Goal: Information Seeking & Learning: Learn about a topic

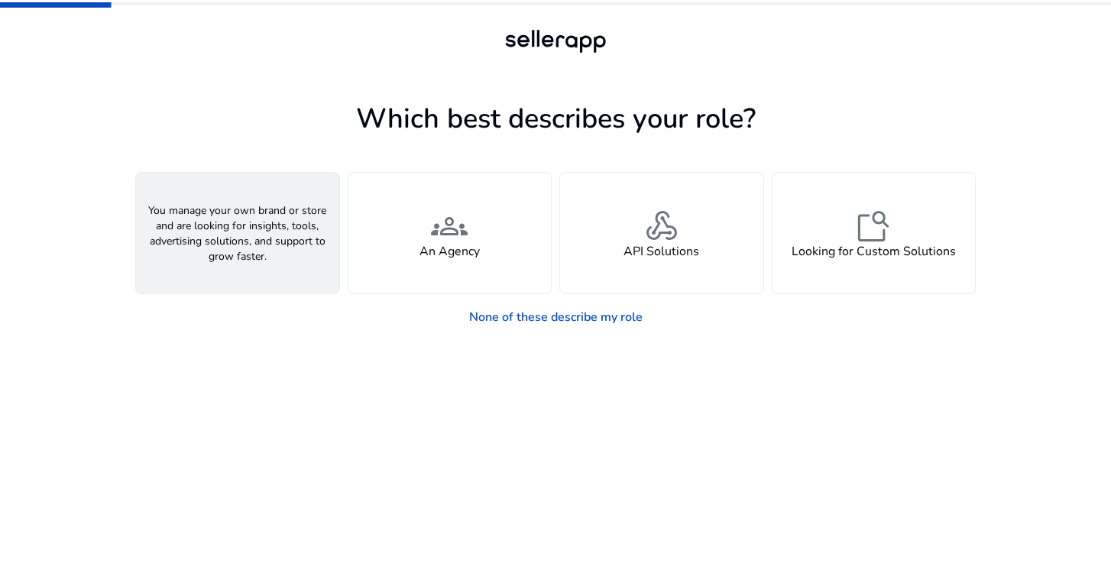
click at [208, 253] on div "person A Seller" at bounding box center [237, 233] width 203 height 121
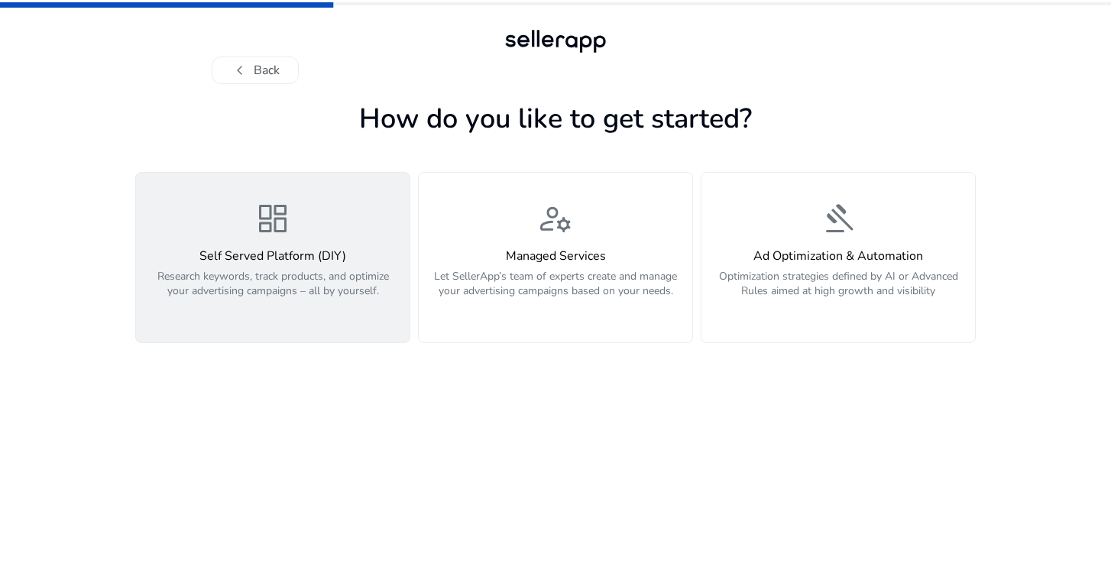
click at [218, 254] on h4 "Self Served Platform (DIY)" at bounding box center [272, 256] width 255 height 15
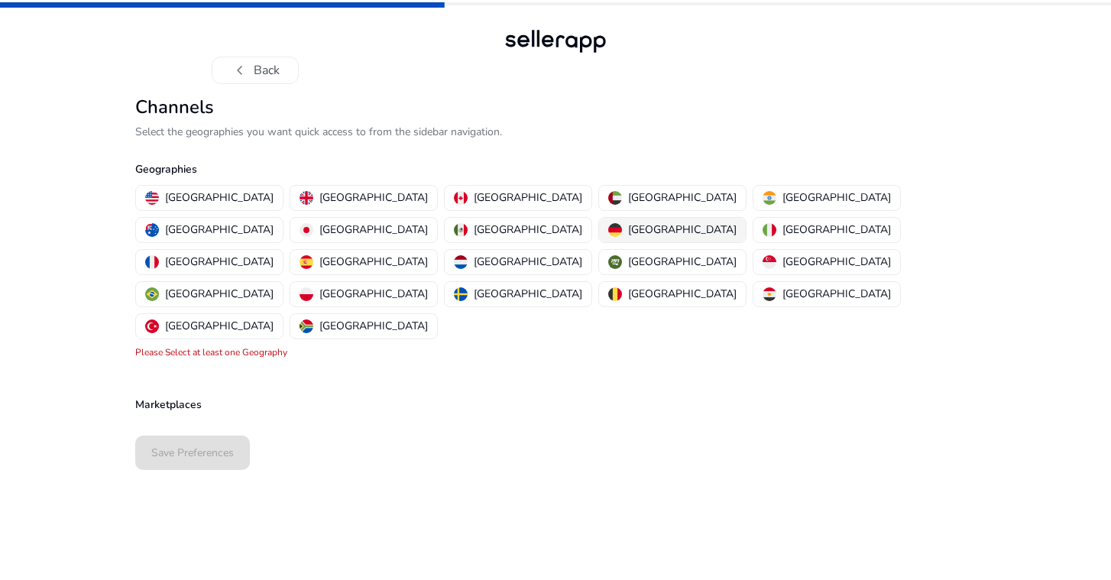
click at [628, 228] on p "[GEOGRAPHIC_DATA]" at bounding box center [682, 230] width 108 height 16
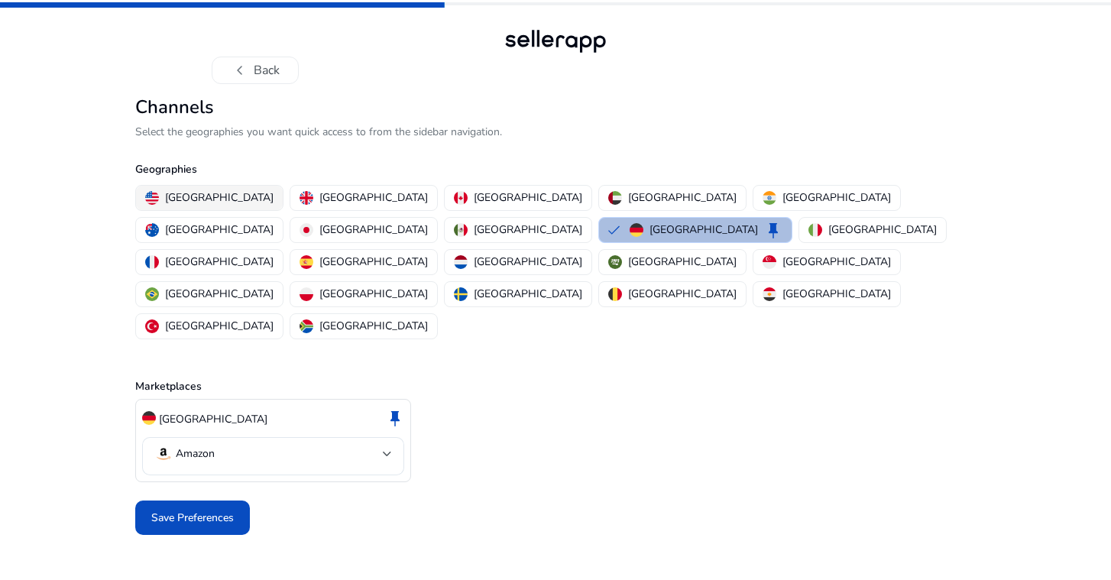
click at [205, 196] on p "[GEOGRAPHIC_DATA]" at bounding box center [219, 197] width 108 height 16
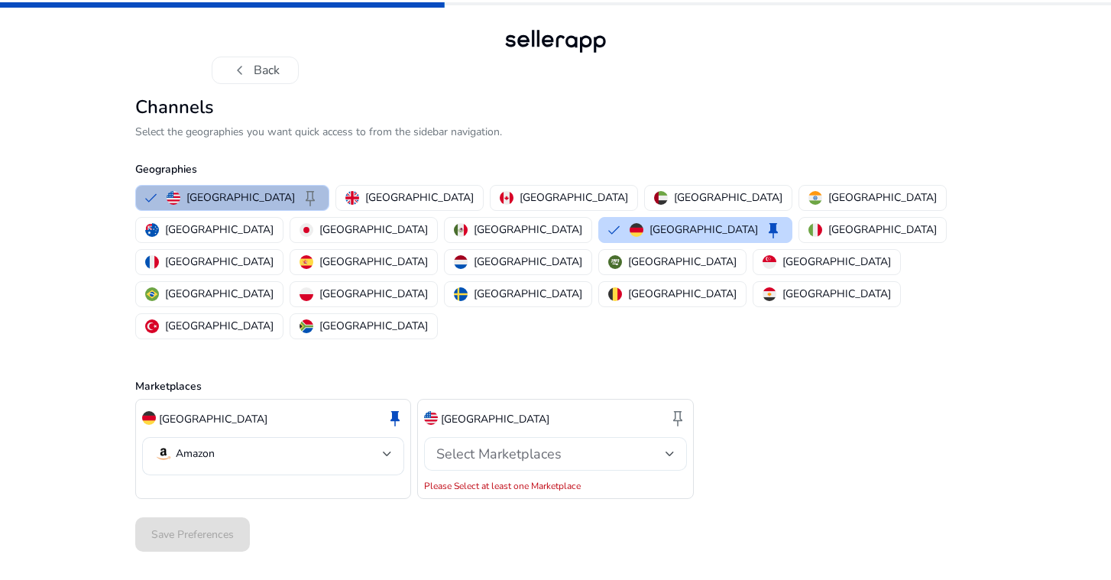
click at [541, 445] on span "Select Marketplaces" at bounding box center [498, 454] width 125 height 18
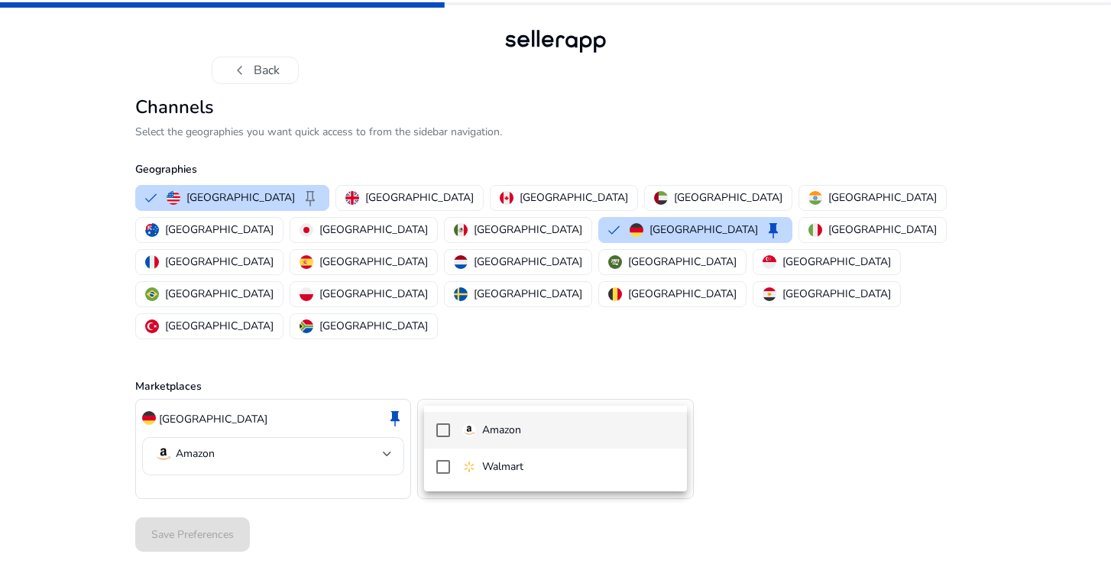
click at [210, 191] on div at bounding box center [555, 290] width 1111 height 580
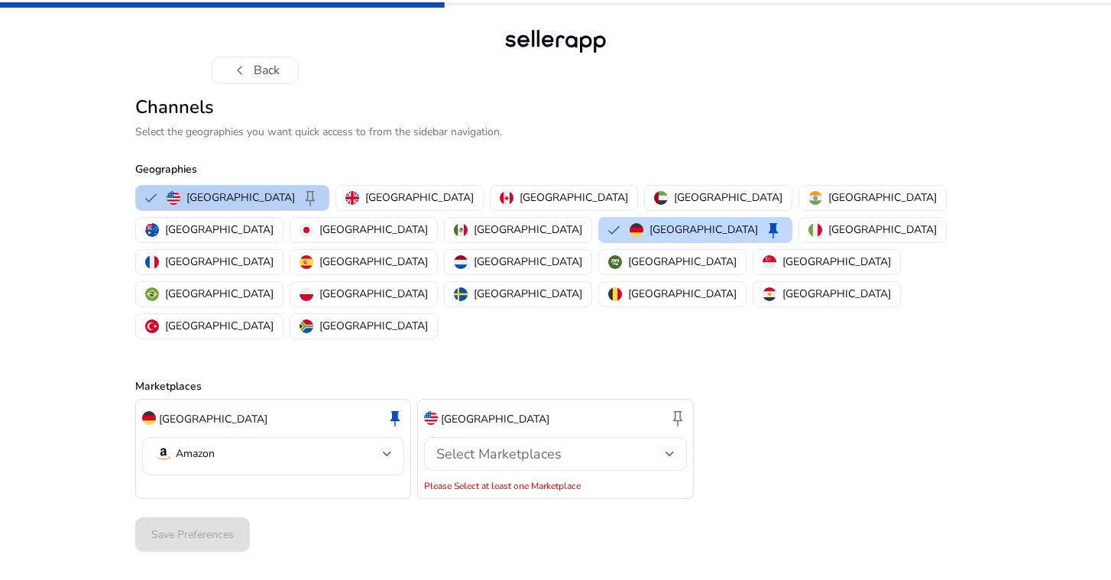
click at [156, 194] on button "United States keep" at bounding box center [232, 198] width 192 height 24
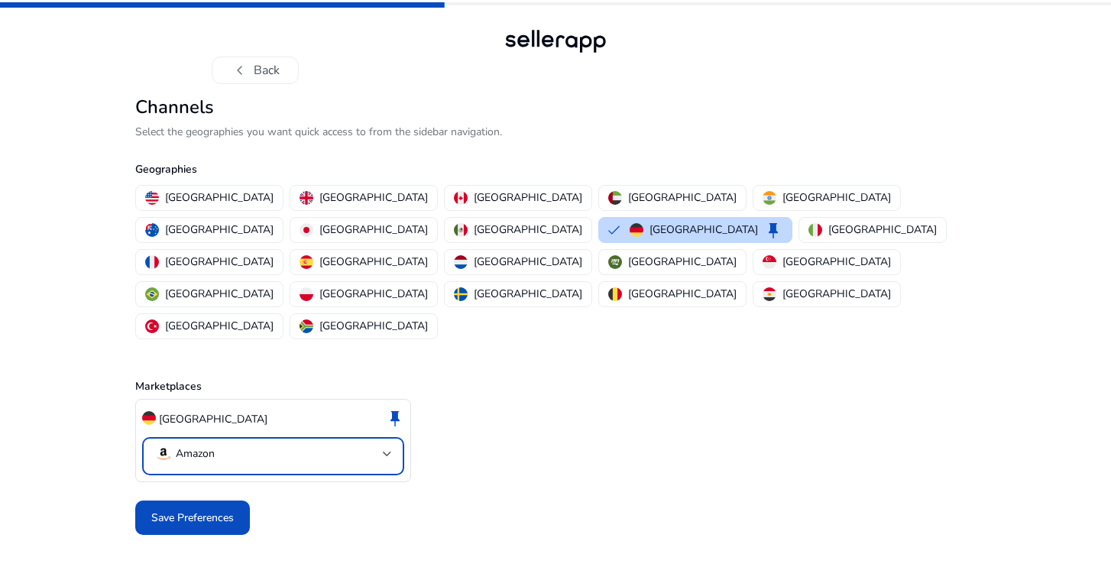
click at [348, 445] on mat-select-trigger "Amazon" at bounding box center [268, 454] width 228 height 18
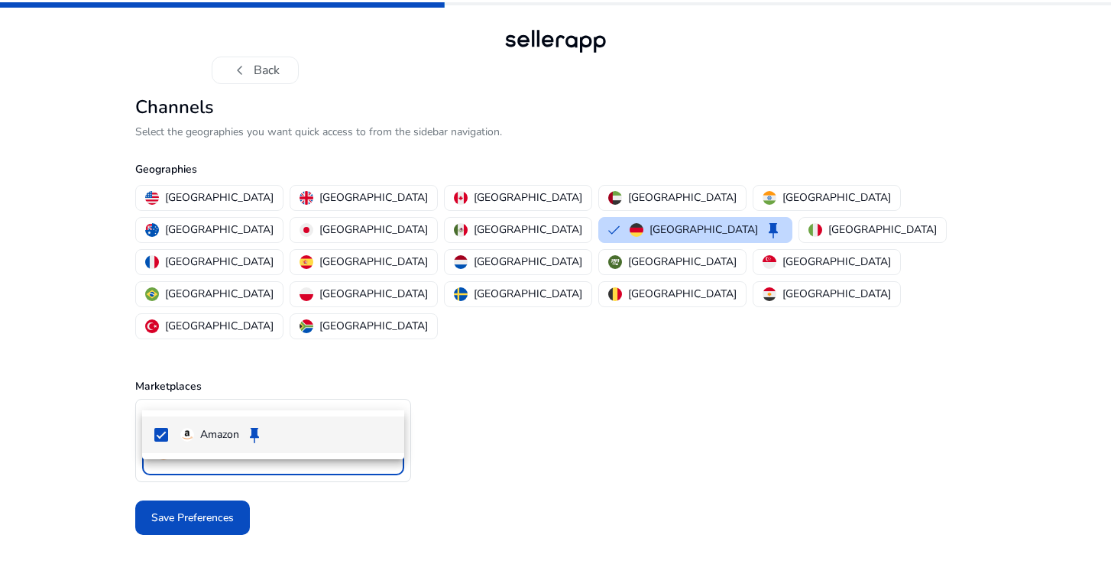
click at [348, 396] on div at bounding box center [555, 290] width 1111 height 580
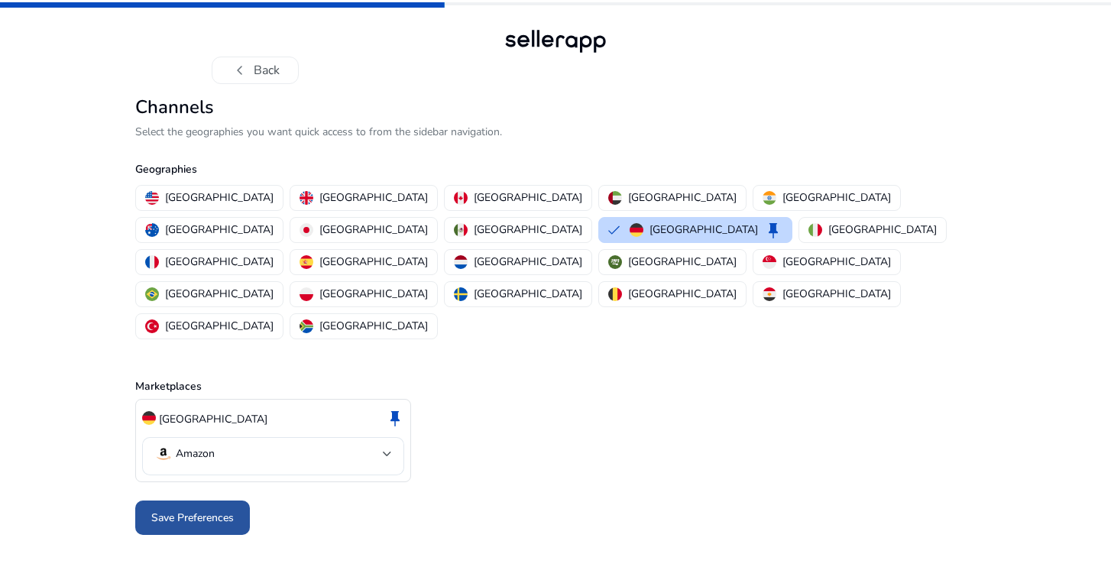
click at [173, 509] on span "Save Preferences" at bounding box center [192, 517] width 82 height 16
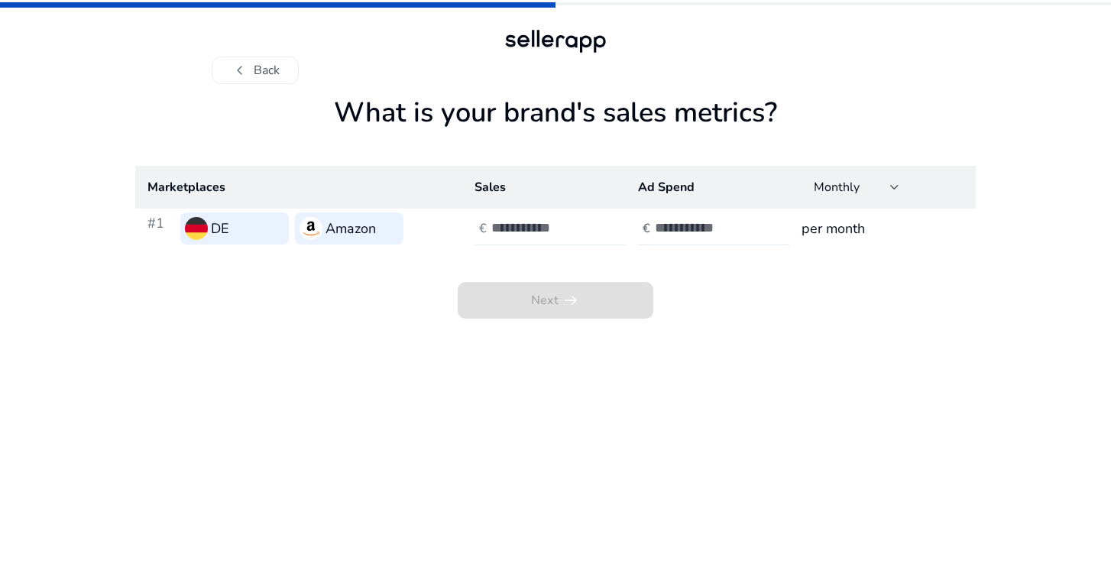
click at [540, 230] on input "number" at bounding box center [542, 227] width 103 height 17
click at [587, 232] on input "**" at bounding box center [542, 227] width 103 height 17
click at [587, 231] on input "**" at bounding box center [542, 227] width 103 height 17
click at [587, 224] on input "**" at bounding box center [542, 227] width 103 height 17
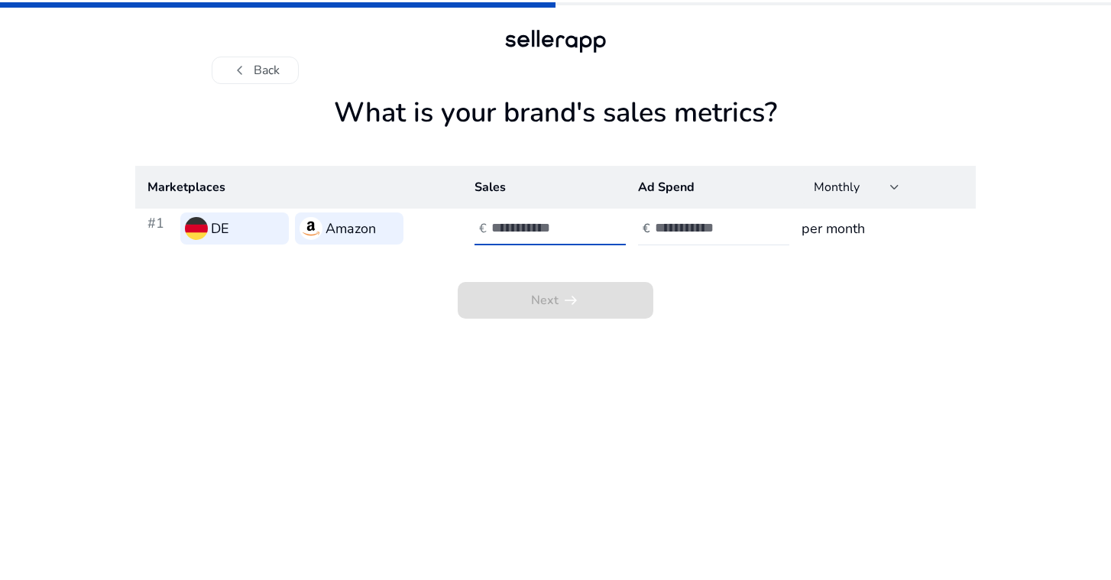
click at [587, 224] on input "**" at bounding box center [542, 227] width 103 height 17
type input "*"
click at [587, 224] on input "*" at bounding box center [542, 227] width 103 height 17
click at [711, 225] on input "number" at bounding box center [706, 227] width 103 height 17
click at [752, 234] on input "**" at bounding box center [706, 227] width 103 height 17
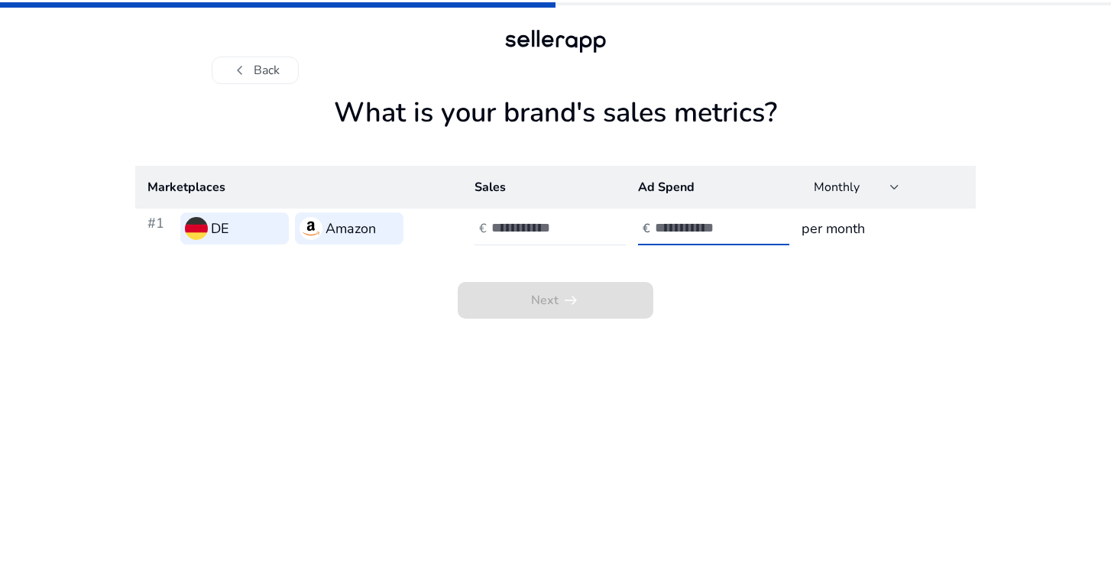
type input "*"
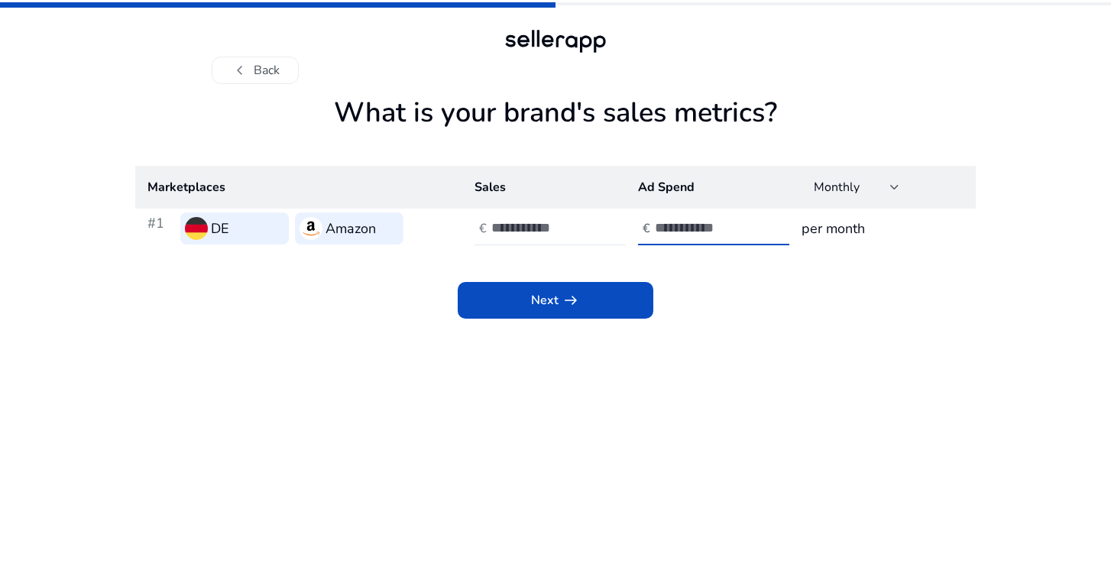
click at [750, 225] on input "*" at bounding box center [706, 227] width 103 height 17
click at [811, 227] on h3 "per month" at bounding box center [882, 228] width 162 height 21
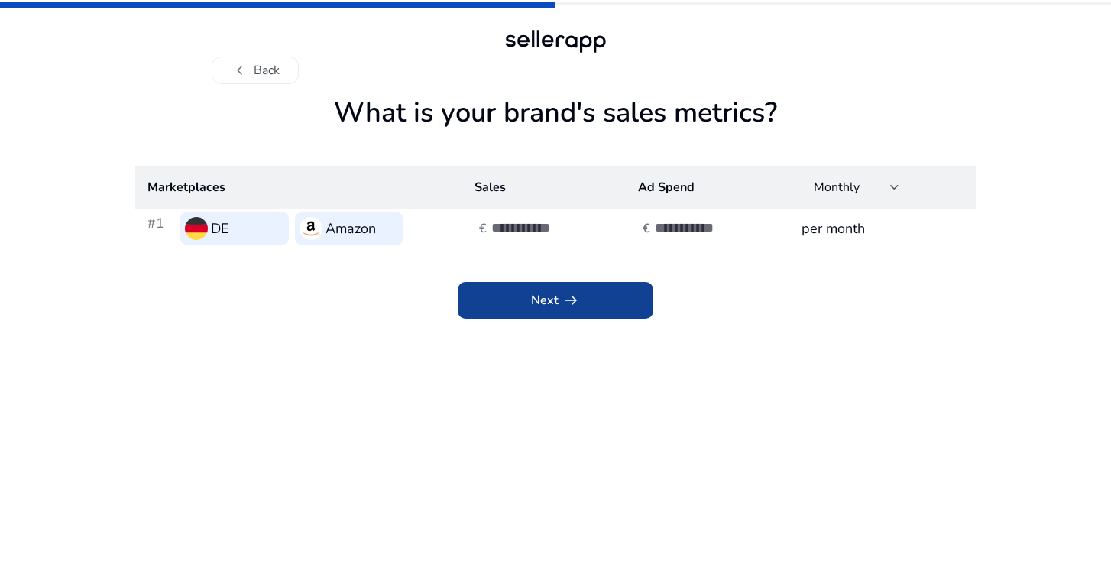
click at [597, 299] on span at bounding box center [556, 300] width 196 height 37
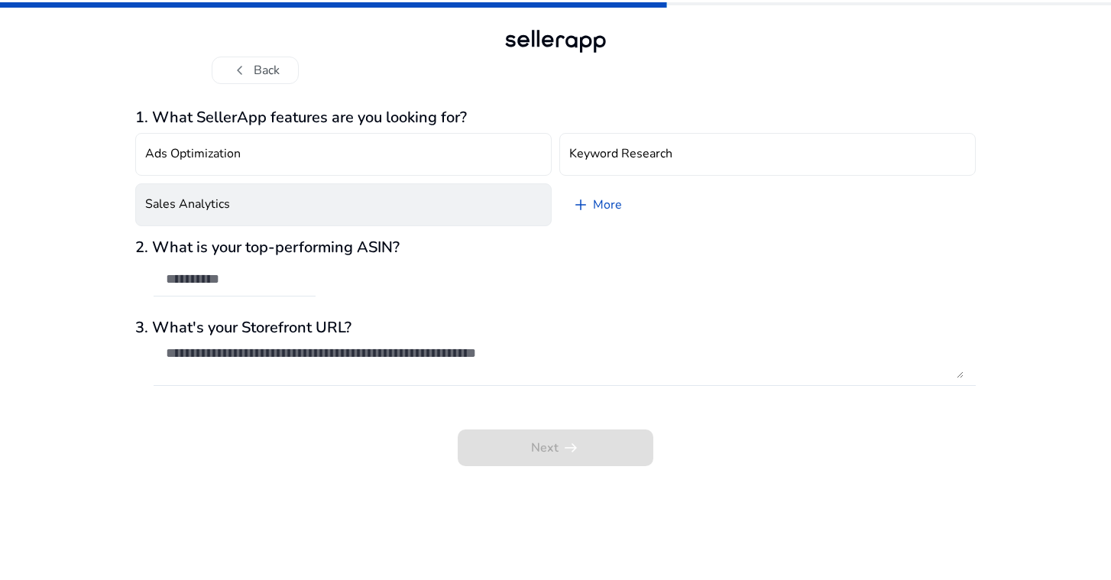
click at [225, 200] on h4 "Sales Analytics" at bounding box center [187, 204] width 85 height 15
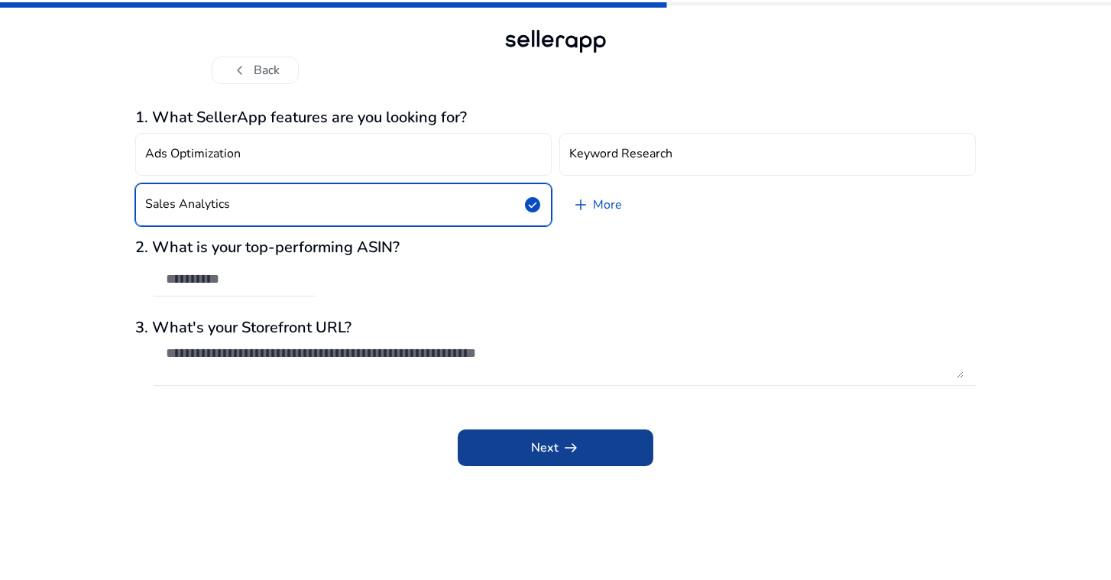
click at [596, 442] on span at bounding box center [556, 447] width 196 height 37
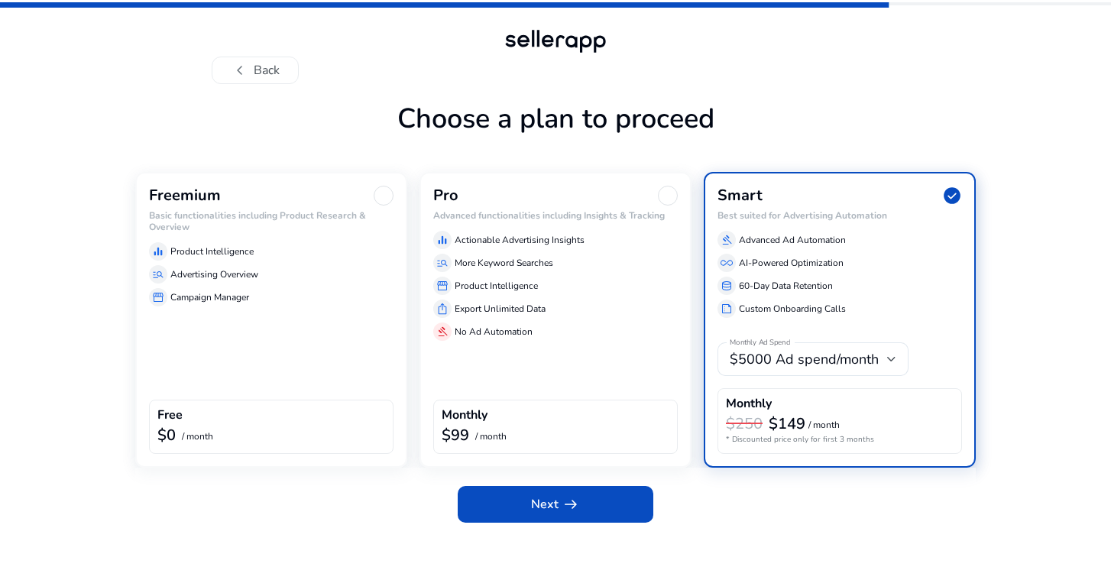
click at [281, 352] on div "Freemium Basic functionalities including Product Research & Overview equalizer …" at bounding box center [271, 320] width 272 height 296
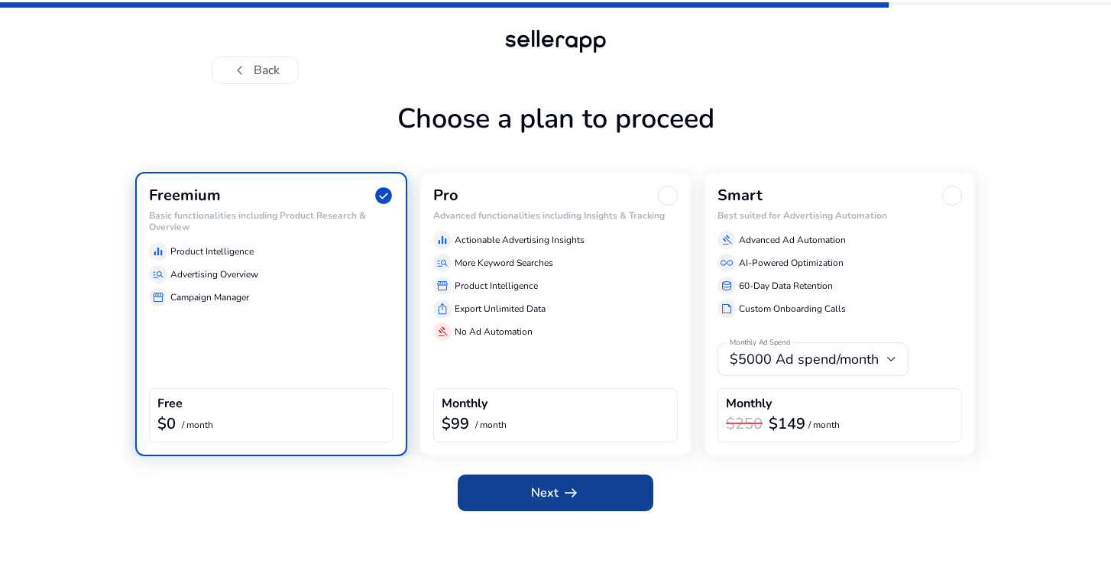
click at [506, 499] on span at bounding box center [556, 492] width 196 height 37
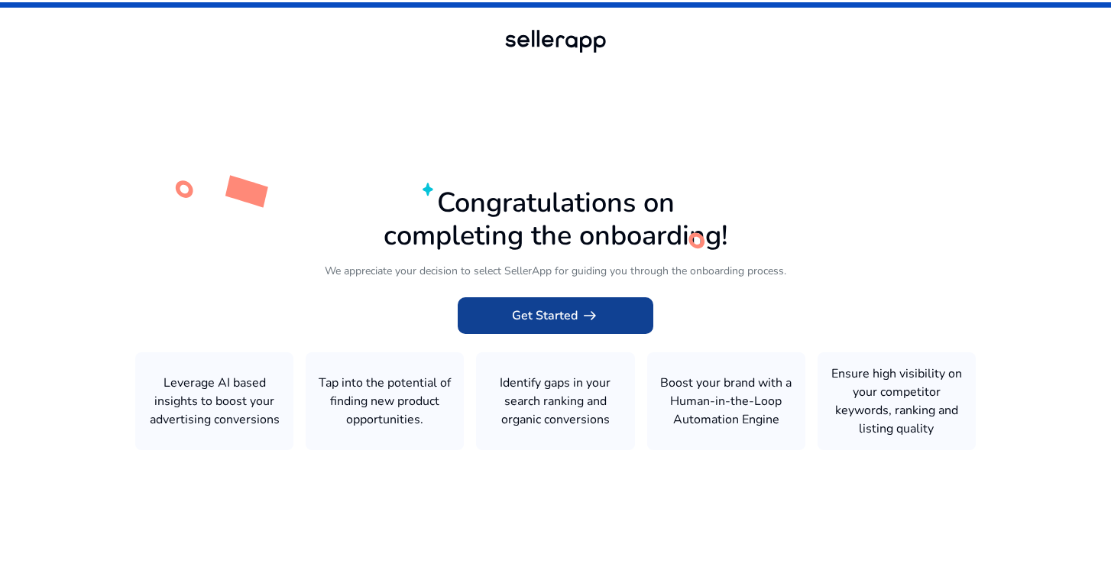
click at [556, 322] on span "Get Started arrow_right_alt" at bounding box center [555, 315] width 87 height 18
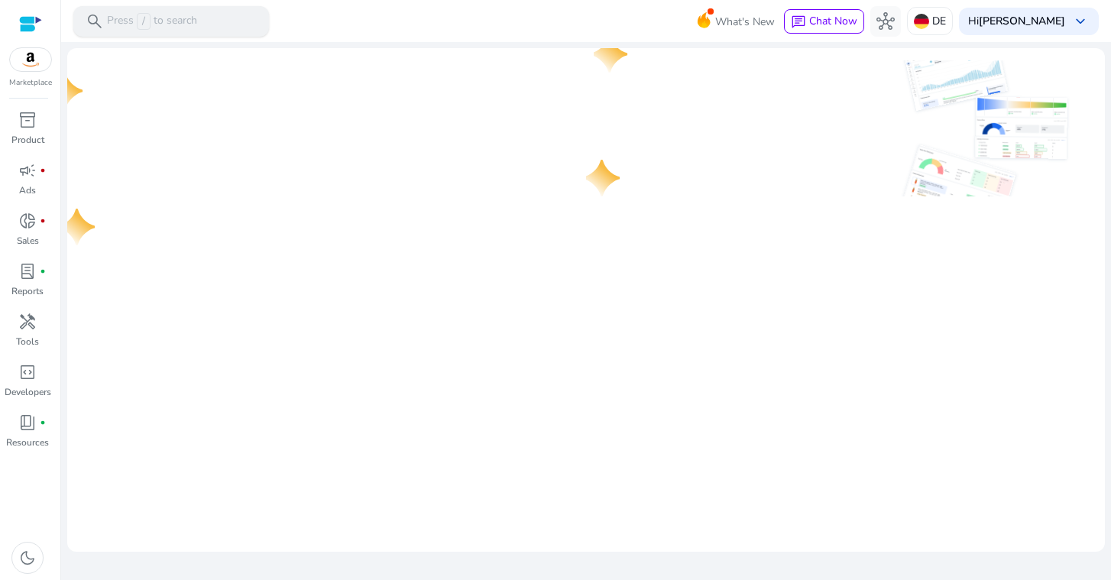
click at [177, 25] on p "Press / to search" at bounding box center [152, 21] width 90 height 17
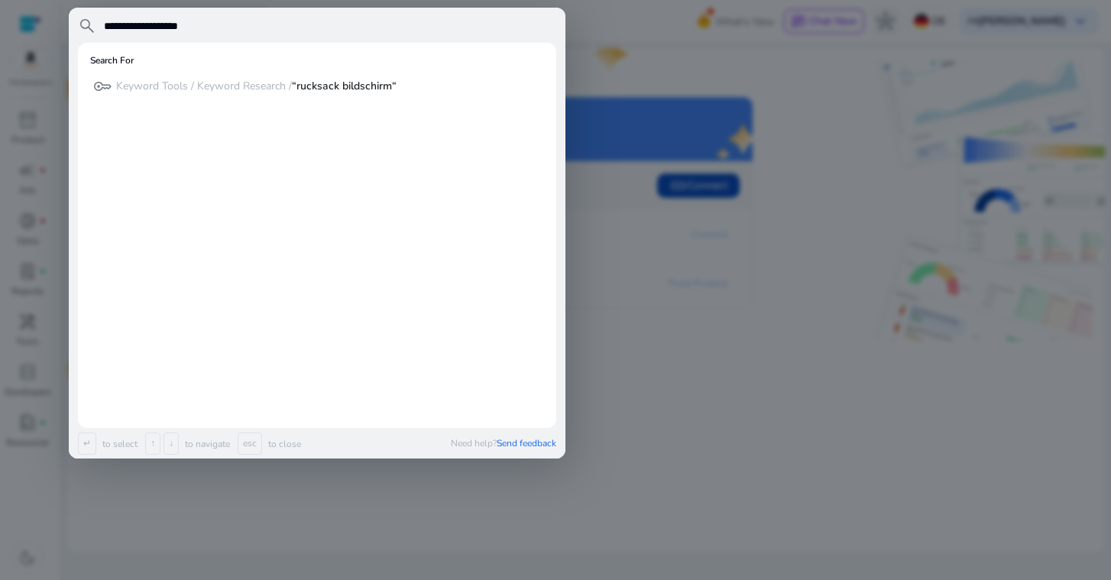
type input "**********"
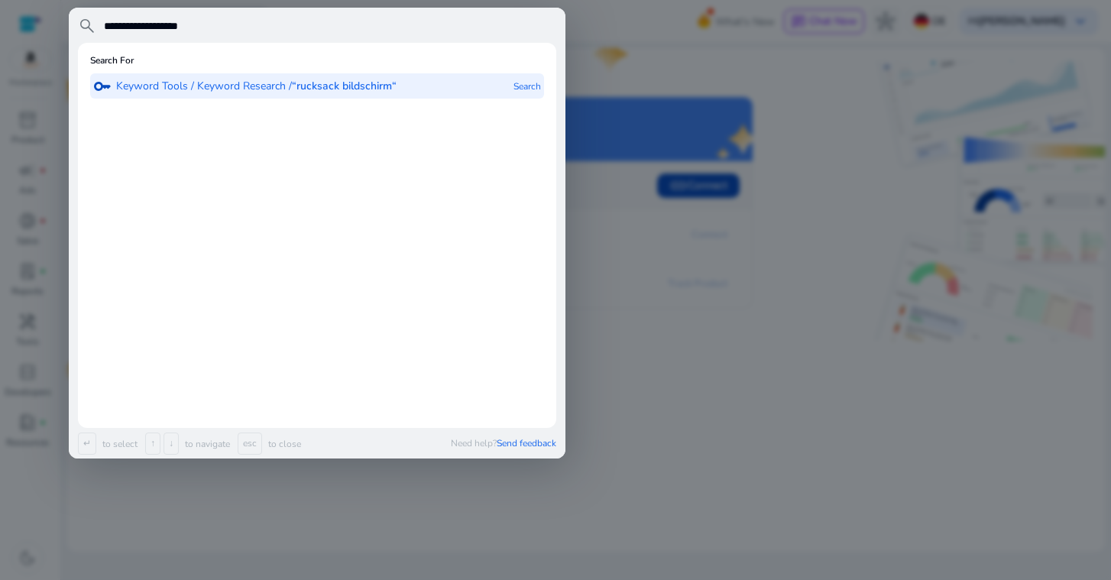
click at [327, 81] on b "“rucksack bildschirm“" at bounding box center [344, 86] width 105 height 15
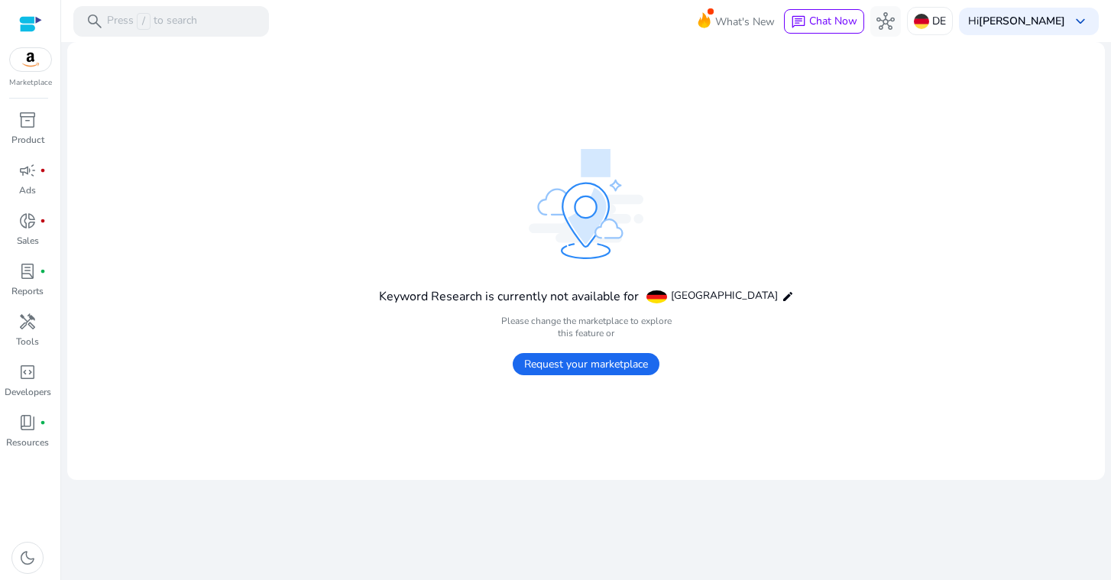
click at [556, 365] on span "Request your marketplace" at bounding box center [586, 364] width 147 height 22
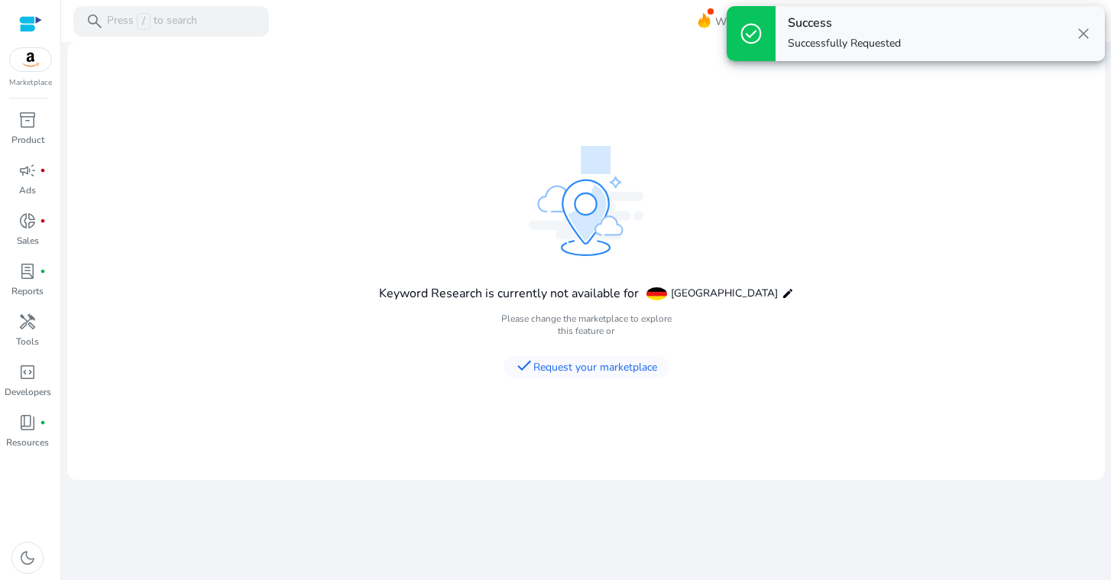
click at [1085, 29] on span "close" at bounding box center [1083, 33] width 18 height 18
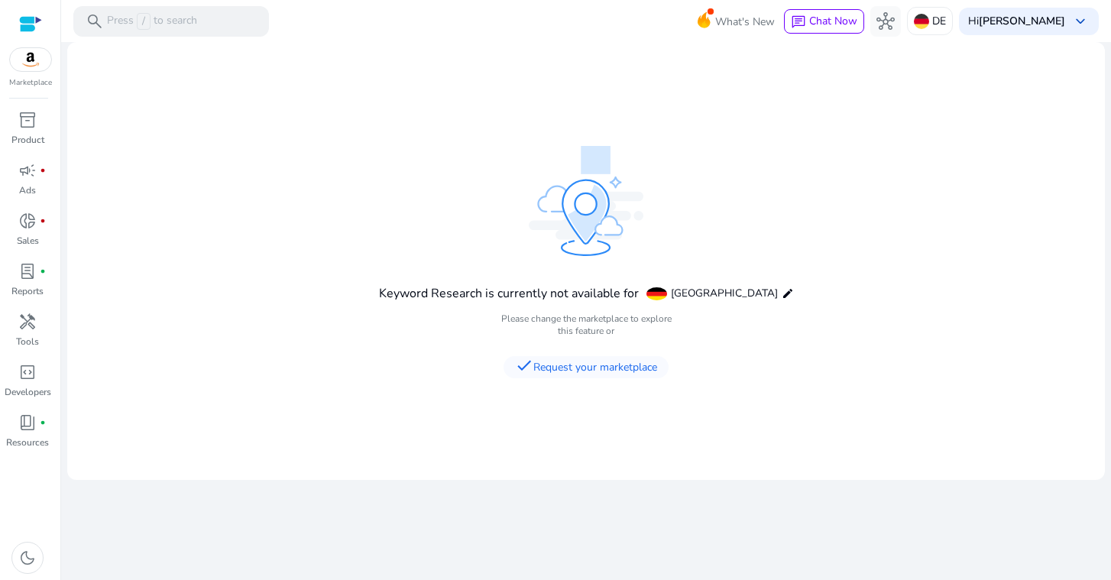
click at [584, 371] on span "check Request your marketplace" at bounding box center [585, 367] width 165 height 22
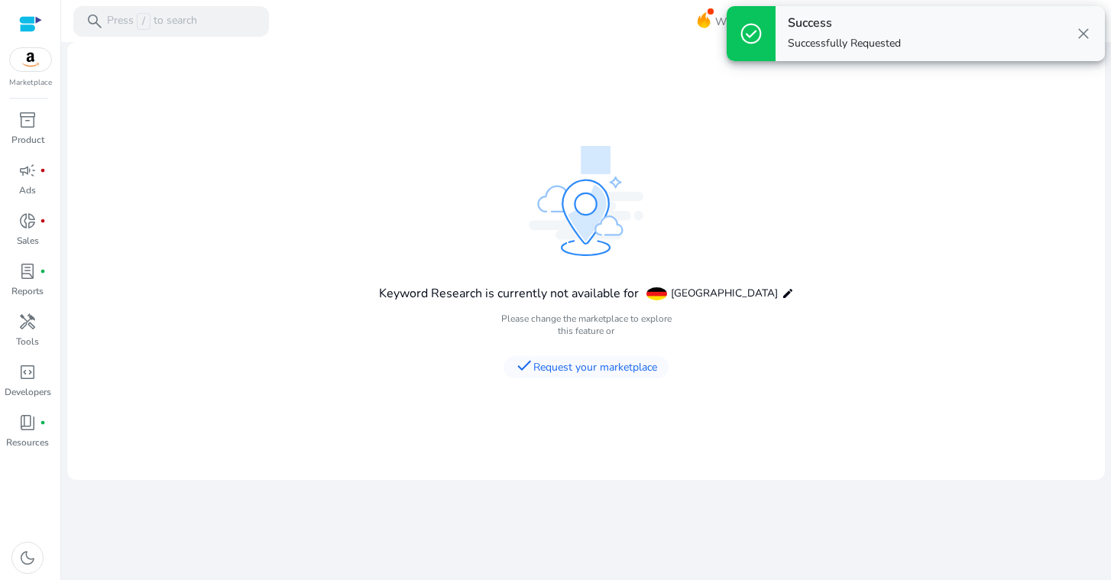
click at [1082, 30] on span "close" at bounding box center [1083, 33] width 18 height 18
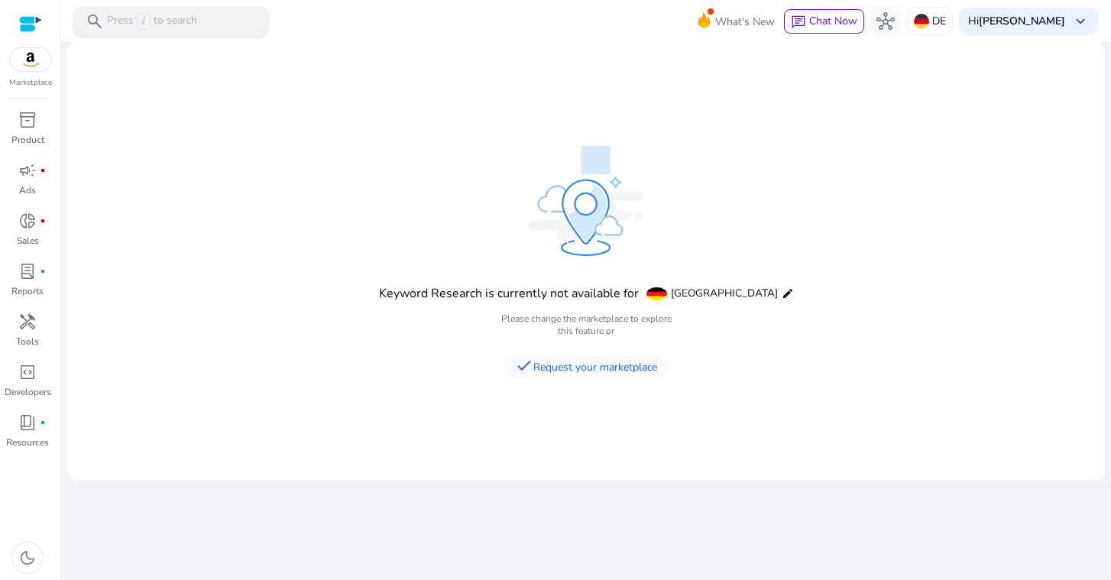
click at [128, 18] on p "Press / to search" at bounding box center [152, 21] width 90 height 17
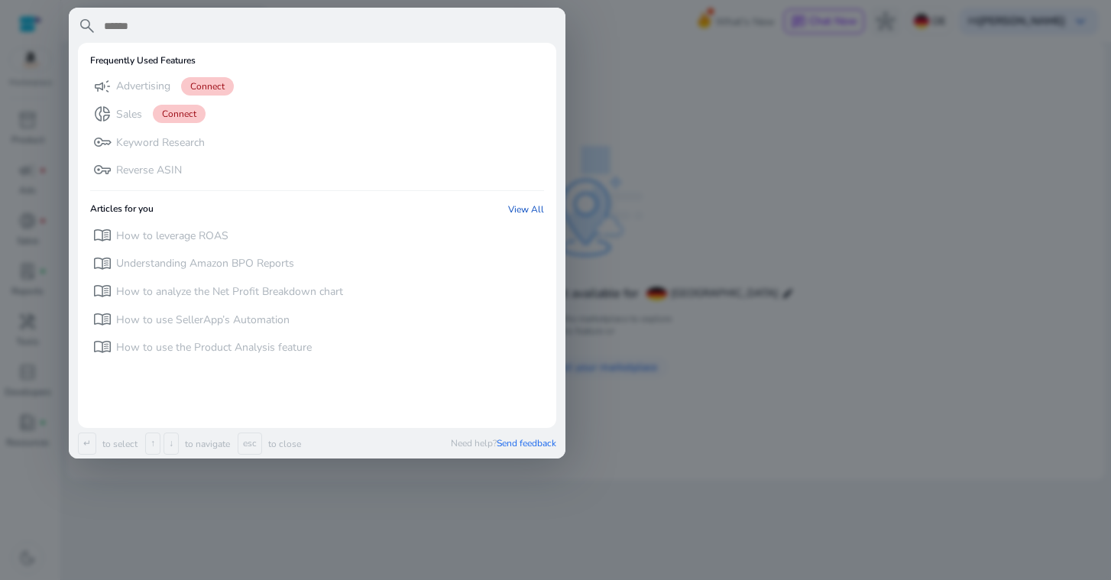
click at [754, 44] on div at bounding box center [555, 290] width 1111 height 580
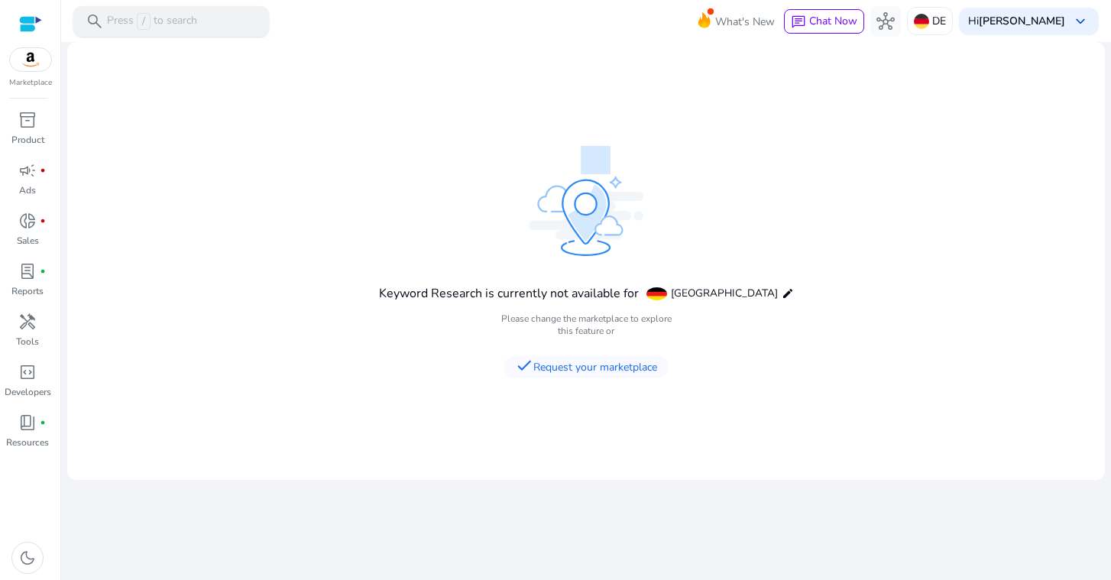
click at [168, 26] on p "Press / to search" at bounding box center [152, 21] width 90 height 17
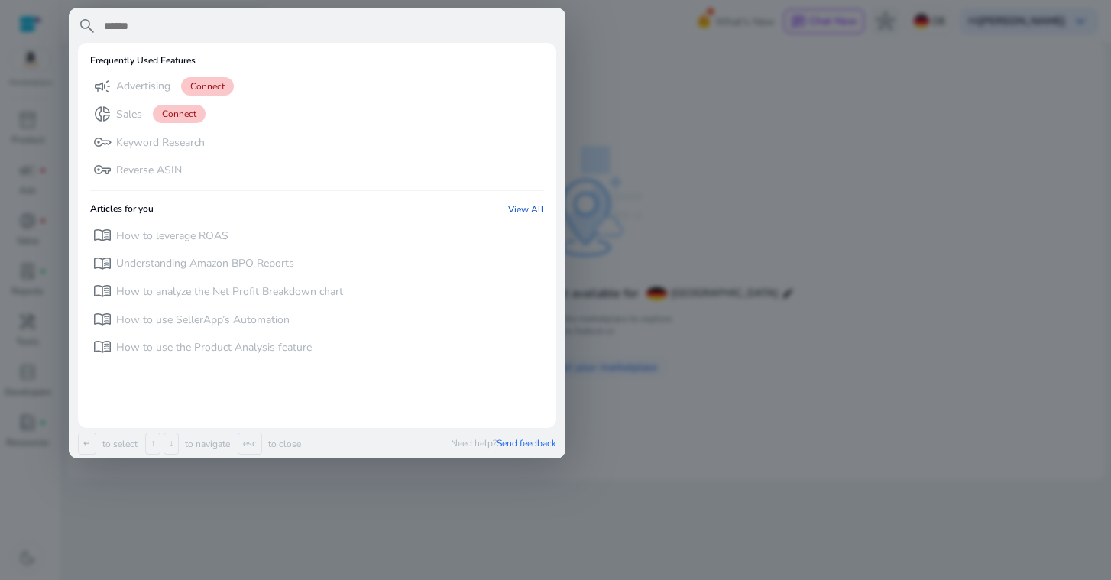
paste input "**********"
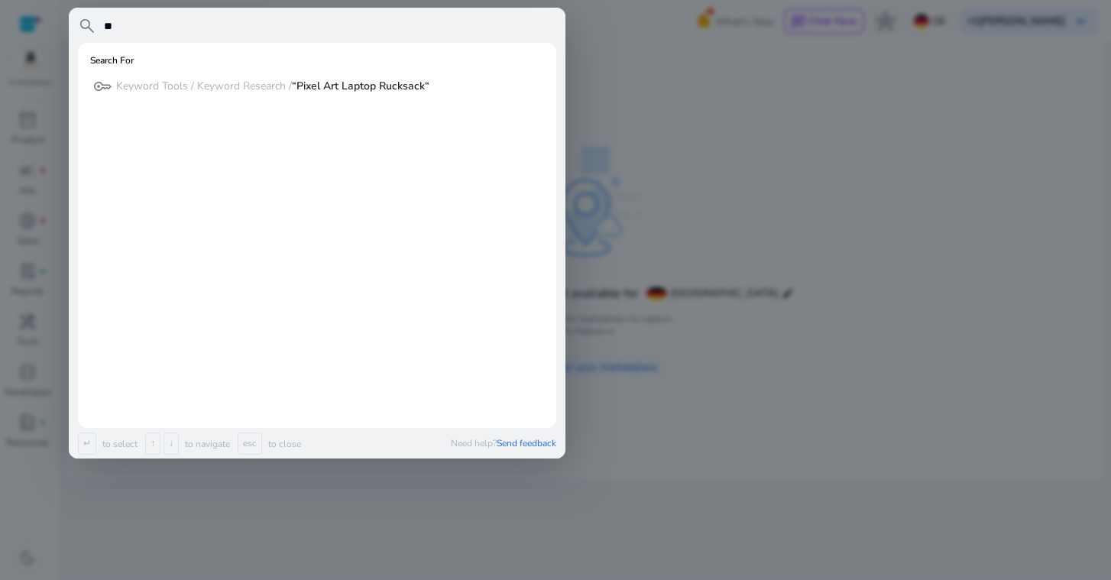
type input "*"
type input "***"
drag, startPoint x: 281, startPoint y: 121, endPoint x: 841, endPoint y: 126, distance: 559.9
click at [841, 126] on div at bounding box center [555, 290] width 1111 height 580
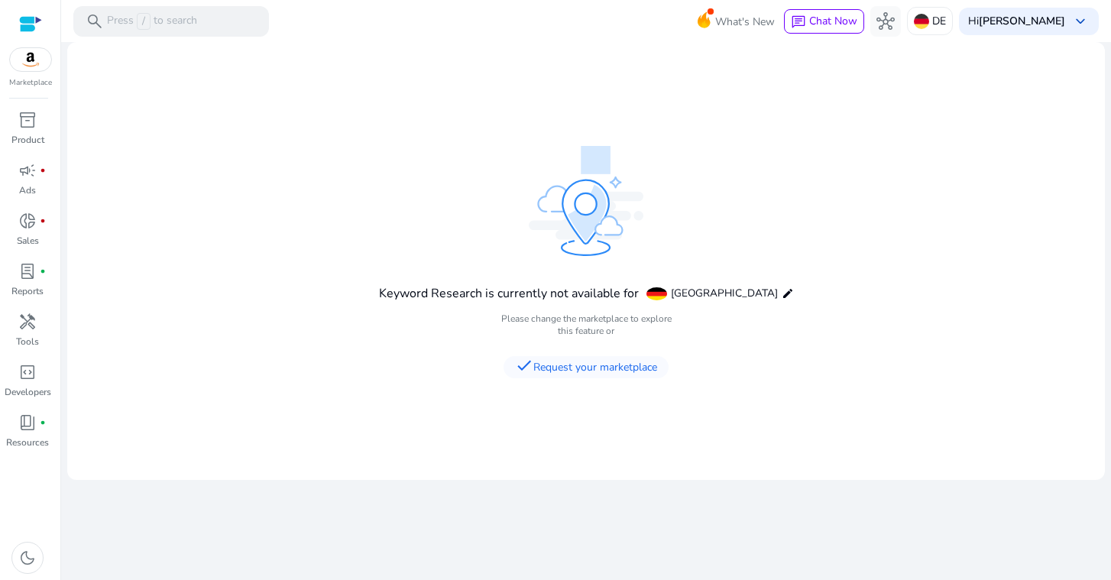
click at [955, 38] on div "What's New chat Chat Now hub DE Hi Tim Krueger keyboard_arrow_down" at bounding box center [906, 21] width 383 height 37
click at [946, 27] on p "DE" at bounding box center [939, 21] width 14 height 27
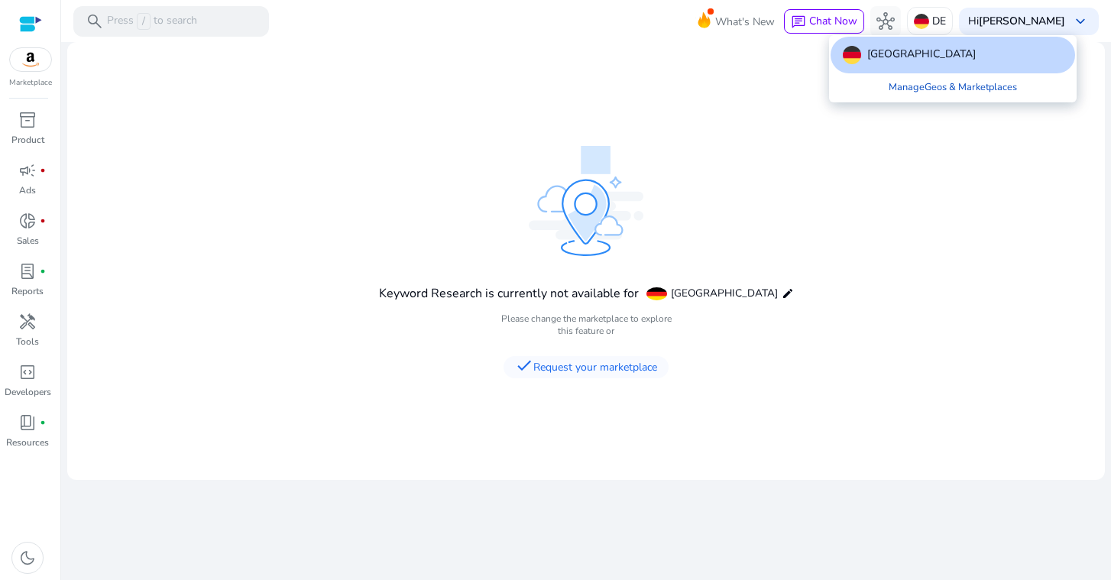
click at [1042, 173] on div at bounding box center [555, 290] width 1111 height 580
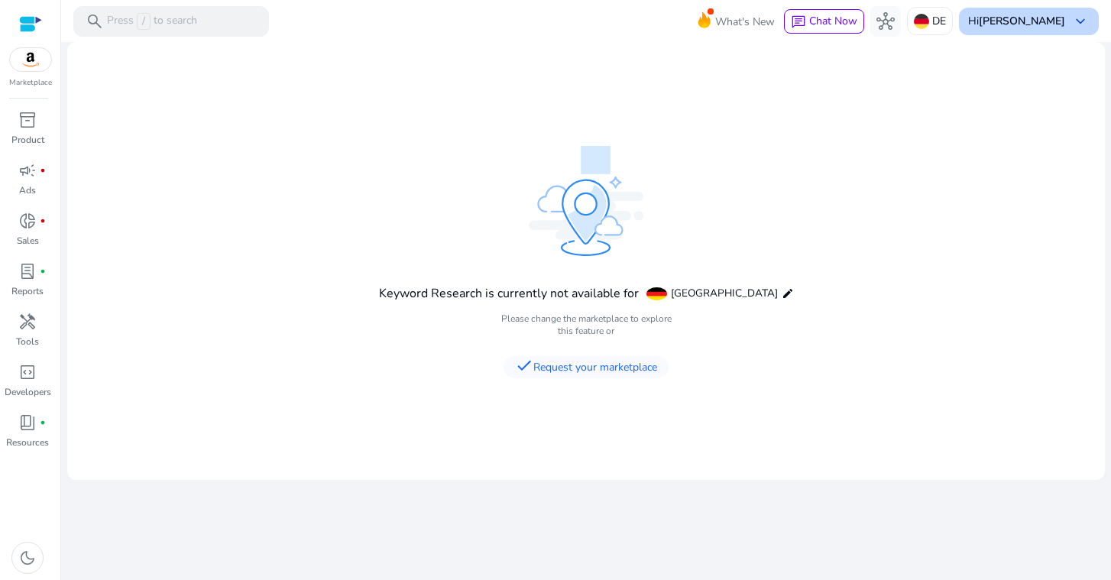
click at [1079, 15] on span "keyboard_arrow_down" at bounding box center [1080, 21] width 18 height 18
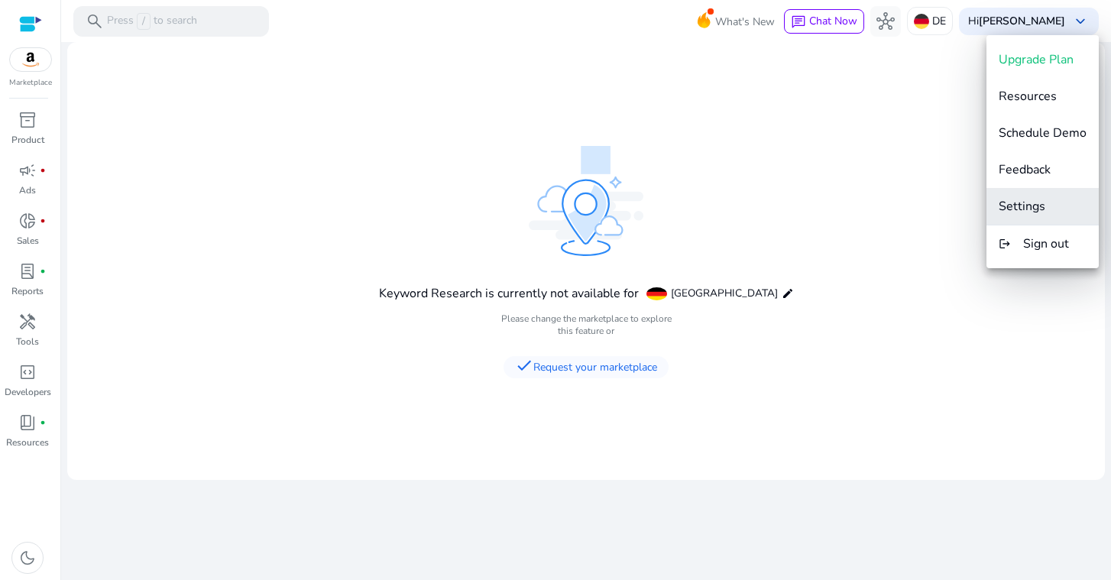
click at [1049, 216] on button "Settings" at bounding box center [1042, 206] width 112 height 37
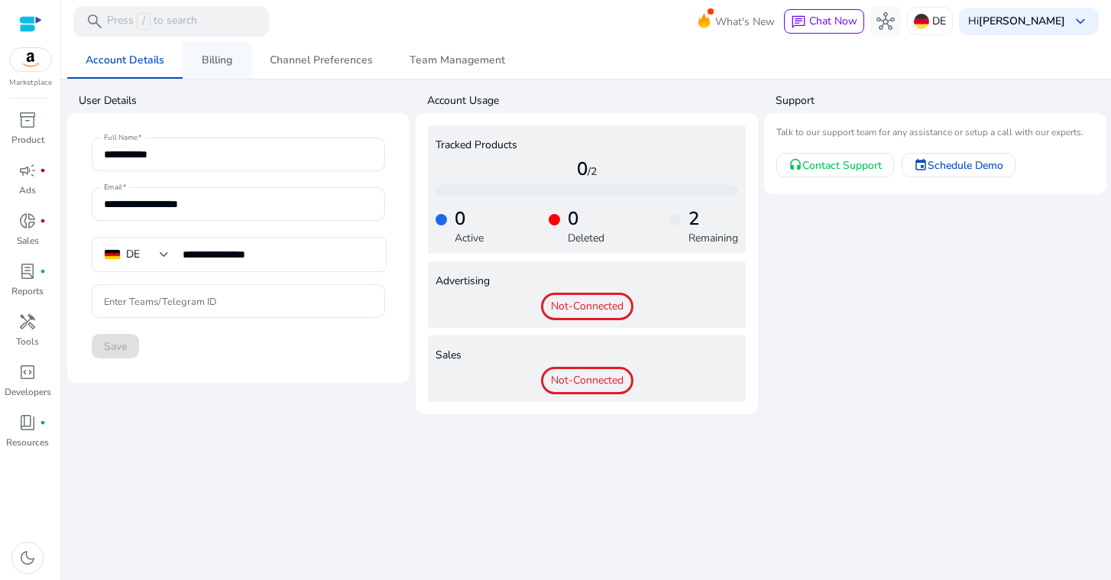
click at [231, 65] on span "Billing" at bounding box center [217, 60] width 31 height 11
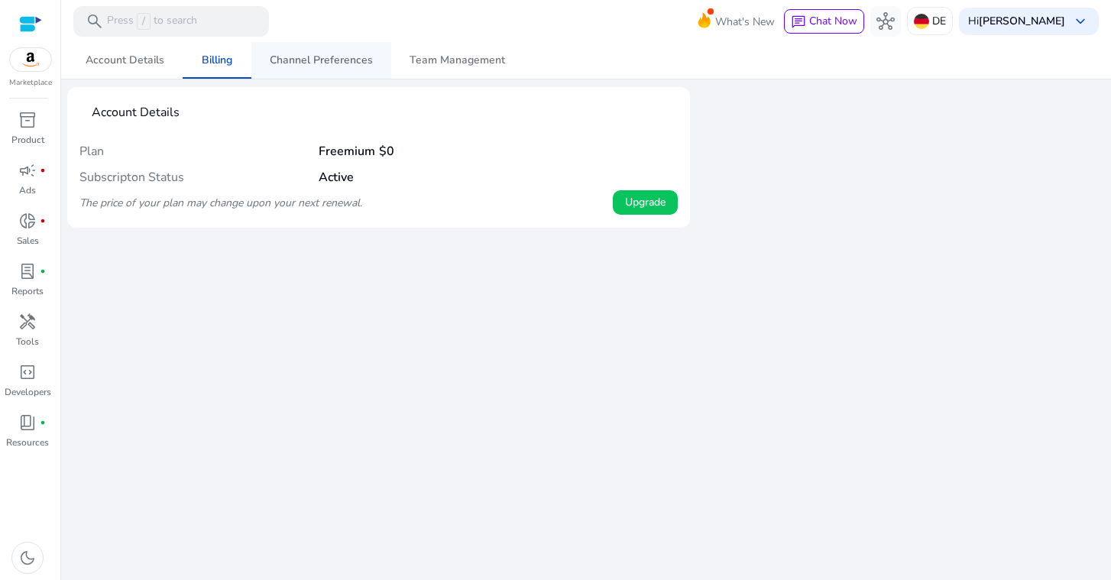
click at [319, 62] on span "Channel Preferences" at bounding box center [321, 60] width 103 height 11
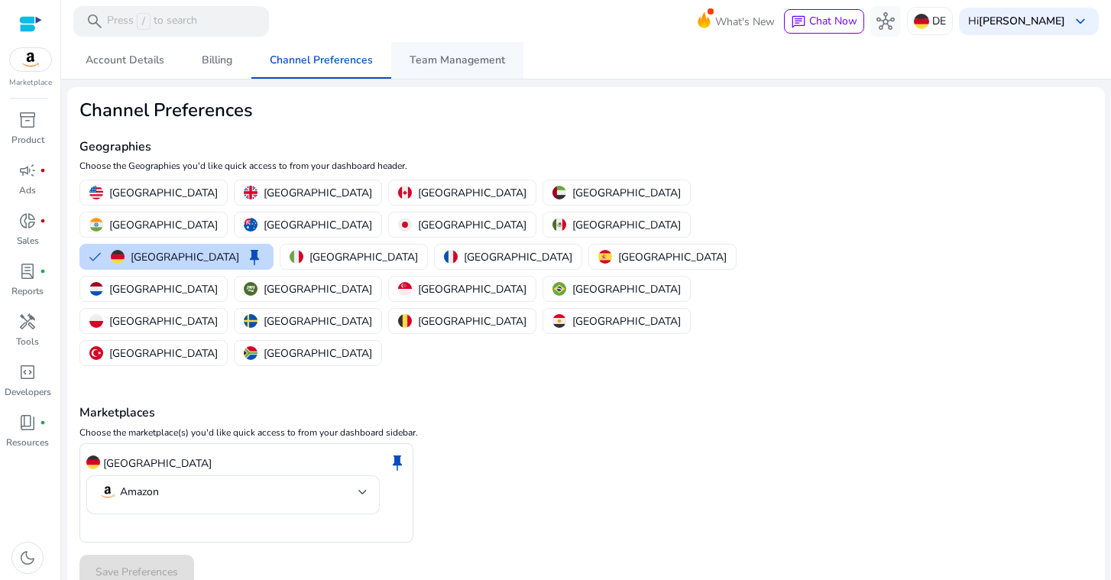
click at [426, 55] on span "Team Management" at bounding box center [456, 60] width 95 height 11
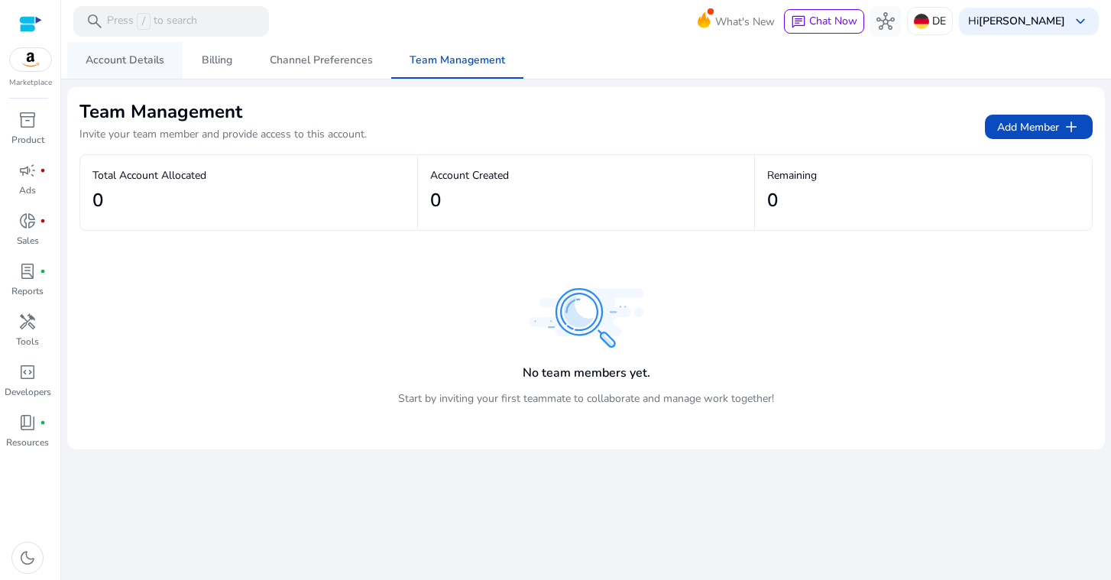
click at [125, 66] on span "Account Details" at bounding box center [125, 60] width 79 height 11
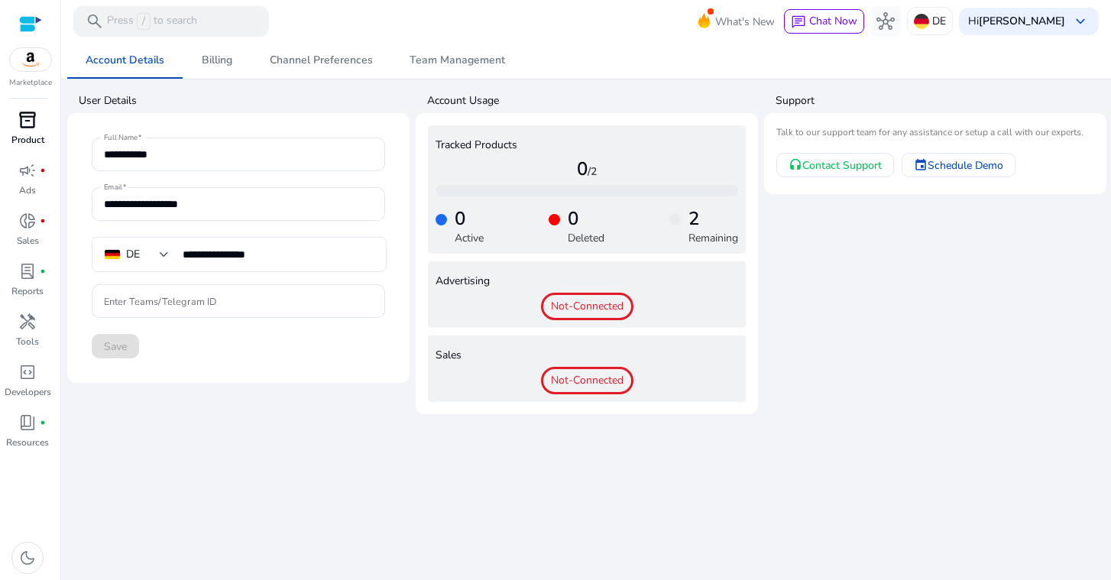
click at [32, 124] on span "inventory_2" at bounding box center [27, 120] width 18 height 18
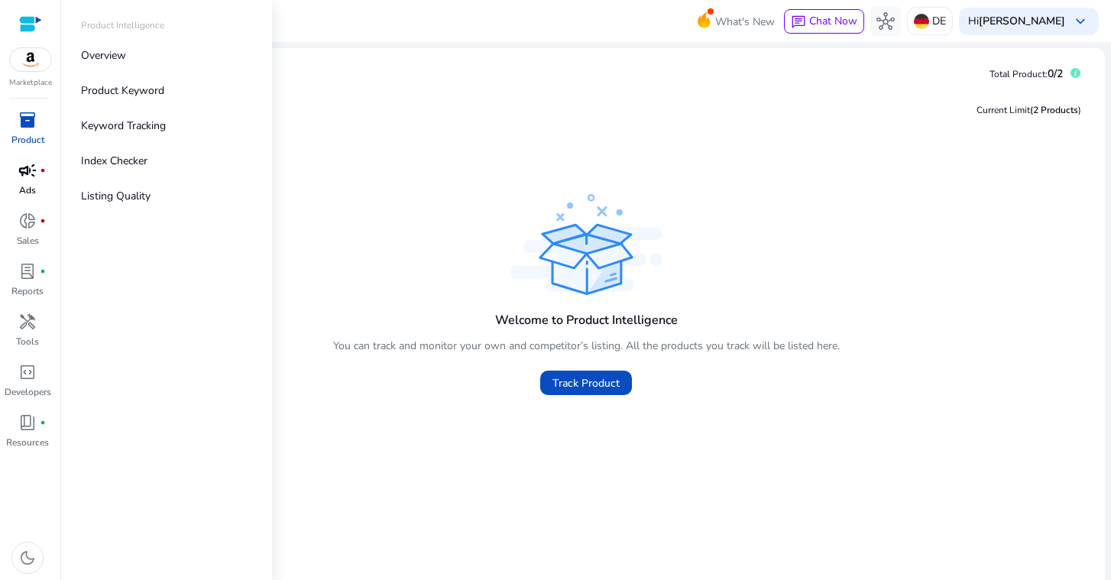
click at [29, 180] on span "campaign" at bounding box center [27, 170] width 18 height 18
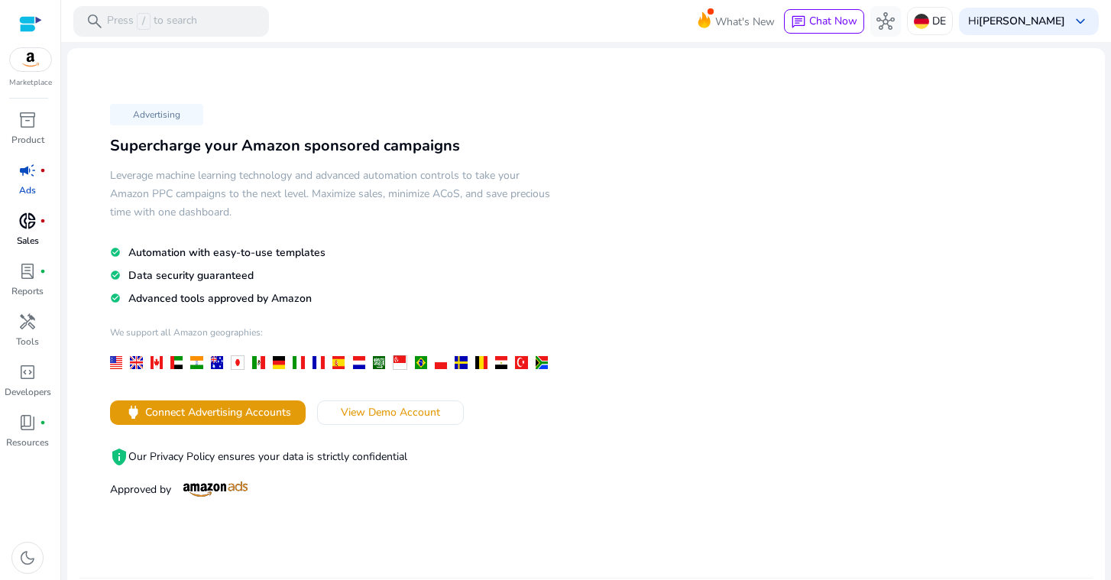
click at [29, 247] on p "Sales" at bounding box center [28, 241] width 22 height 14
click at [31, 238] on p "Sales" at bounding box center [28, 241] width 22 height 14
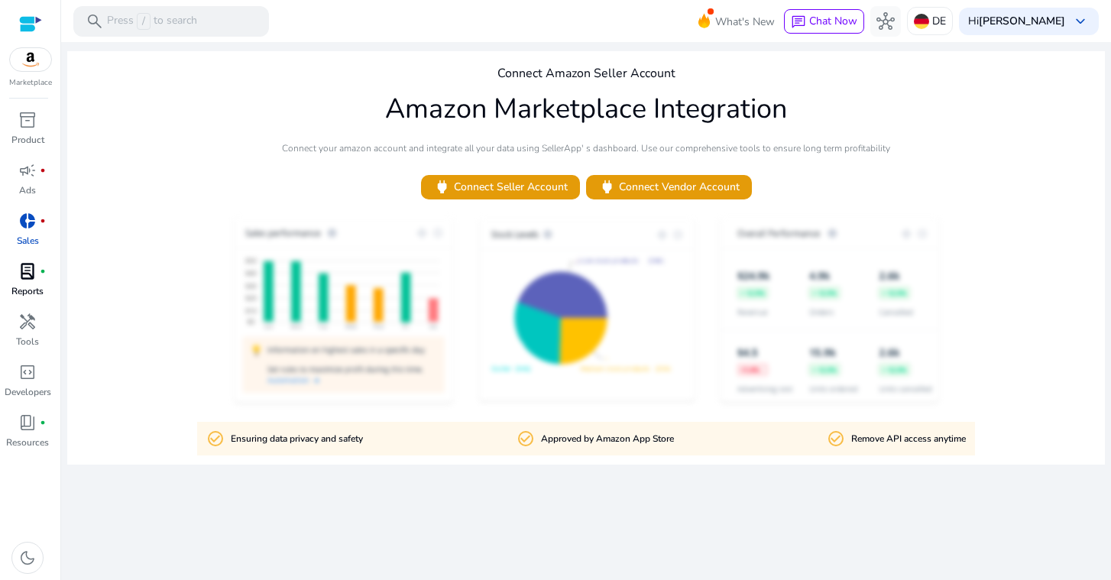
click at [32, 284] on p "Reports" at bounding box center [27, 291] width 32 height 14
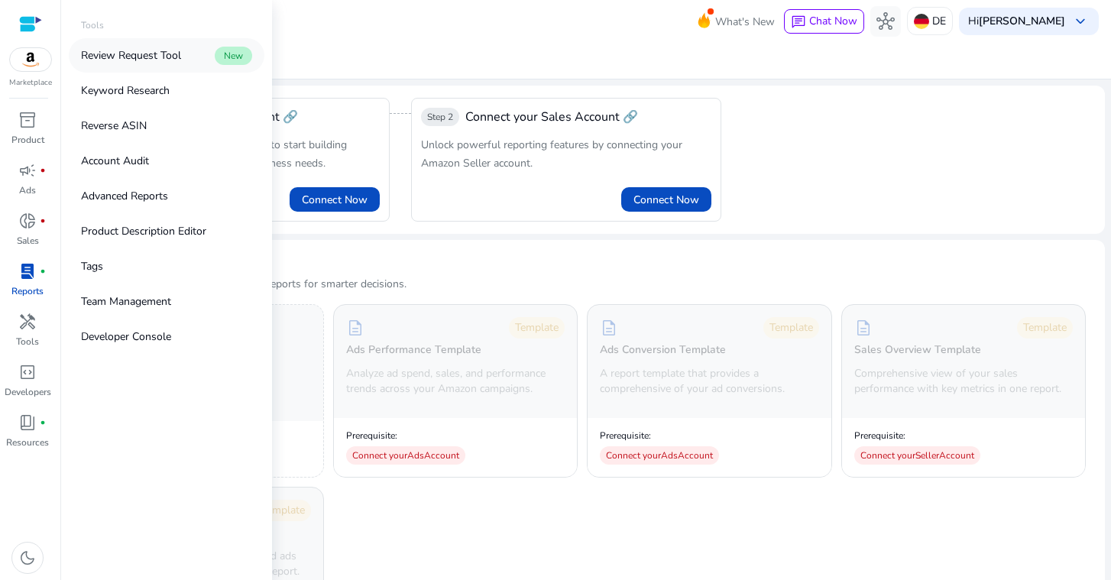
click at [170, 60] on p "Review Request Tool" at bounding box center [131, 55] width 100 height 16
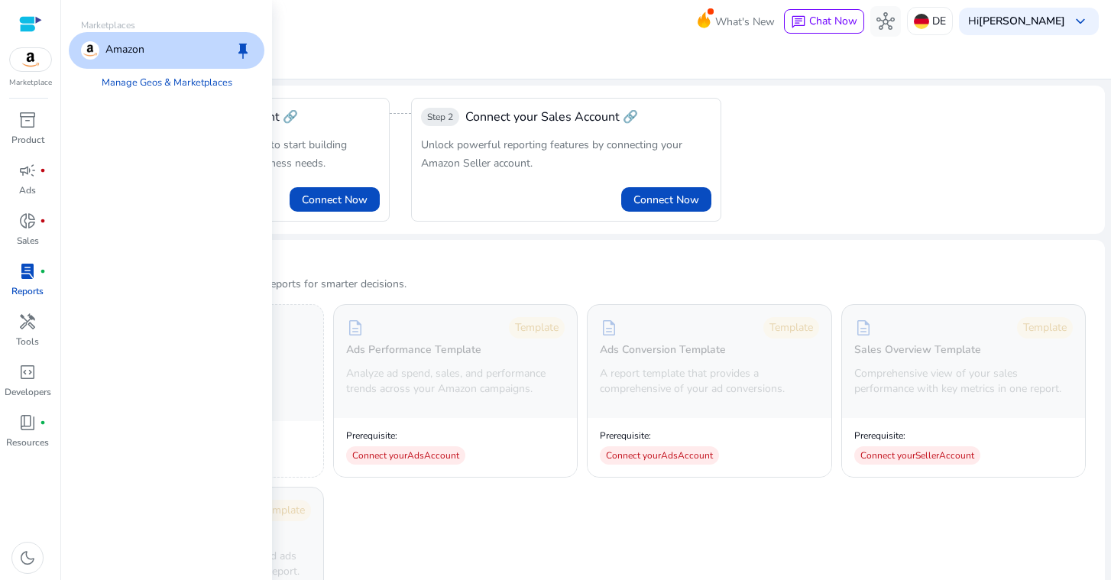
click at [29, 66] on img at bounding box center [30, 59] width 41 height 23
click at [92, 44] on img at bounding box center [90, 50] width 18 height 18
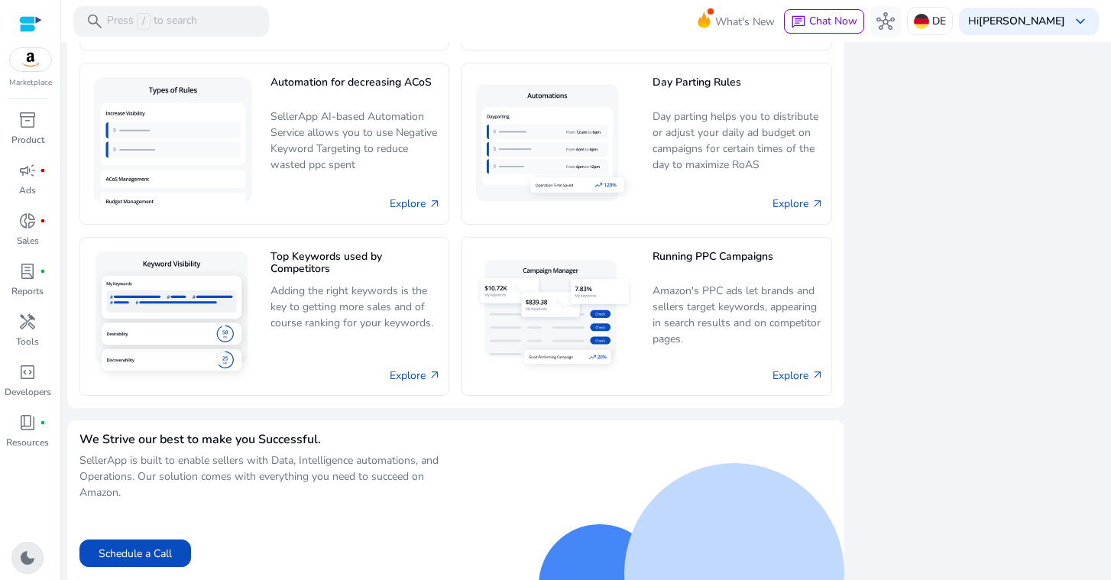
click at [33, 556] on span "dark_mode" at bounding box center [27, 557] width 18 height 18
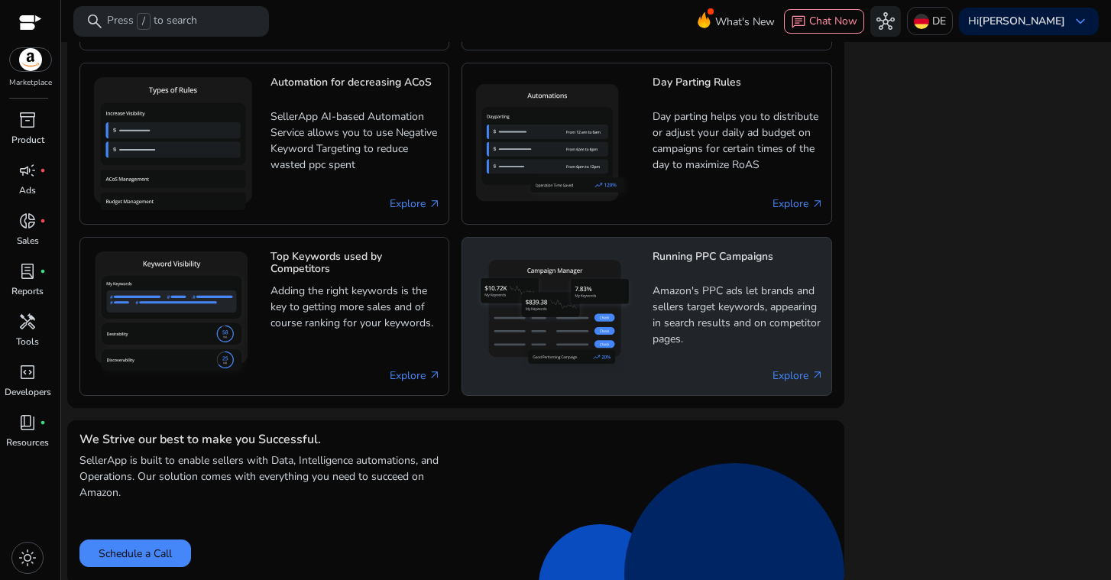
click at [597, 363] on img at bounding box center [555, 317] width 170 height 126
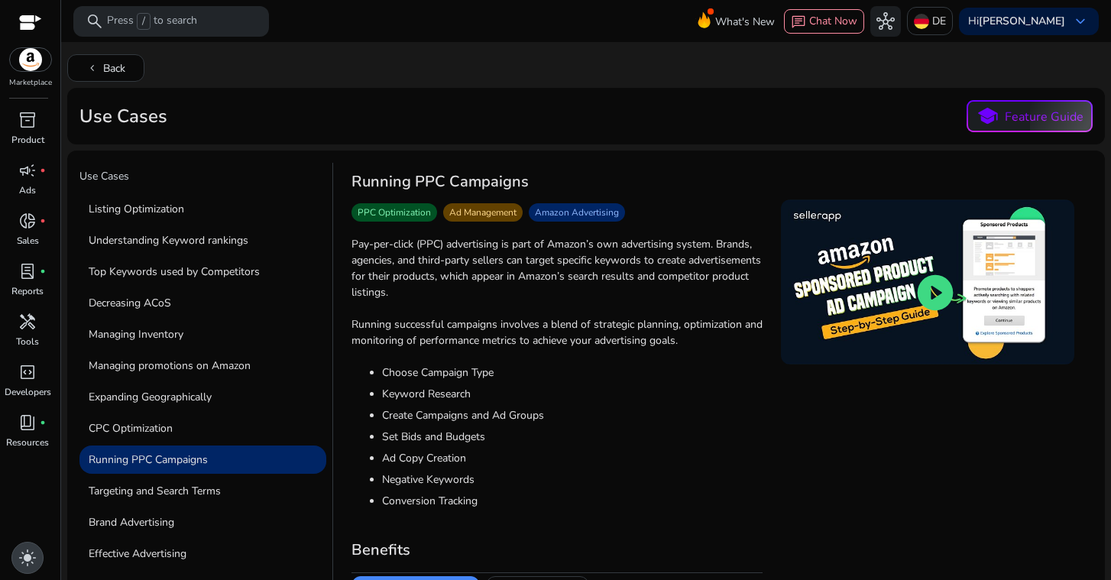
click at [40, 552] on div "light_mode" at bounding box center [27, 558] width 32 height 32
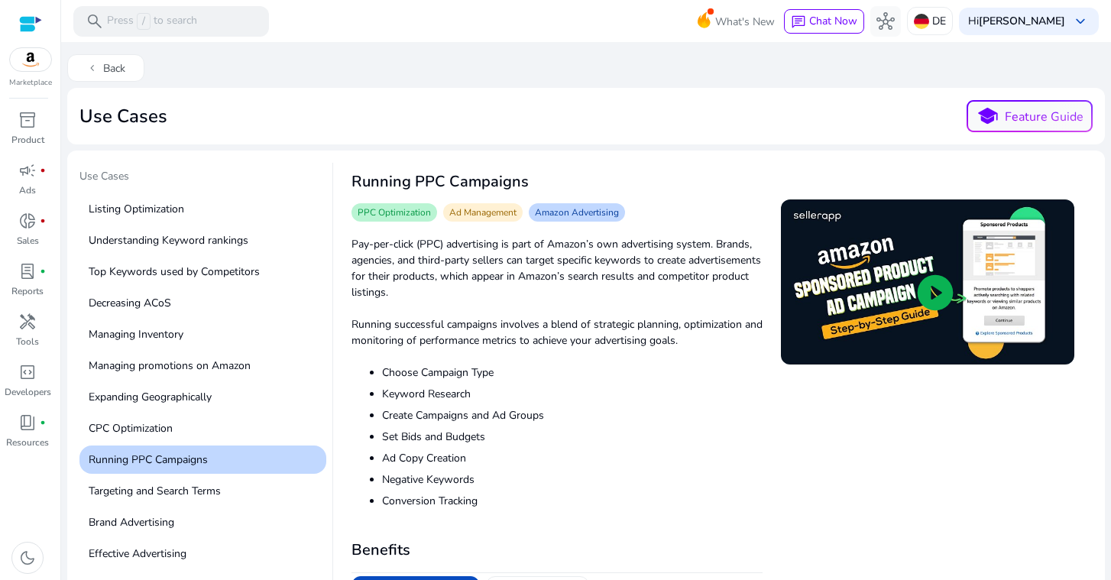
click at [28, 50] on img at bounding box center [30, 59] width 41 height 23
click at [30, 4] on div at bounding box center [30, 23] width 23 height 47
click at [30, 14] on div at bounding box center [30, 23] width 23 height 23
click at [36, 22] on div at bounding box center [30, 24] width 23 height 18
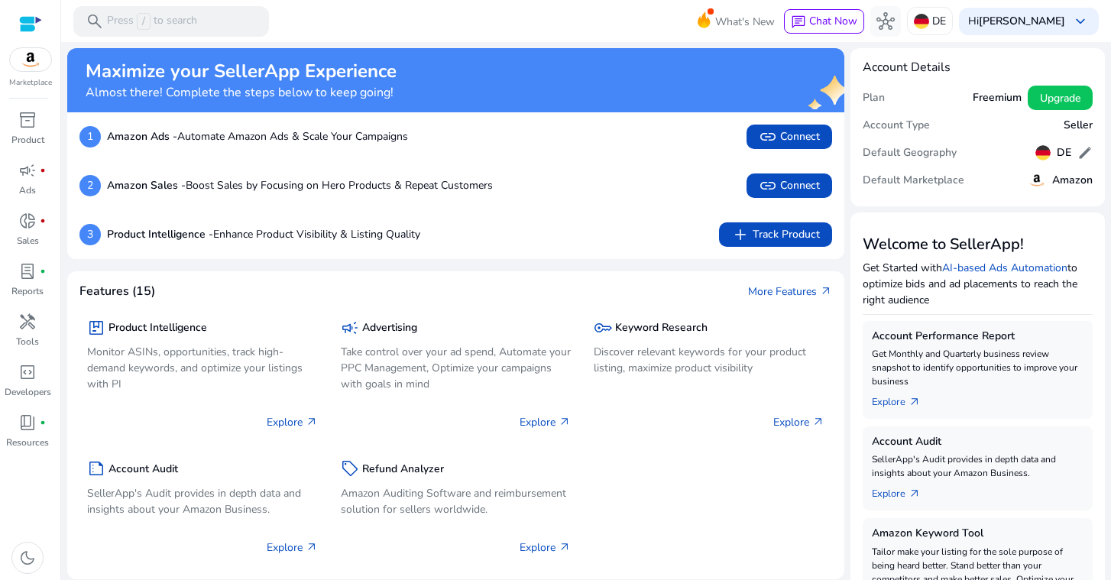
click at [27, 64] on img at bounding box center [30, 59] width 41 height 23
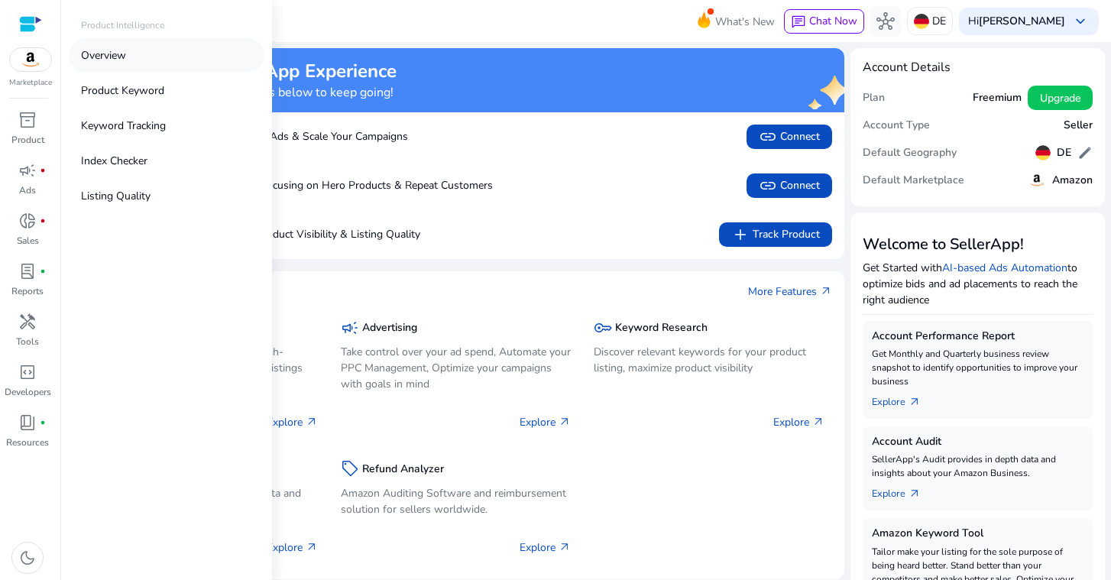
click at [113, 50] on p "Overview" at bounding box center [103, 55] width 45 height 16
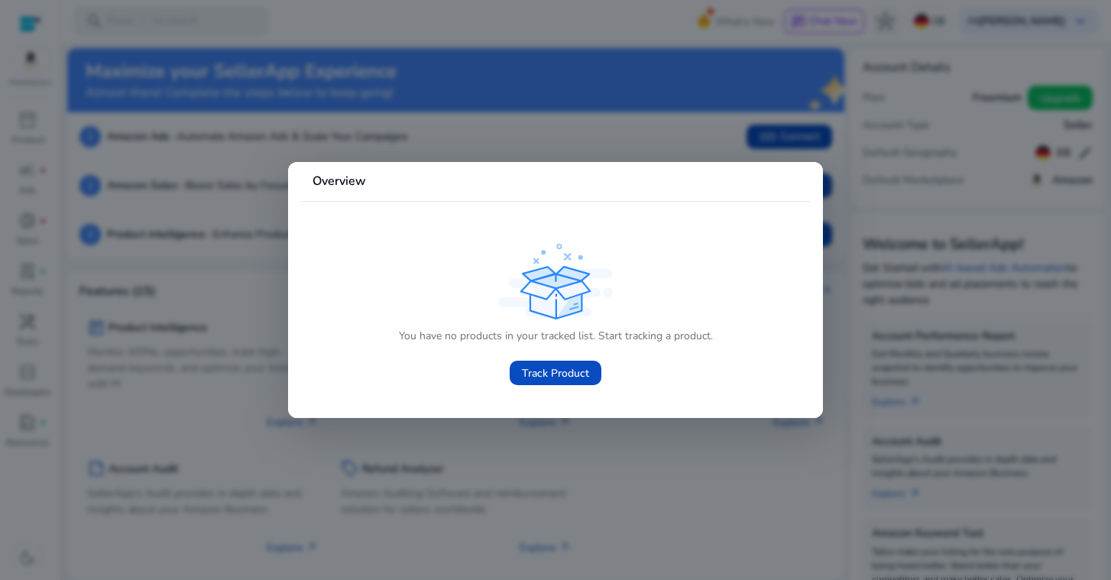
click at [566, 429] on div at bounding box center [555, 290] width 1111 height 580
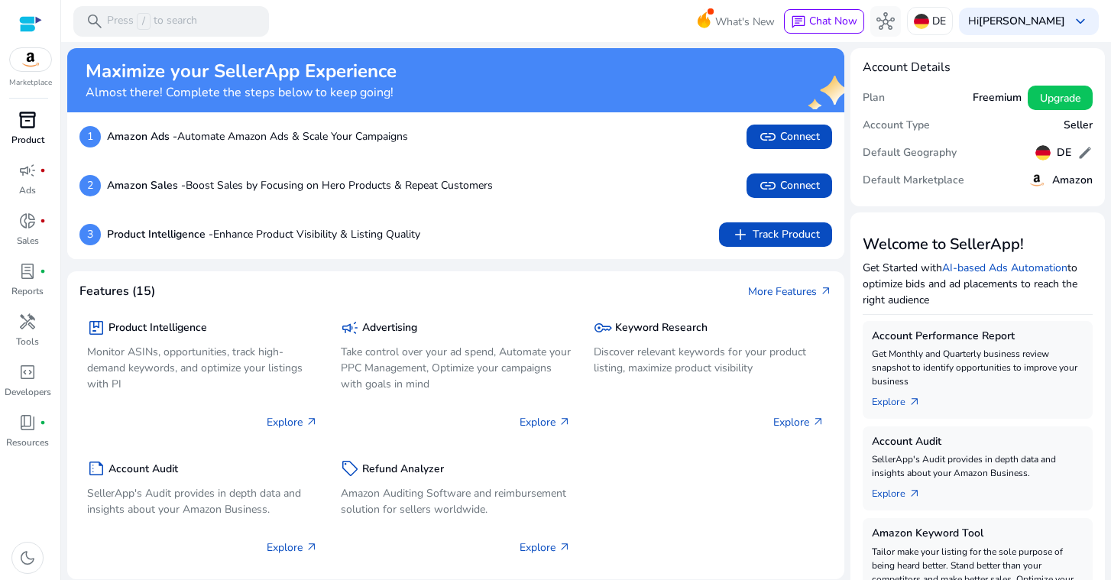
click at [31, 131] on div "inventory_2" at bounding box center [27, 120] width 43 height 24
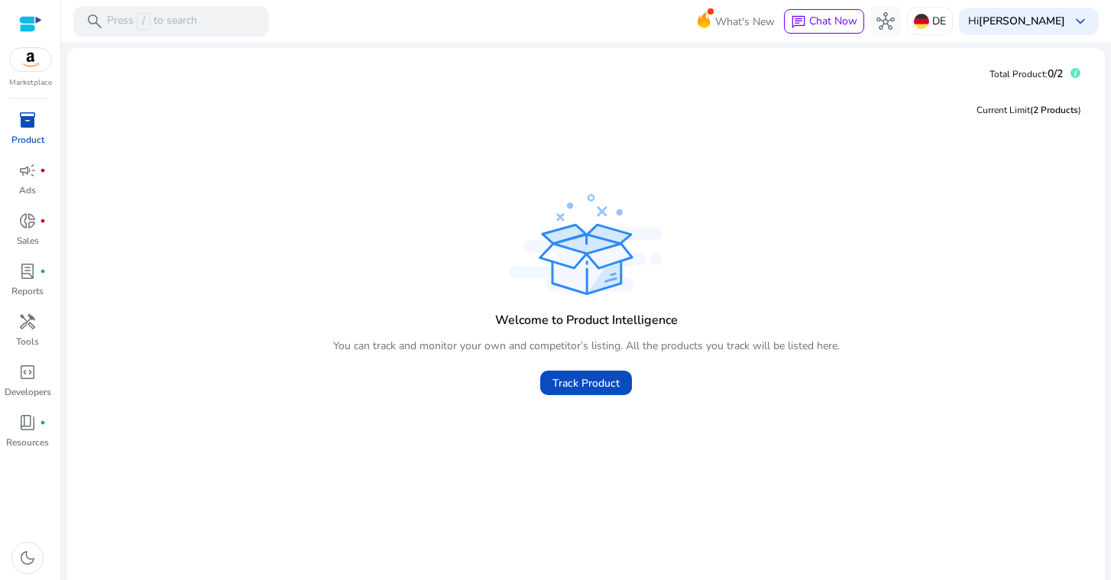
click at [394, 110] on div "Current Limit (2 Products )" at bounding box center [585, 110] width 1013 height 32
click at [128, 27] on p "Press / to search" at bounding box center [152, 21] width 90 height 17
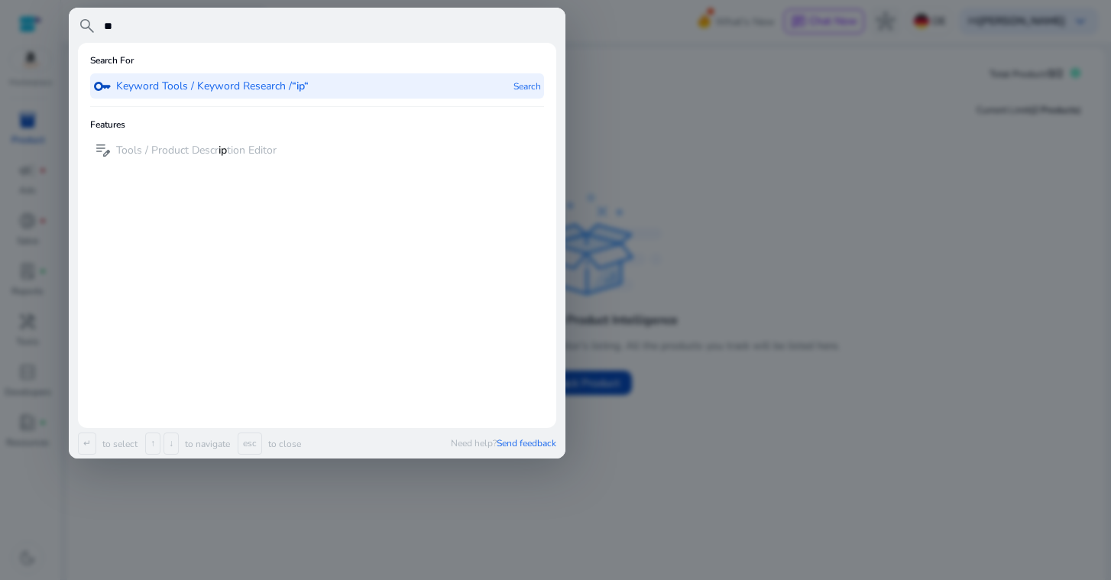
type input "**"
click at [217, 85] on p "Keyword Tools / Keyword Research / “ip“" at bounding box center [212, 86] width 192 height 15
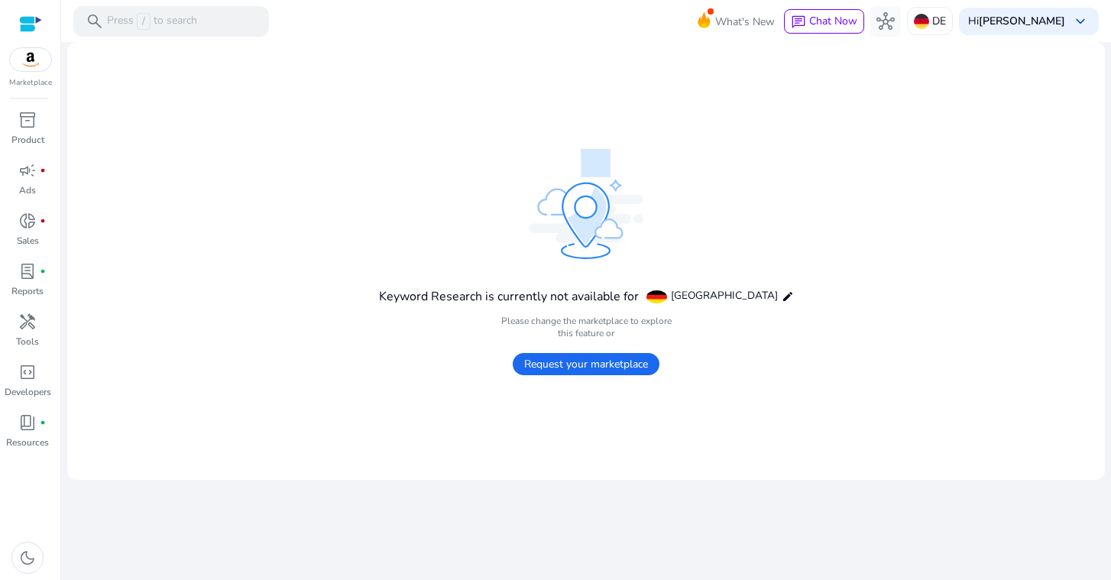
click at [597, 367] on span "Request your marketplace" at bounding box center [586, 364] width 147 height 22
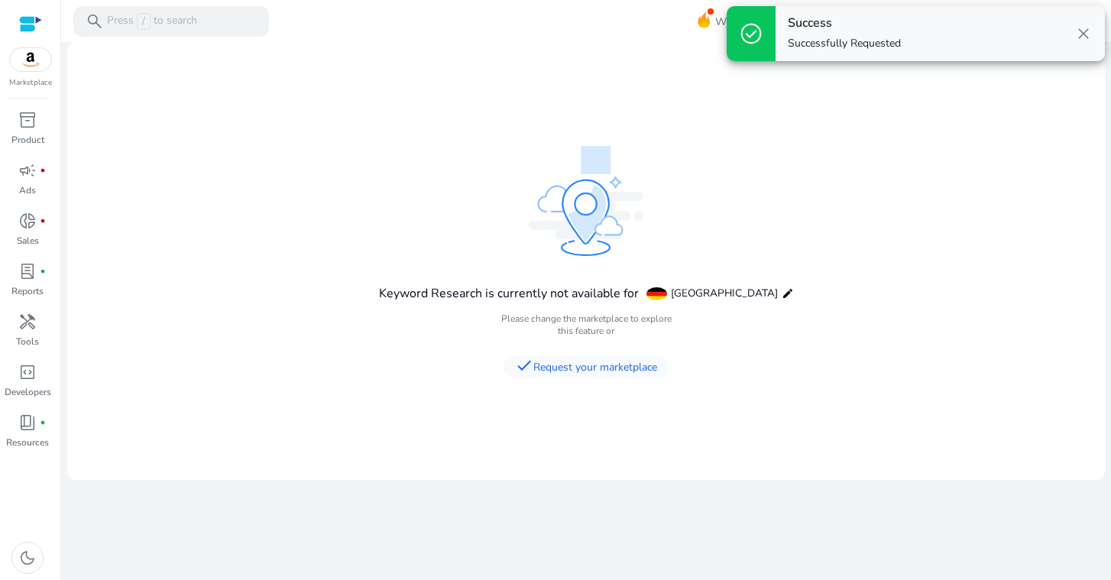
click at [1080, 28] on span "close" at bounding box center [1083, 33] width 18 height 18
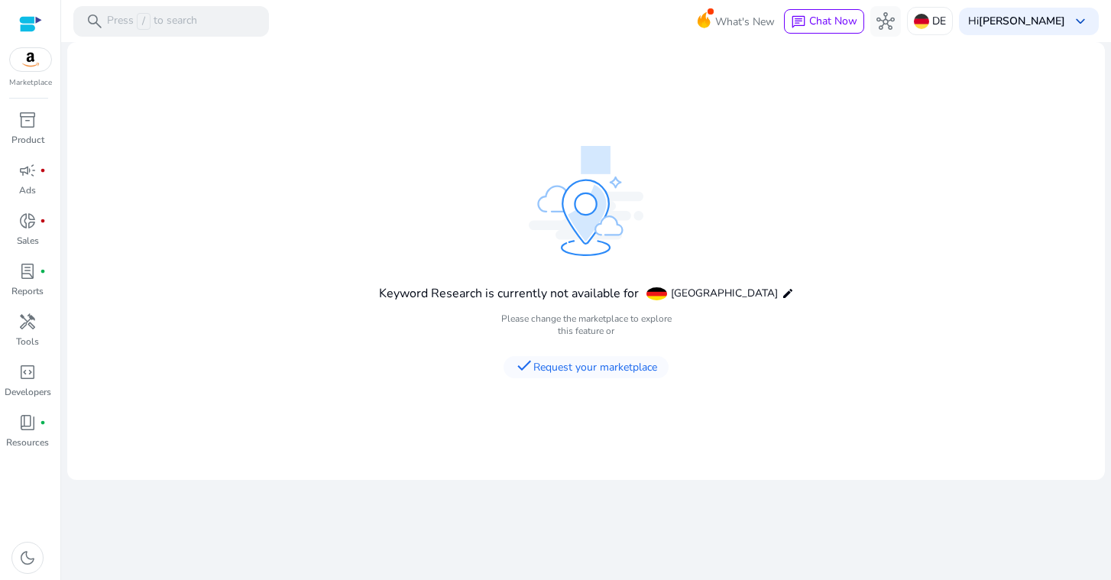
click at [729, 295] on span "[GEOGRAPHIC_DATA]" at bounding box center [724, 293] width 107 height 15
click at [607, 370] on span "check Request your marketplace" at bounding box center [585, 367] width 165 height 22
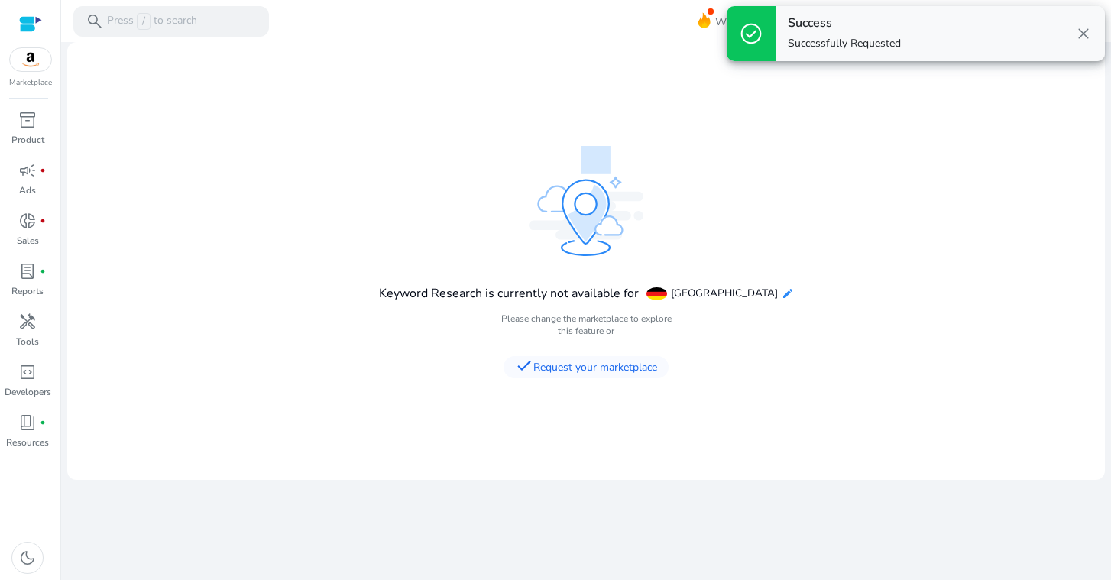
click at [781, 298] on mat-icon "edit" at bounding box center [787, 293] width 12 height 12
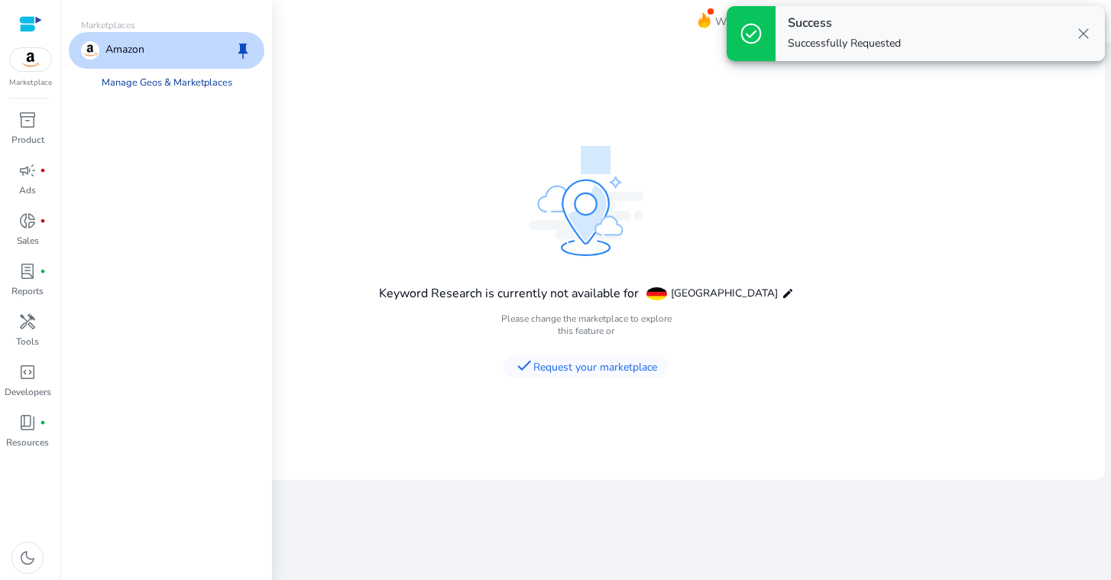
click at [152, 76] on link "Manage Geos & Marketplaces" at bounding box center [166, 82] width 155 height 27
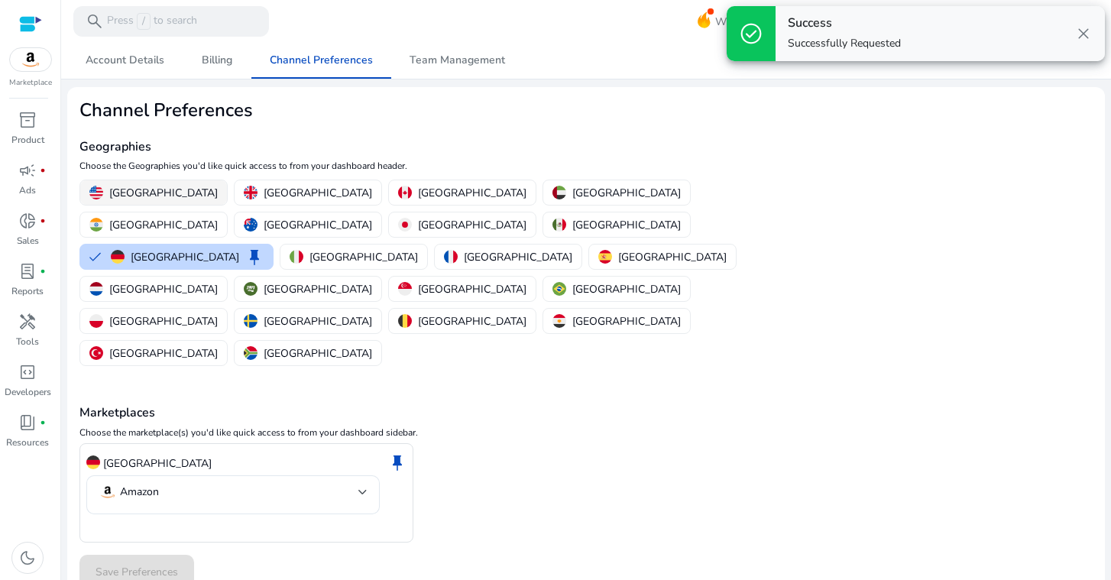
click at [167, 185] on p "[GEOGRAPHIC_DATA]" at bounding box center [163, 193] width 108 height 16
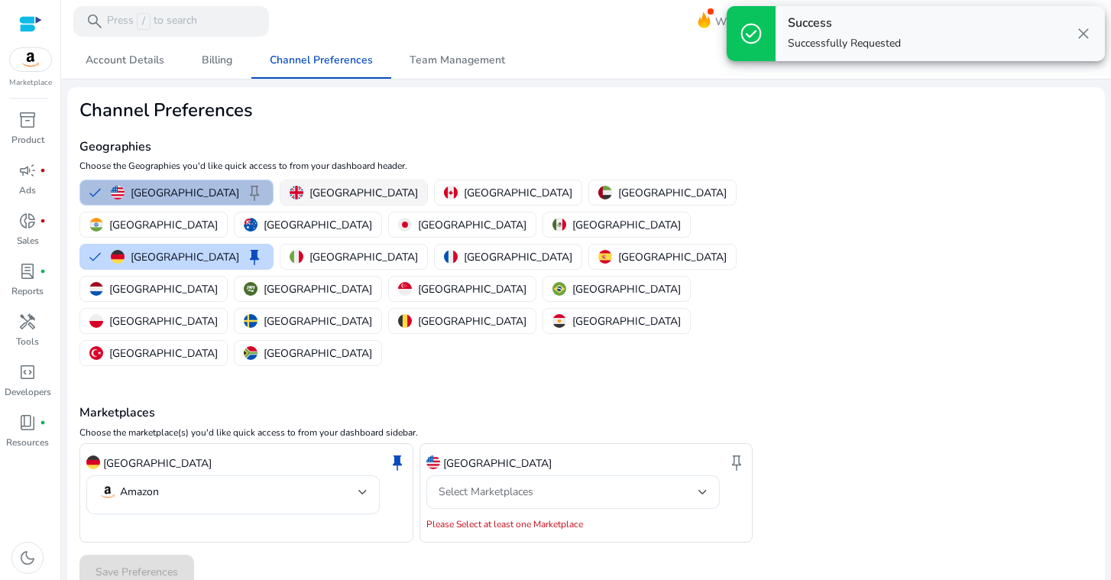
click at [289, 189] on img "button" at bounding box center [296, 193] width 14 height 14
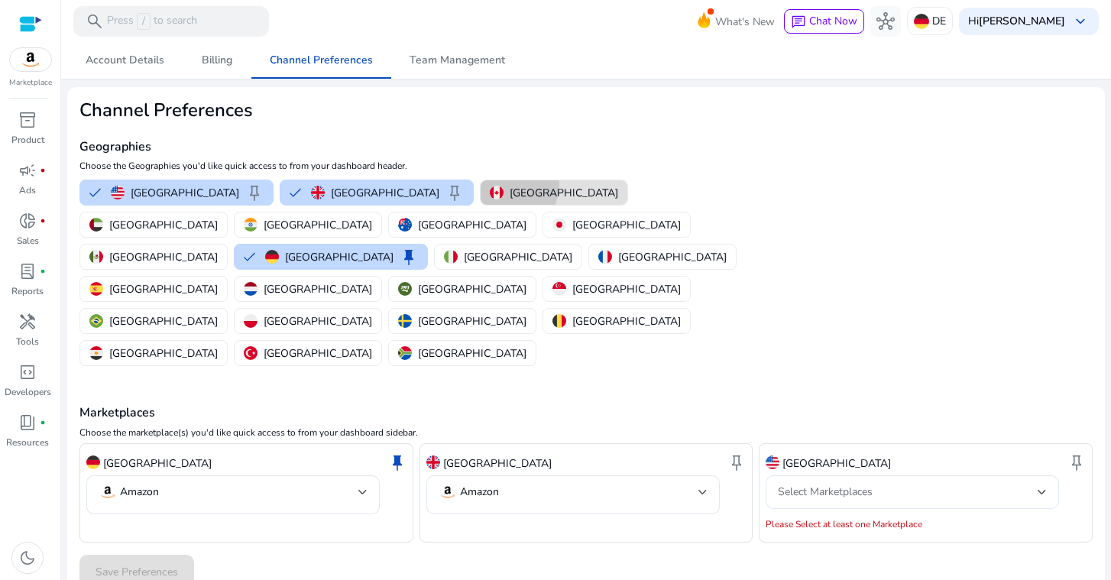
click at [480, 183] on button "[GEOGRAPHIC_DATA]" at bounding box center [553, 192] width 147 height 24
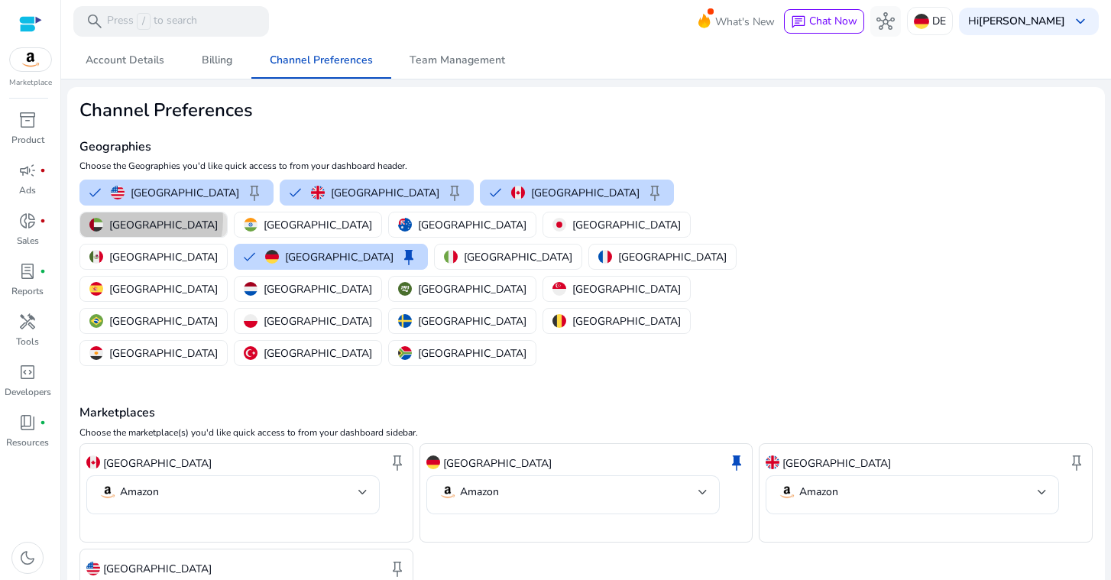
click at [218, 217] on p "[GEOGRAPHIC_DATA]" at bounding box center [163, 225] width 108 height 16
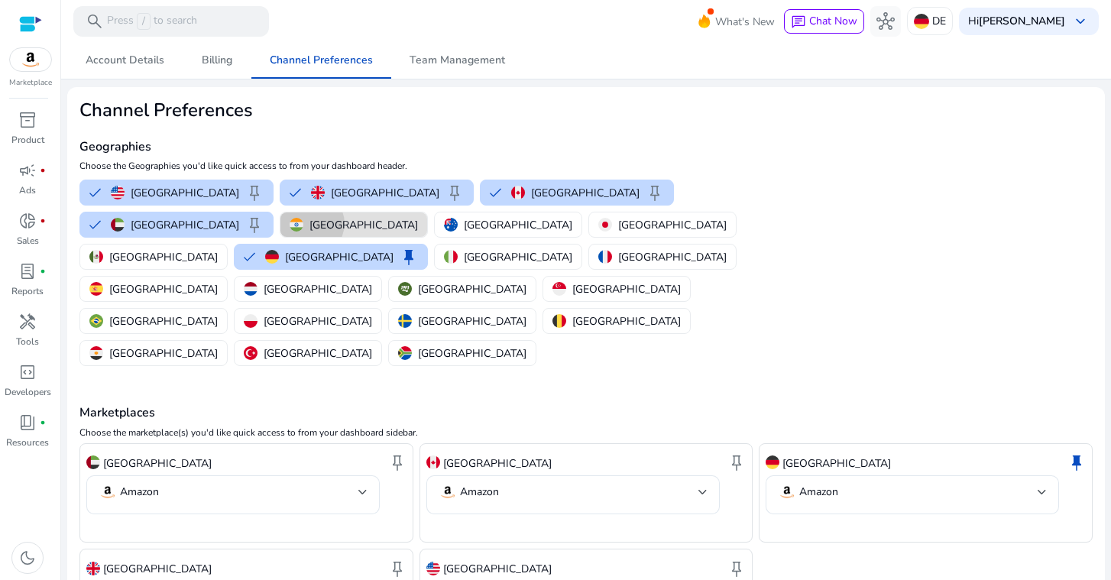
click at [309, 222] on p "[GEOGRAPHIC_DATA]" at bounding box center [363, 225] width 108 height 16
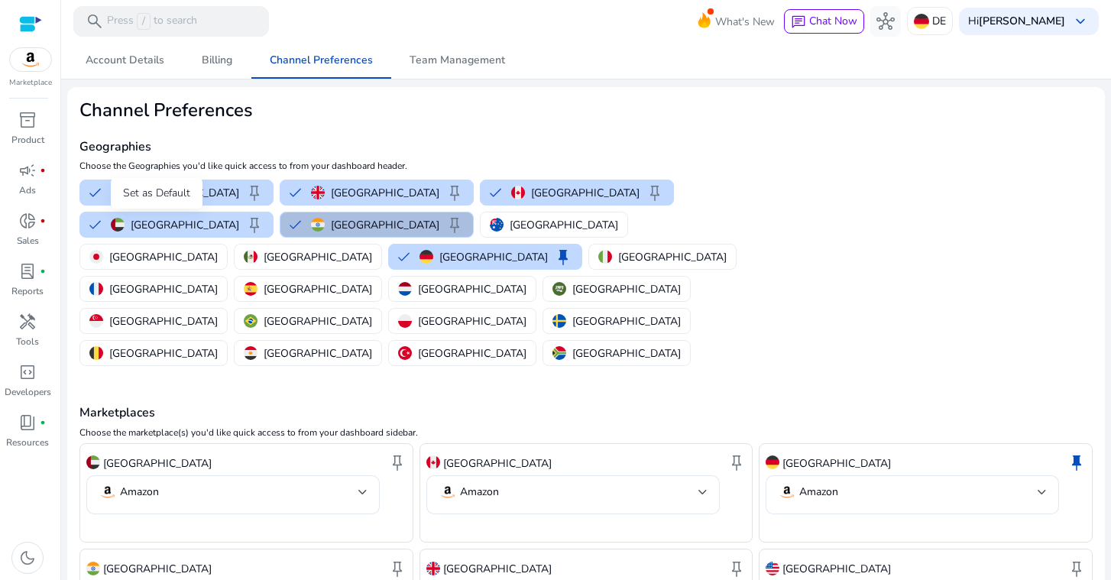
click at [445, 224] on span "keep" at bounding box center [454, 224] width 18 height 18
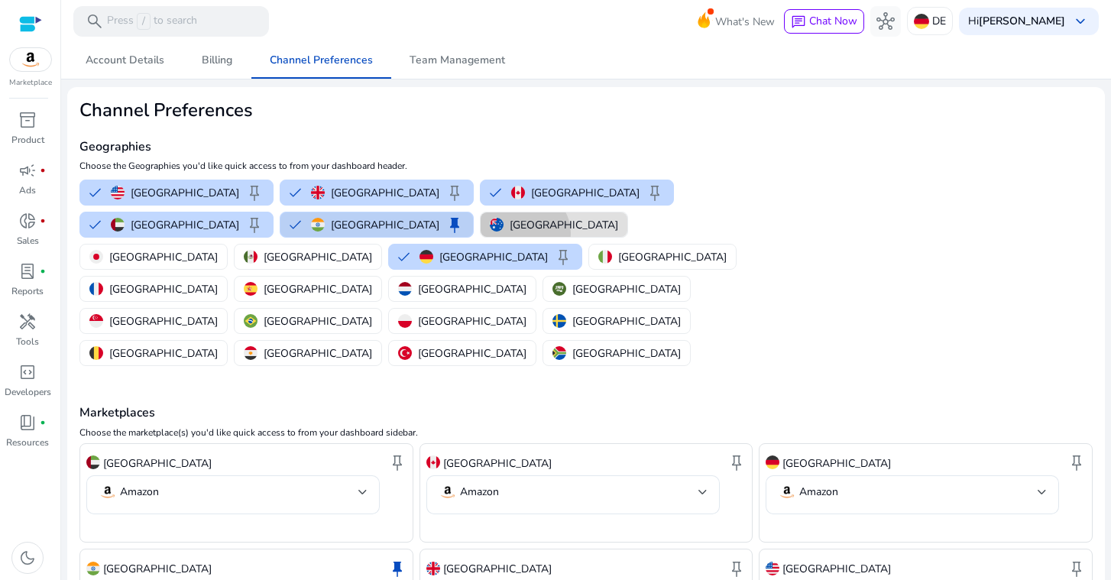
click at [480, 232] on button "[GEOGRAPHIC_DATA]" at bounding box center [553, 224] width 147 height 24
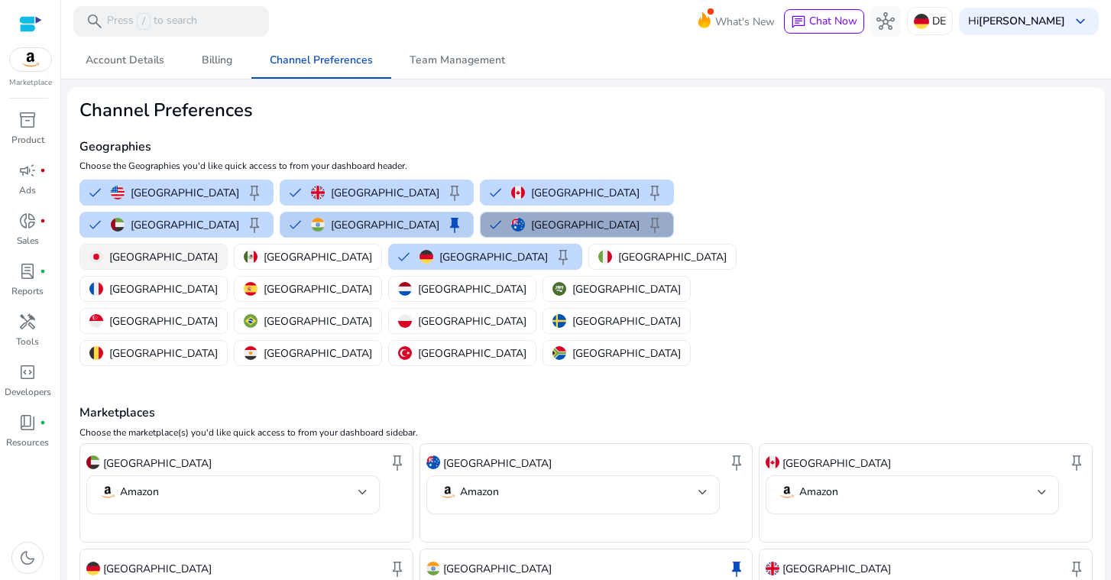
drag, startPoint x: 318, startPoint y: 227, endPoint x: 357, endPoint y: 228, distance: 39.7
click at [329, 227] on div "United States keep United Kingdom keep Canada keep United Arab Emirates keep In…" at bounding box center [413, 272] width 681 height 192
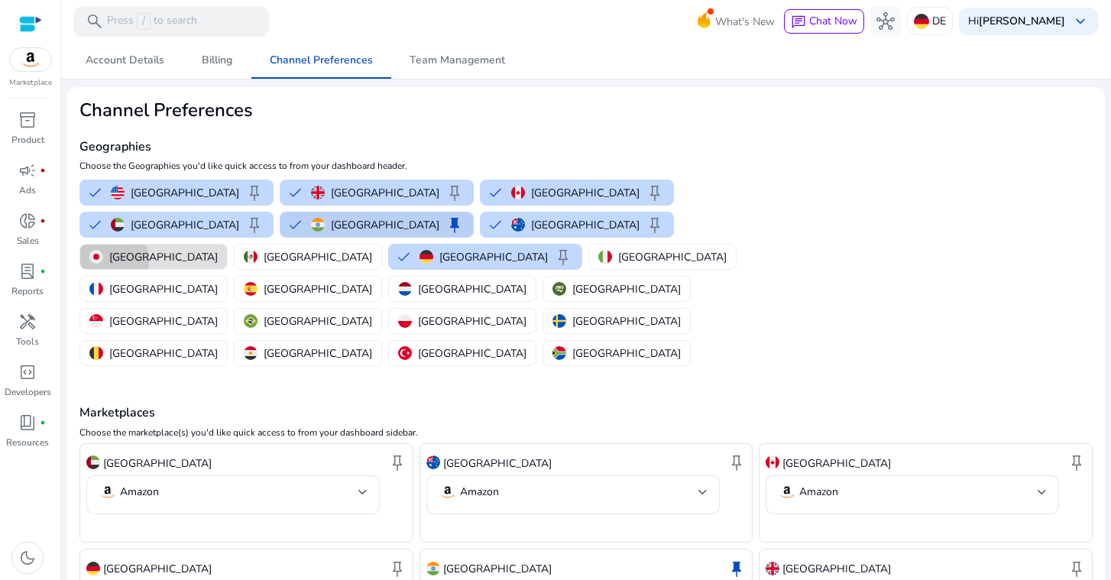
click at [218, 249] on div "[GEOGRAPHIC_DATA]" at bounding box center [153, 257] width 128 height 16
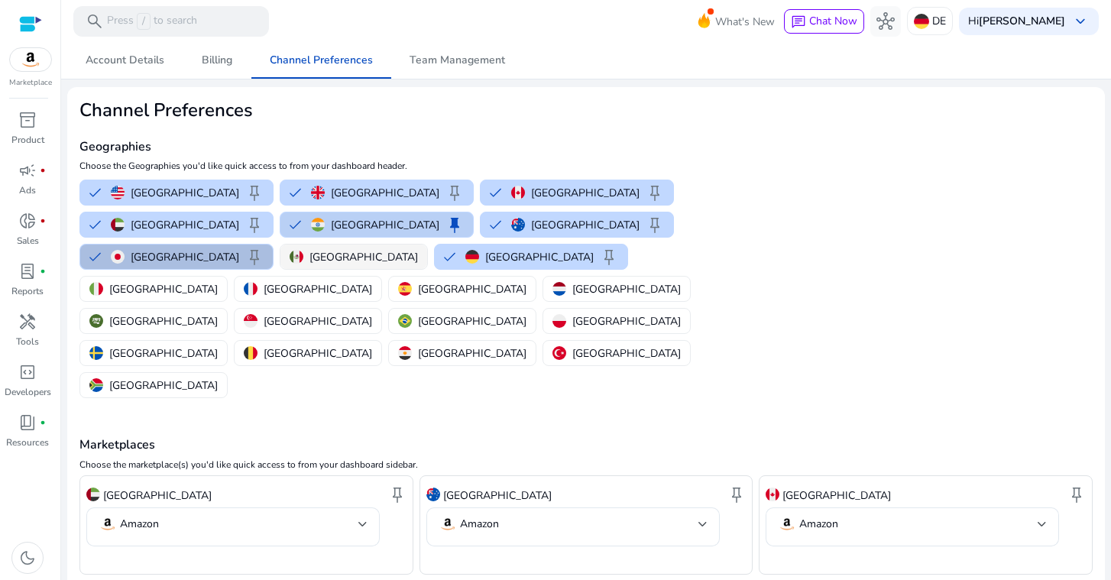
click at [427, 244] on button "[GEOGRAPHIC_DATA]" at bounding box center [353, 256] width 147 height 24
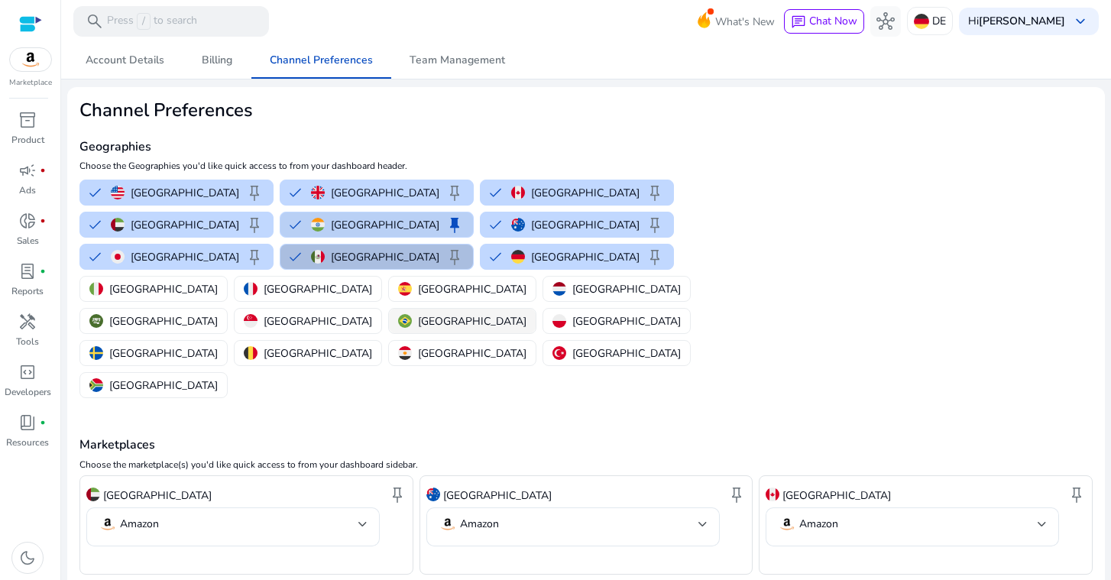
click at [526, 313] on p "[GEOGRAPHIC_DATA]" at bounding box center [472, 321] width 108 height 16
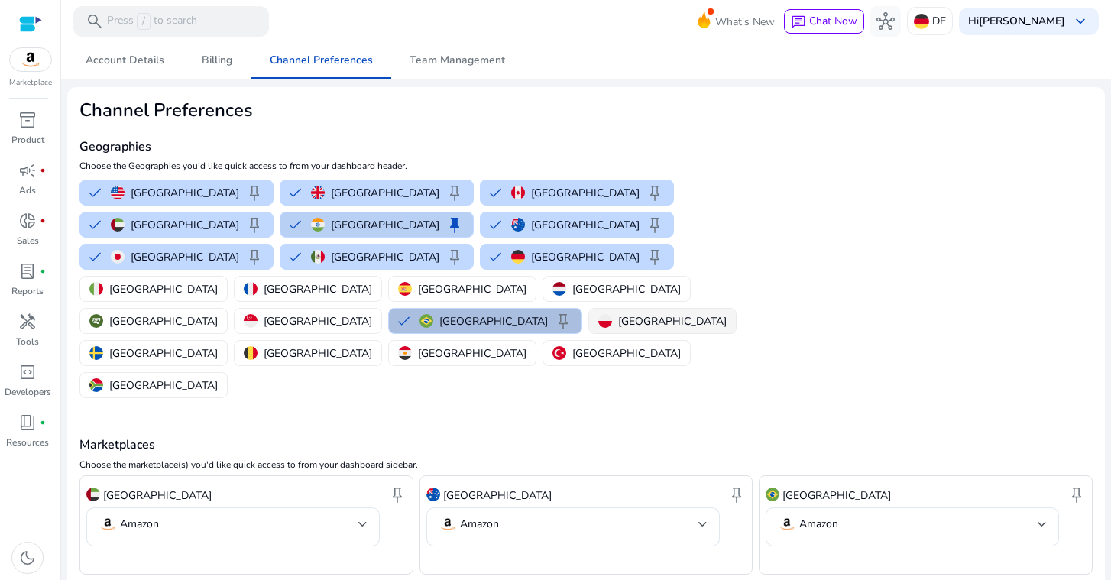
click at [618, 313] on p "[GEOGRAPHIC_DATA]" at bounding box center [672, 321] width 108 height 16
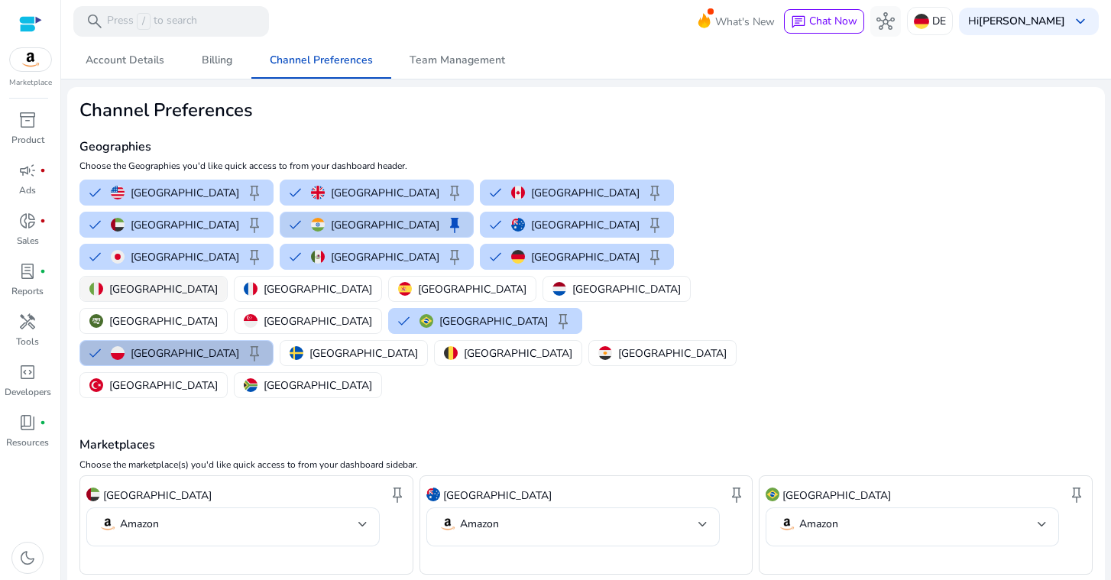
click at [122, 281] on p "[GEOGRAPHIC_DATA]" at bounding box center [163, 289] width 108 height 16
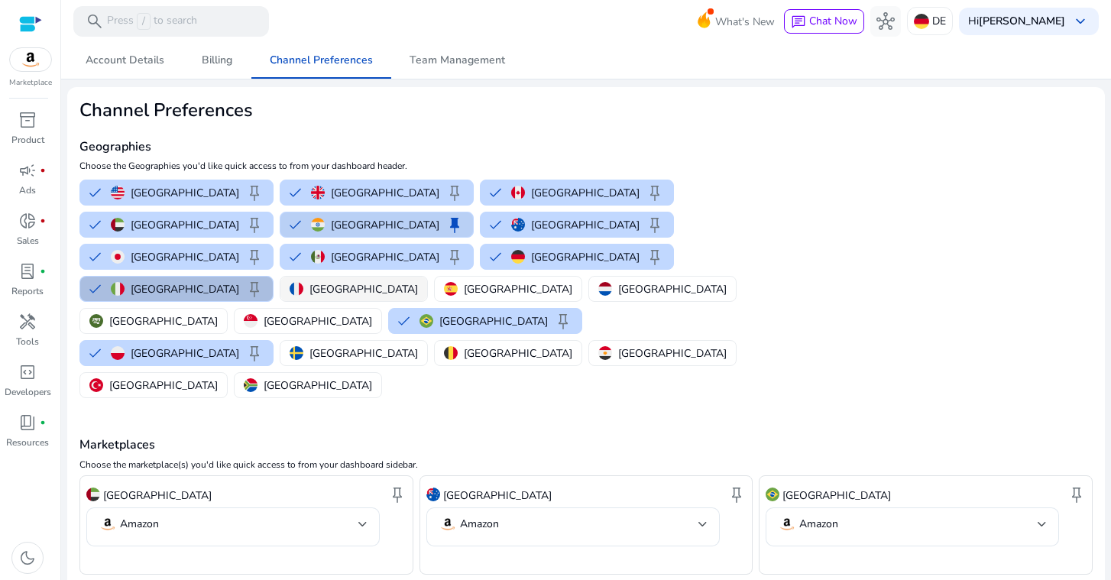
click at [289, 282] on img "button" at bounding box center [296, 289] width 14 height 14
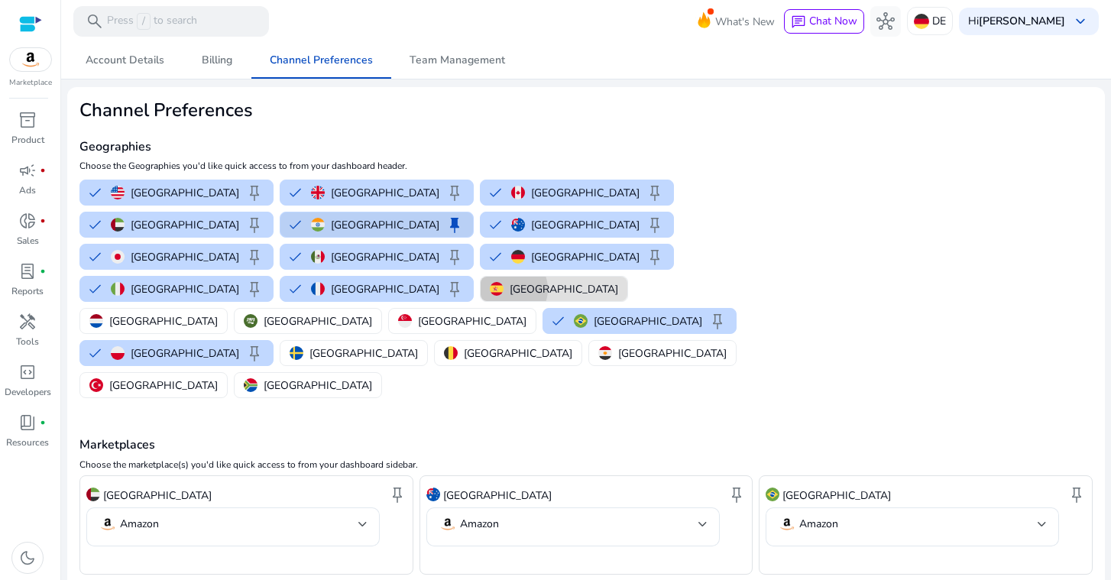
click at [490, 281] on div "[GEOGRAPHIC_DATA]" at bounding box center [554, 289] width 128 height 16
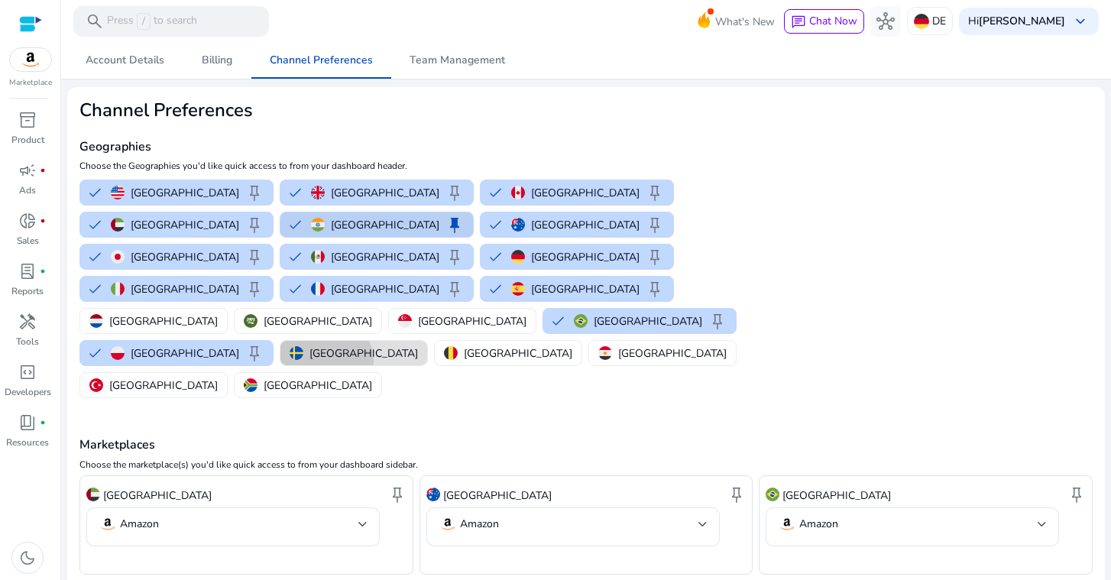
click at [369, 345] on p "[GEOGRAPHIC_DATA]" at bounding box center [363, 353] width 108 height 16
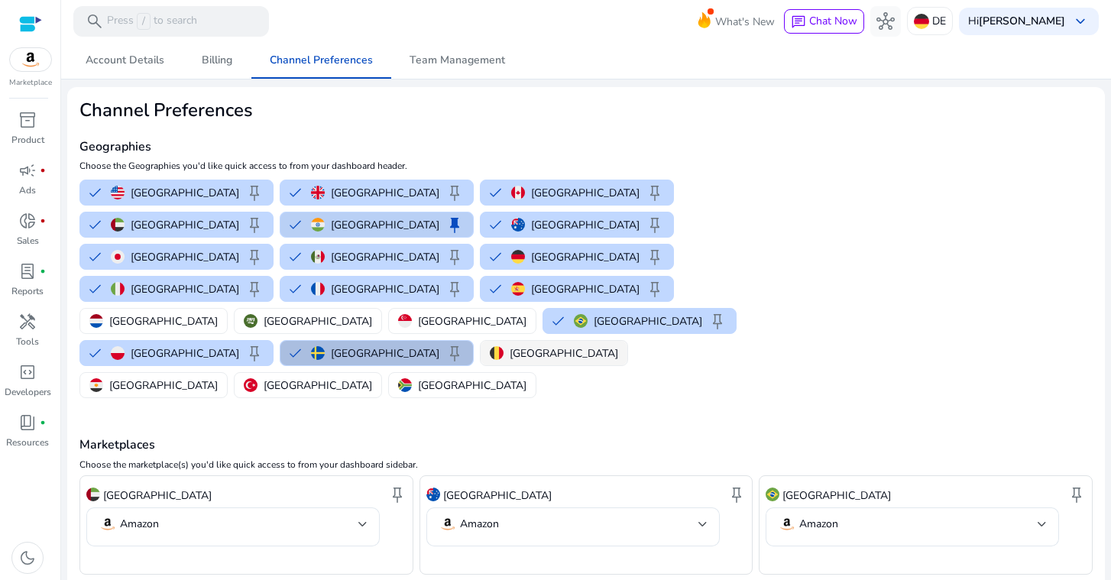
click at [490, 345] on div "[GEOGRAPHIC_DATA]" at bounding box center [554, 353] width 128 height 16
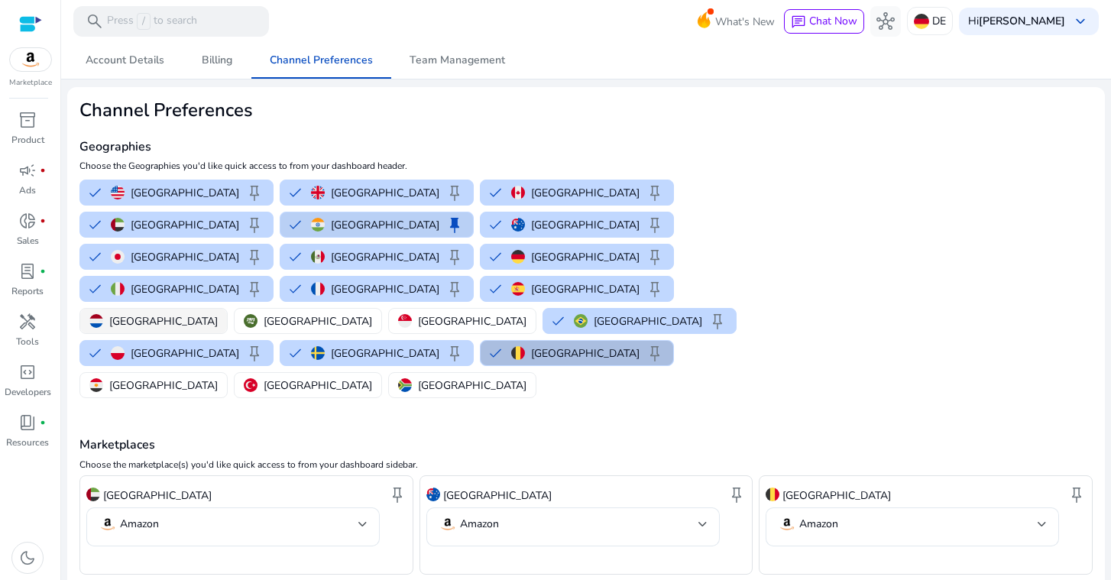
click at [218, 313] on p "[GEOGRAPHIC_DATA]" at bounding box center [163, 321] width 108 height 16
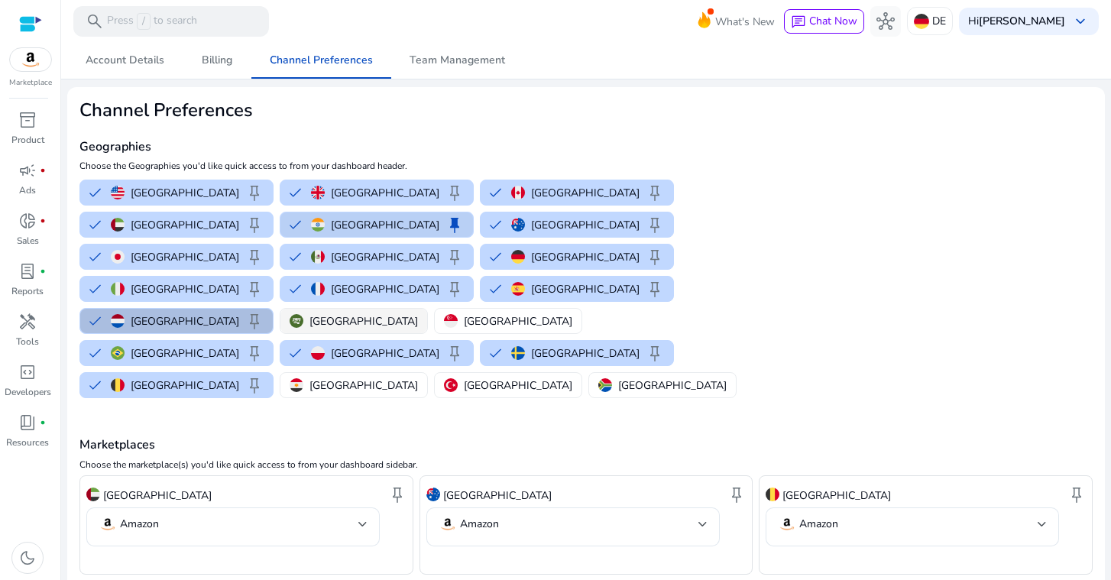
click at [303, 314] on img "button" at bounding box center [296, 321] width 14 height 14
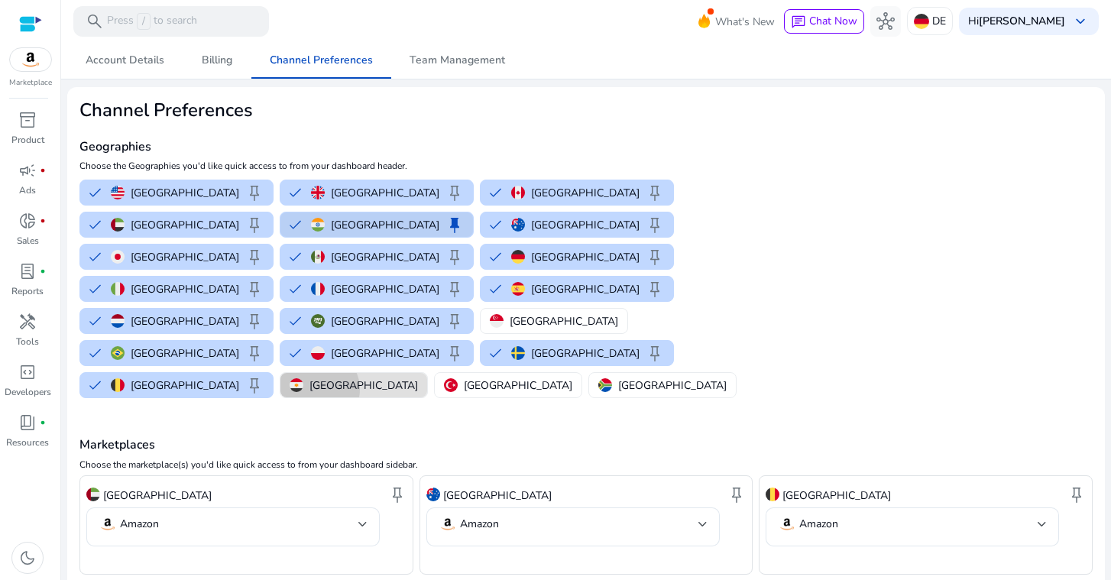
click at [418, 377] on p "[GEOGRAPHIC_DATA]" at bounding box center [363, 385] width 108 height 16
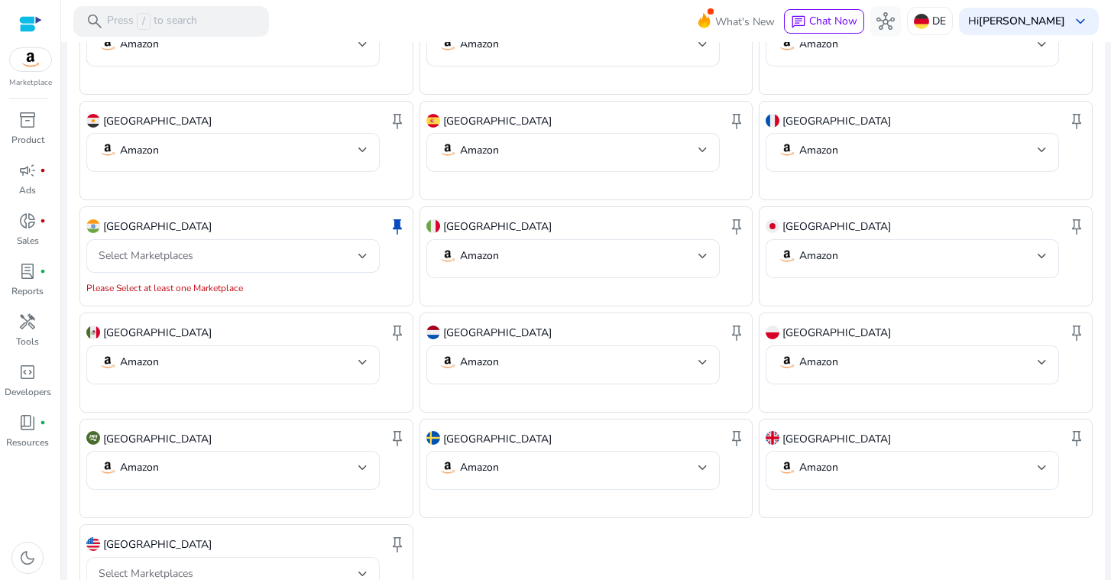
click at [356, 565] on div "Select Marketplaces" at bounding box center [229, 573] width 260 height 17
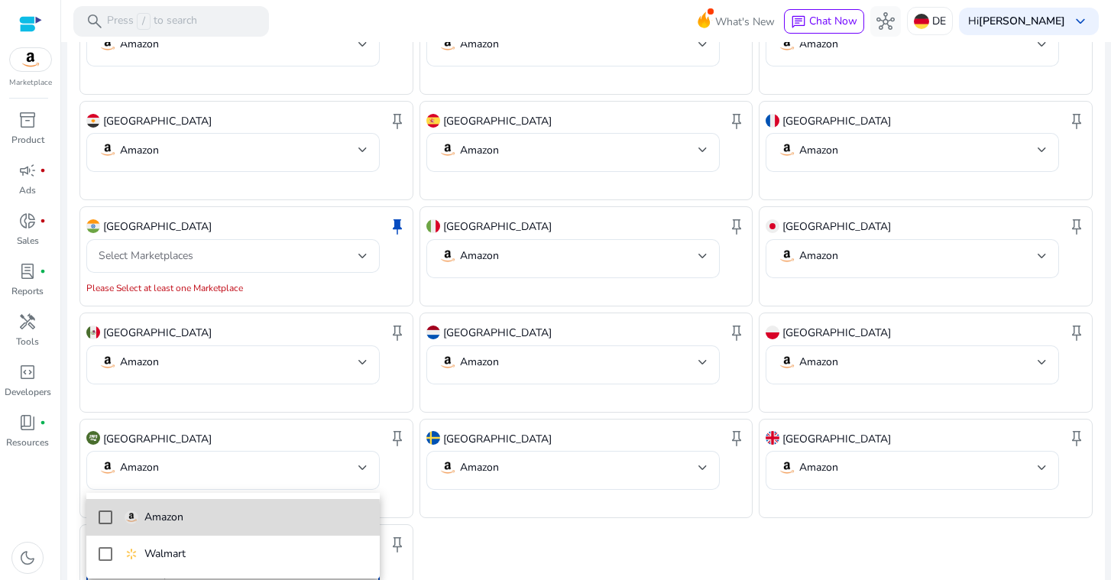
click at [102, 523] on mat-pseudo-checkbox at bounding box center [106, 517] width 14 height 14
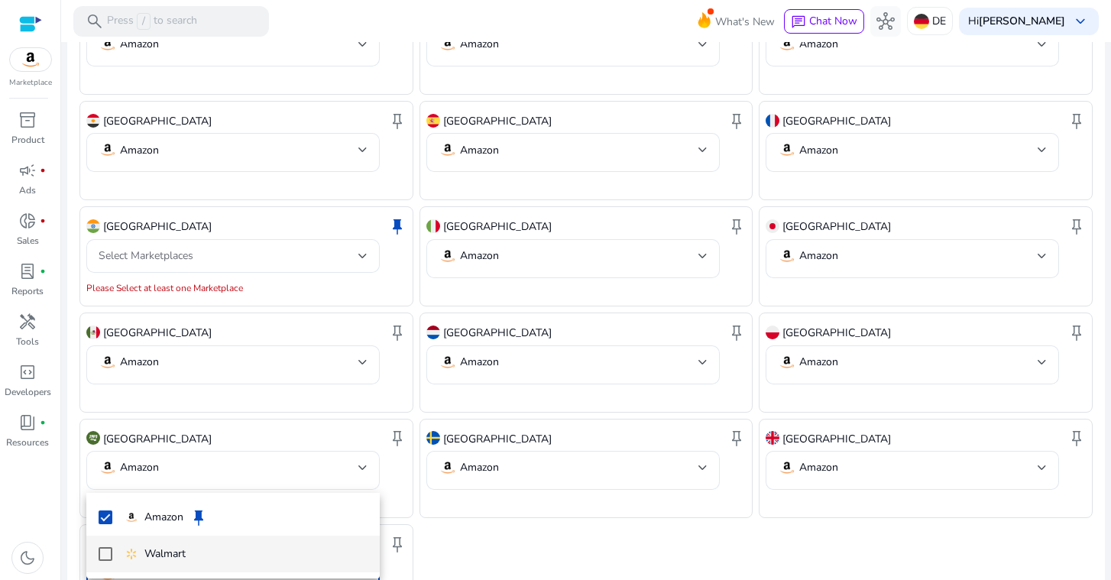
click at [102, 544] on mat-option "Walmart" at bounding box center [232, 553] width 293 height 37
click at [647, 487] on div at bounding box center [555, 290] width 1111 height 580
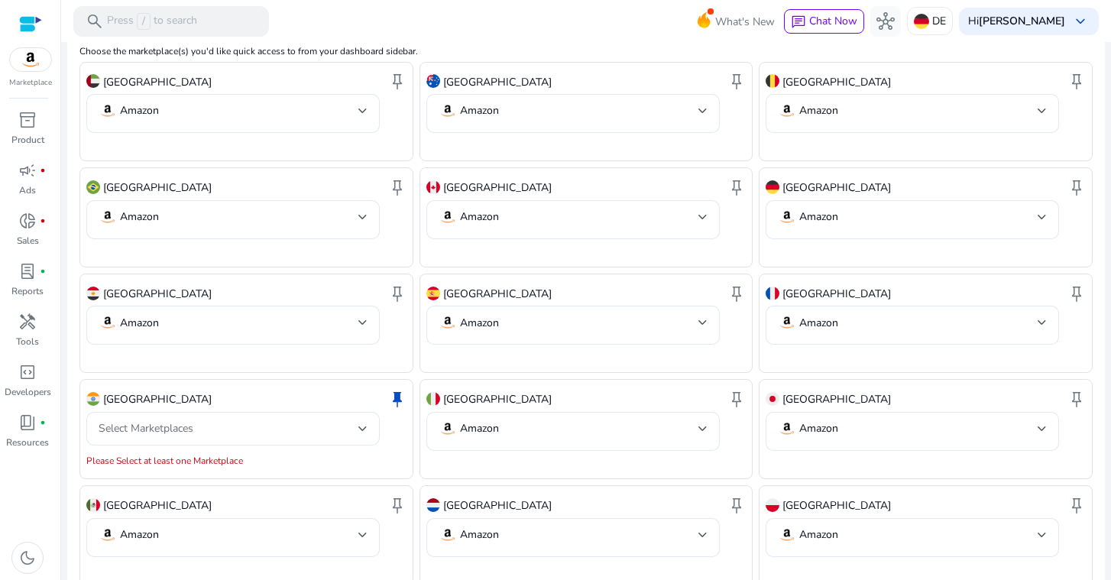
scroll to position [441, 0]
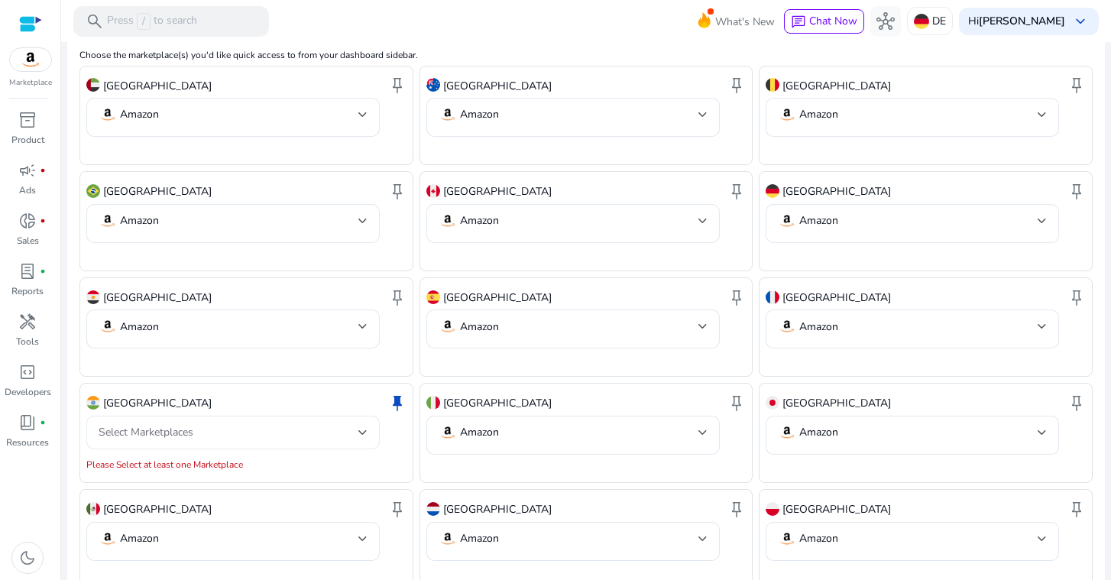
click at [361, 416] on div "Select Marketplaces" at bounding box center [233, 433] width 269 height 34
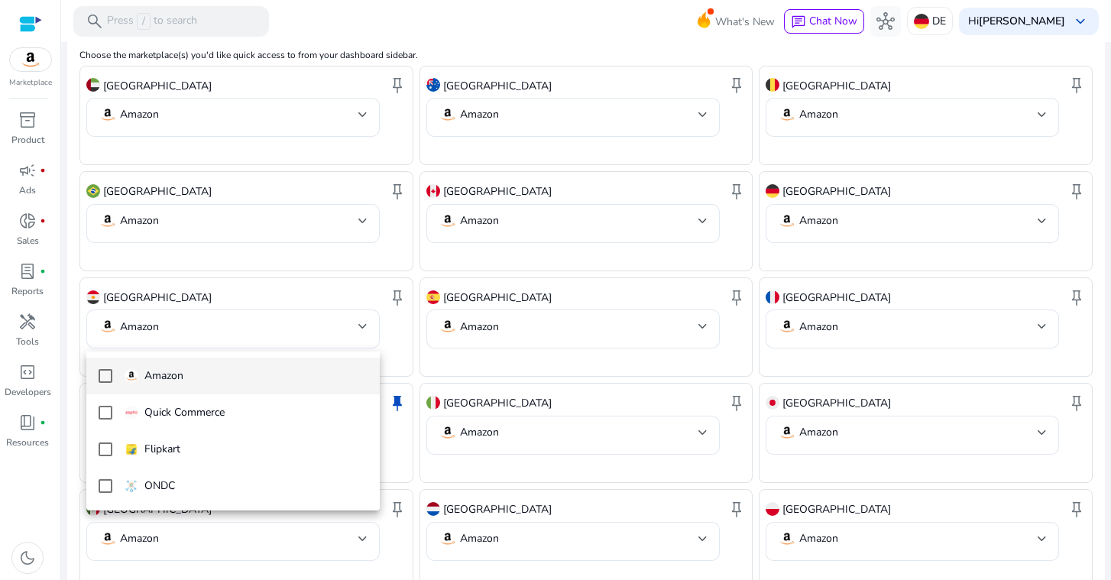
click at [99, 374] on mat-pseudo-checkbox at bounding box center [106, 376] width 14 height 14
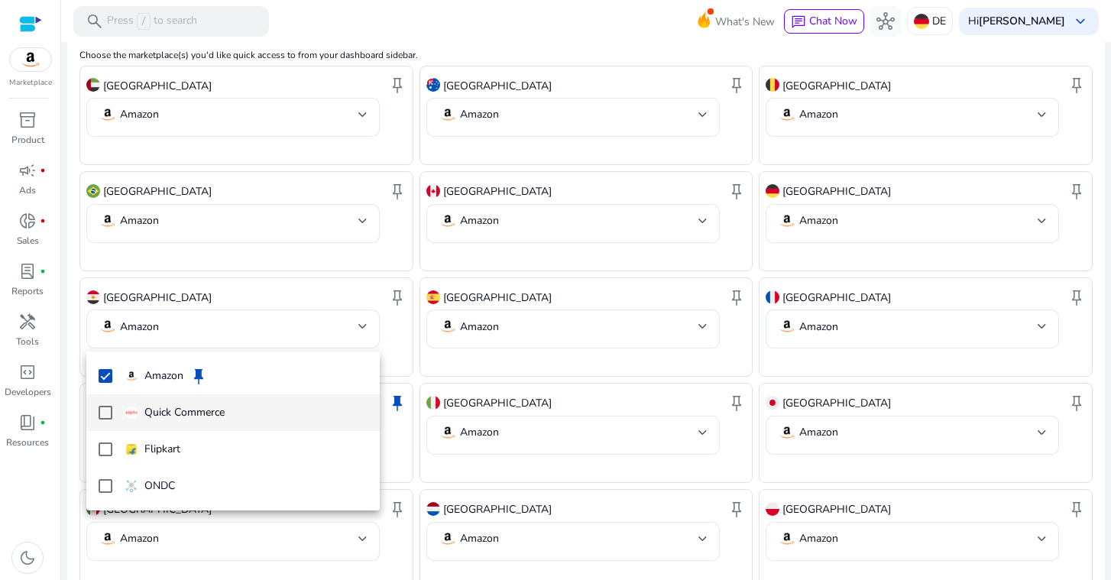
click at [107, 415] on mat-pseudo-checkbox at bounding box center [106, 413] width 14 height 14
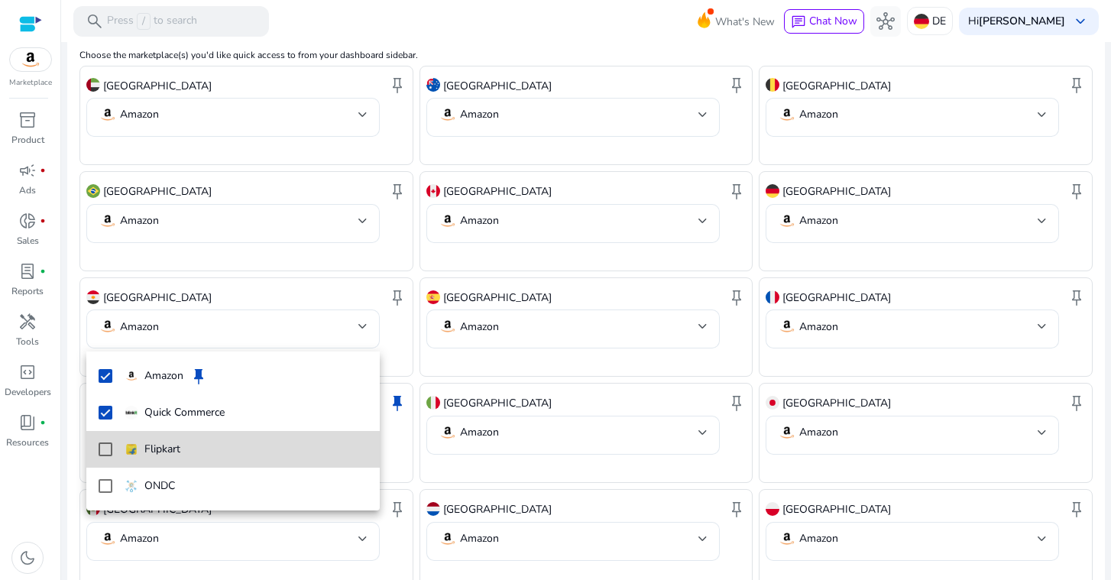
click at [99, 449] on mat-pseudo-checkbox at bounding box center [106, 449] width 14 height 14
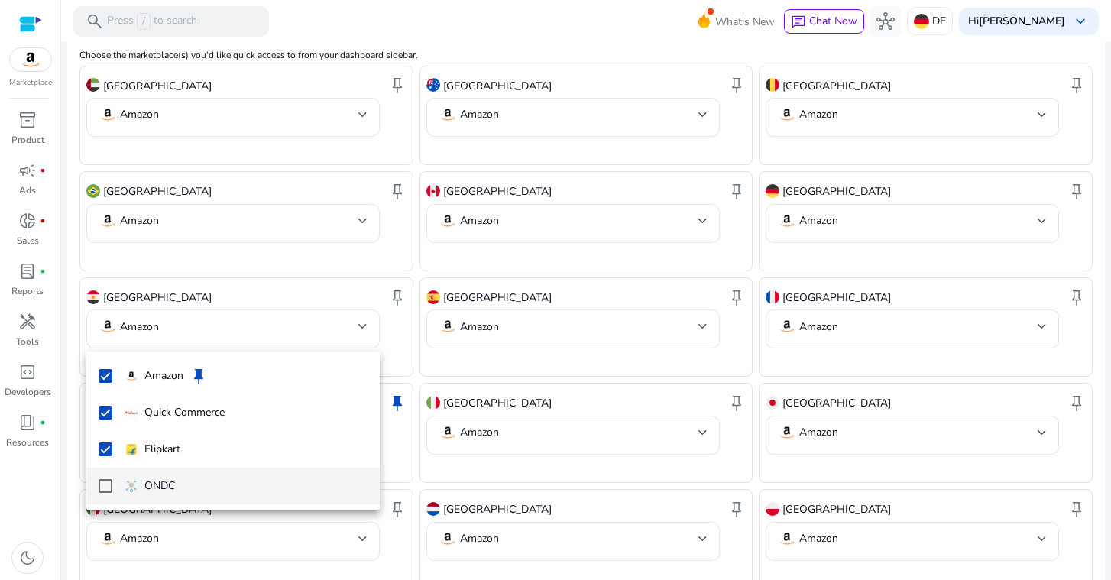
click at [105, 483] on mat-pseudo-checkbox at bounding box center [106, 486] width 14 height 14
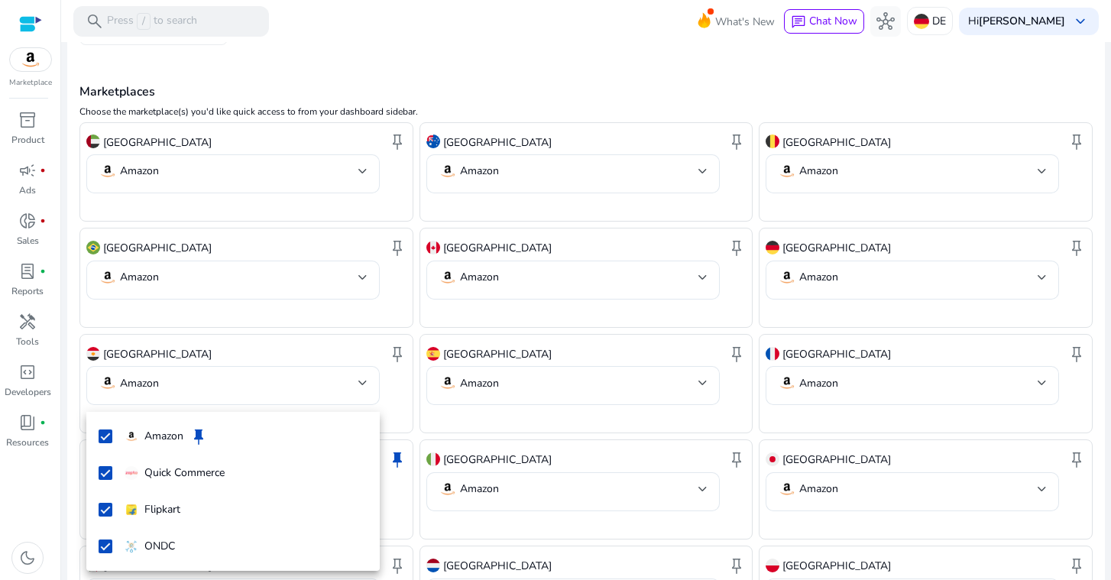
scroll to position [390, 0]
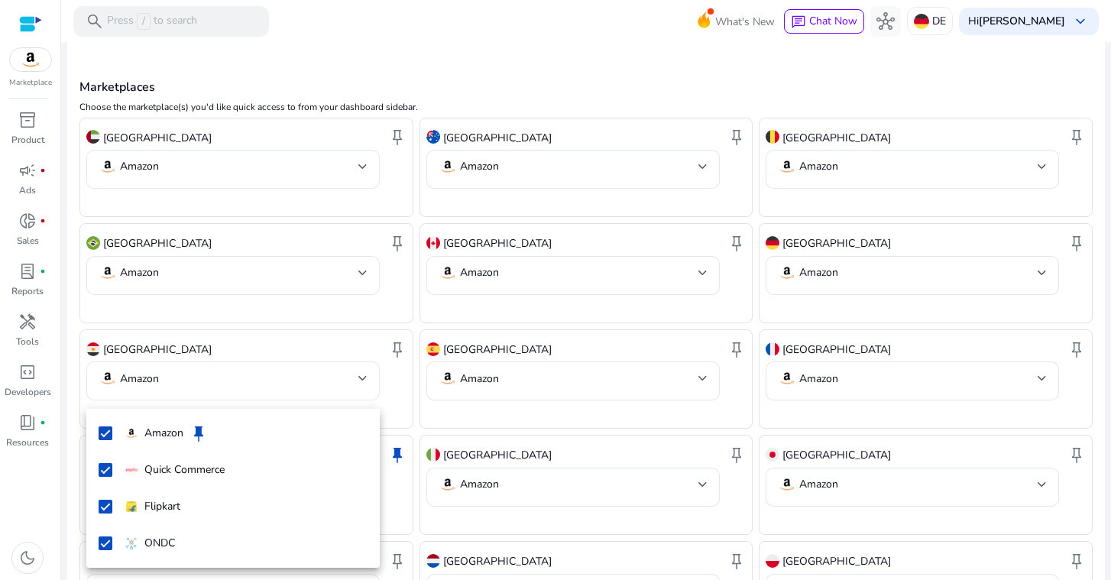
click at [347, 209] on div at bounding box center [555, 290] width 1111 height 580
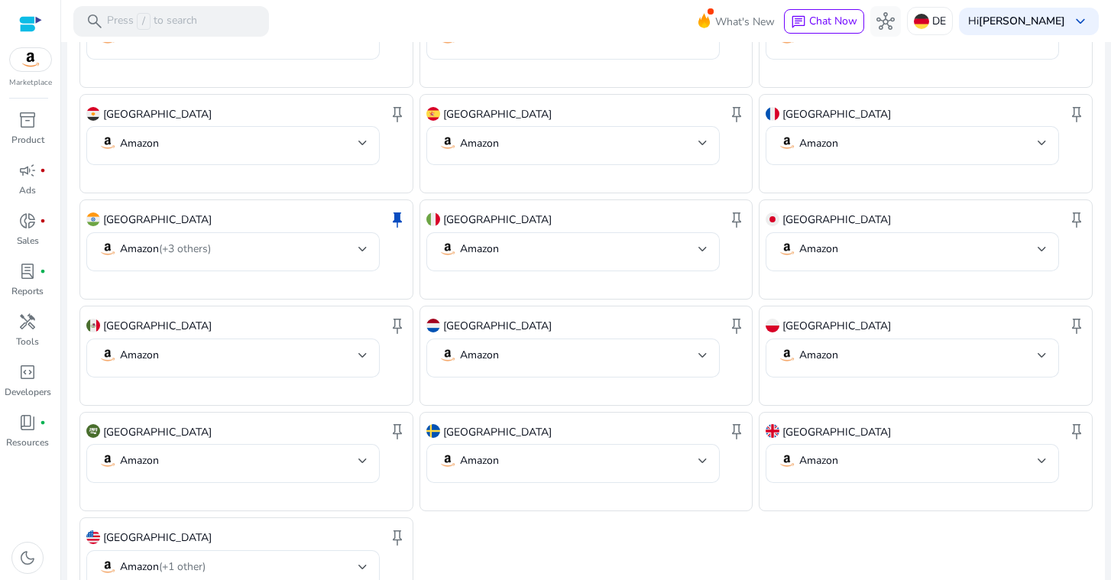
scroll to position [623, 0]
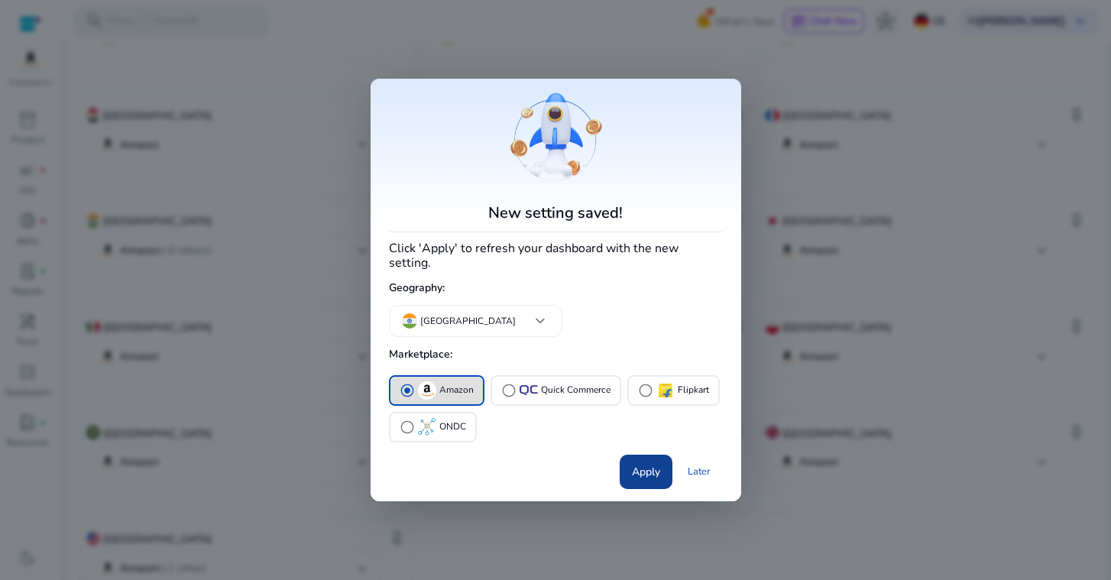
click at [652, 464] on span "Apply" at bounding box center [646, 472] width 28 height 16
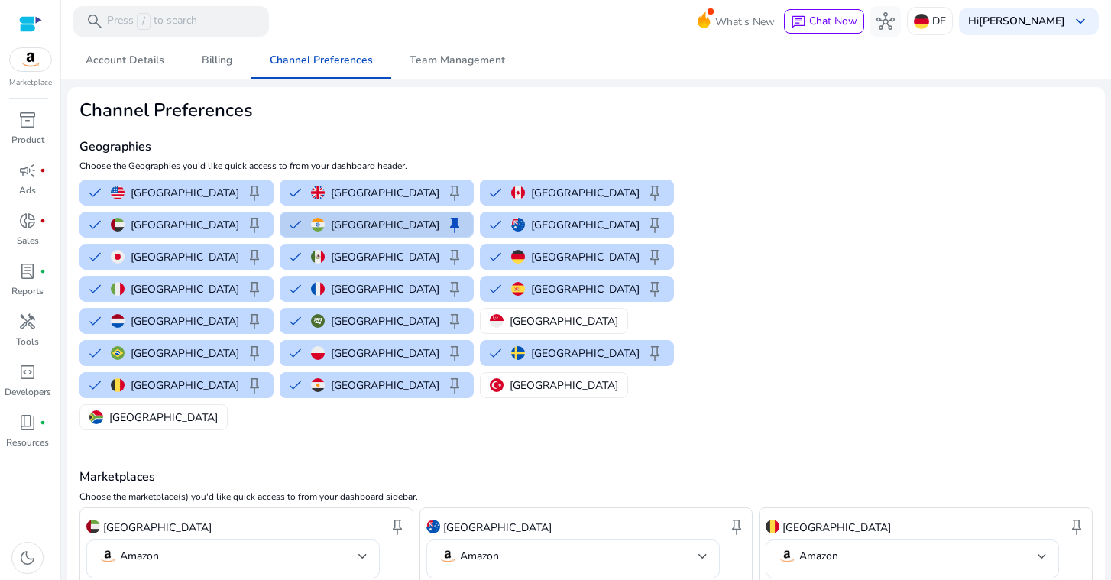
scroll to position [0, 0]
click at [33, 125] on span "inventory_2" at bounding box center [27, 120] width 18 height 18
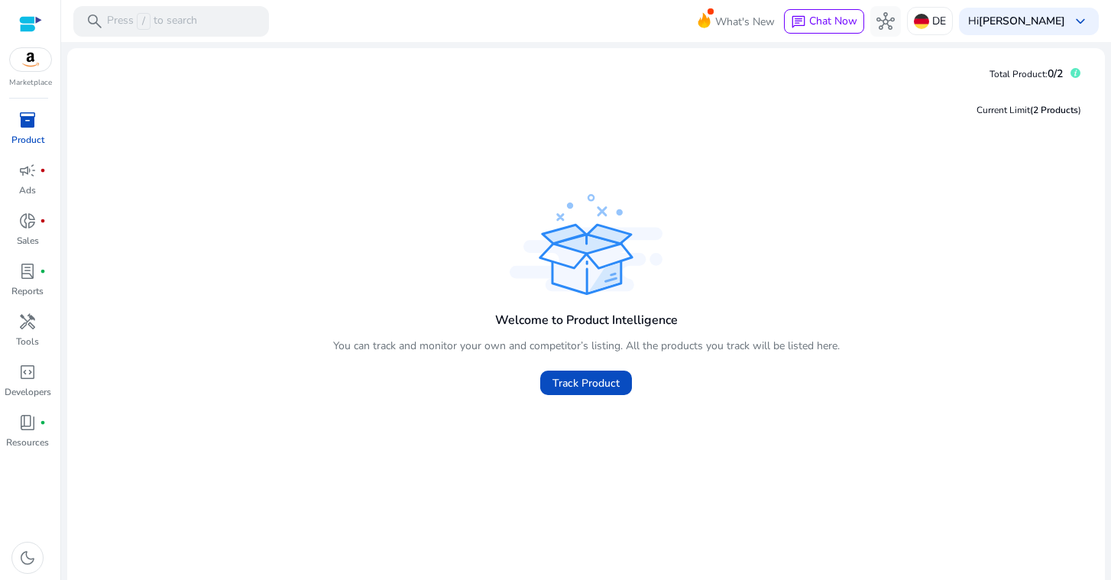
click at [32, 57] on img at bounding box center [30, 59] width 41 height 23
click at [600, 379] on span "Track Product" at bounding box center [585, 383] width 67 height 16
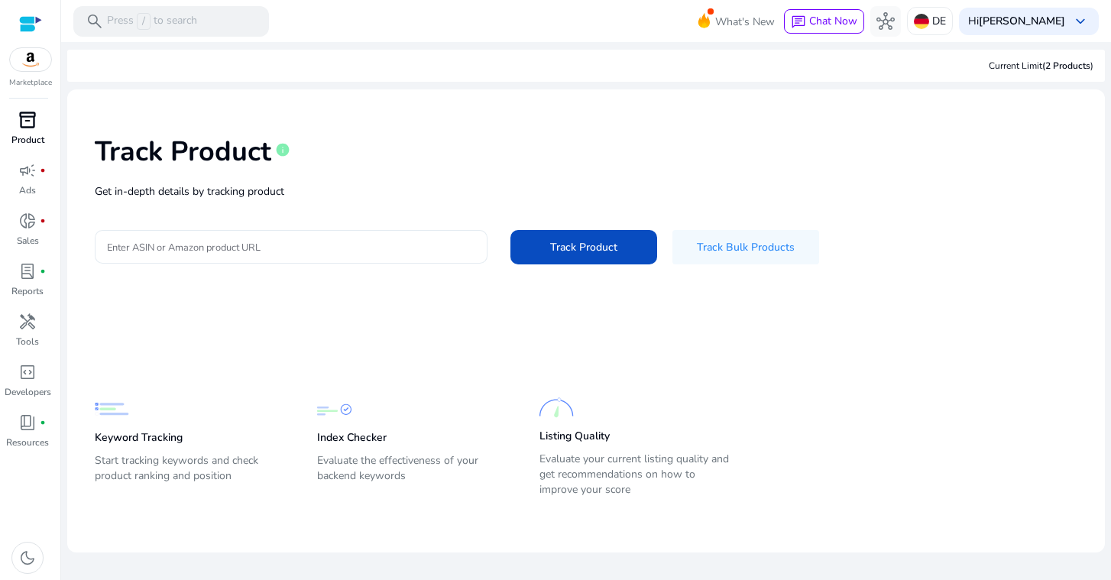
click at [271, 239] on input "Enter ASIN or Amazon product URL" at bounding box center [291, 246] width 368 height 17
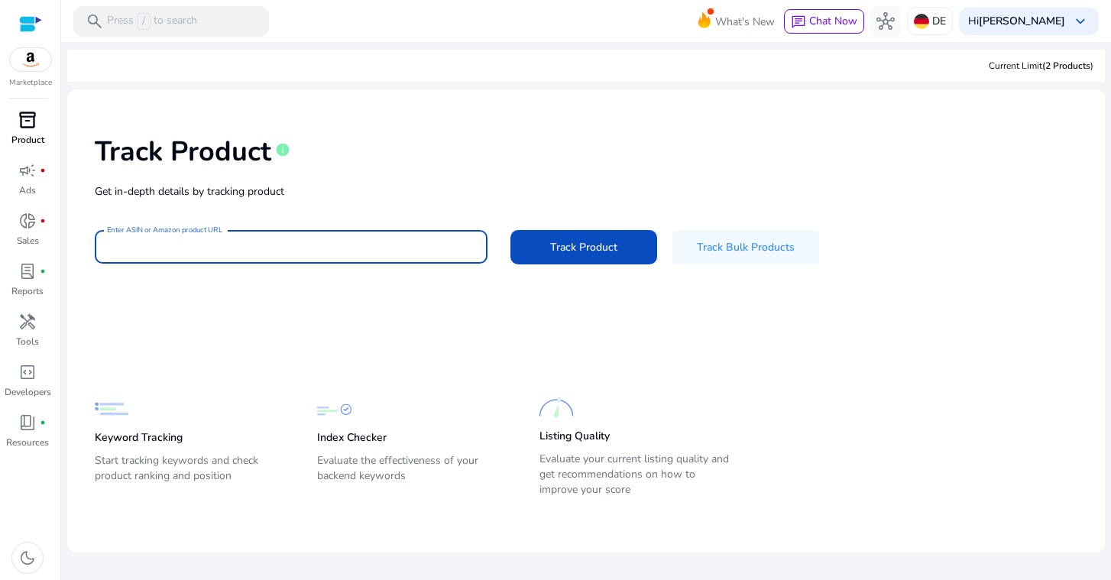
paste input "**********"
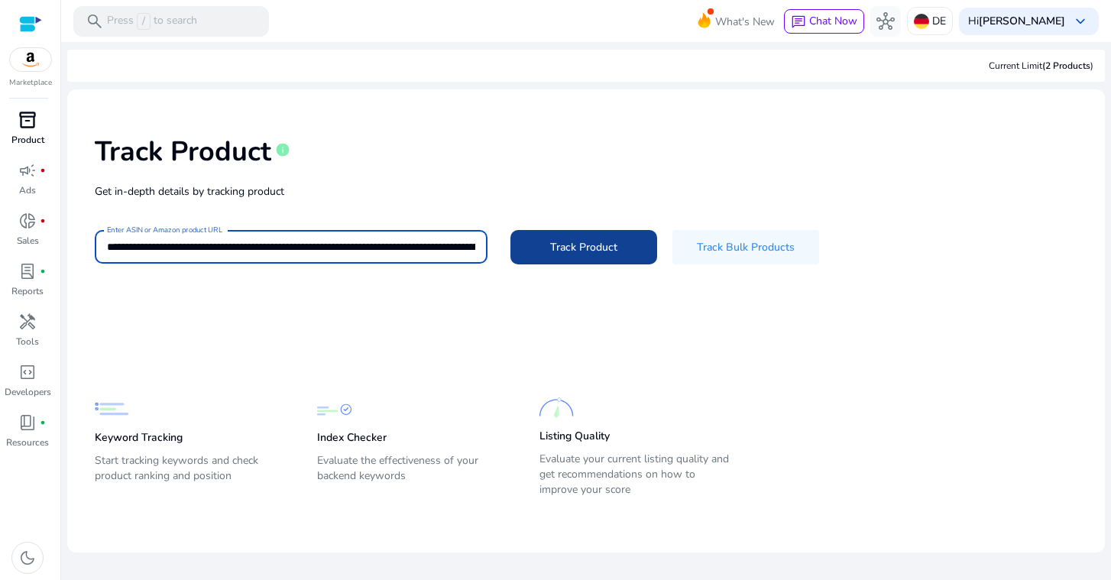
type input "**********"
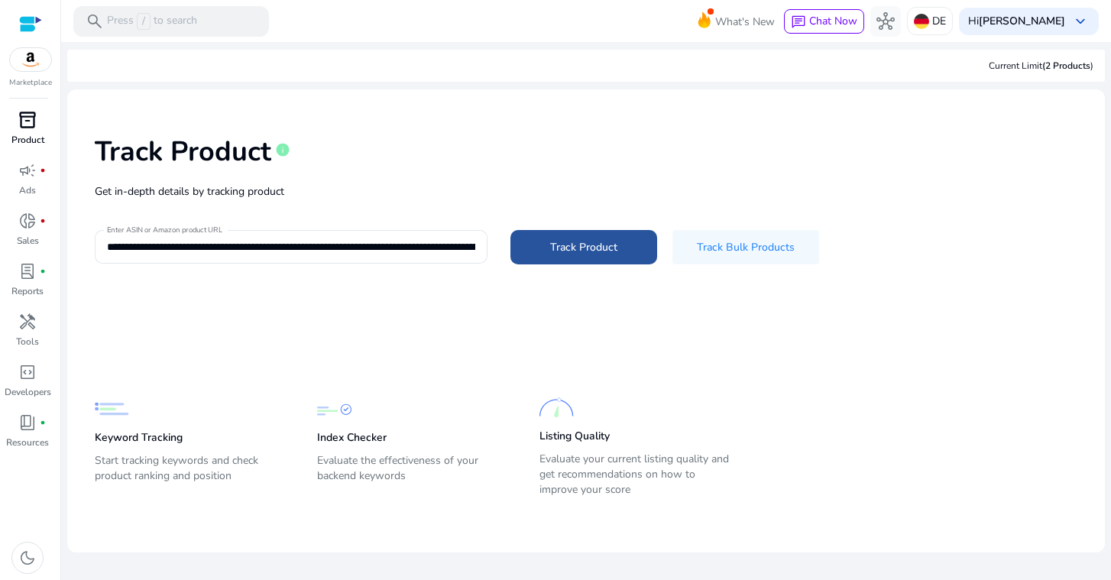
click at [597, 254] on span "Track Product" at bounding box center [583, 247] width 67 height 16
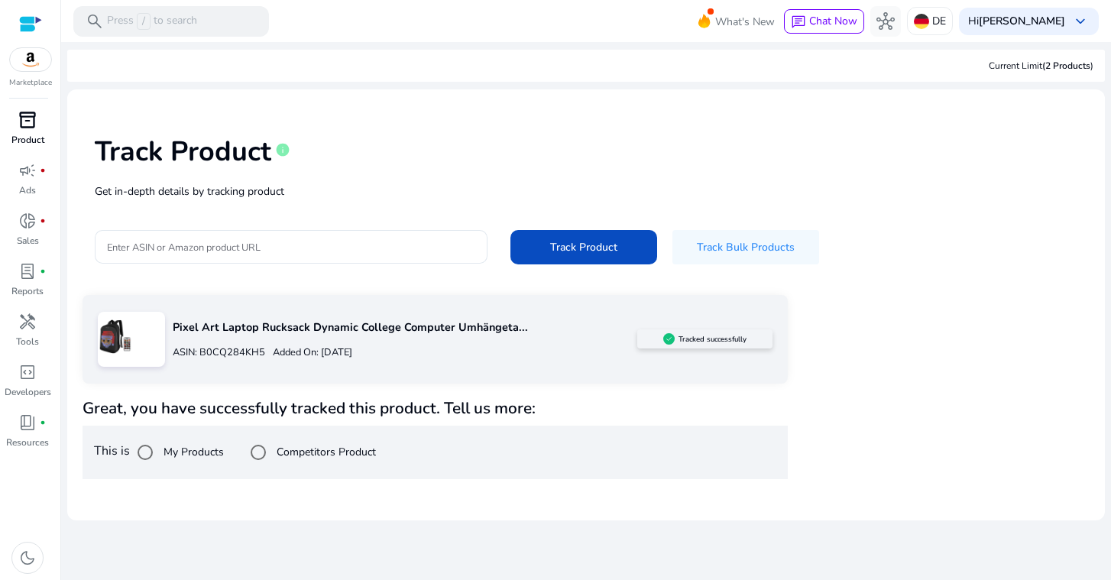
click at [131, 341] on img at bounding box center [115, 336] width 34 height 34
click at [53, 131] on link "inventory_2 Product" at bounding box center [27, 133] width 55 height 50
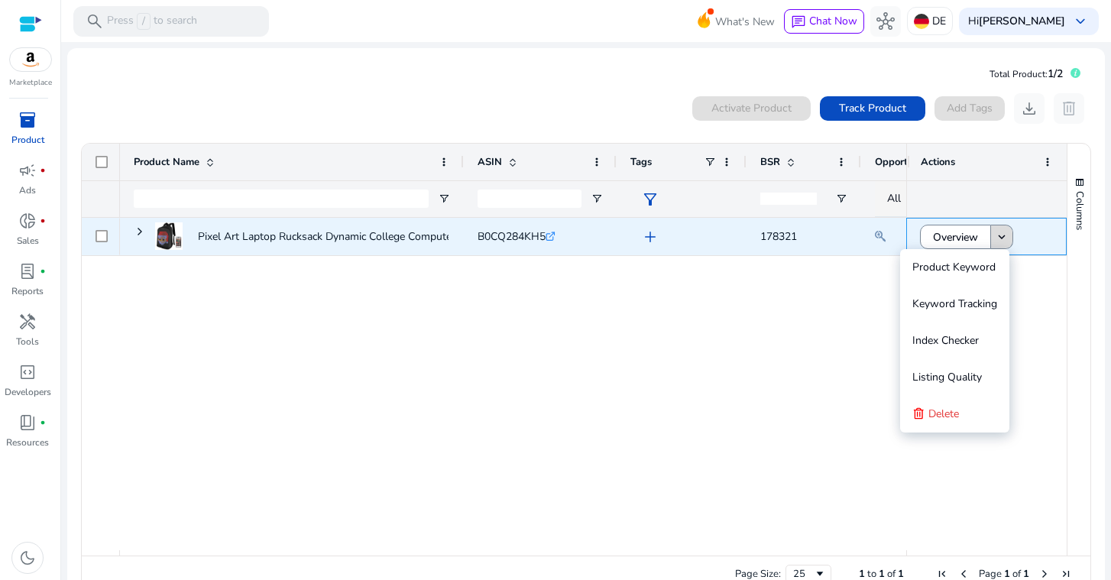
click at [1001, 238] on mat-icon "keyboard_arrow_down" at bounding box center [1002, 237] width 14 height 14
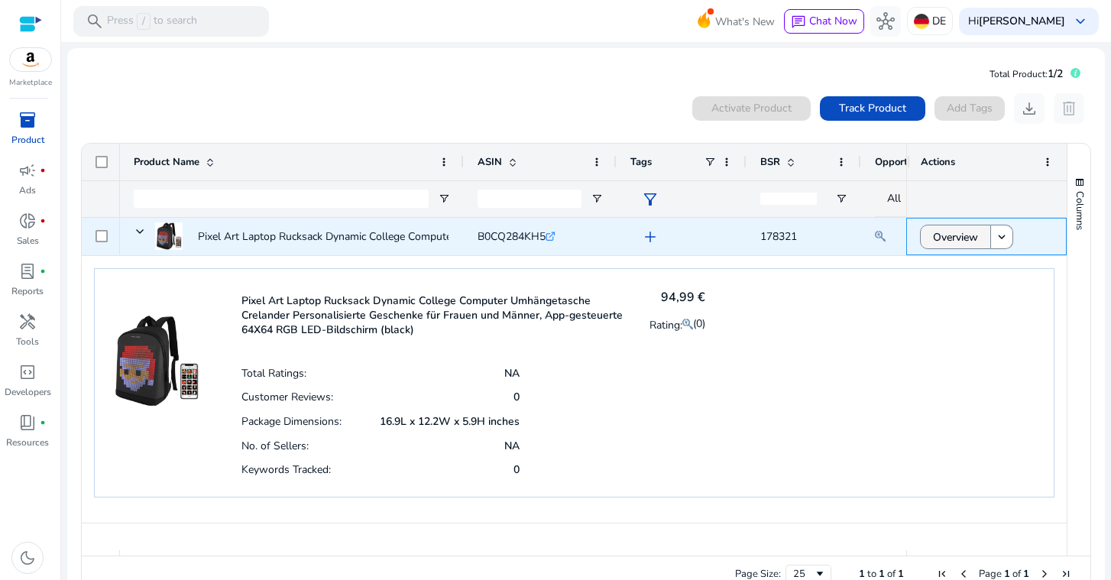
click at [940, 240] on span "Overview" at bounding box center [955, 237] width 45 height 31
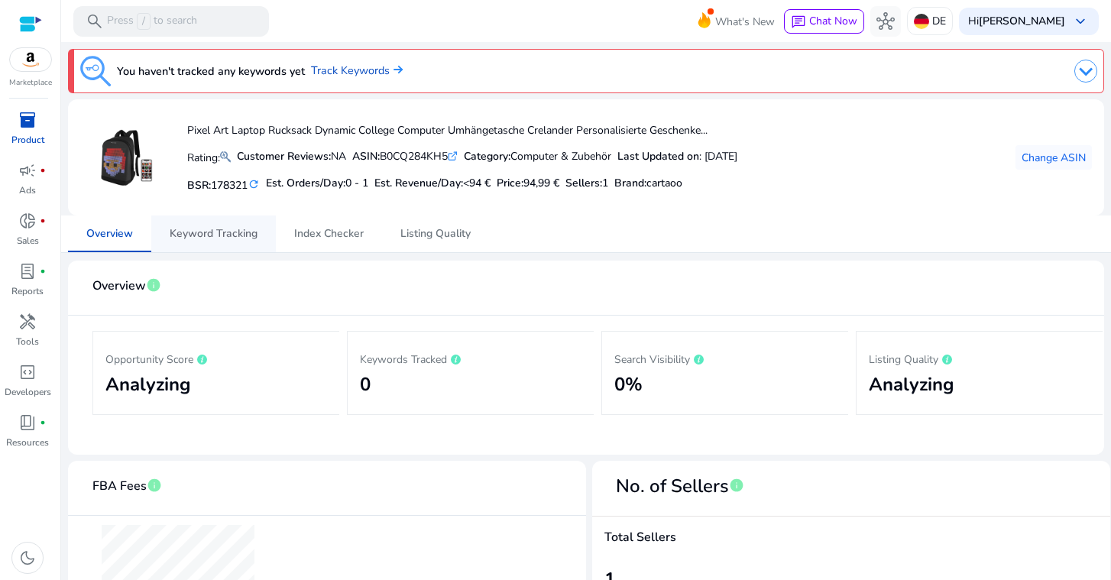
click at [218, 235] on span "Keyword Tracking" at bounding box center [214, 233] width 88 height 11
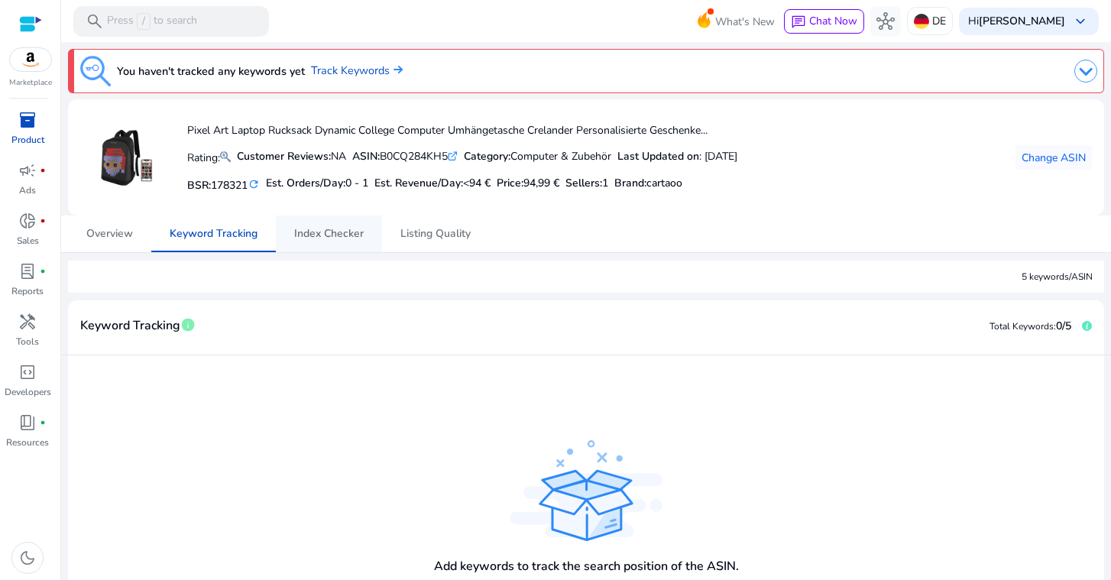
click at [344, 234] on span "Index Checker" at bounding box center [329, 233] width 70 height 11
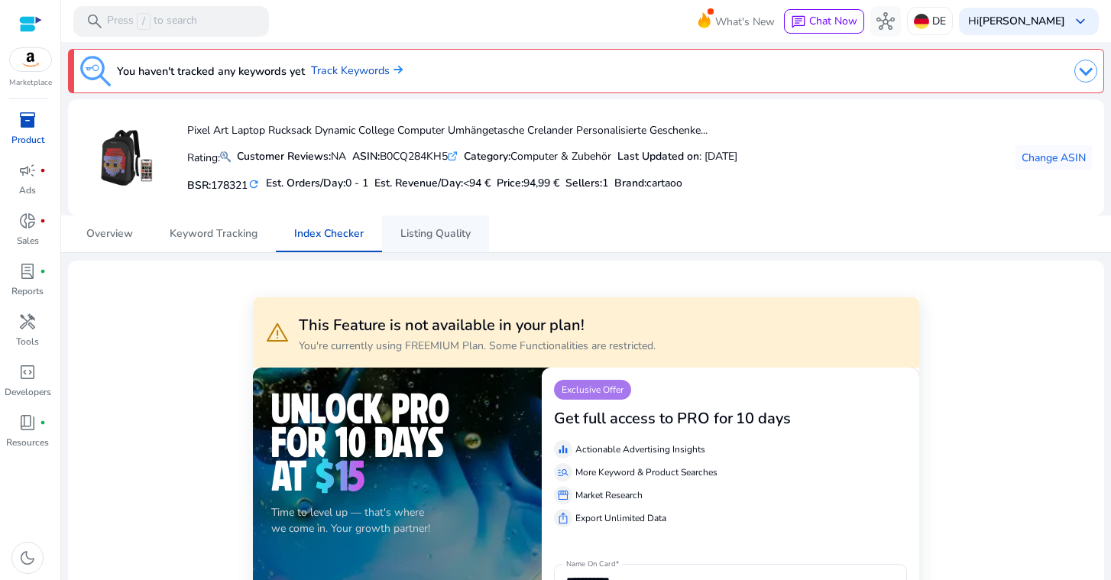
click at [439, 229] on span "Listing Quality" at bounding box center [435, 233] width 70 height 11
click at [346, 243] on span "Index Checker" at bounding box center [329, 233] width 70 height 37
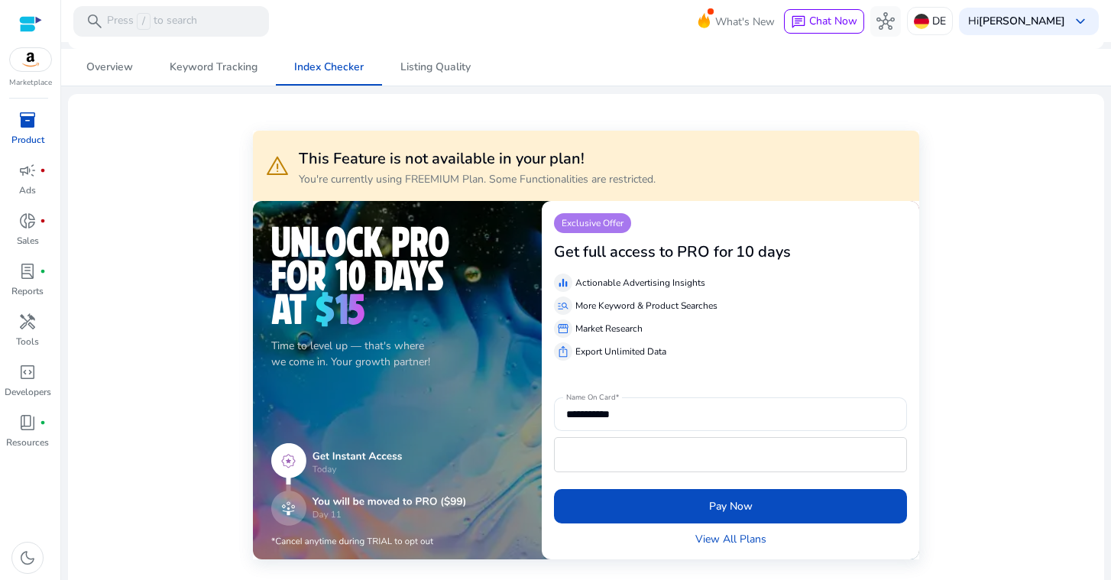
scroll to position [167, 0]
click at [416, 71] on span "Listing Quality" at bounding box center [435, 67] width 70 height 11
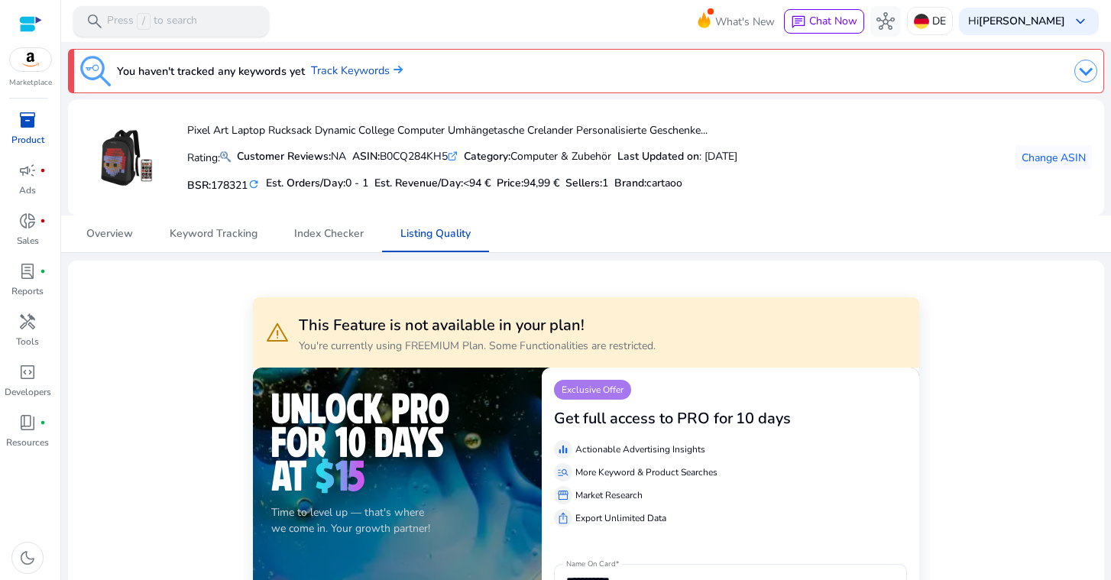
click at [205, 11] on div "search Press / to search" at bounding box center [171, 21] width 196 height 31
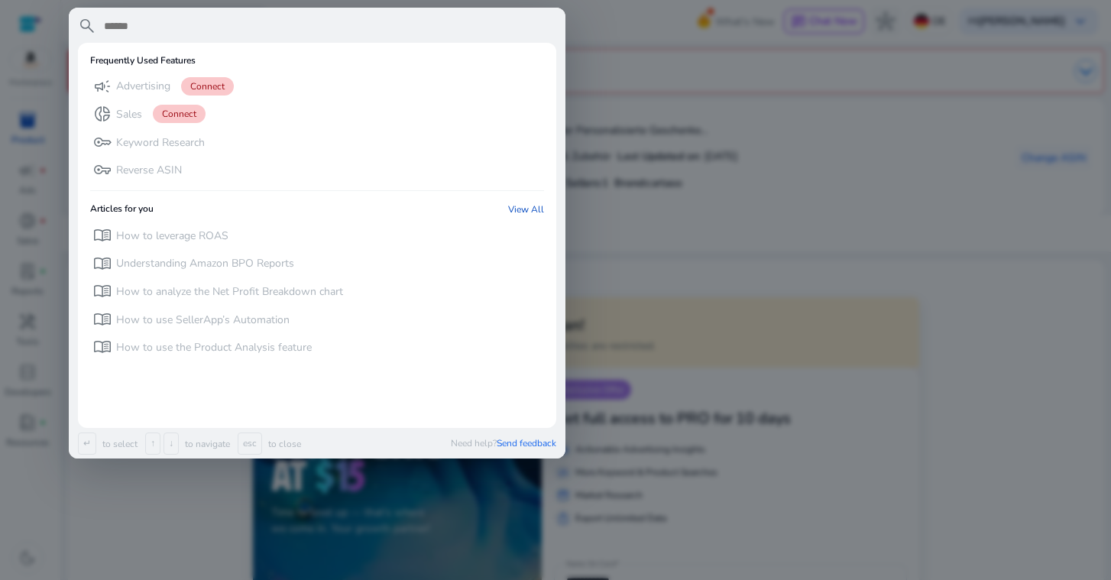
paste input "**********"
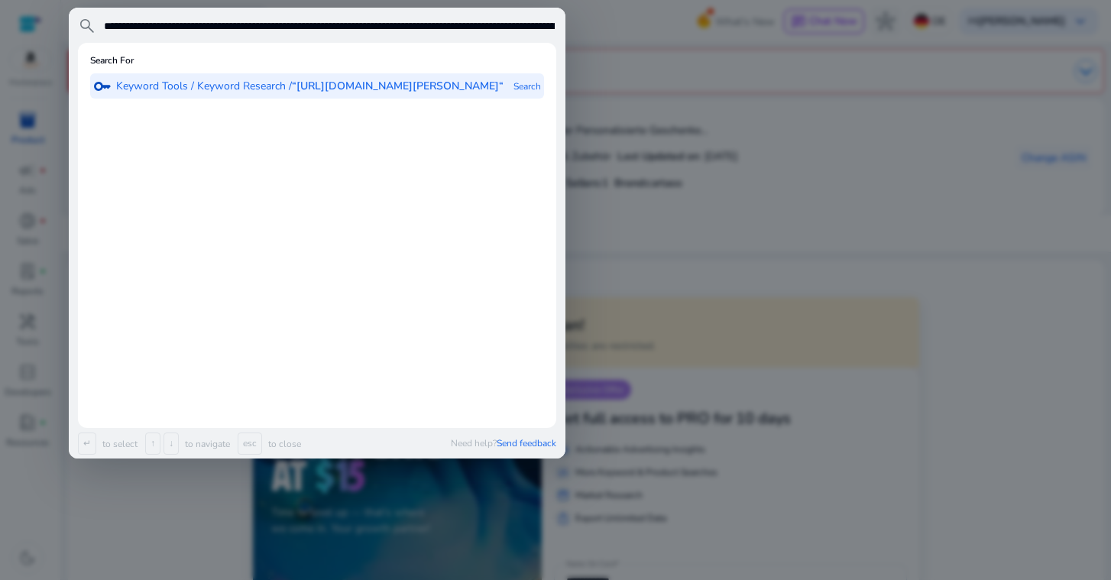
type input "**********"
click at [292, 93] on b "“https://www.amazon.de/soundcore-kabelloser-Over-Ear-Kopfhörer-Cancelling-Perso…" at bounding box center [398, 86] width 212 height 15
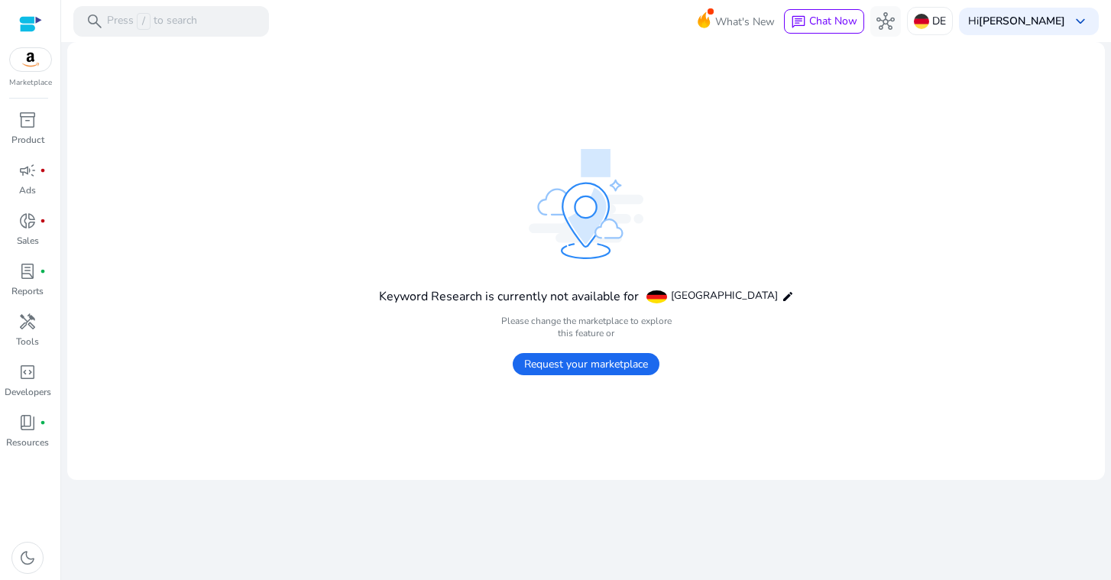
click at [537, 364] on span "Request your marketplace" at bounding box center [586, 364] width 147 height 22
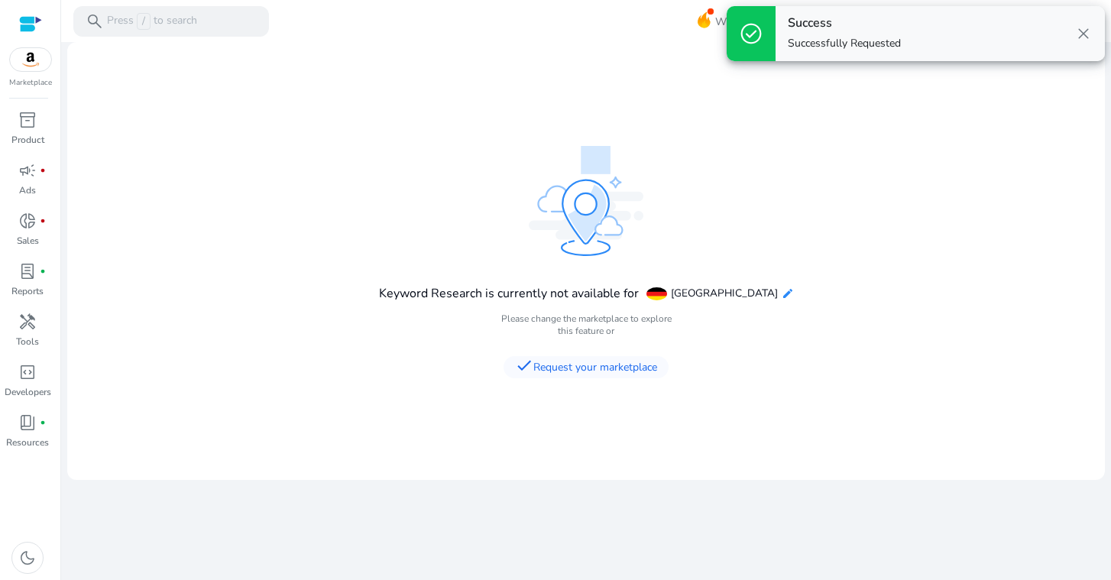
click at [781, 291] on mat-icon "edit" at bounding box center [787, 293] width 12 height 12
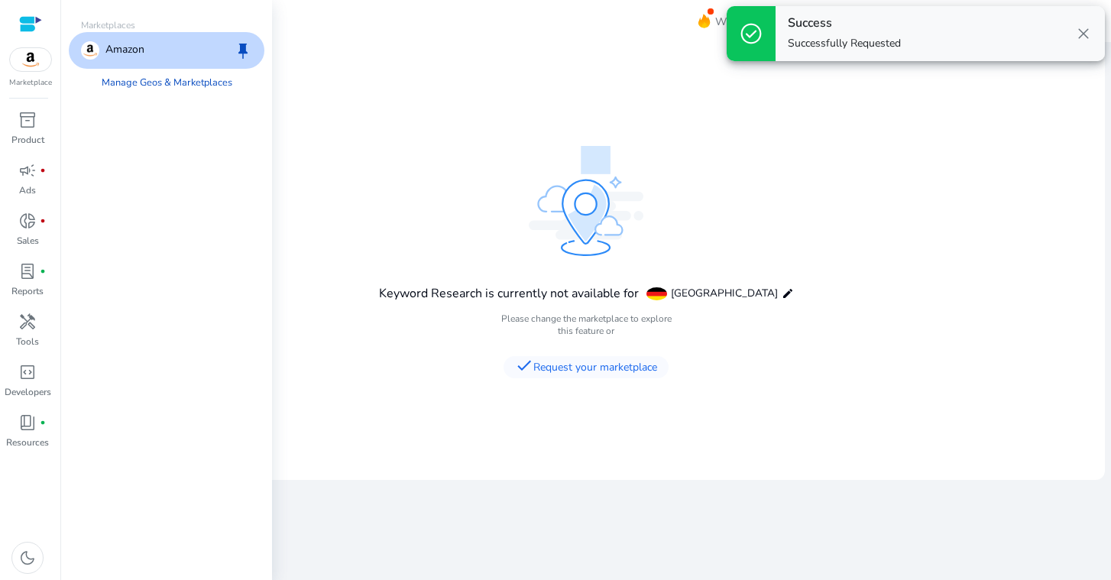
click at [667, 293] on span at bounding box center [656, 293] width 21 height 13
click at [722, 228] on div "Keyword Research is currently not available for Germany edit Please change the …" at bounding box center [586, 261] width 415 height 230
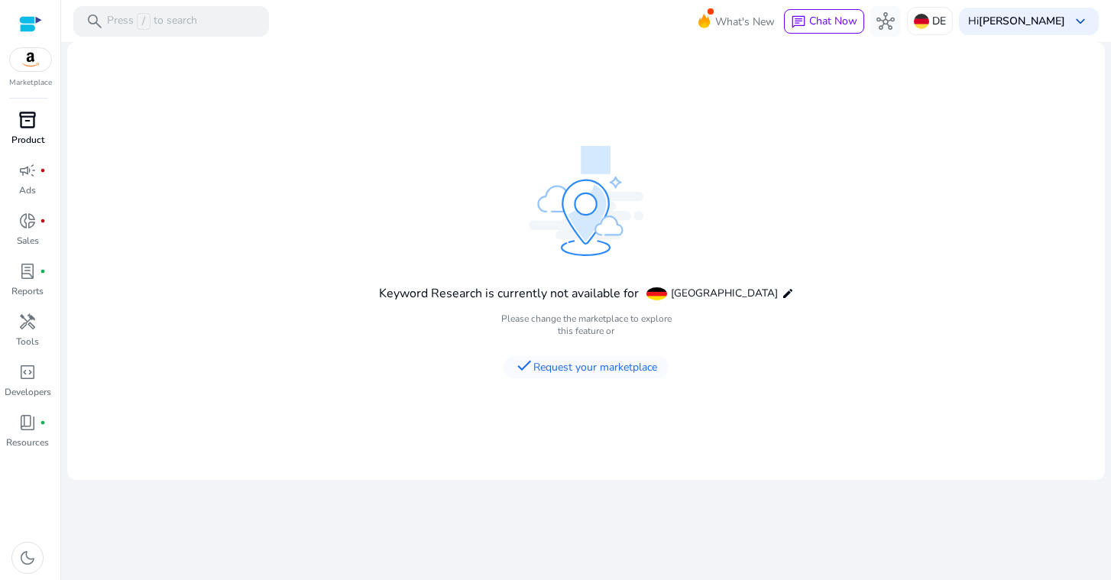
click at [40, 138] on p "Product" at bounding box center [27, 140] width 33 height 14
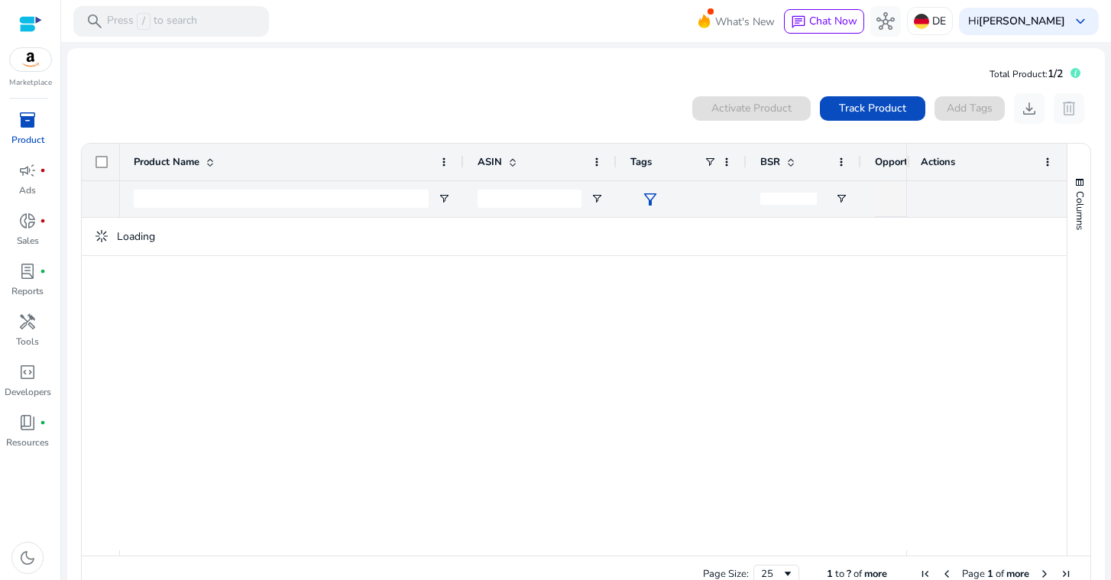
click at [395, 250] on div "Loading" at bounding box center [574, 237] width 985 height 38
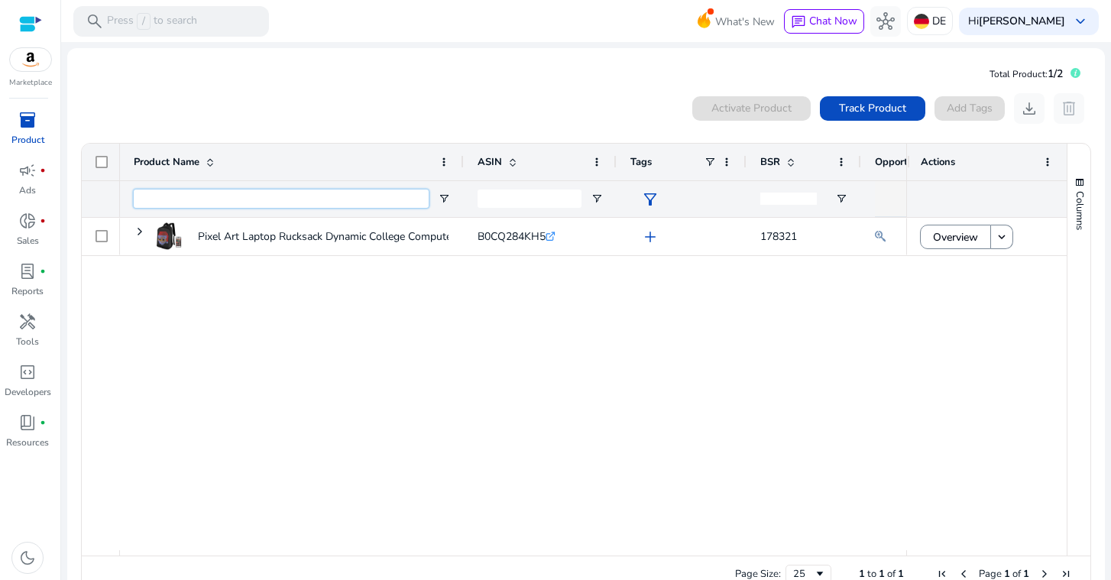
click at [207, 193] on input "Product Name Filter Input" at bounding box center [281, 198] width 295 height 18
paste input "**********"
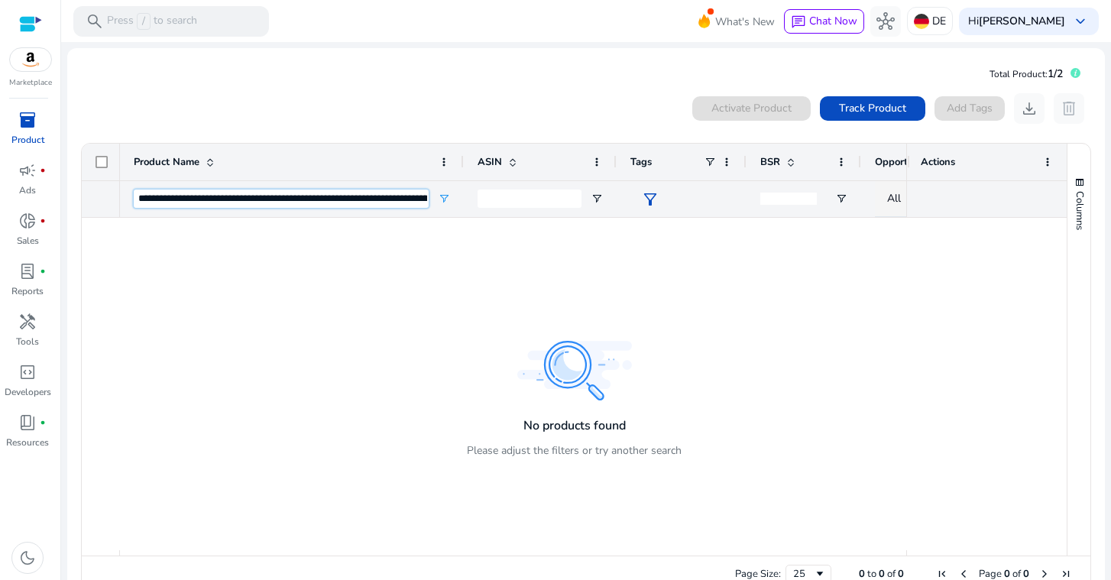
type input "**********"
click at [30, 121] on span "inventory_2" at bounding box center [27, 120] width 18 height 18
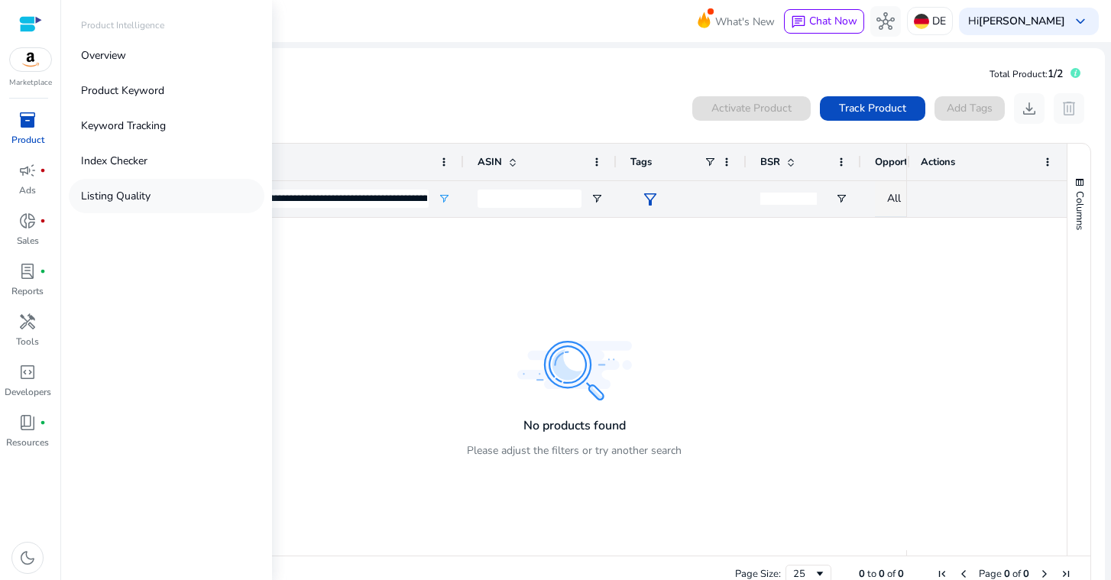
click at [113, 196] on p "Listing Quality" at bounding box center [116, 196] width 70 height 16
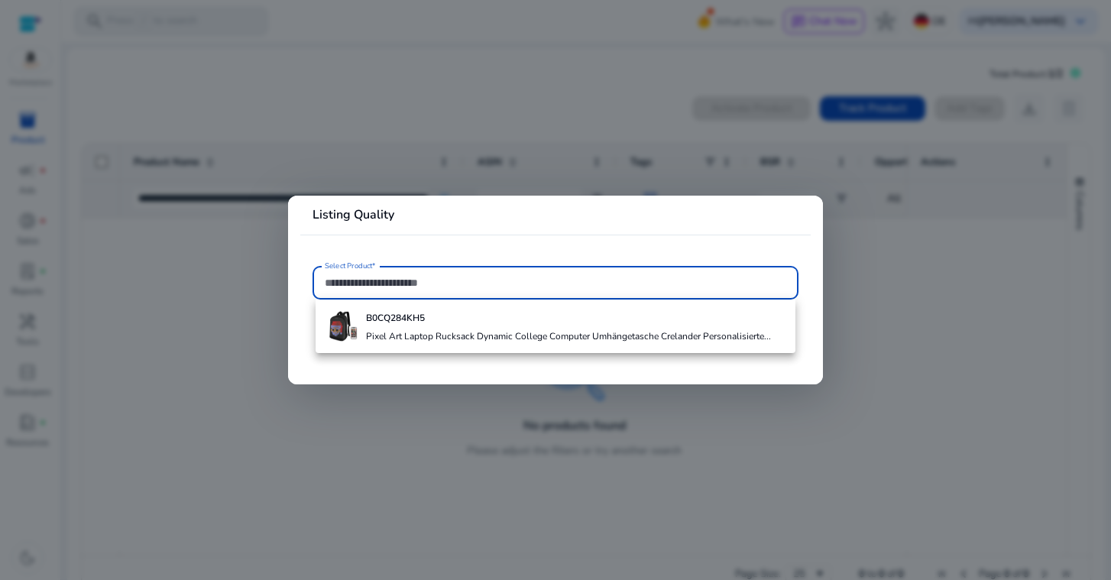
paste input "**********"
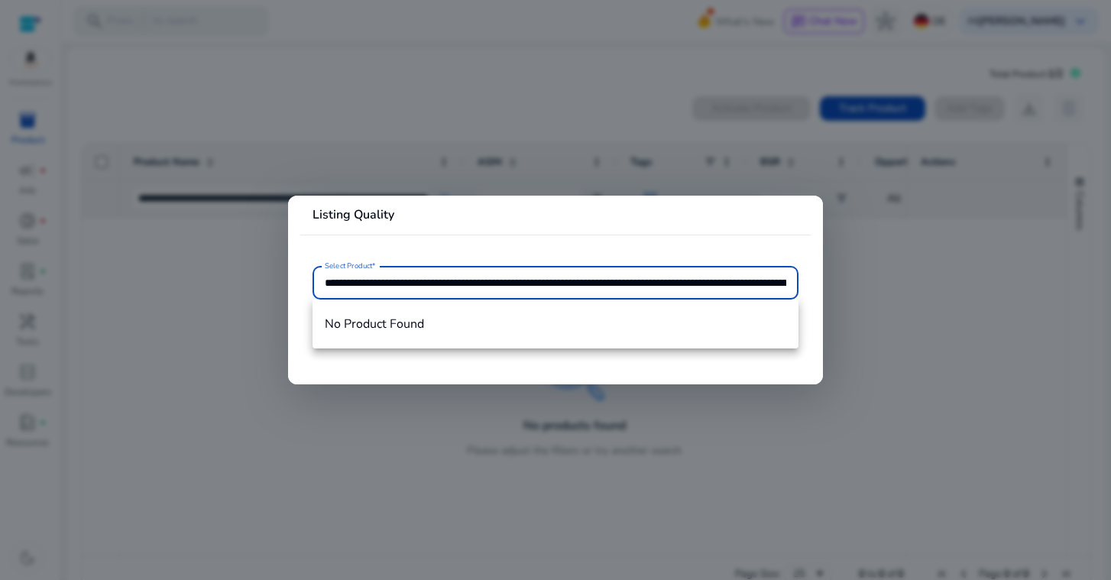
type input "**********"
click at [145, 241] on div at bounding box center [555, 290] width 1111 height 580
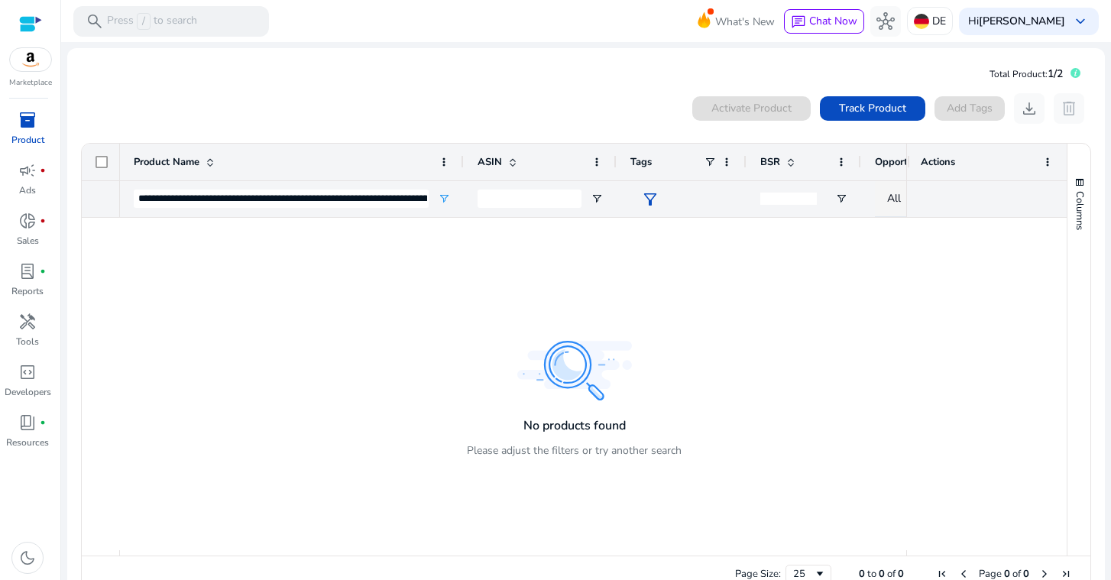
click at [21, 131] on div "inventory_2" at bounding box center [27, 120] width 43 height 24
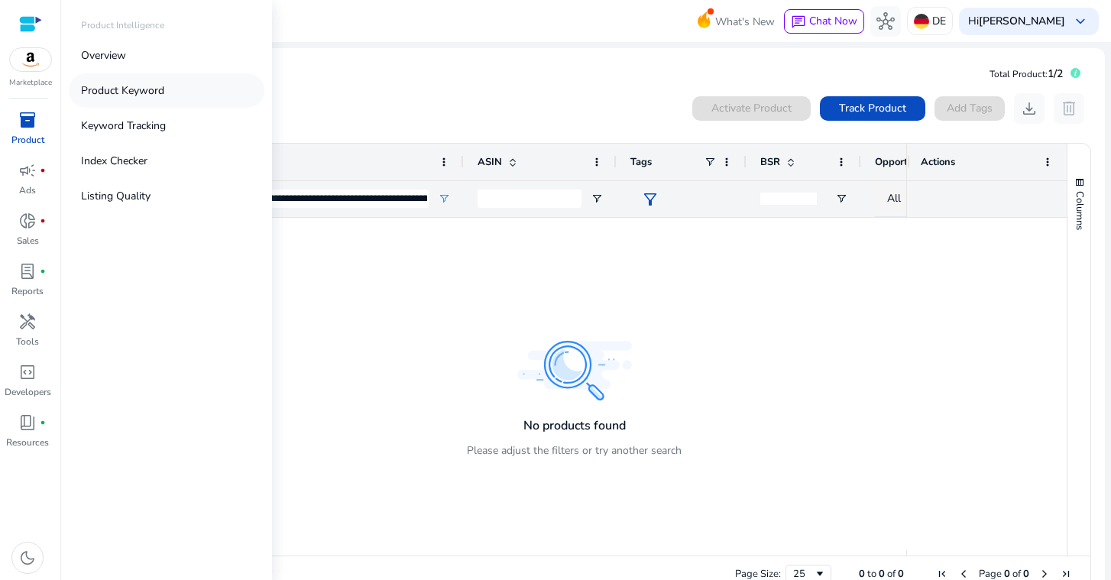
click at [133, 92] on p "Product Keyword" at bounding box center [122, 90] width 83 height 16
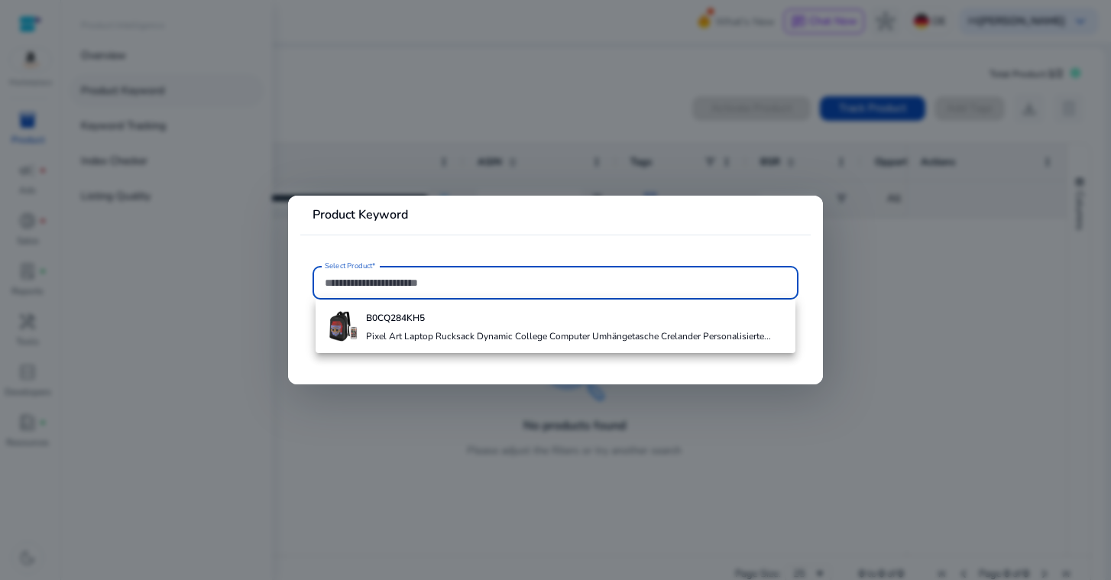
click at [133, 92] on div at bounding box center [555, 290] width 1111 height 580
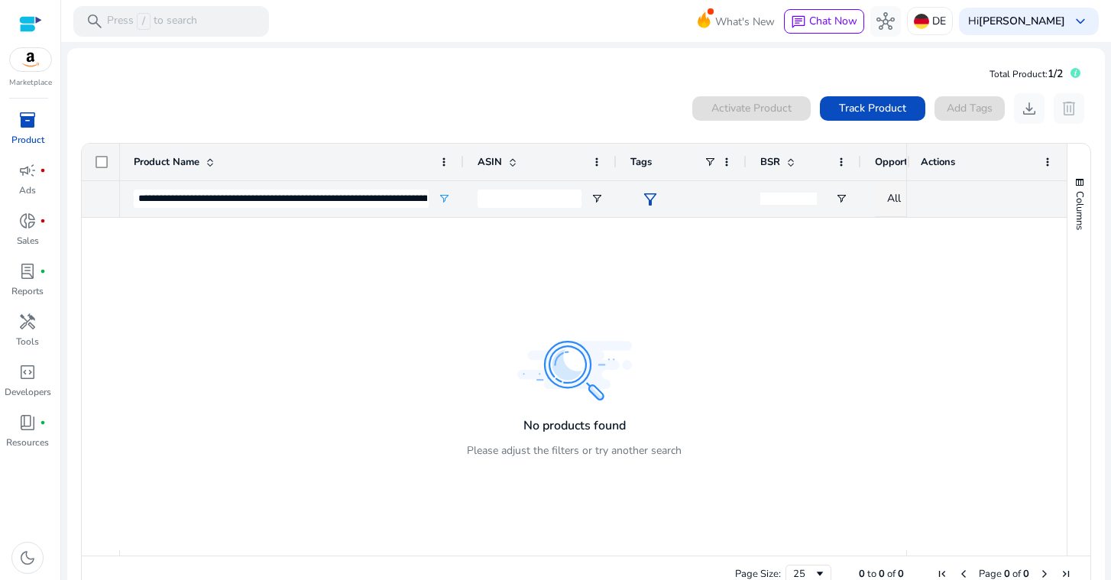
click at [26, 136] on p "Product" at bounding box center [27, 140] width 33 height 14
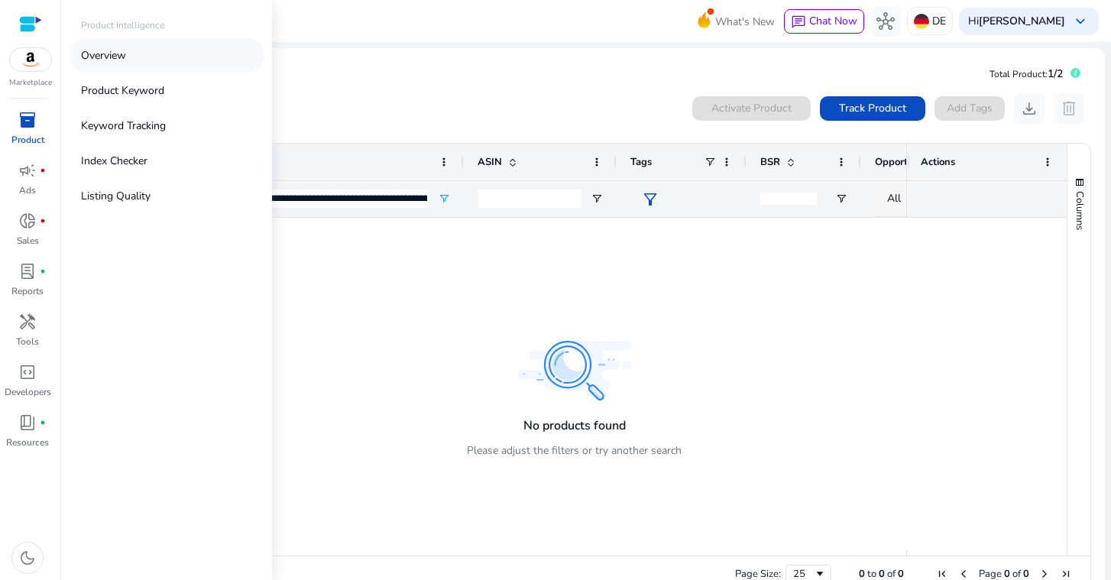
click at [118, 59] on p "Overview" at bounding box center [103, 55] width 45 height 16
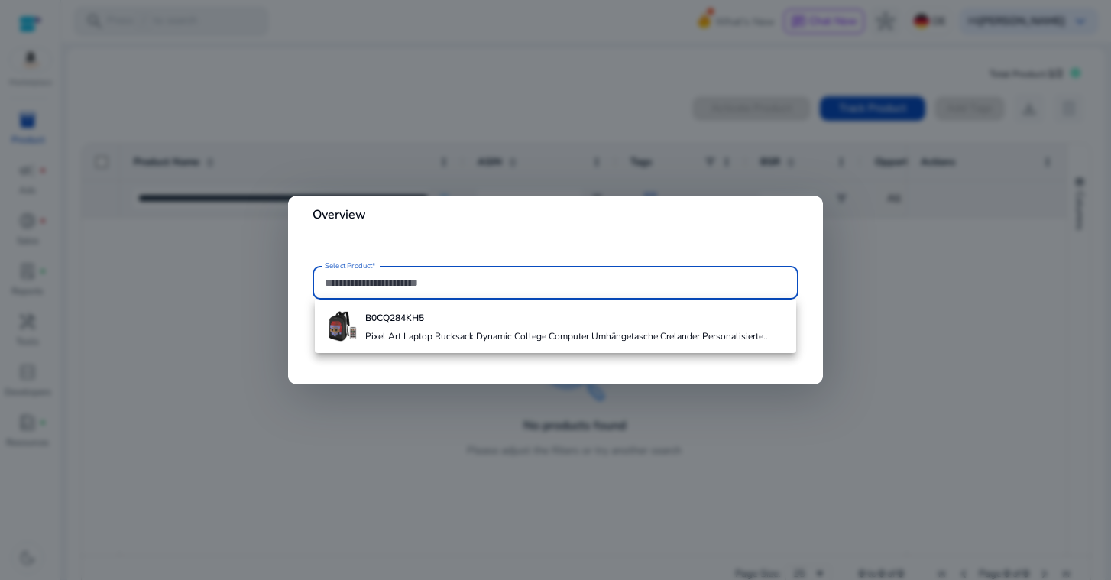
click at [176, 319] on div at bounding box center [555, 290] width 1111 height 580
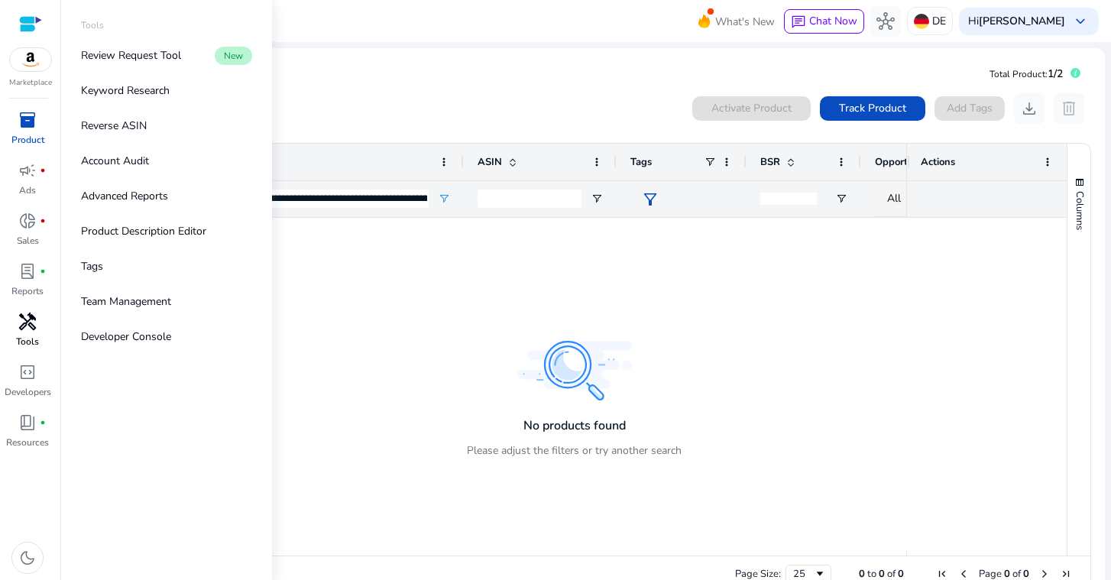
click at [21, 332] on div "handyman" at bounding box center [27, 321] width 43 height 24
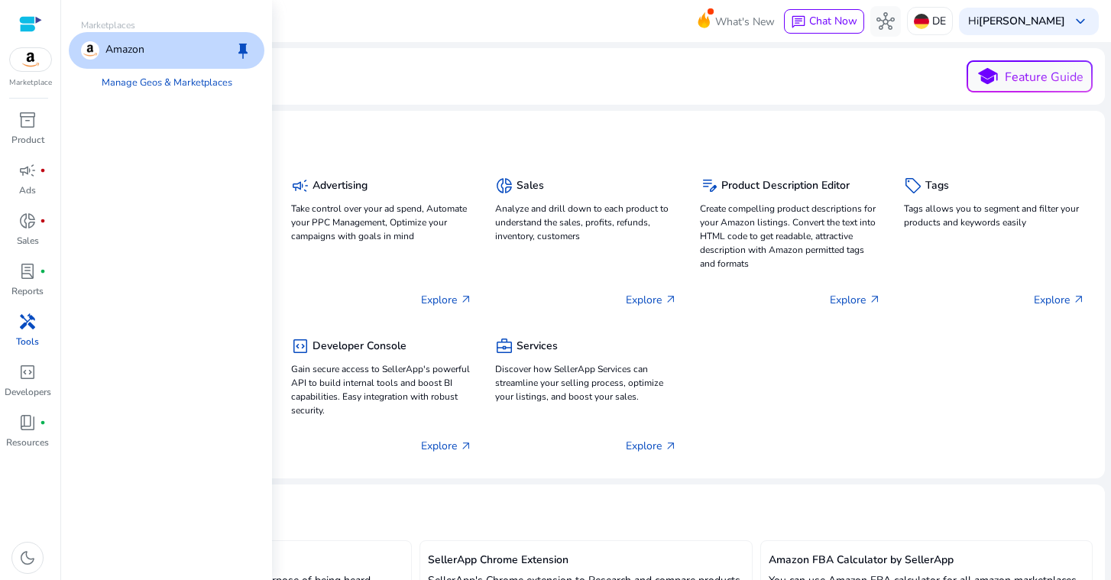
click at [33, 53] on img at bounding box center [30, 59] width 41 height 23
click at [128, 47] on p "Amazon" at bounding box center [124, 50] width 39 height 18
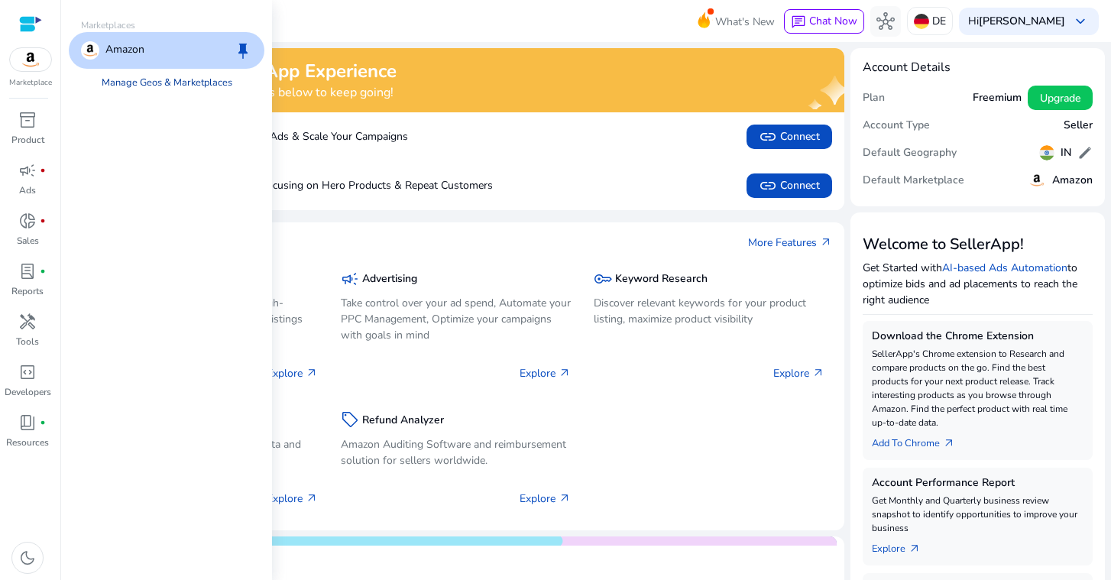
click at [176, 80] on link "Manage Geos & Marketplaces" at bounding box center [166, 82] width 155 height 27
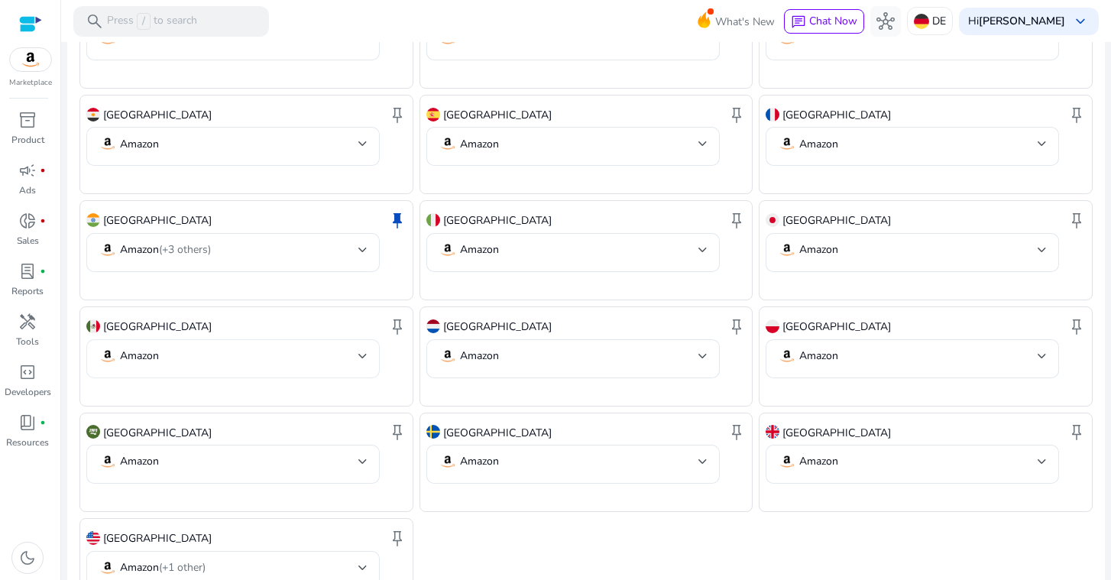
scroll to position [623, 0]
click at [27, 120] on span "inventory_2" at bounding box center [27, 120] width 18 height 18
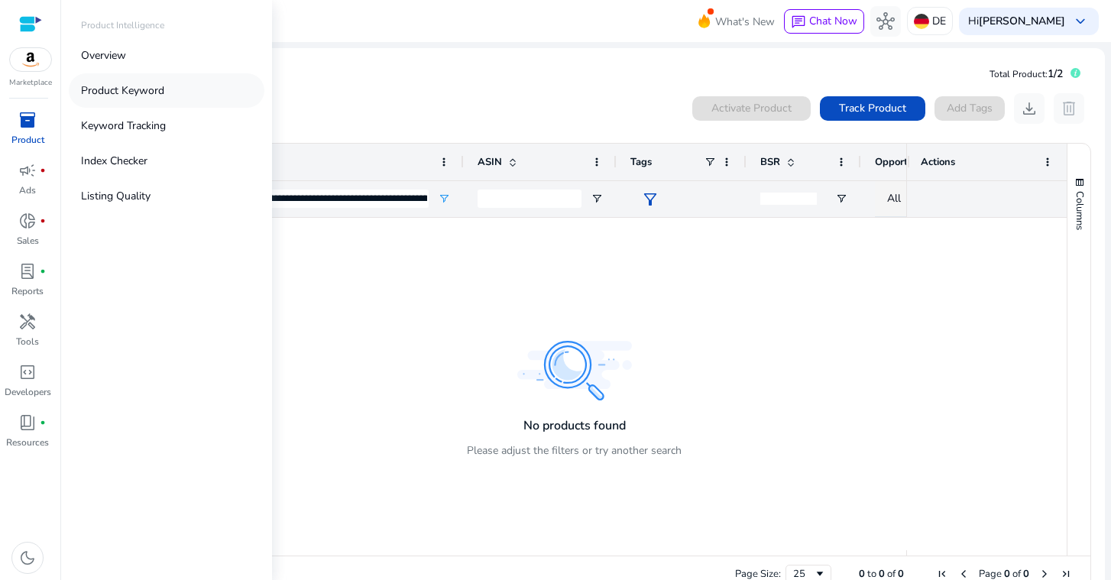
click at [132, 98] on link "Product Keyword" at bounding box center [167, 90] width 196 height 34
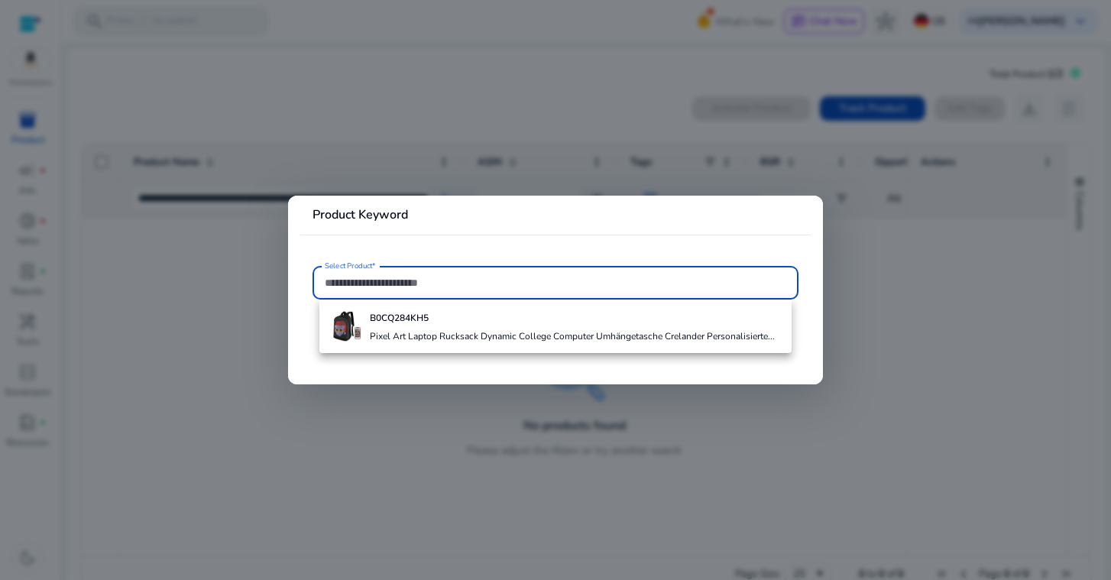
click at [131, 98] on div at bounding box center [555, 290] width 1111 height 580
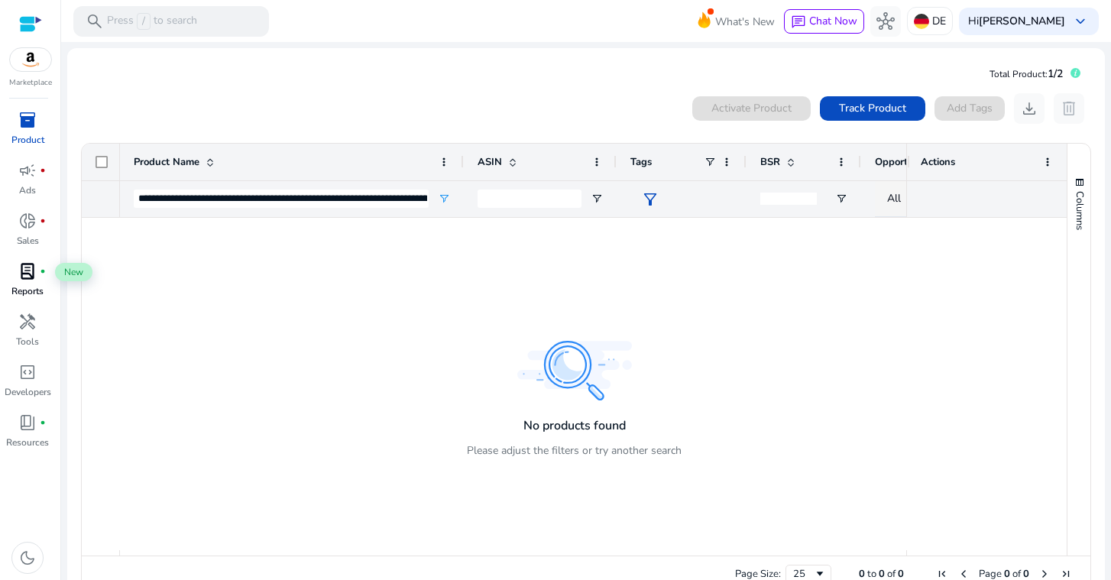
click at [29, 275] on span "lab_profile" at bounding box center [27, 271] width 18 height 18
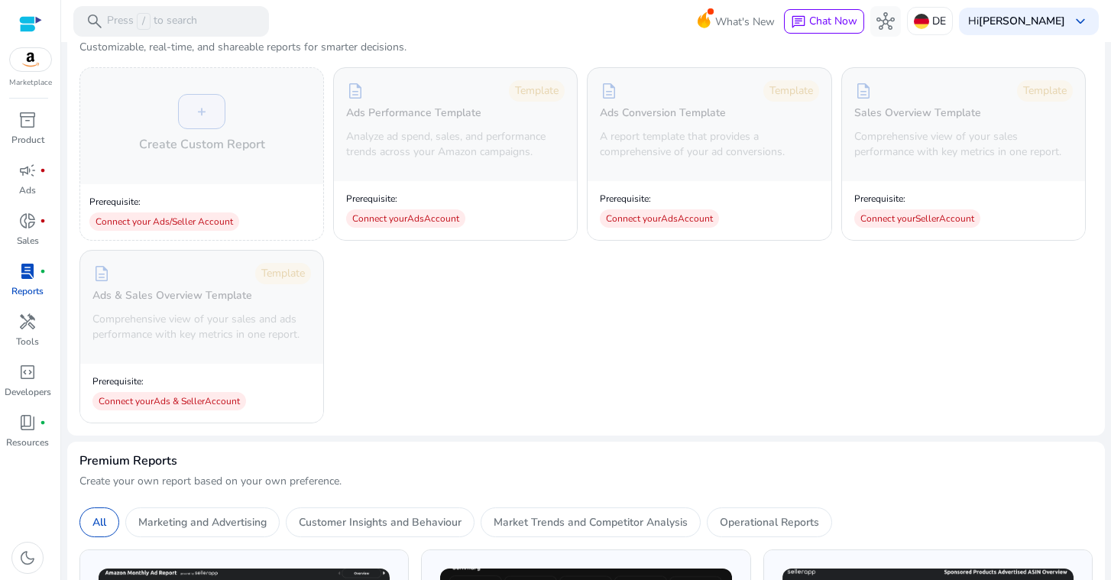
scroll to position [234, 0]
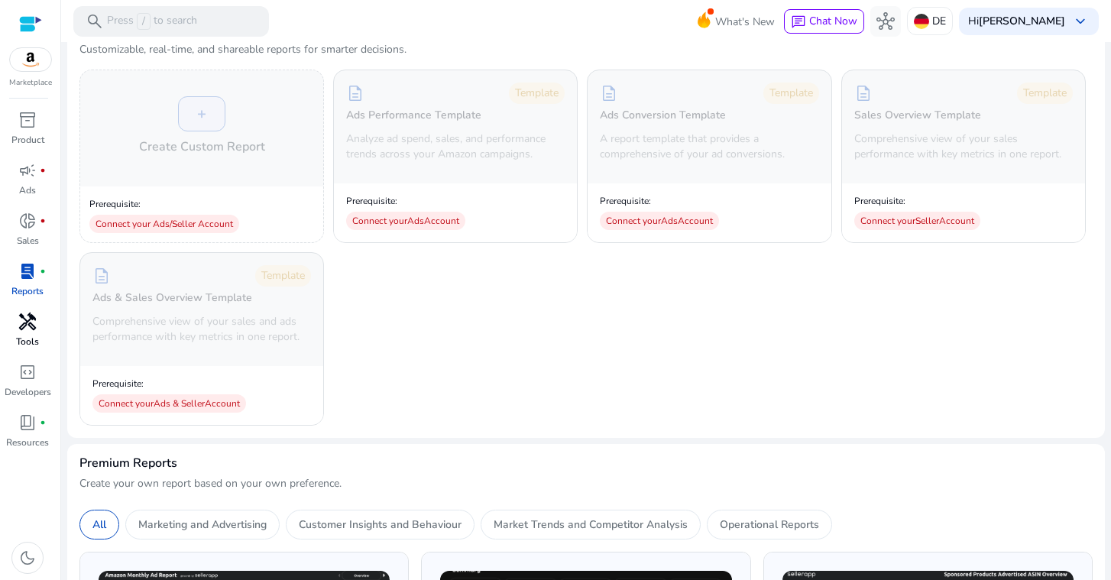
click at [20, 337] on p "Tools" at bounding box center [27, 342] width 23 height 14
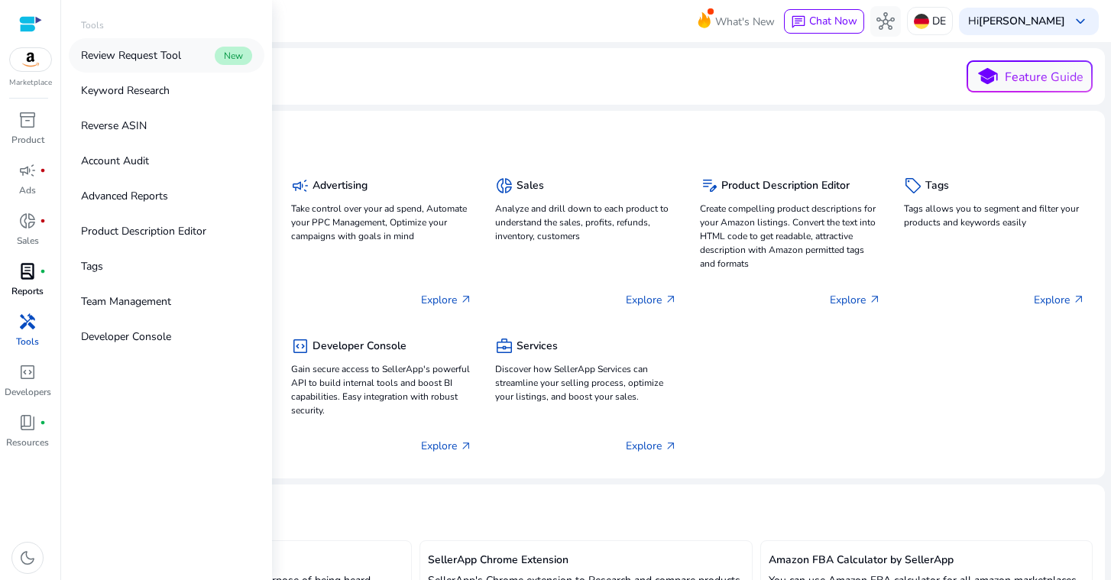
click at [158, 65] on link "Review Request Tool New" at bounding box center [167, 55] width 196 height 34
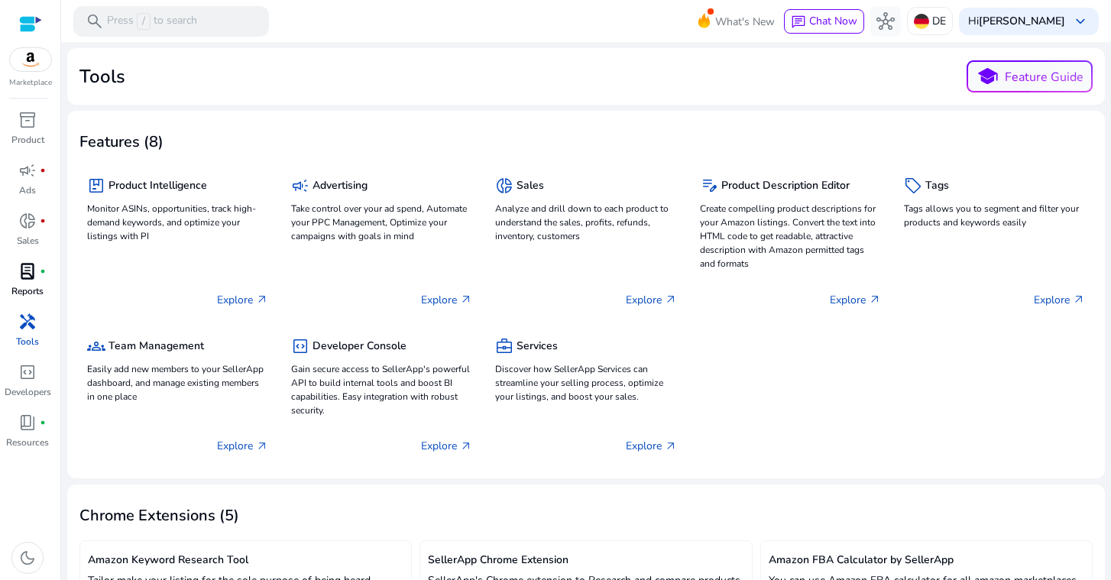
click at [24, 331] on span "handyman" at bounding box center [27, 321] width 18 height 18
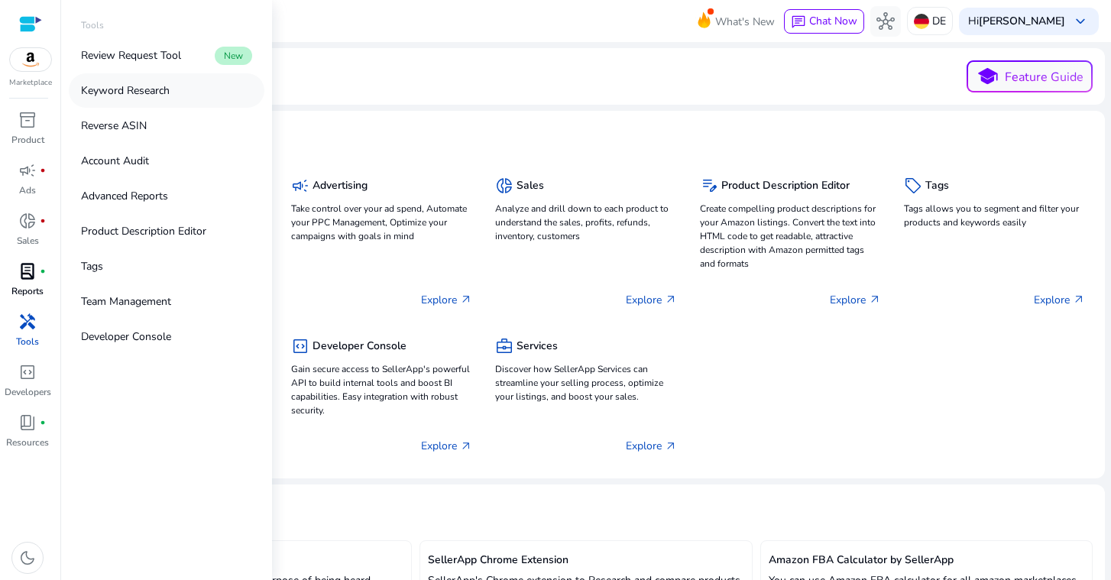
click at [127, 82] on link "Keyword Research" at bounding box center [167, 90] width 196 height 34
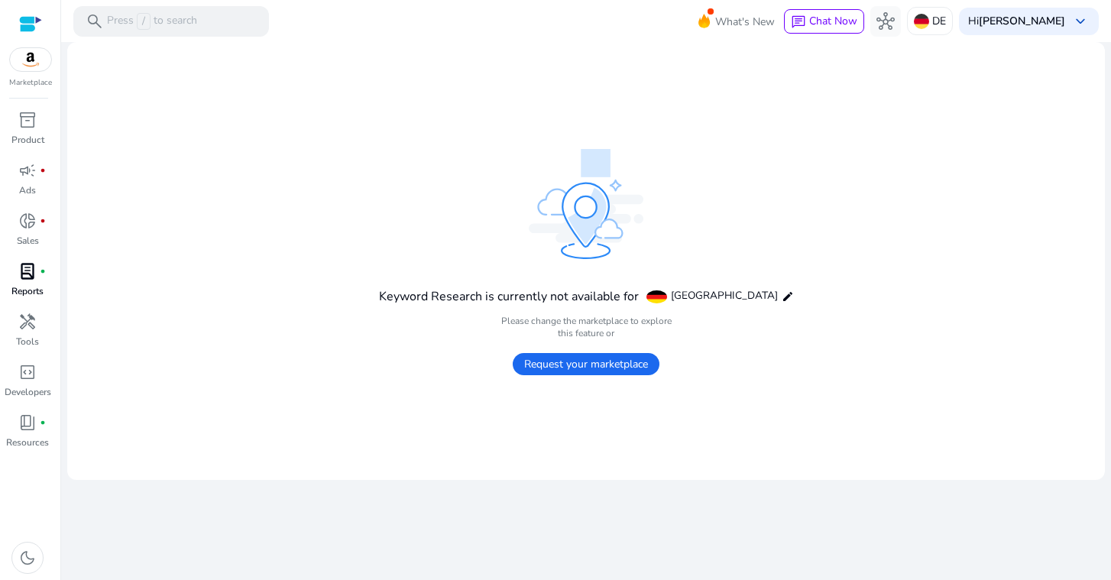
click at [593, 364] on span "Request your marketplace" at bounding box center [586, 364] width 147 height 22
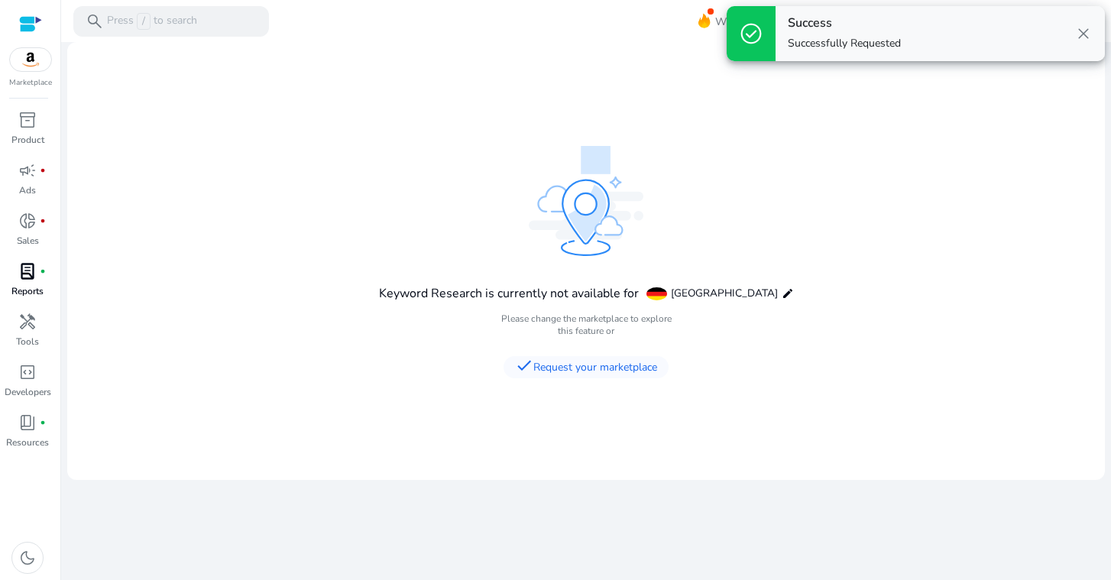
click at [1082, 34] on span "close" at bounding box center [1083, 33] width 18 height 18
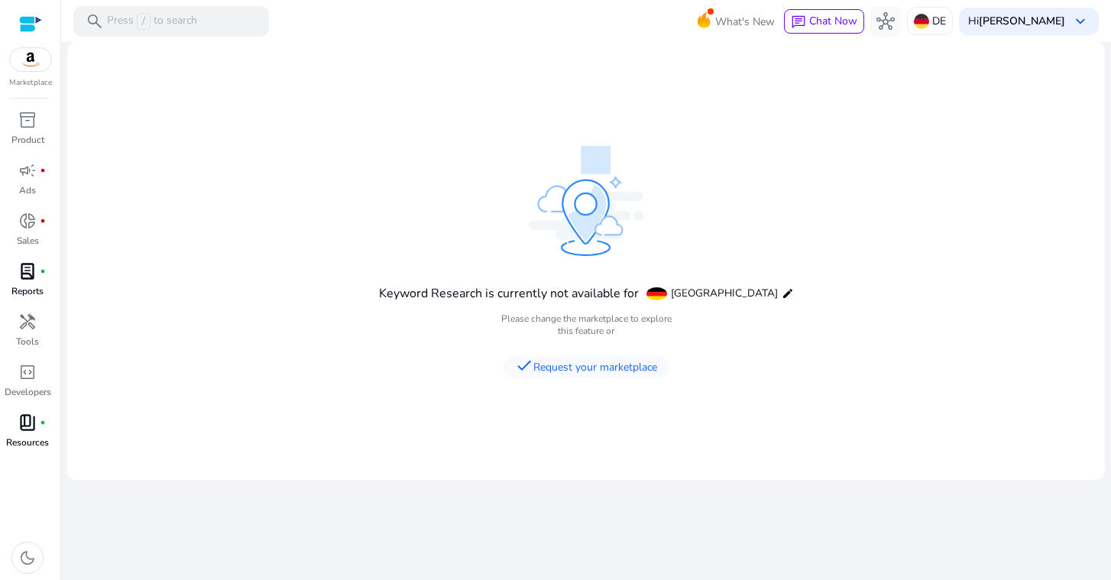
click at [30, 441] on p "Resources" at bounding box center [27, 442] width 43 height 14
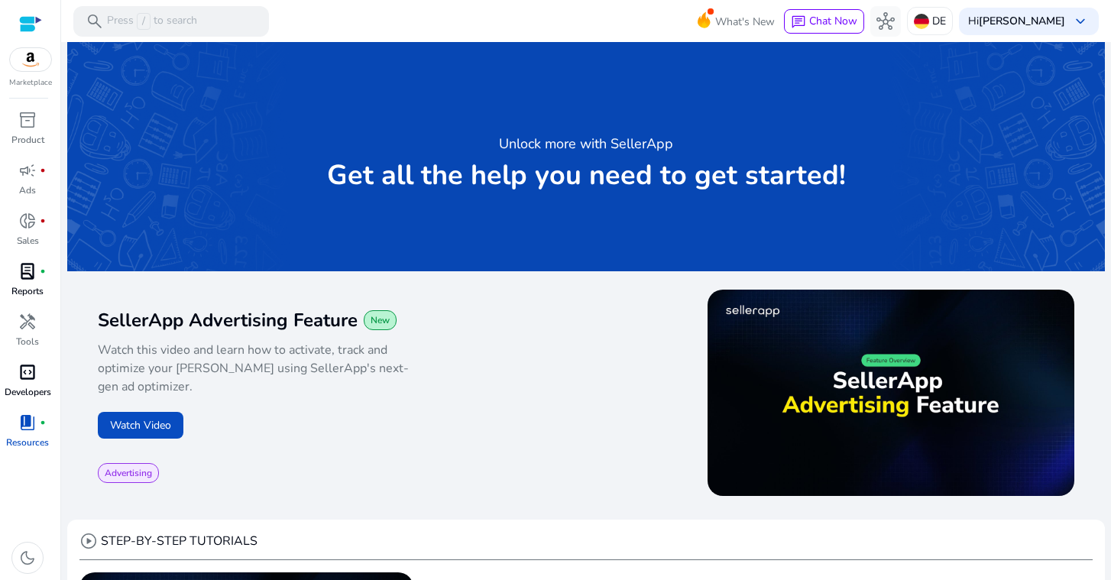
click at [21, 372] on span "code_blocks" at bounding box center [27, 372] width 18 height 18
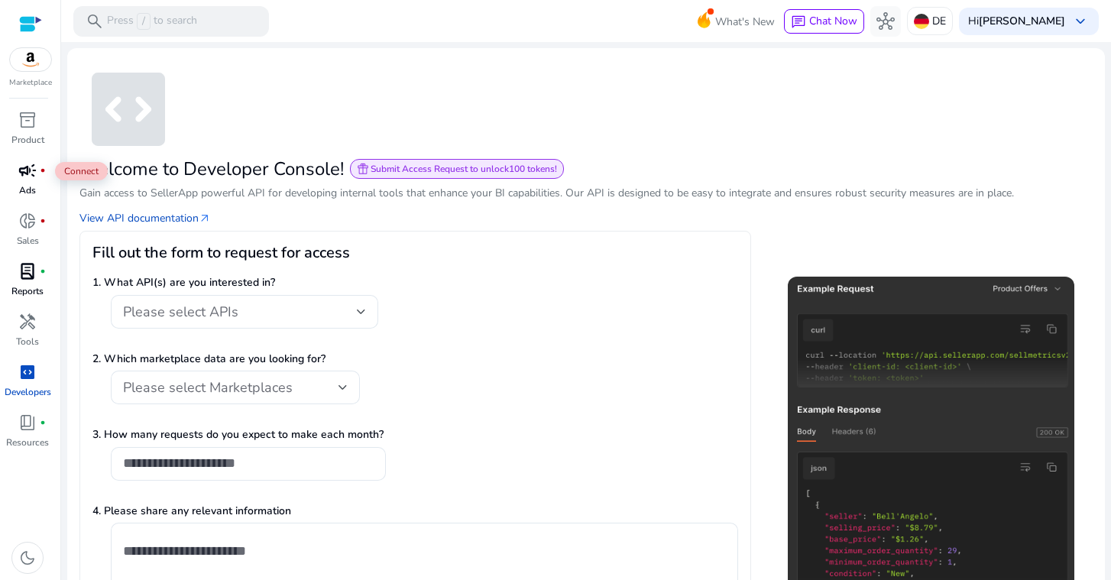
click at [40, 180] on div "campaign fiber_manual_record" at bounding box center [27, 170] width 43 height 24
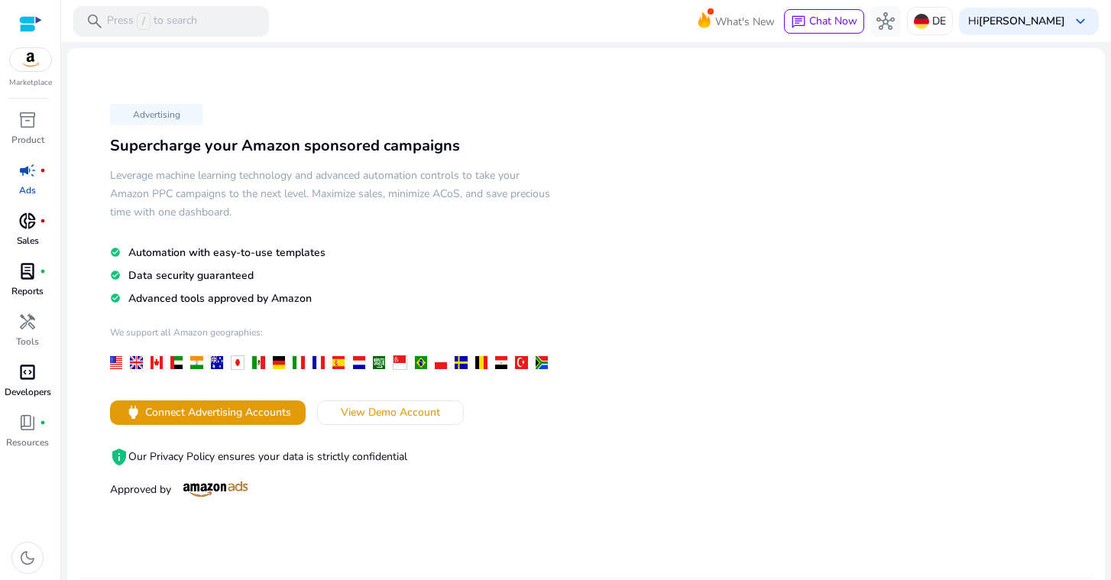
click at [33, 216] on span "donut_small" at bounding box center [27, 221] width 18 height 18
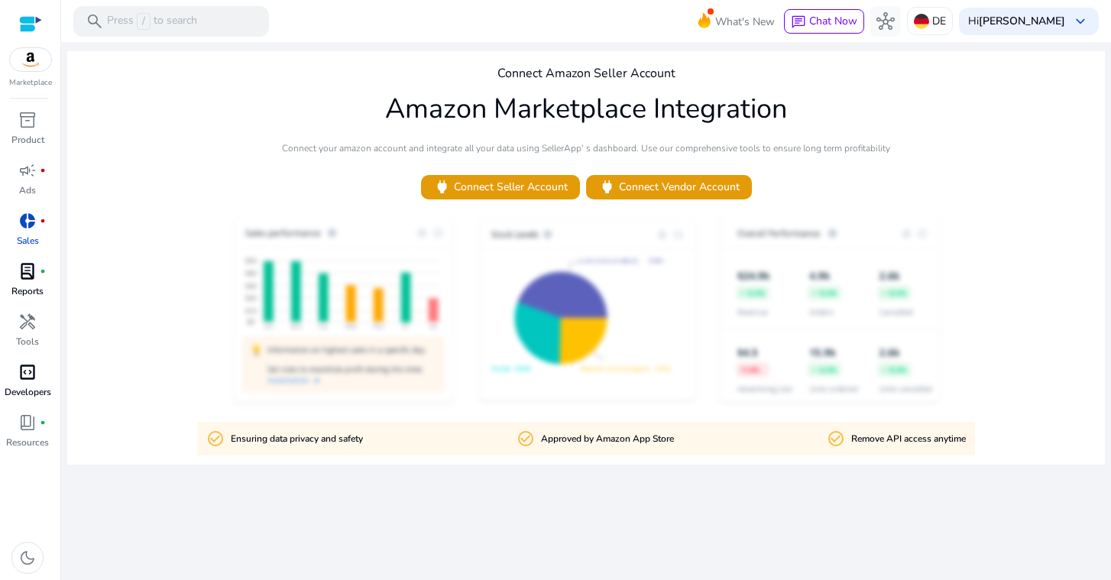
click at [34, 273] on span "lab_profile" at bounding box center [27, 271] width 18 height 18
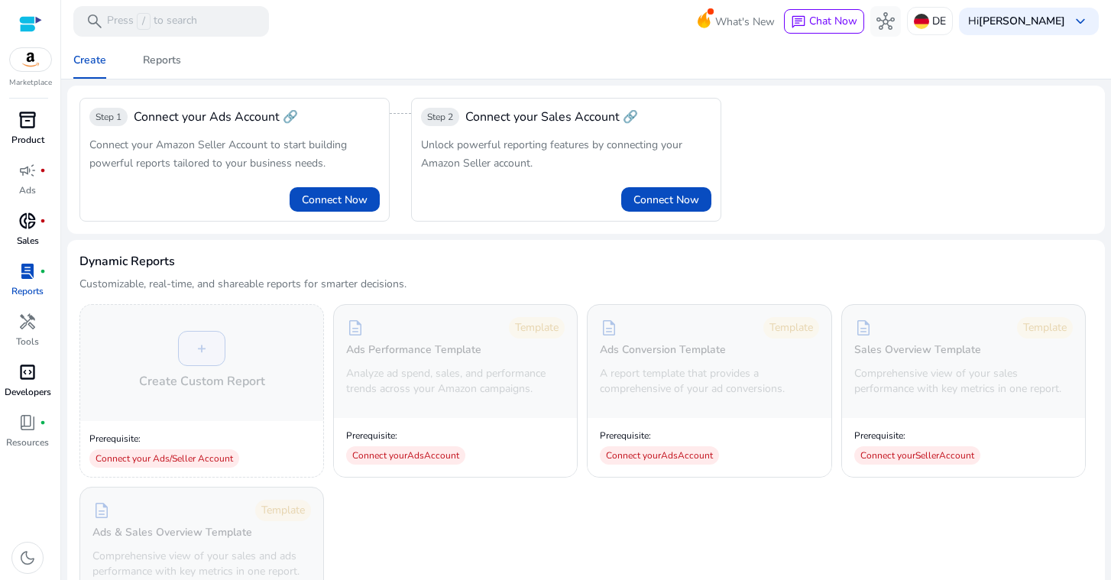
click at [40, 116] on div "inventory_2" at bounding box center [27, 120] width 43 height 24
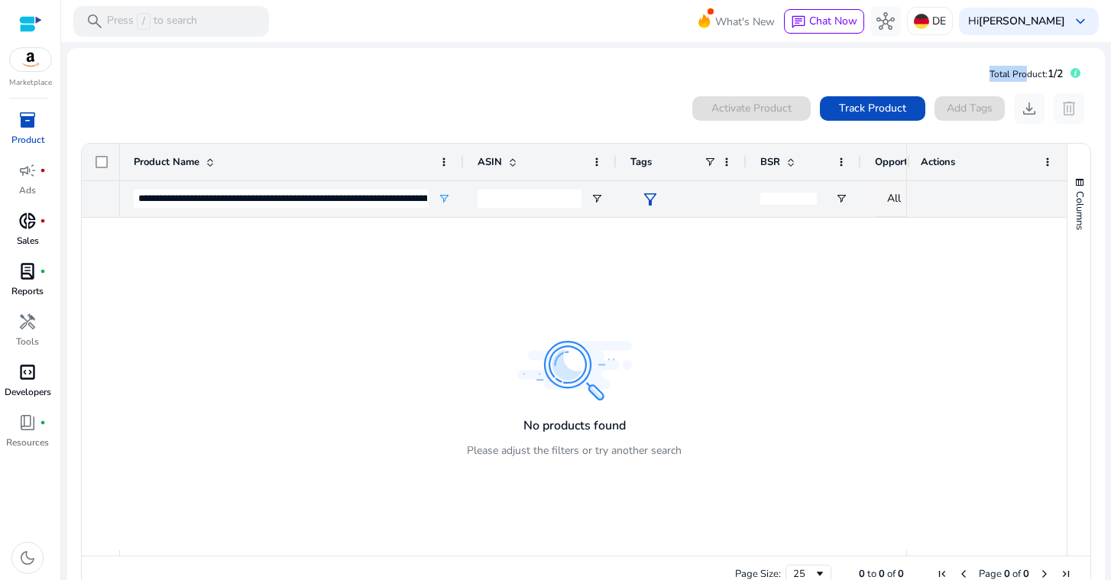
drag, startPoint x: 1020, startPoint y: 74, endPoint x: 977, endPoint y: 76, distance: 42.8
click at [977, 76] on mat-card "Total Product: 1/2 Activate Product Track Product Add Tags download delete 0 to…" at bounding box center [585, 330] width 1037 height 565
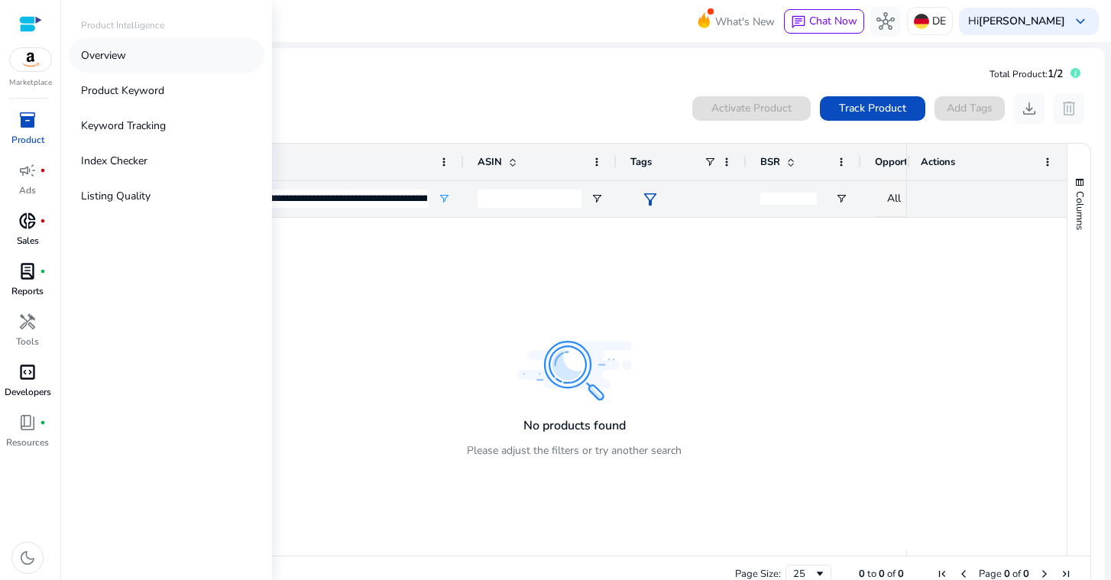
click at [112, 52] on p "Overview" at bounding box center [103, 55] width 45 height 16
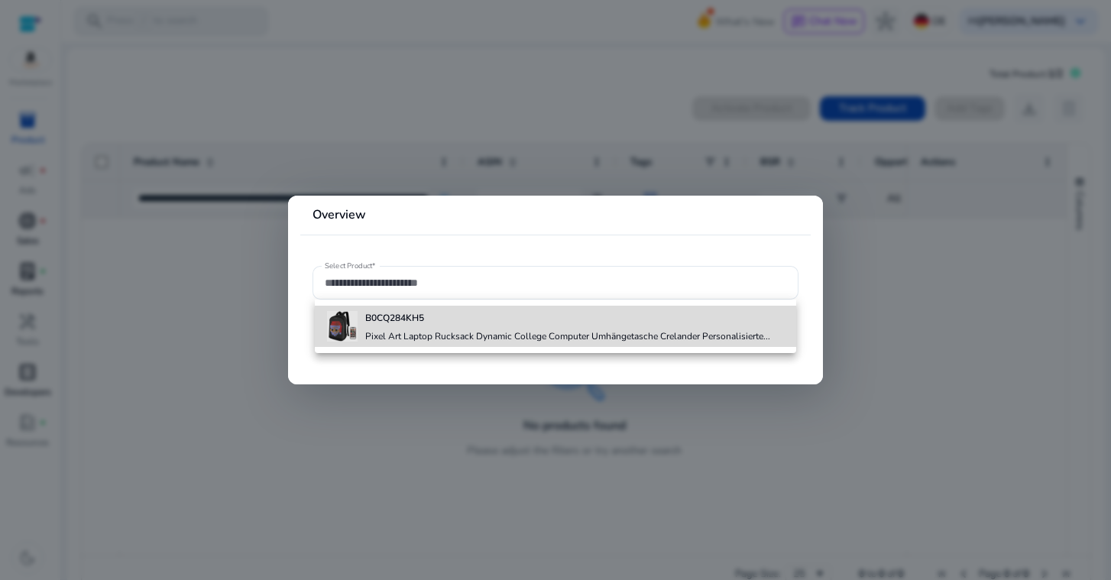
click at [345, 325] on img at bounding box center [342, 326] width 31 height 31
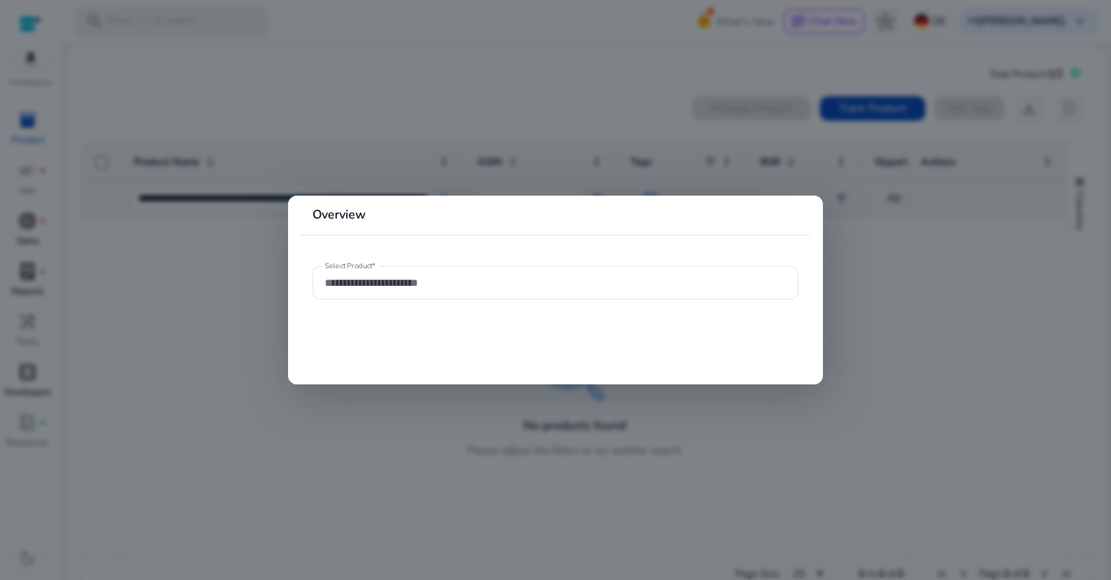
type input "**********"
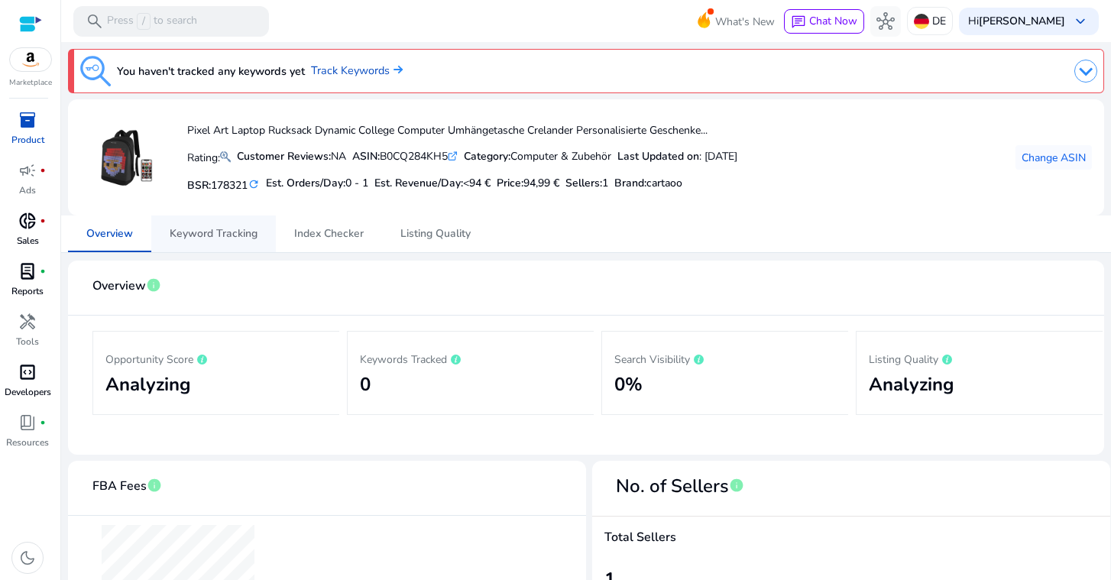
click at [228, 228] on span "Keyword Tracking" at bounding box center [214, 233] width 88 height 11
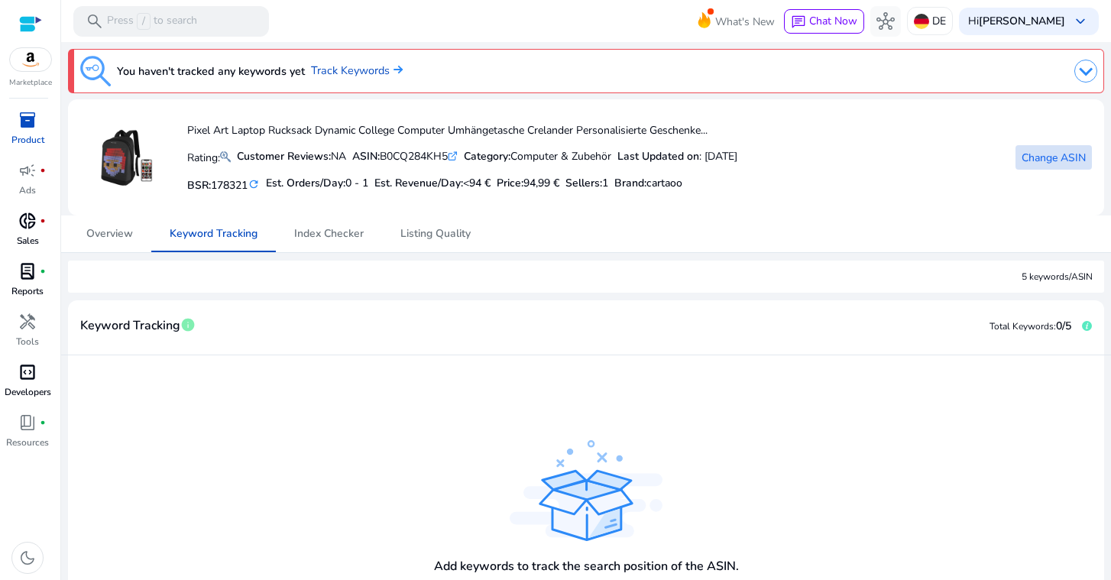
click at [1037, 159] on span "Change ASIN" at bounding box center [1053, 158] width 64 height 16
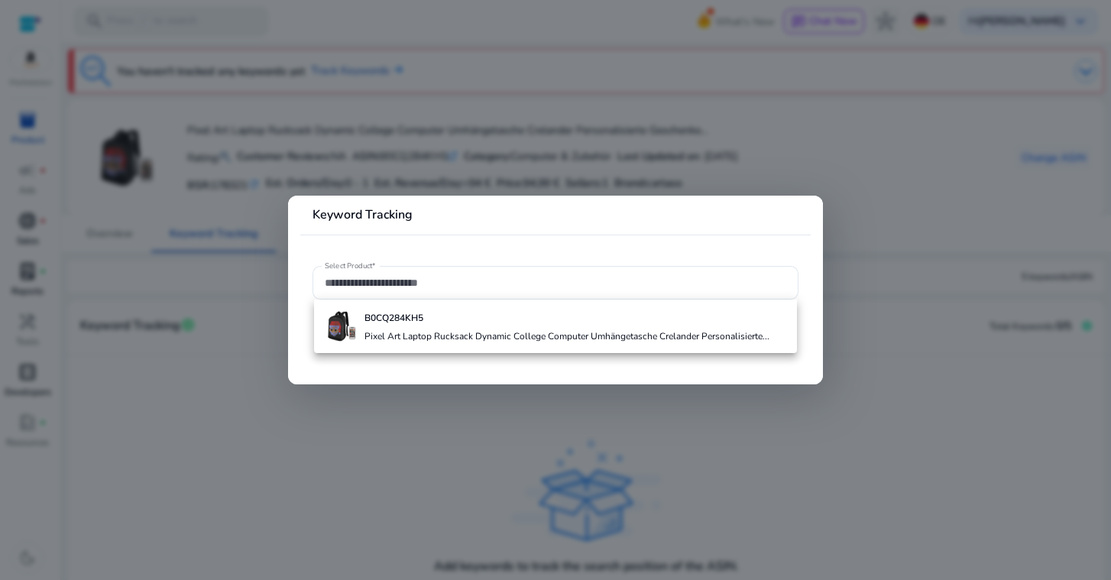
click at [643, 141] on div at bounding box center [555, 290] width 1111 height 580
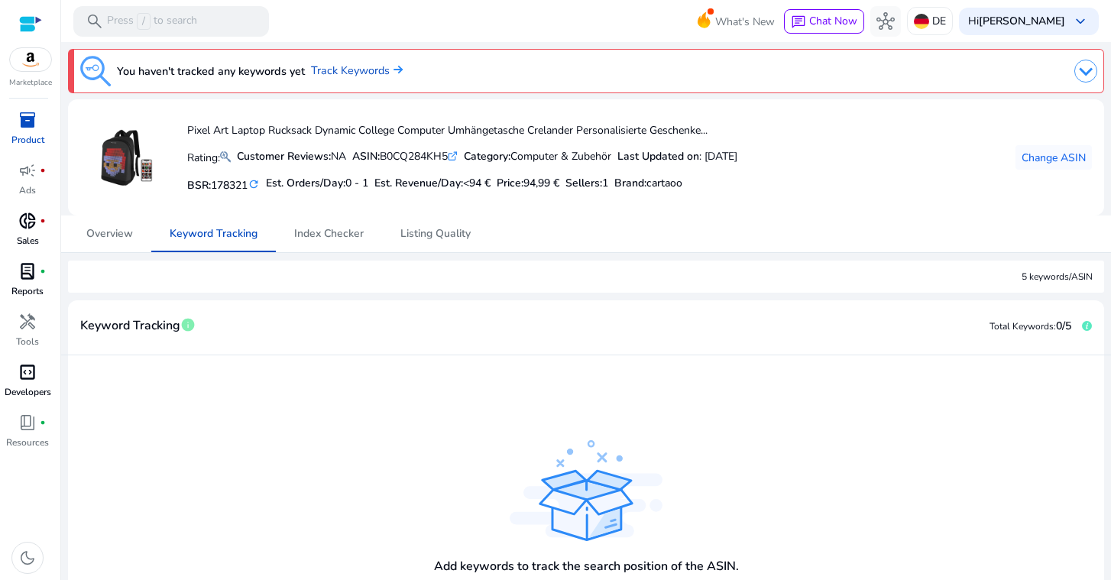
click at [14, 137] on p "Product" at bounding box center [27, 140] width 33 height 14
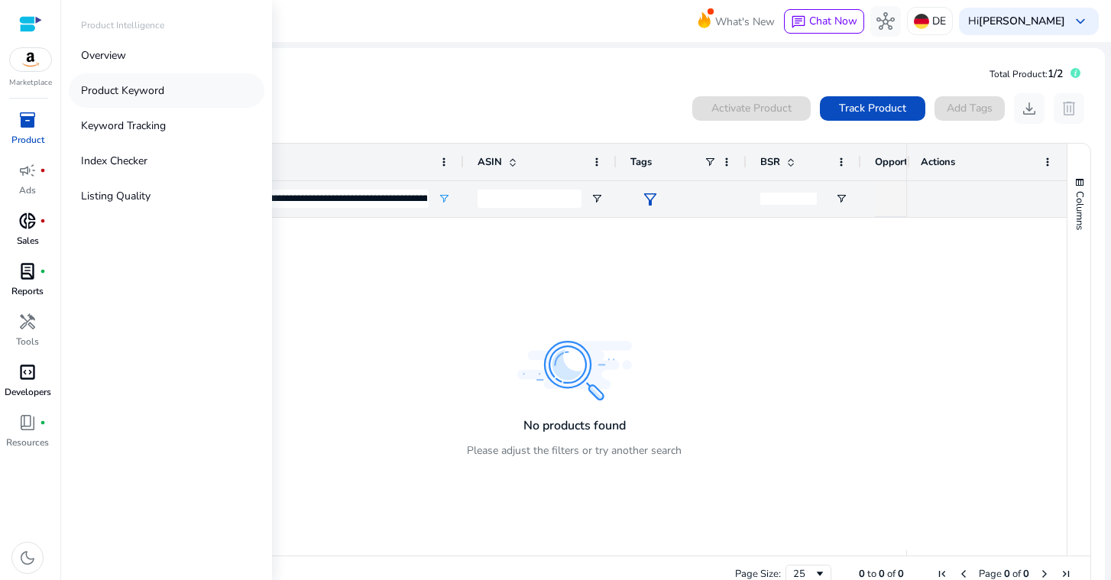
click at [154, 99] on link "Product Keyword" at bounding box center [167, 90] width 196 height 34
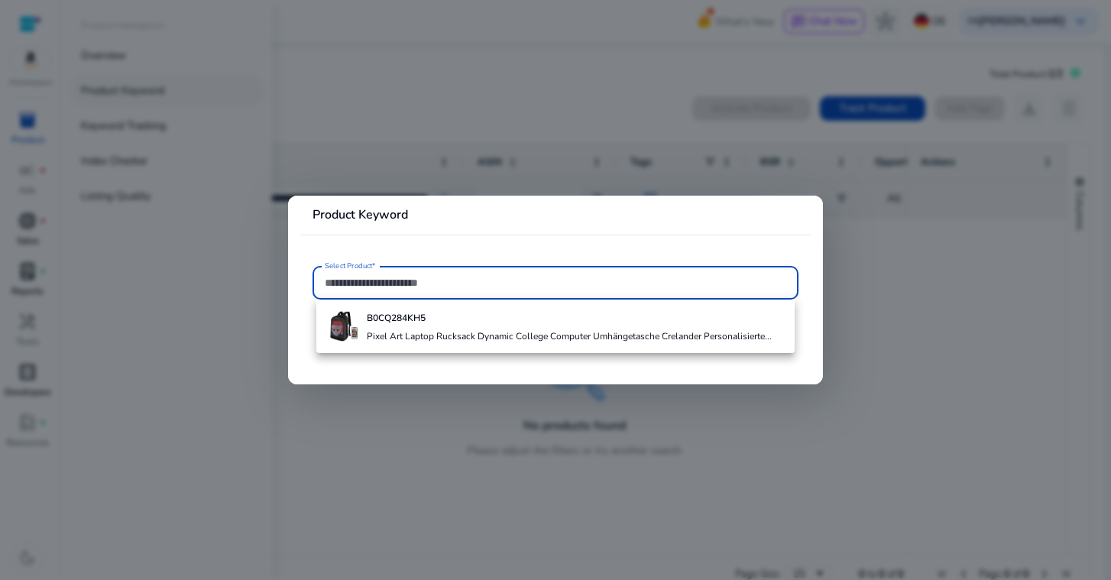
click at [154, 99] on div at bounding box center [555, 290] width 1111 height 580
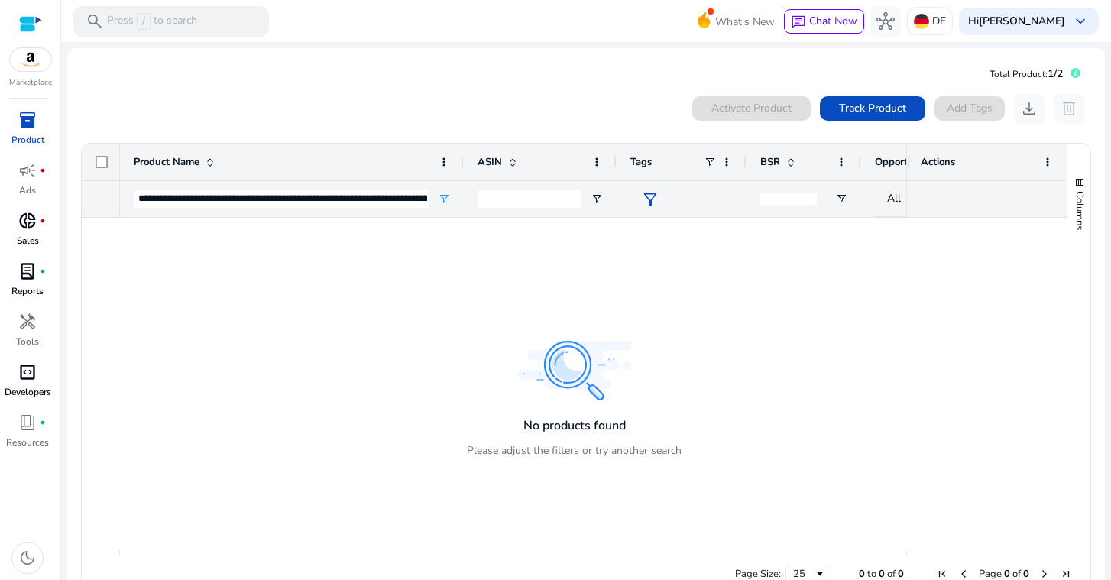
click at [154, 99] on div "Activate Product Track Product Add Tags download delete" at bounding box center [585, 108] width 1011 height 31
click at [98, 196] on div at bounding box center [100, 199] width 11 height 36
click at [1062, 115] on app-icon-holder "delete" at bounding box center [1068, 108] width 31 height 31
click at [1064, 110] on app-icon-holder "delete" at bounding box center [1068, 108] width 31 height 31
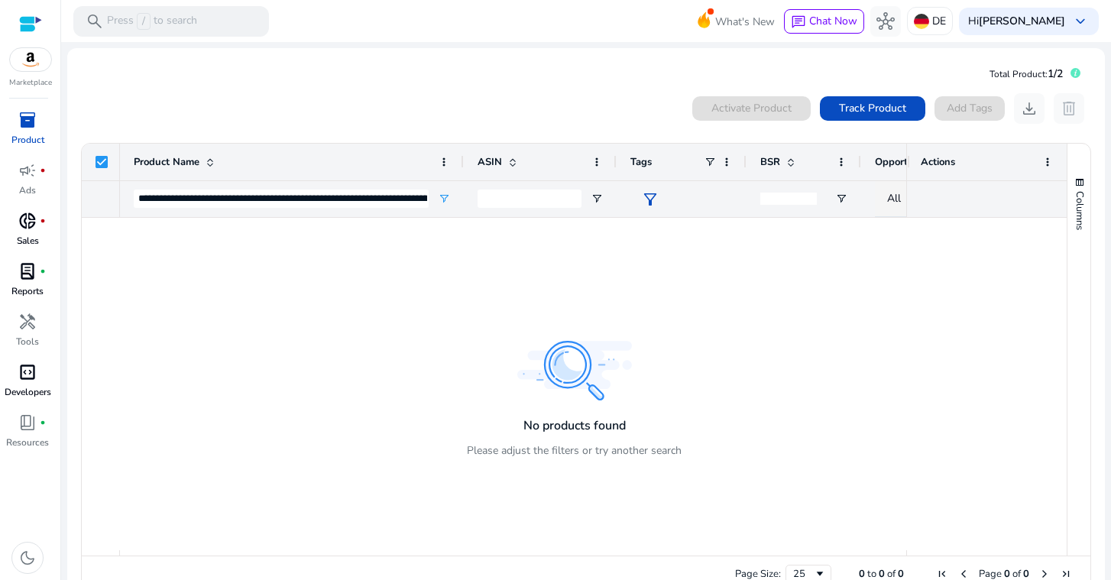
click at [914, 222] on div at bounding box center [574, 384] width 985 height 332
click at [915, 220] on div at bounding box center [574, 384] width 985 height 332
click at [929, 205] on div at bounding box center [986, 199] width 133 height 36
click at [739, 117] on div "Activate Product" at bounding box center [751, 108] width 118 height 24
click at [102, 194] on div at bounding box center [100, 199] width 11 height 36
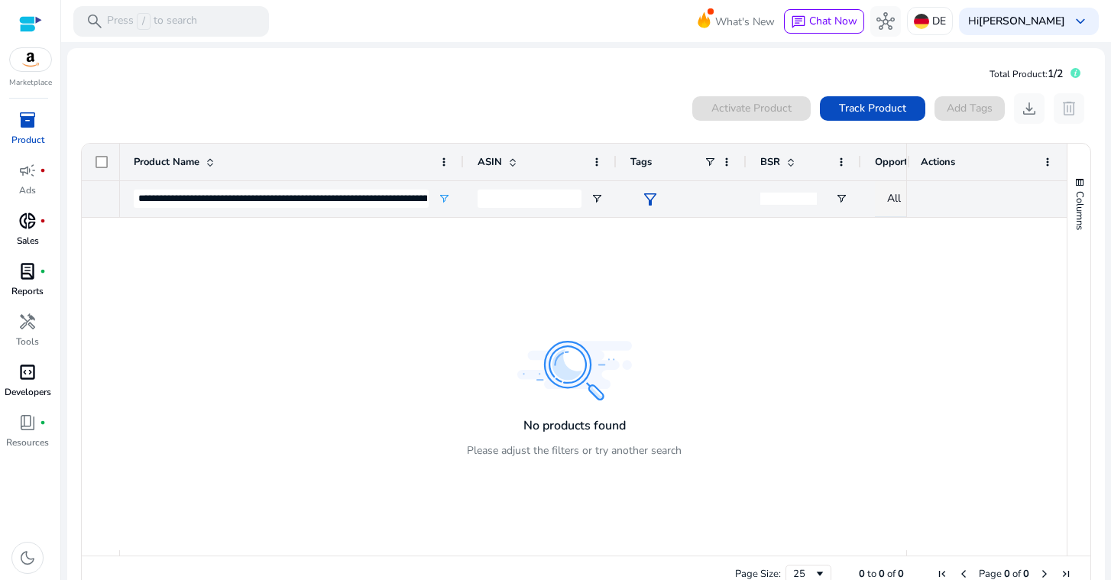
click at [35, 116] on span "inventory_2" at bounding box center [27, 120] width 18 height 18
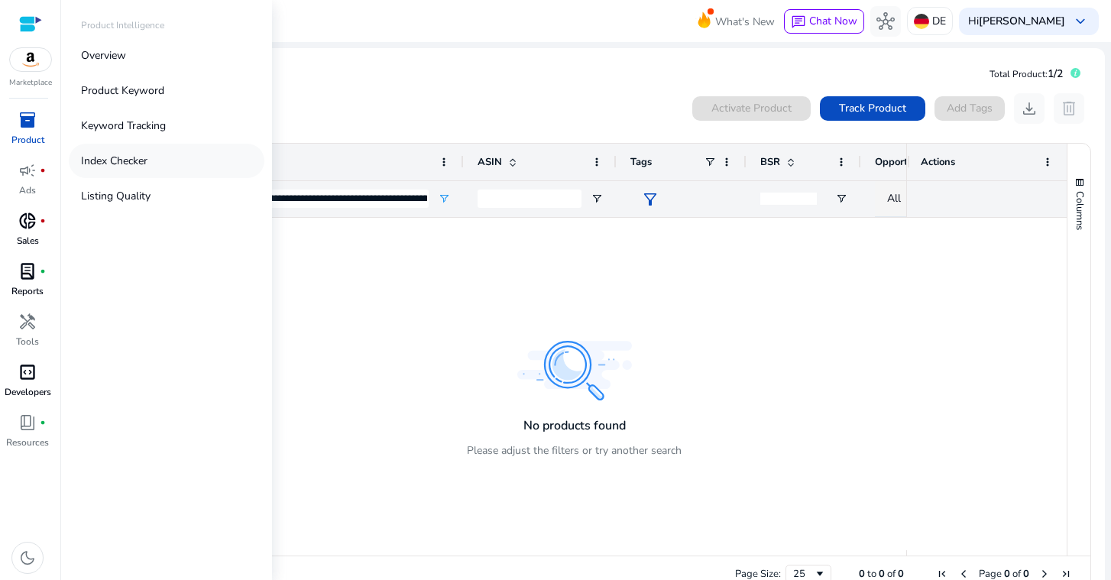
click at [167, 155] on link "Index Checker" at bounding box center [167, 161] width 196 height 34
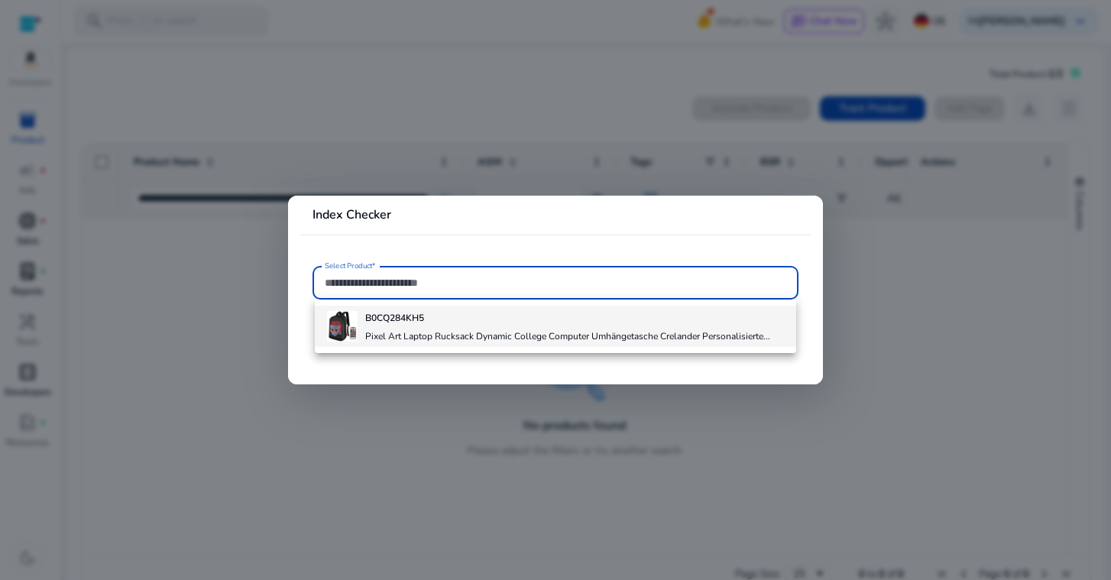
click at [377, 326] on div "B0CQ284KH5 Pixel Art Laptop Rucksack Dynamic College Computer Umhängetasche Cre…" at bounding box center [567, 326] width 405 height 41
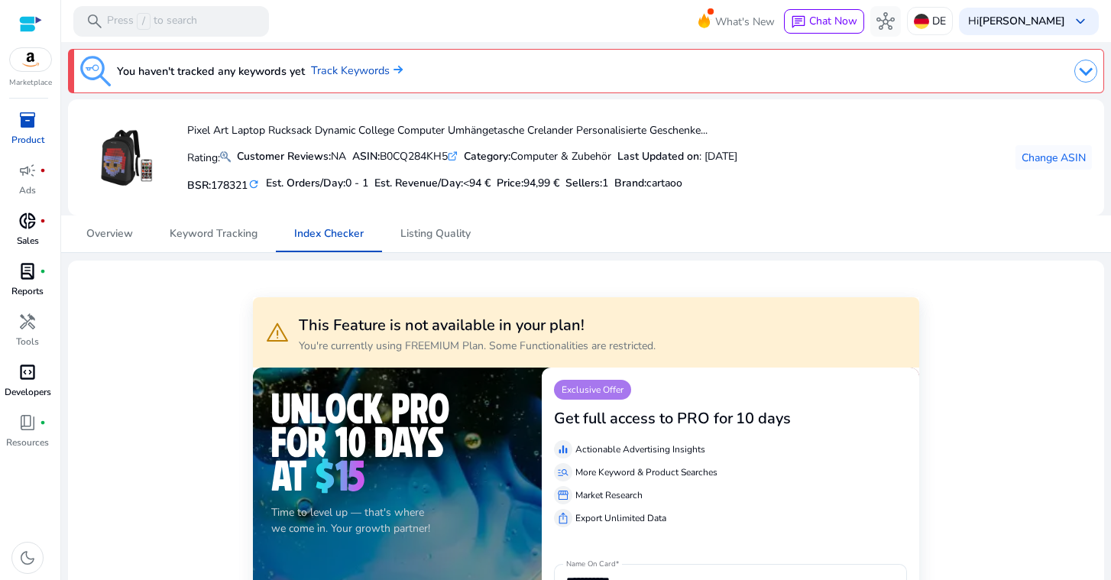
click at [25, 27] on div at bounding box center [30, 24] width 23 height 18
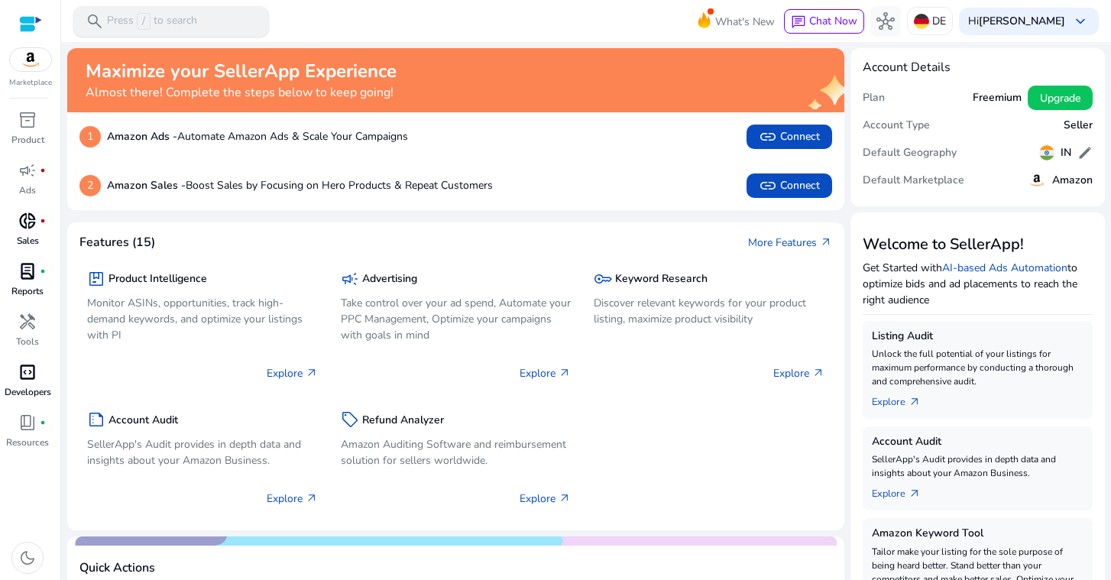
click at [146, 21] on span "/" at bounding box center [144, 21] width 14 height 17
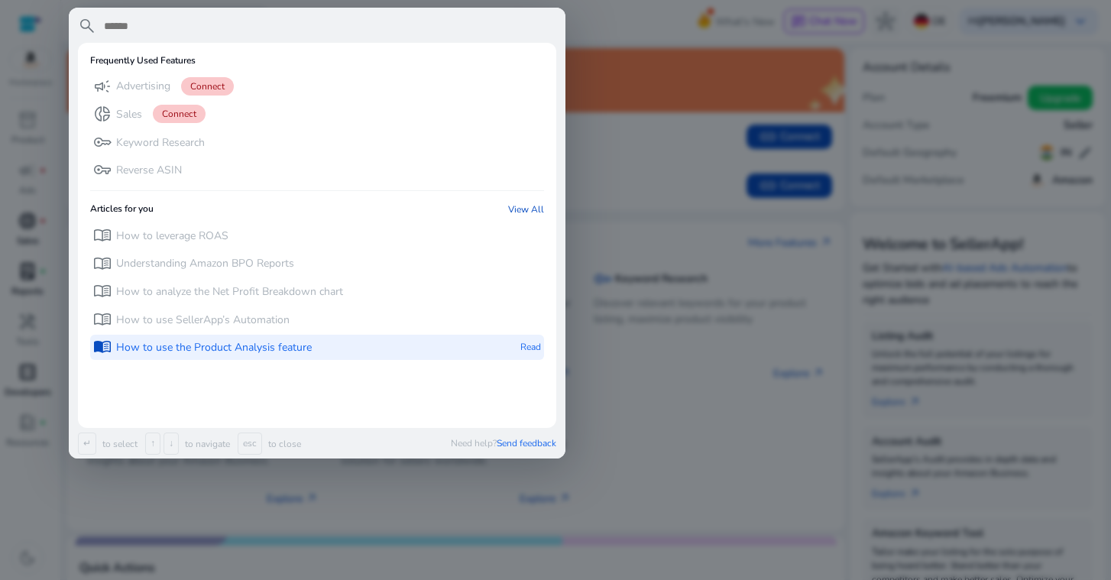
click at [234, 344] on p "How to use the Product Analysis feature" at bounding box center [214, 347] width 196 height 15
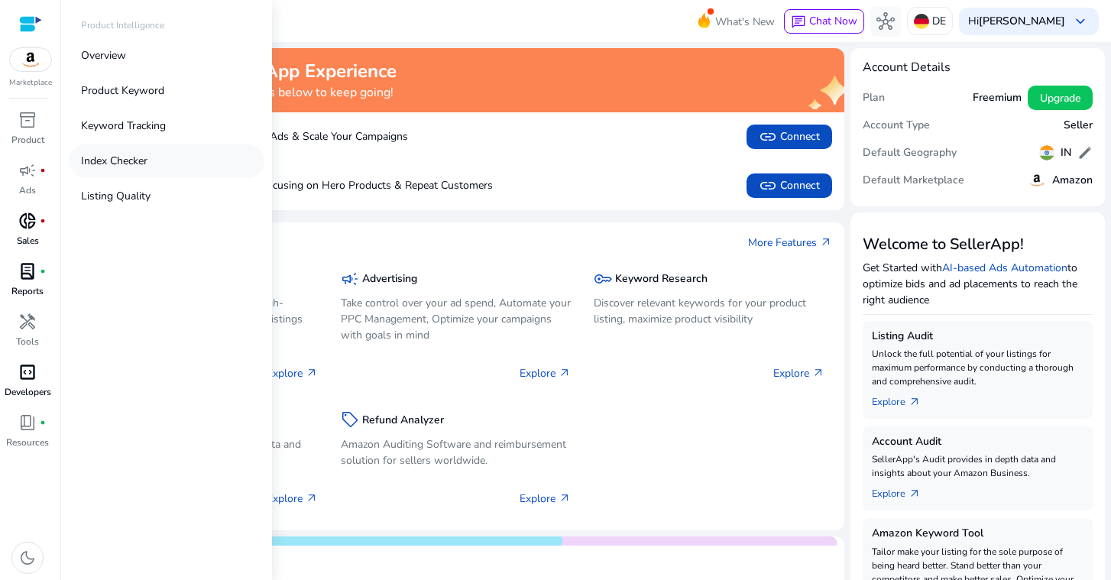
click at [137, 157] on p "Index Checker" at bounding box center [114, 161] width 66 height 16
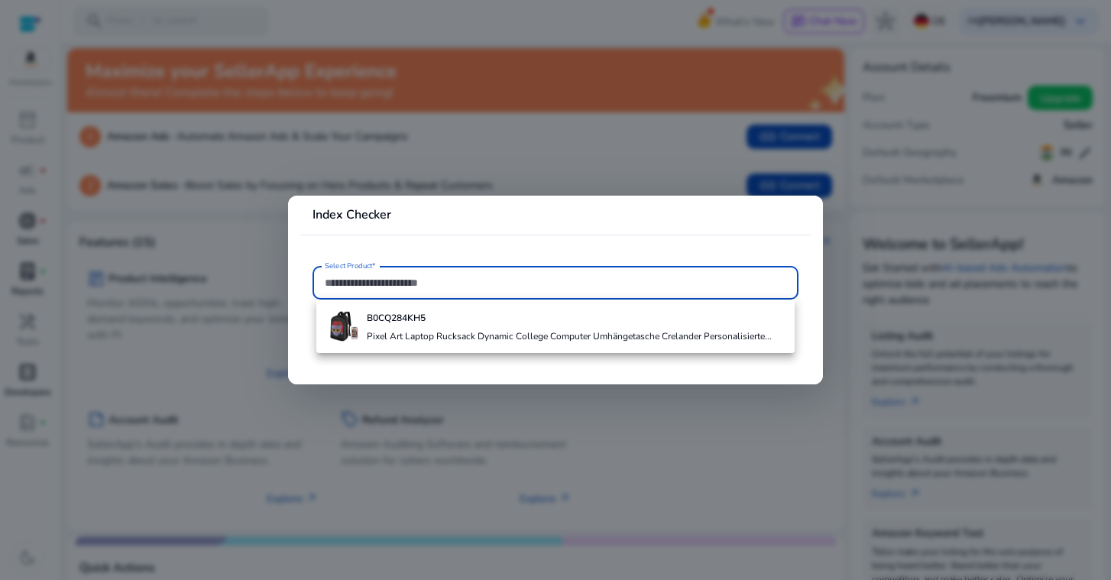
click at [388, 285] on input "Select Product*" at bounding box center [555, 282] width 461 height 17
paste input "**********"
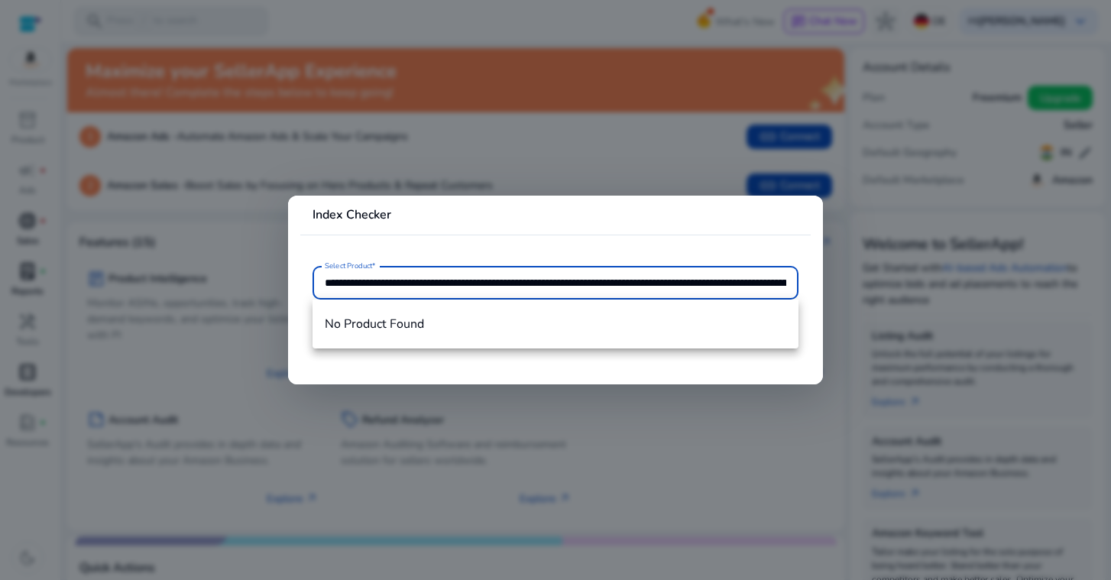
type input "**********"
click at [416, 283] on input "**********" at bounding box center [555, 282] width 461 height 17
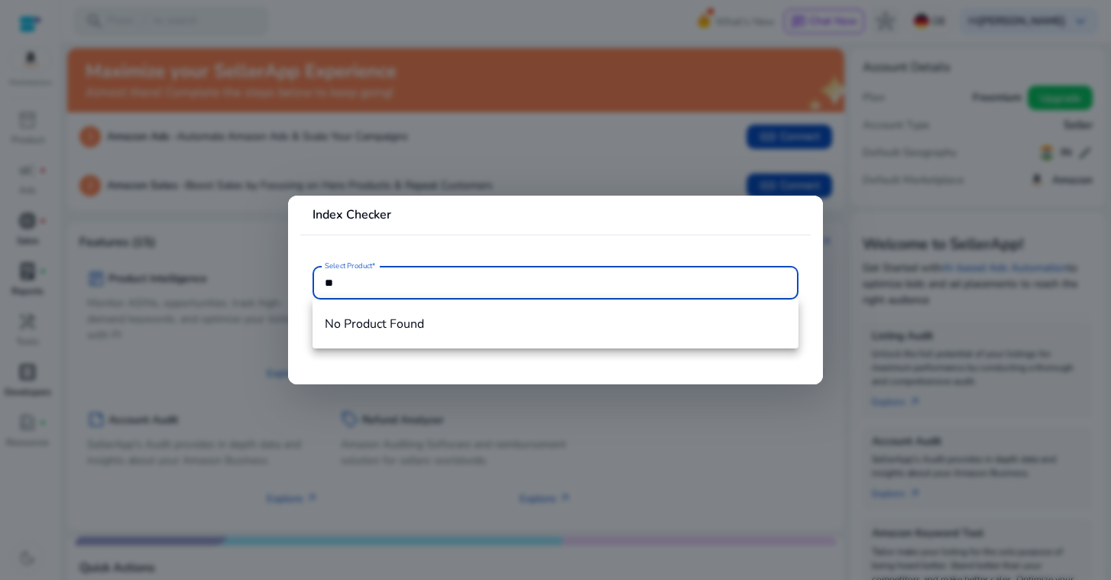
type input "*"
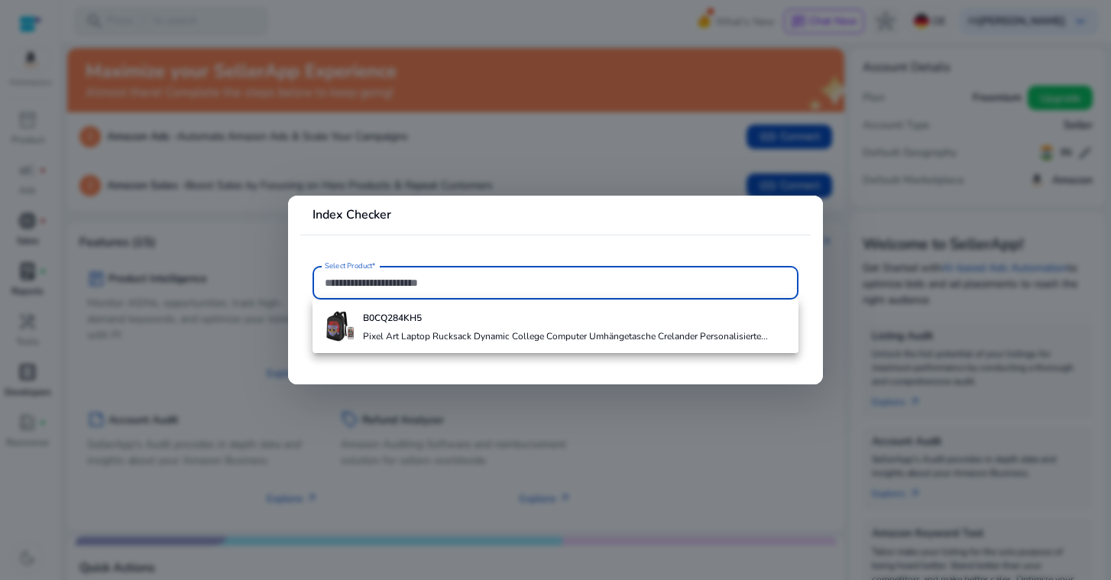
click at [260, 212] on div at bounding box center [555, 290] width 1111 height 580
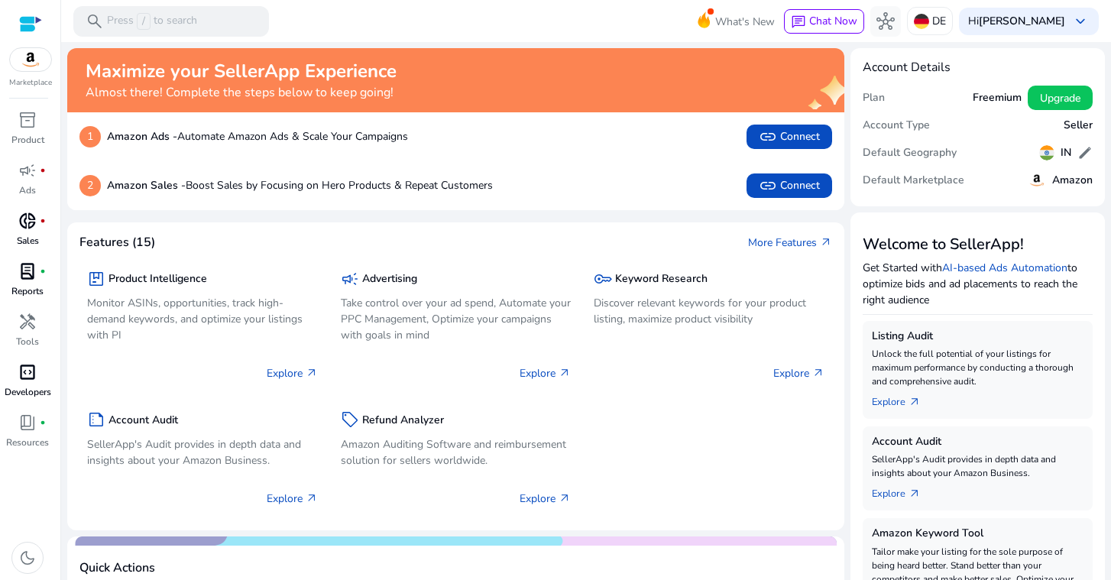
click at [21, 72] on div "Marketplace" at bounding box center [30, 44] width 60 height 89
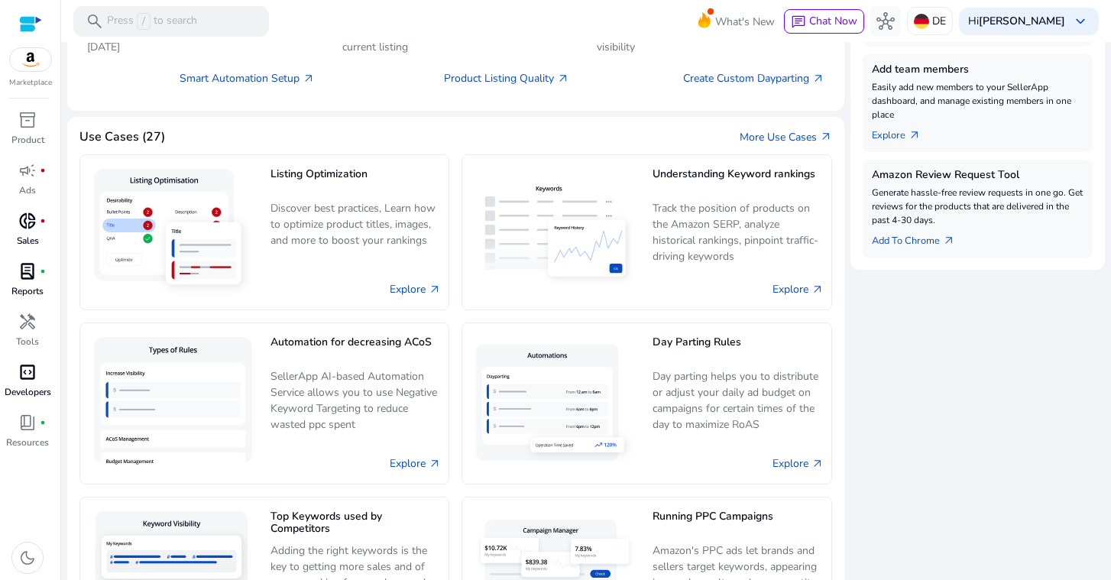
scroll to position [610, 0]
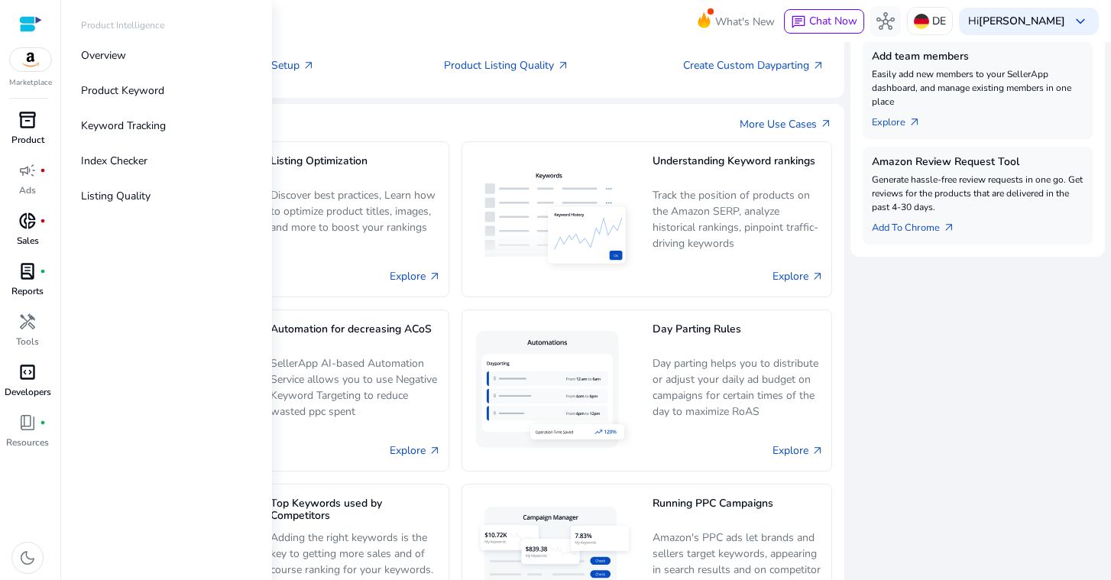
click at [48, 121] on div "inventory_2" at bounding box center [27, 120] width 43 height 24
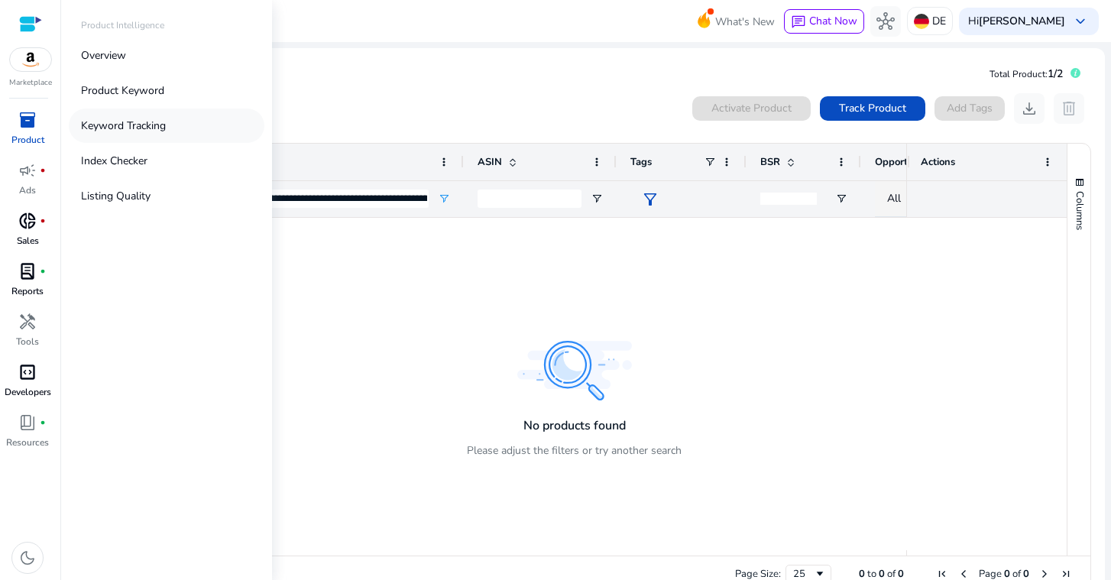
click at [109, 131] on p "Keyword Tracking" at bounding box center [123, 126] width 85 height 16
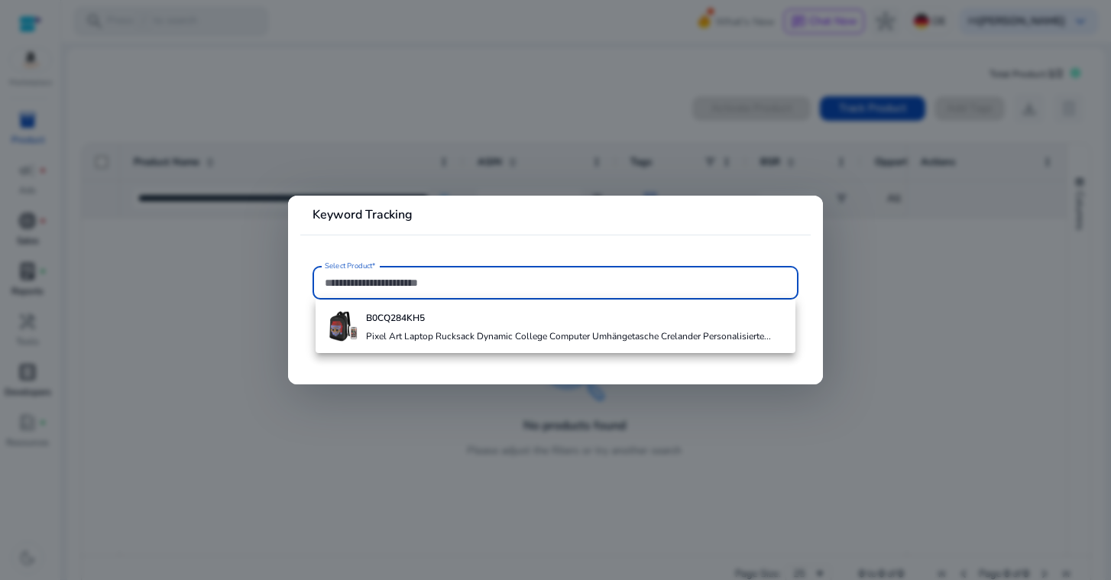
click at [360, 163] on div at bounding box center [555, 290] width 1111 height 580
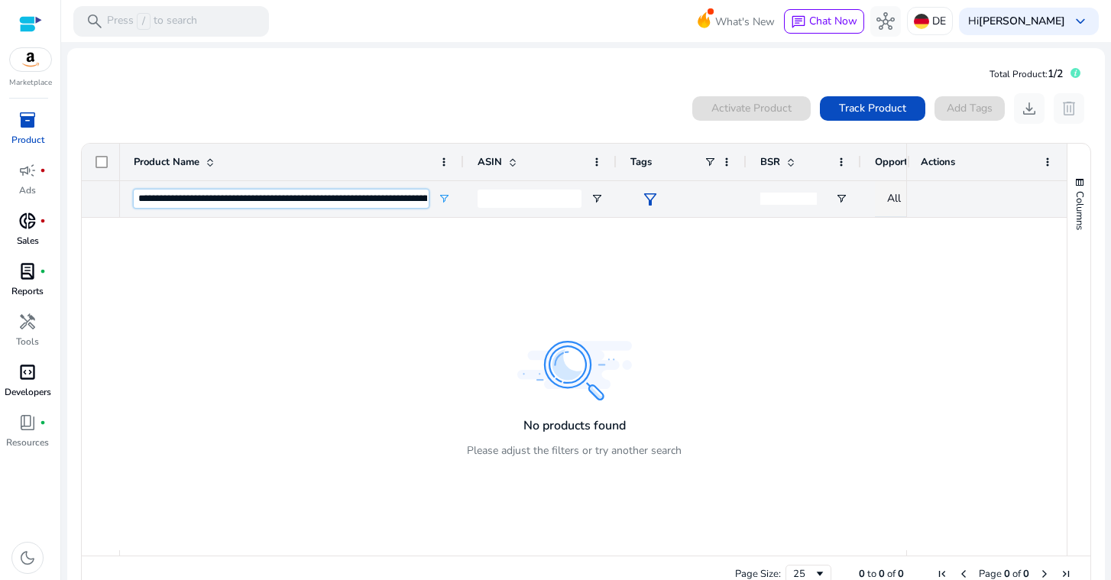
click at [134, 200] on input "**********" at bounding box center [281, 198] width 295 height 18
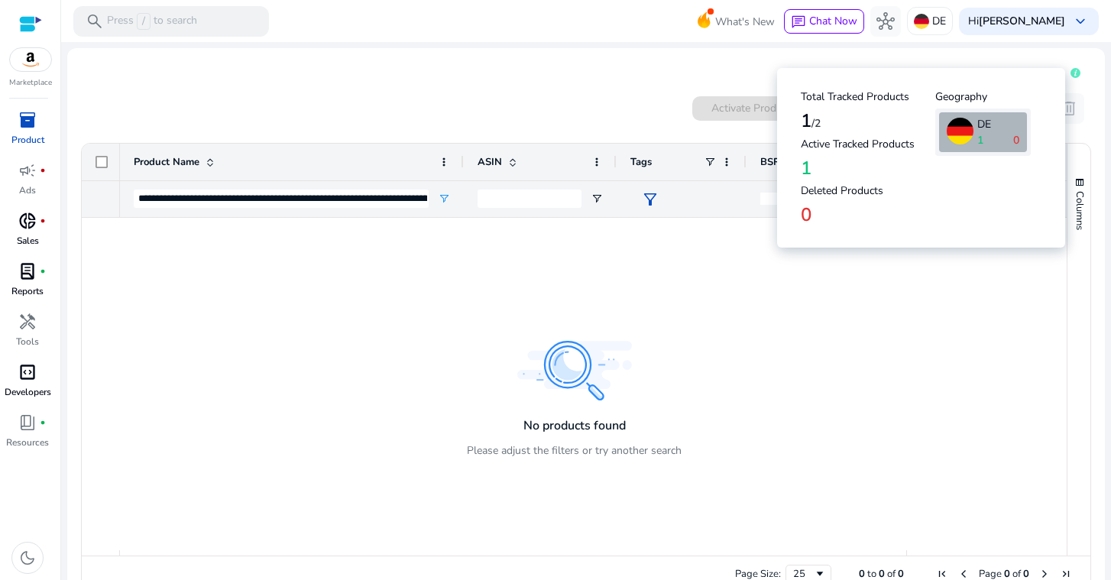
click at [1074, 73] on icon at bounding box center [1075, 73] width 3 height 6
click at [1070, 73] on icon at bounding box center [1075, 73] width 10 height 10
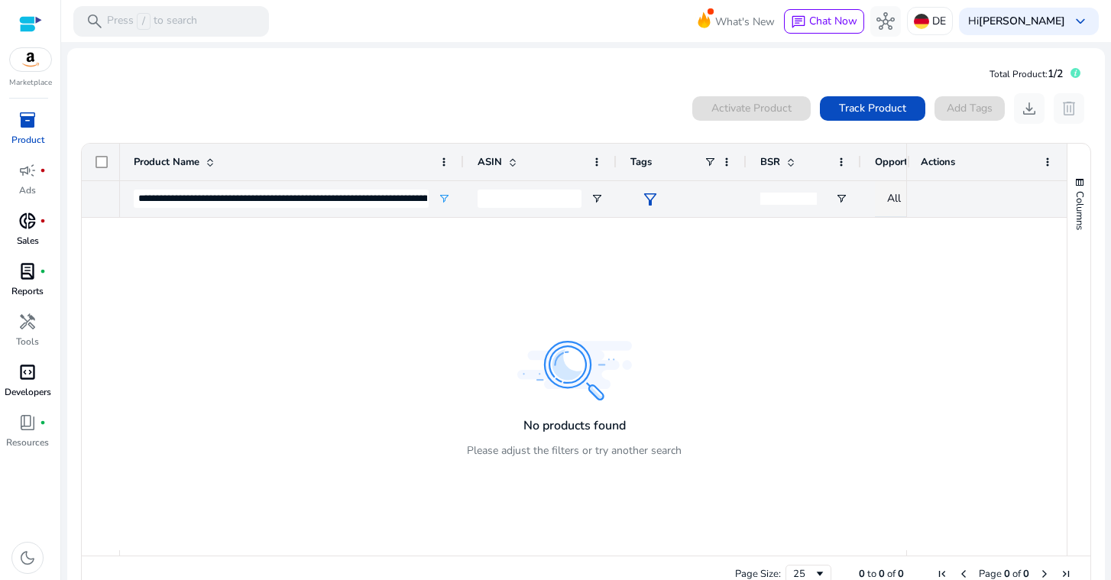
click at [994, 260] on div at bounding box center [574, 384] width 985 height 332
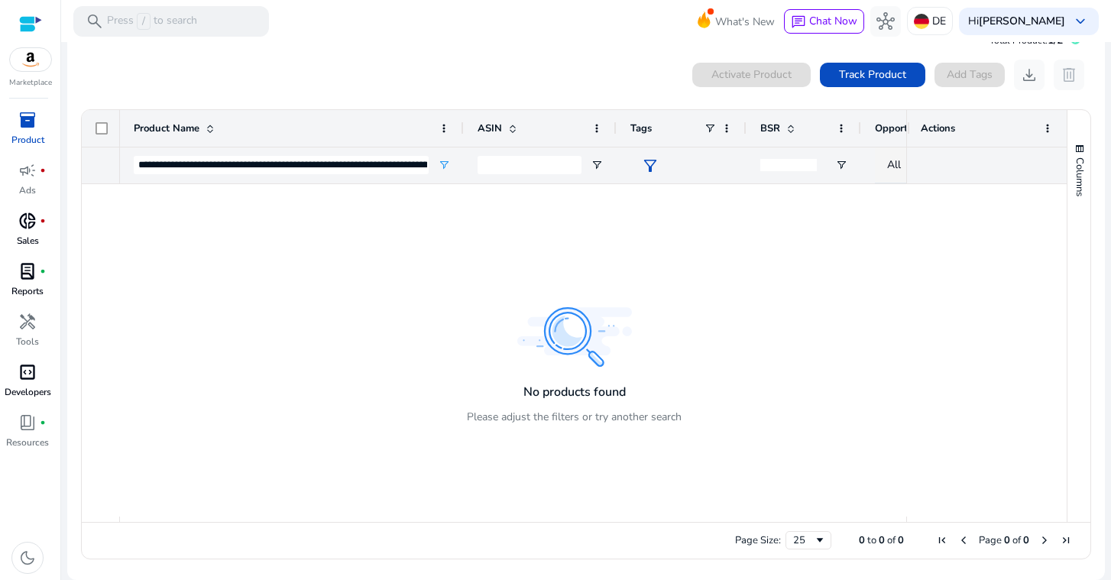
scroll to position [34, 0]
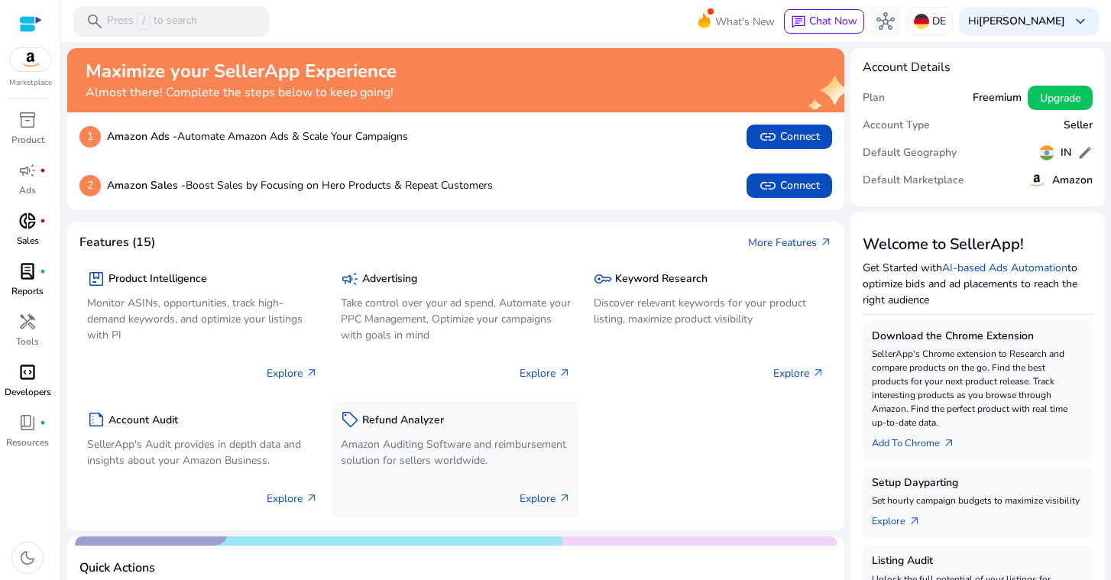
click at [408, 384] on div "campaign Advertising Take control over your ad spend, Automate your PPC Managem…" at bounding box center [456, 327] width 246 height 134
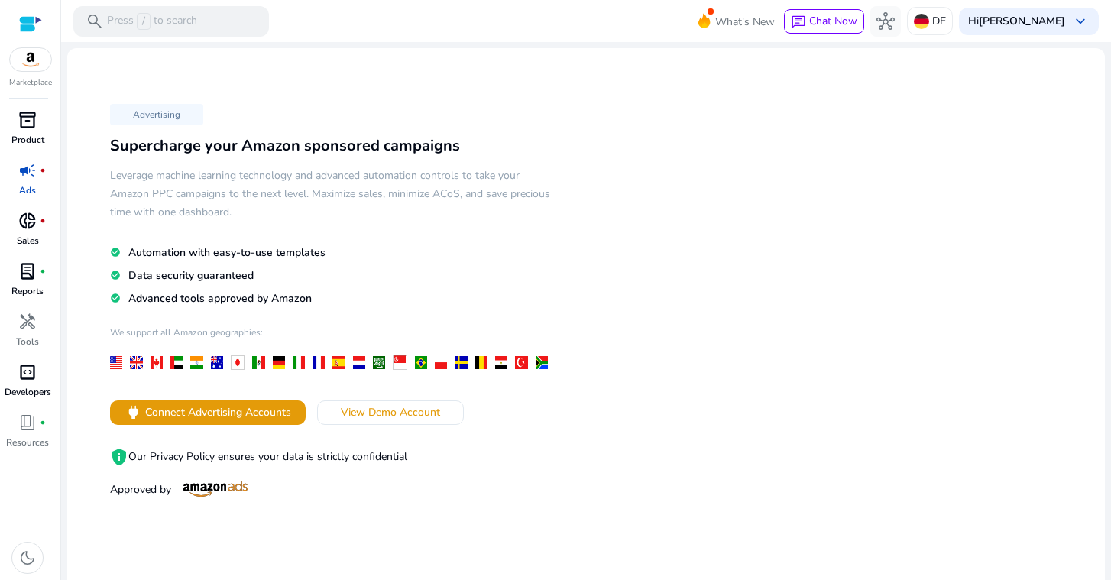
click at [24, 115] on span "inventory_2" at bounding box center [27, 120] width 18 height 18
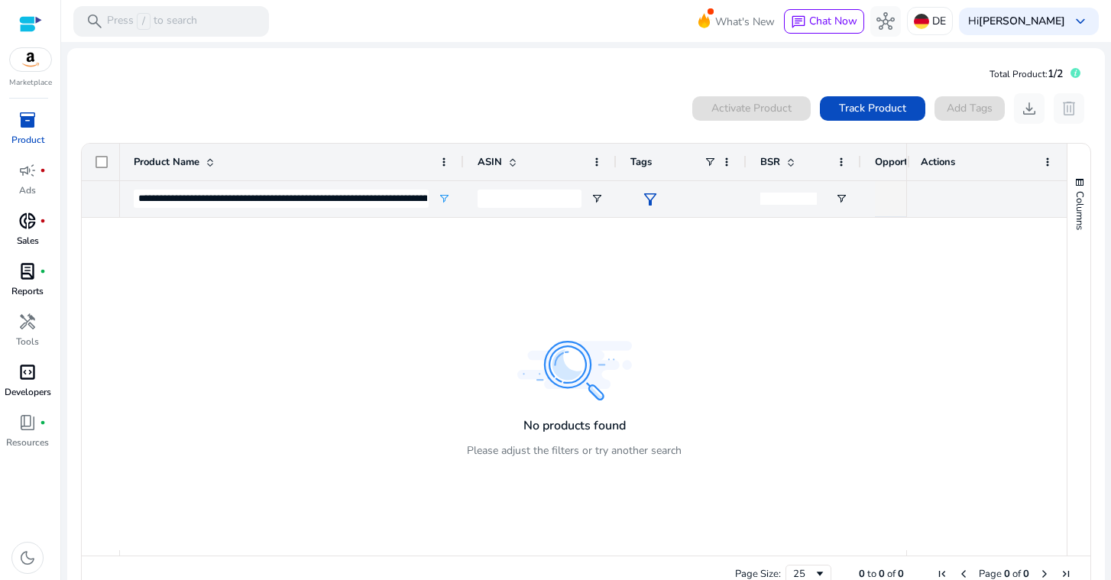
click at [463, 299] on div at bounding box center [513, 384] width 786 height 332
click at [506, 162] on span at bounding box center [512, 162] width 12 height 12
click at [519, 199] on input "ASIN Filter Input" at bounding box center [529, 198] width 104 height 18
click at [881, 105] on span "Track Product" at bounding box center [872, 108] width 67 height 16
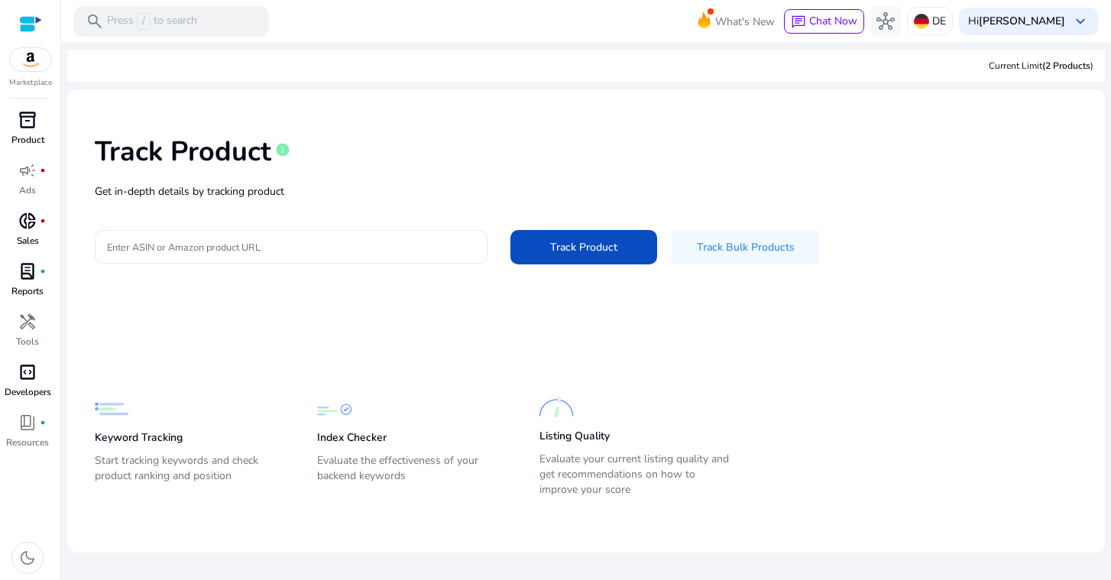
click at [205, 254] on input "Enter ASIN or Amazon product URL" at bounding box center [291, 246] width 368 height 17
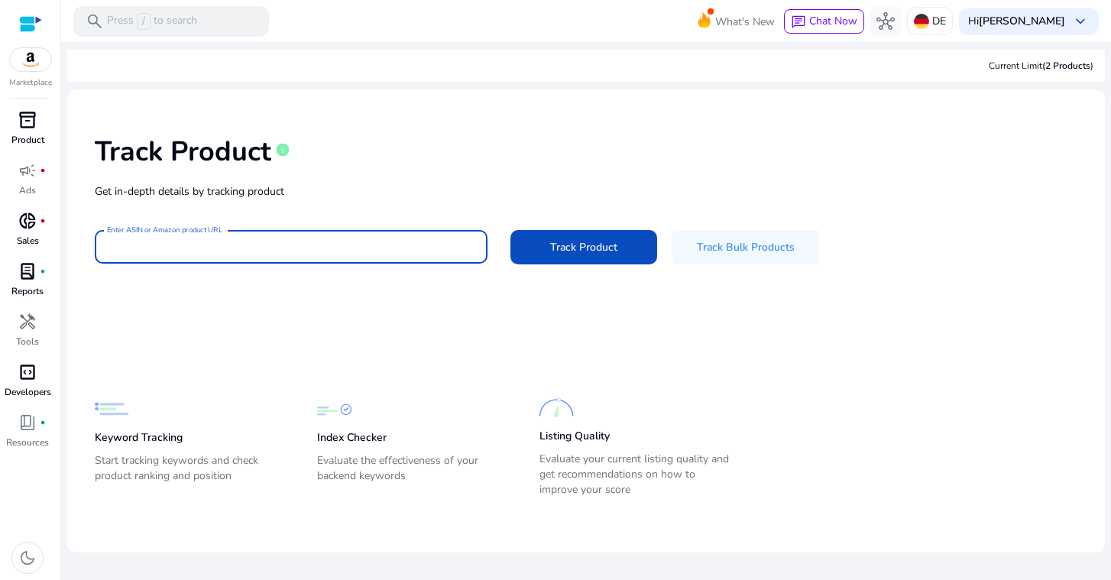
paste input "**********"
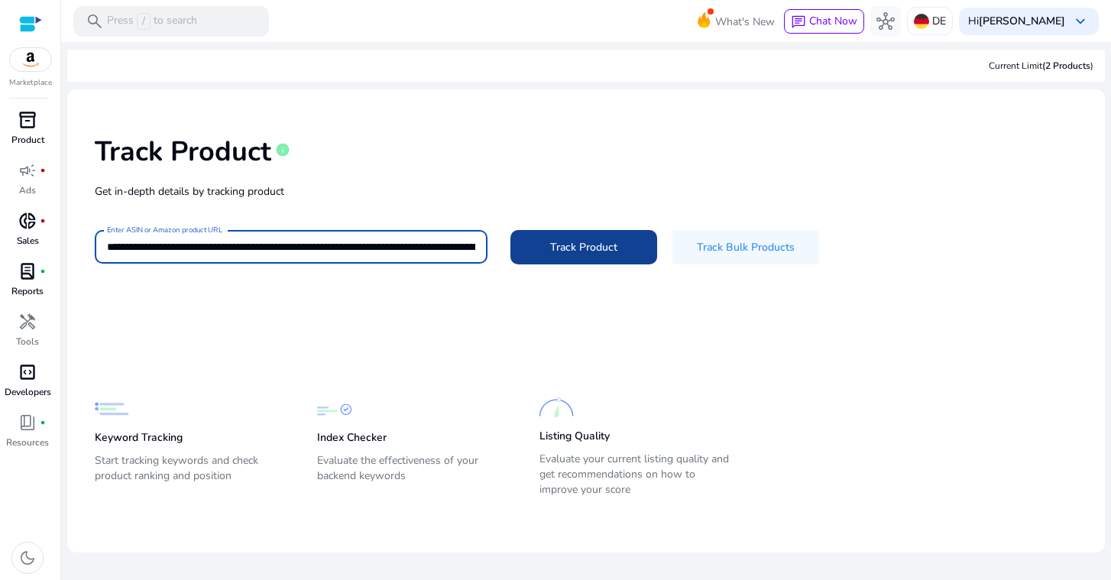
type input "**********"
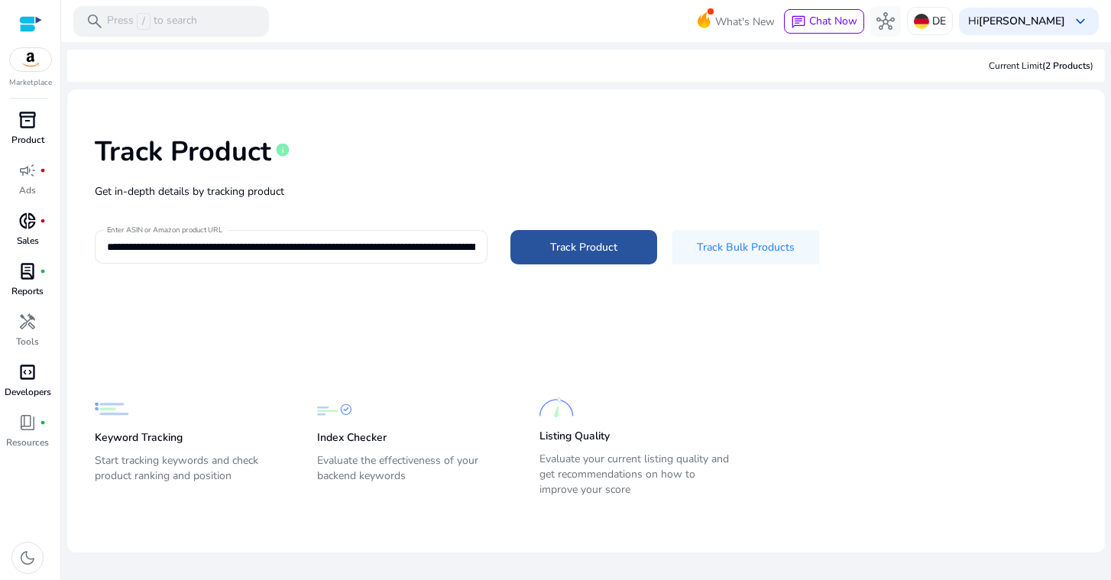
click at [609, 244] on span "Track Product" at bounding box center [583, 247] width 67 height 16
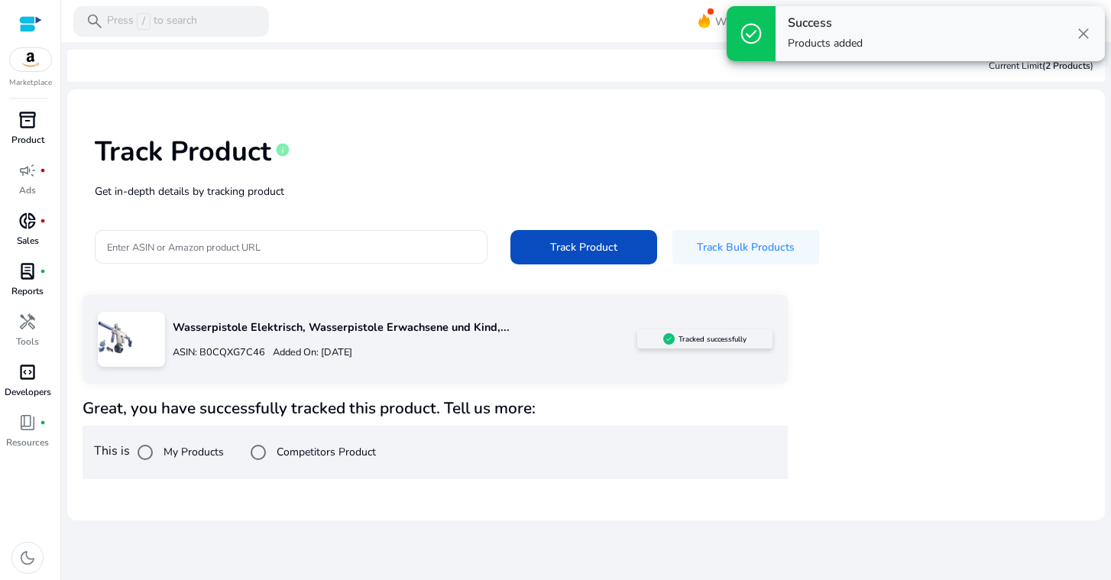
click at [30, 131] on div "inventory_2" at bounding box center [27, 120] width 43 height 24
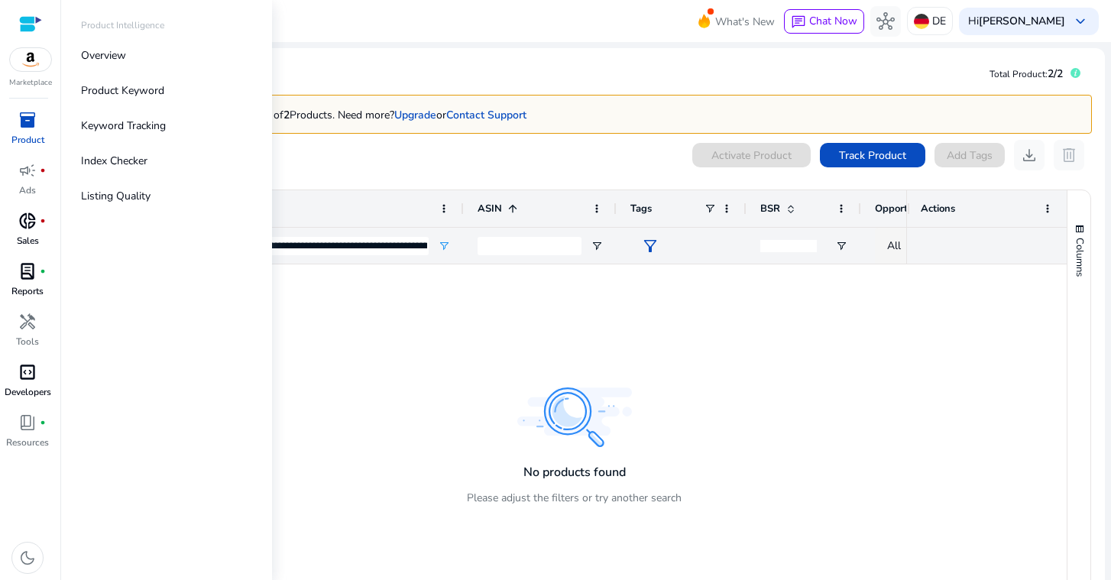
click at [27, 128] on span "inventory_2" at bounding box center [27, 120] width 18 height 18
click at [147, 125] on p "Keyword Tracking" at bounding box center [123, 126] width 85 height 16
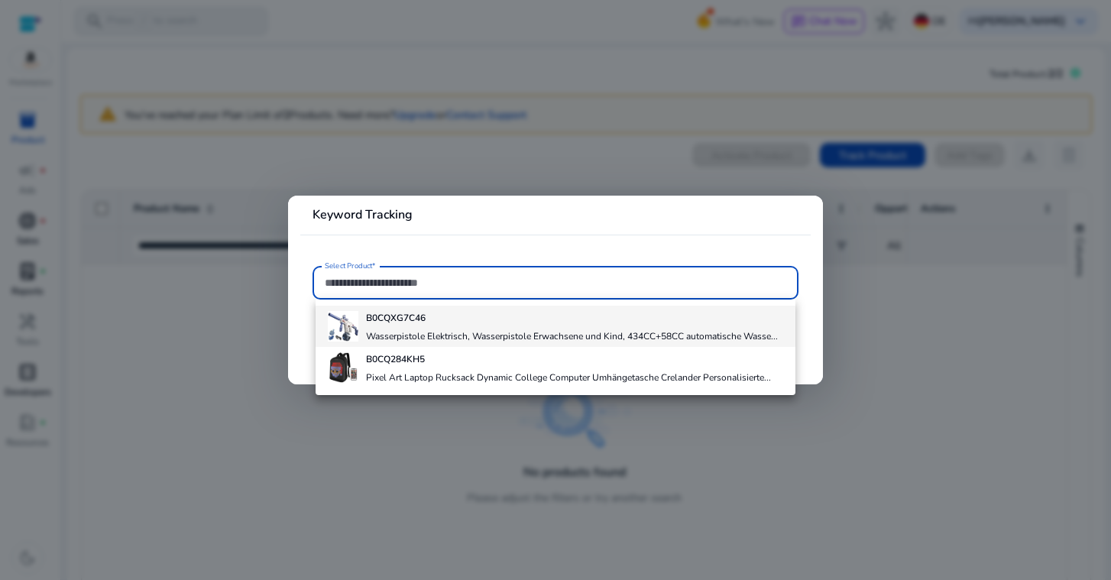
click at [398, 326] on div "B0CQXG7C46 Wasserpistole Elektrisch, Wasserpistole Erwachsene und Kind, 434CC+5…" at bounding box center [572, 326] width 412 height 41
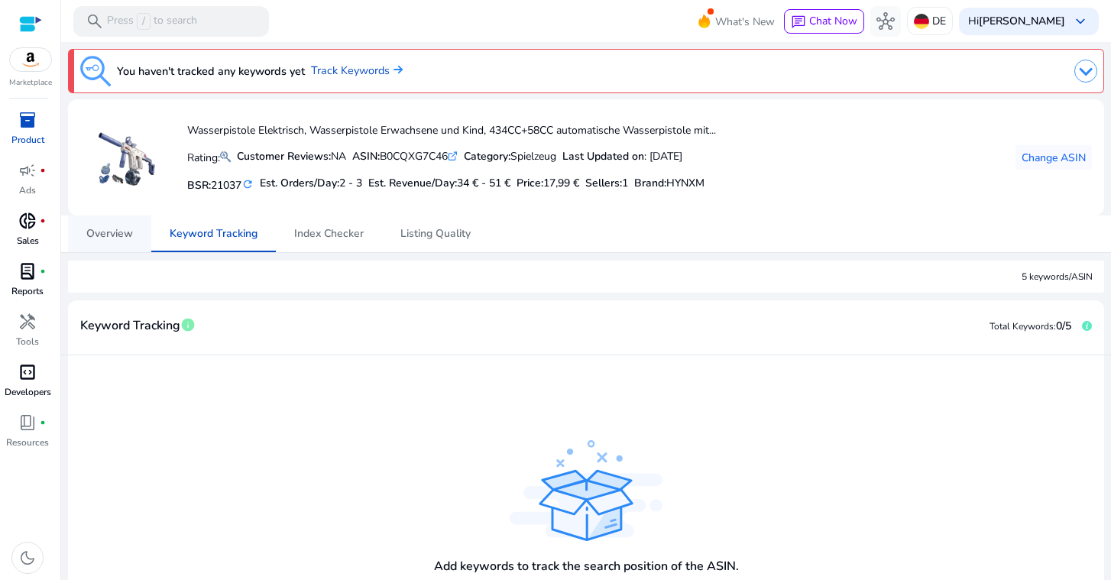
click at [116, 247] on span "Overview" at bounding box center [109, 233] width 47 height 37
click at [96, 247] on span "Overview" at bounding box center [109, 233] width 47 height 37
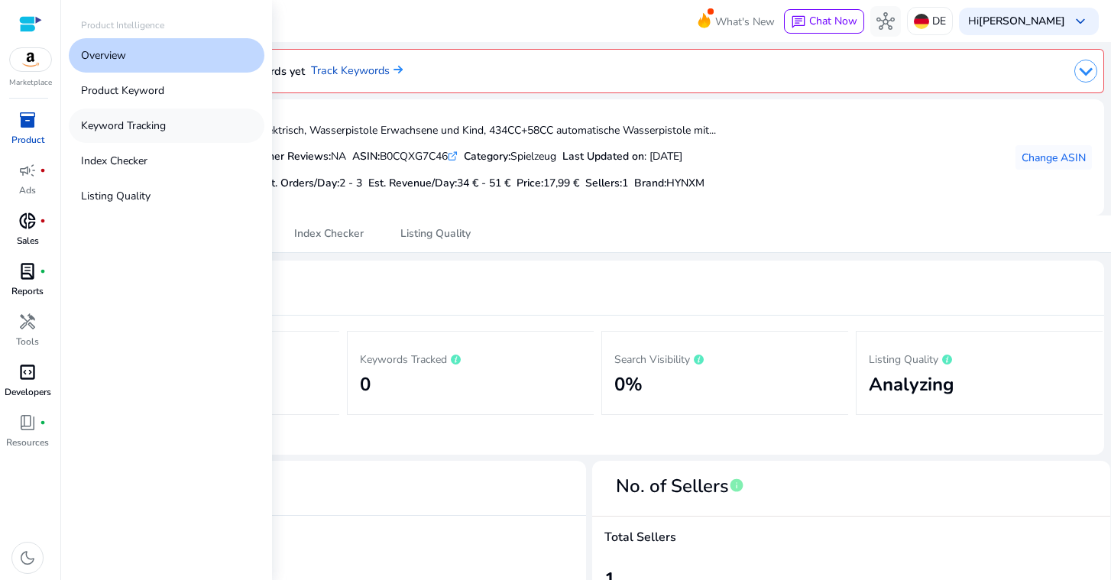
click at [140, 128] on p "Keyword Tracking" at bounding box center [123, 126] width 85 height 16
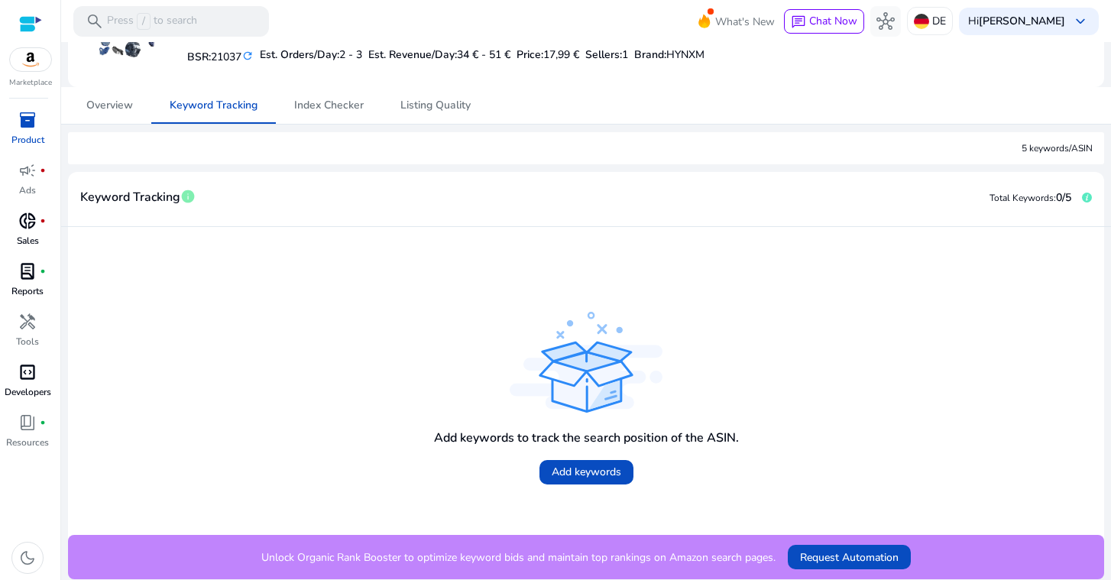
scroll to position [128, 0]
click at [586, 480] on span at bounding box center [586, 472] width 94 height 37
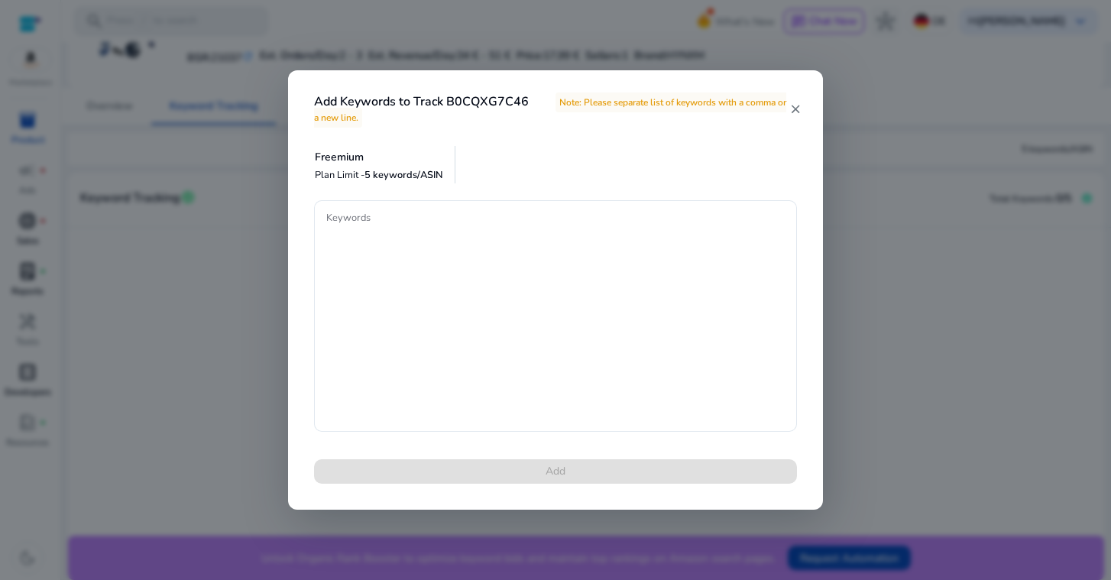
click at [788, 108] on h4 "Add Keywords to Track B0CQXG7C46 Note: Please separate list of keywords with a …" at bounding box center [551, 109] width 475 height 29
click at [797, 112] on mat-icon "close" at bounding box center [795, 109] width 12 height 14
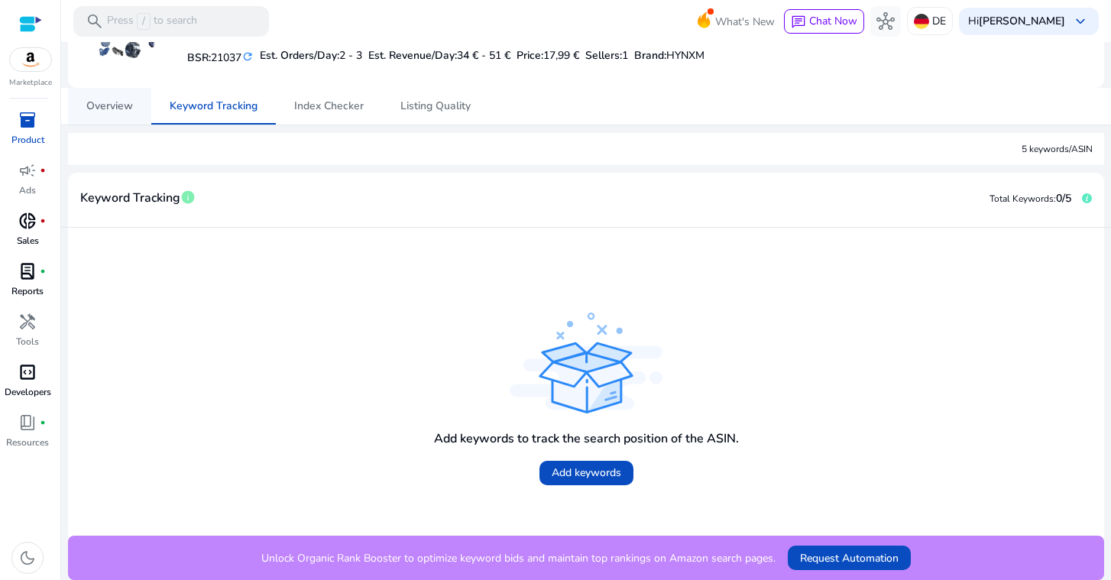
click at [106, 109] on span "Overview" at bounding box center [109, 106] width 47 height 11
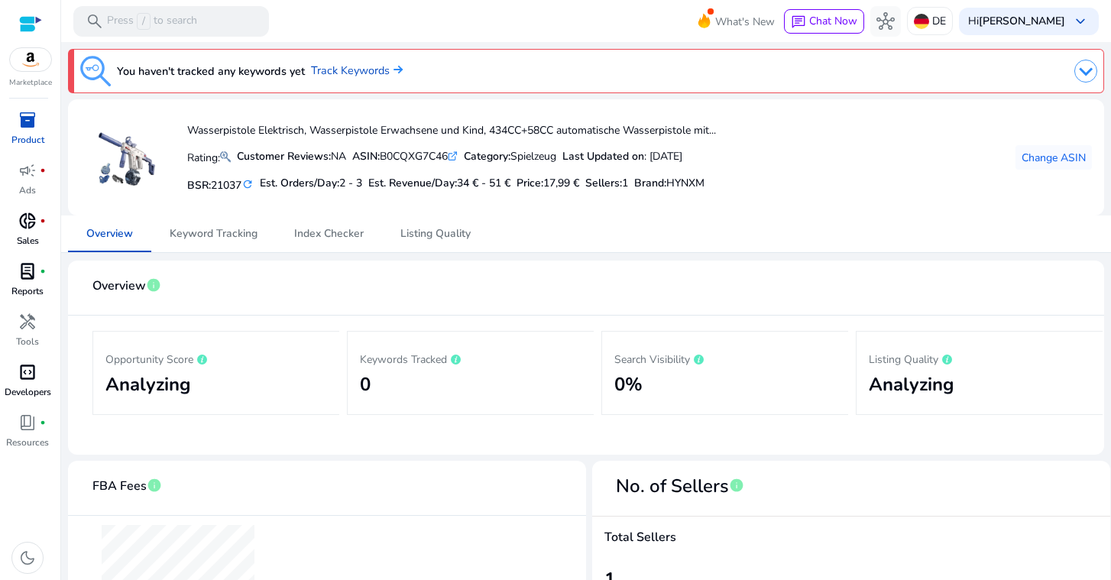
click at [13, 138] on link "inventory_2 Product" at bounding box center [27, 133] width 55 height 50
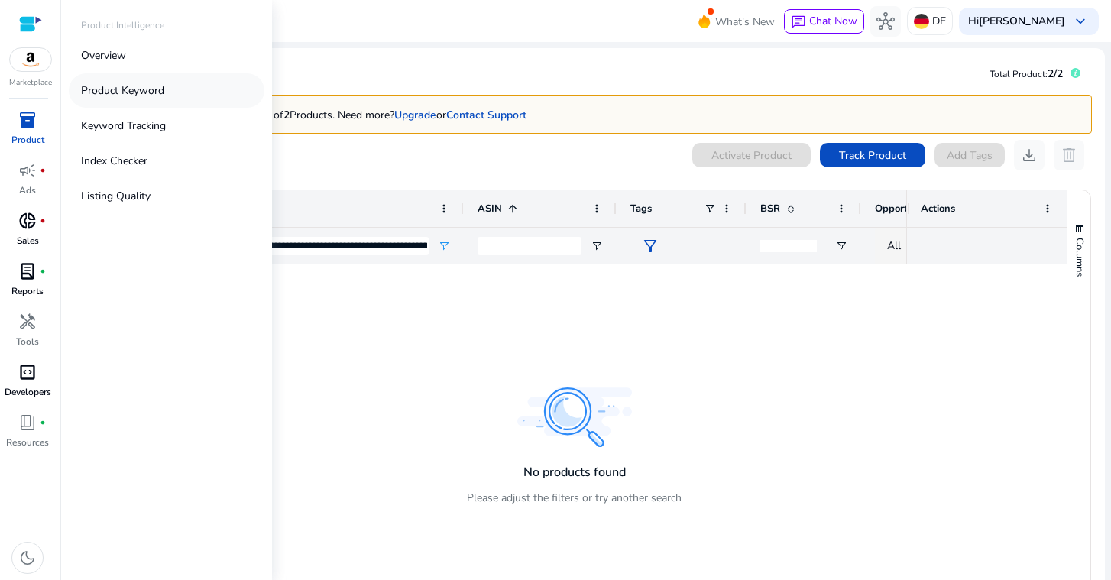
click at [134, 98] on p "Product Keyword" at bounding box center [122, 90] width 83 height 16
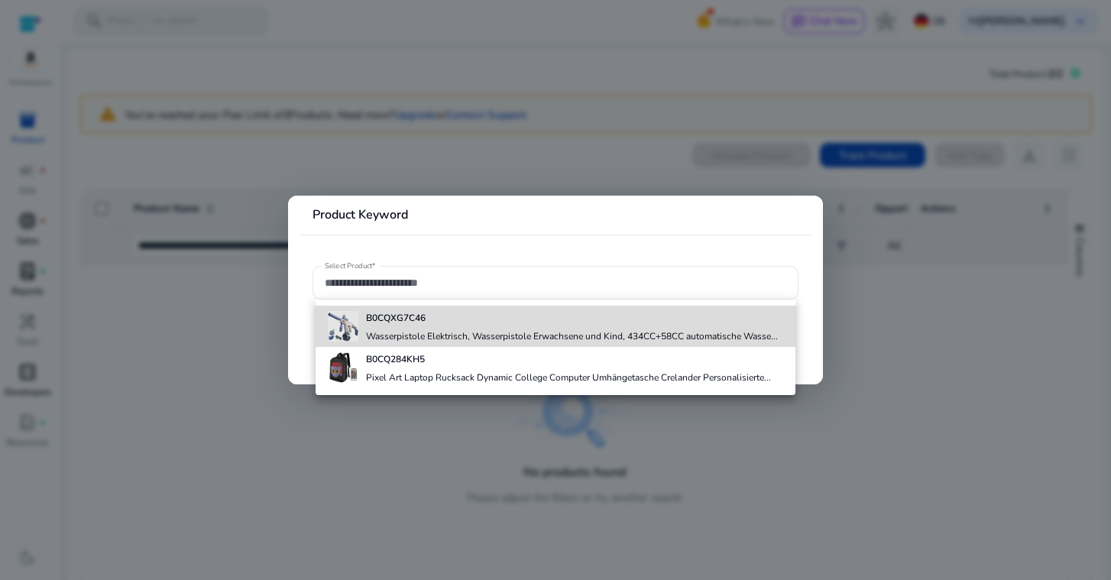
click at [398, 335] on h4 "Wasserpistole Elektrisch, Wasserpistole Erwachsene und Kind, 434CC+58CC automat…" at bounding box center [572, 336] width 412 height 12
type input "**********"
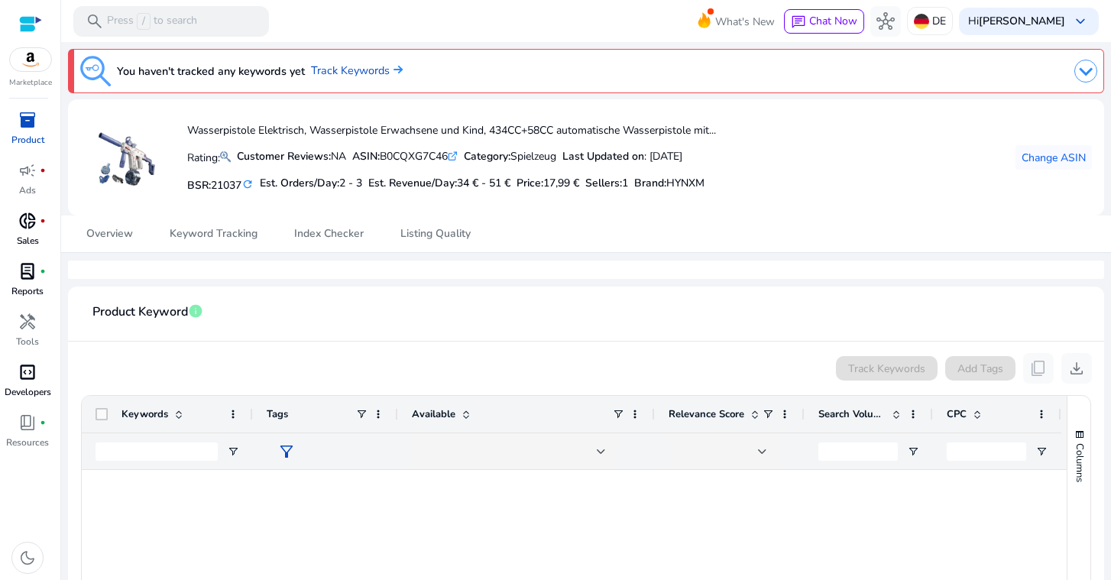
click at [133, 411] on span "Keywords" at bounding box center [144, 414] width 47 height 14
click at [154, 416] on span "Keywords" at bounding box center [144, 414] width 47 height 14
click at [115, 239] on span "Overview" at bounding box center [109, 233] width 47 height 11
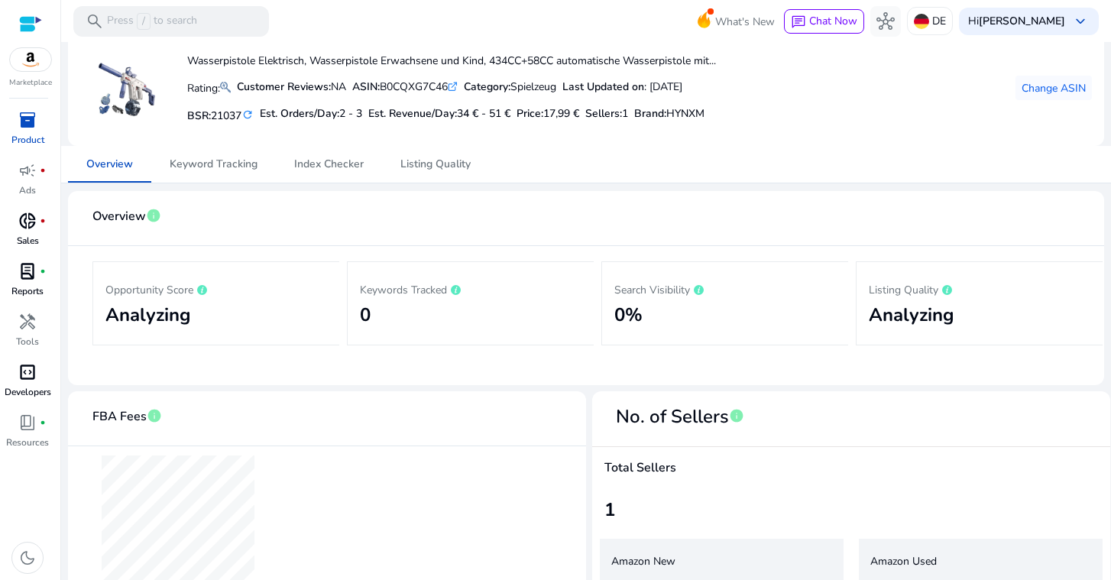
scroll to position [106, 0]
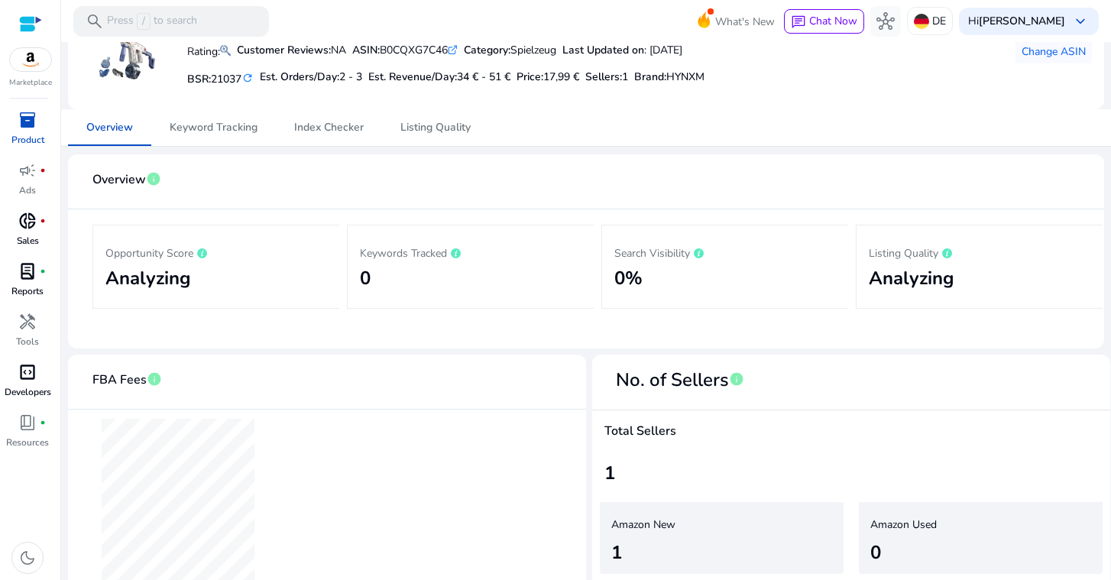
click at [243, 96] on div "Wasserpistole Elektrisch, Wasserpistole Erwachsene und Kind, 434CC+58CC automat…" at bounding box center [398, 51] width 636 height 92
click at [240, 117] on span "Keyword Tracking" at bounding box center [214, 127] width 88 height 37
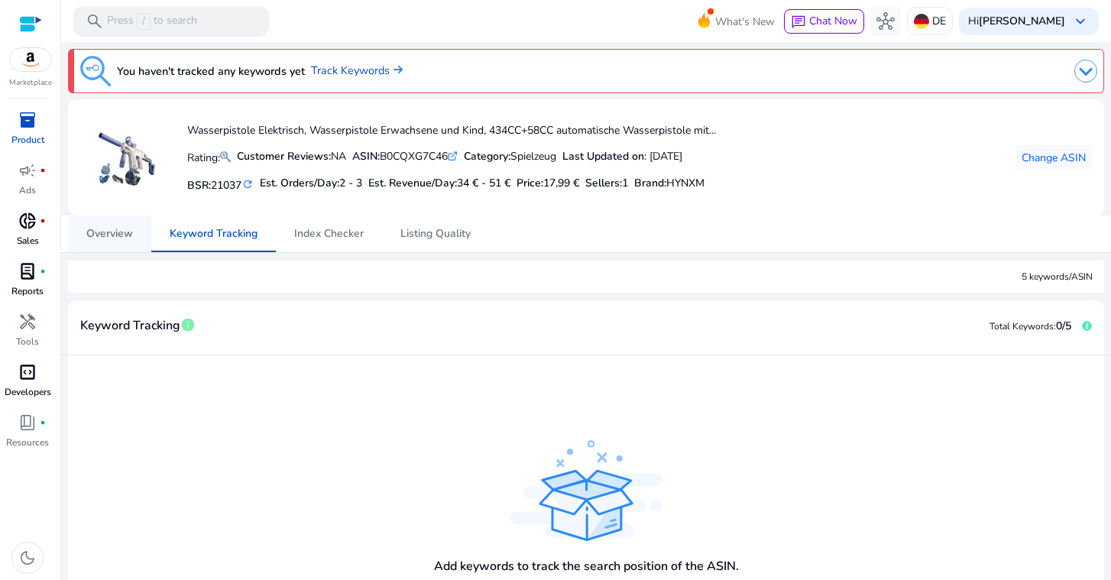
click at [102, 228] on span "Overview" at bounding box center [109, 233] width 47 height 11
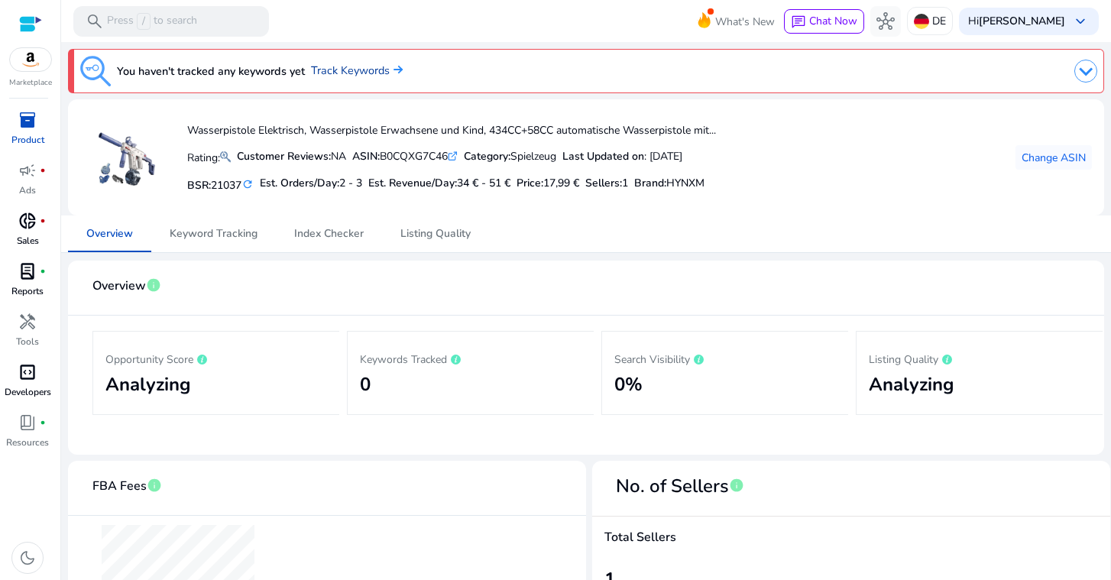
click at [347, 67] on link "Track Keywords" at bounding box center [357, 71] width 92 height 17
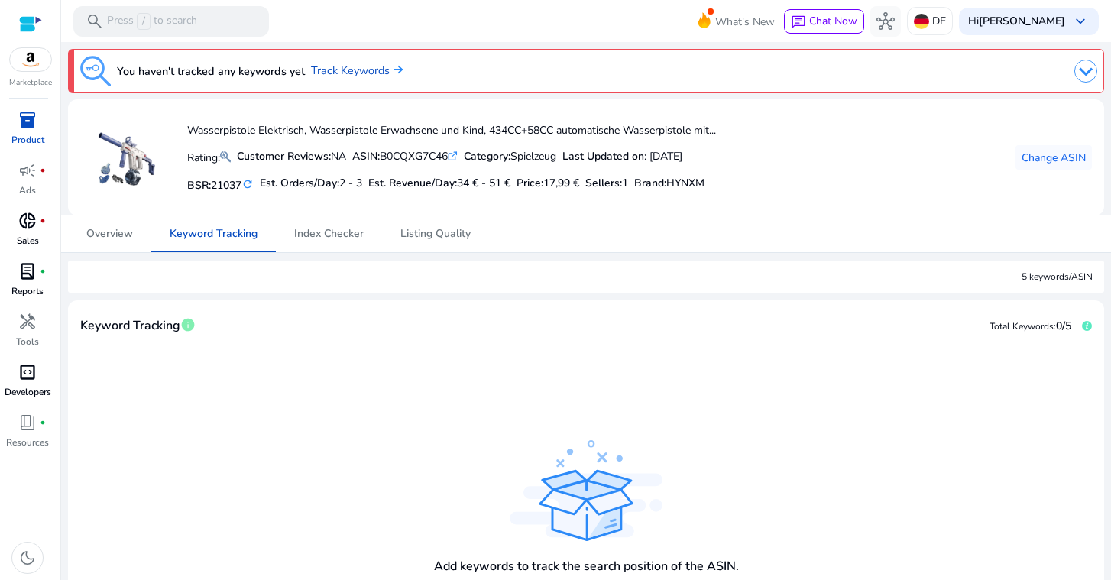
scroll to position [128, 0]
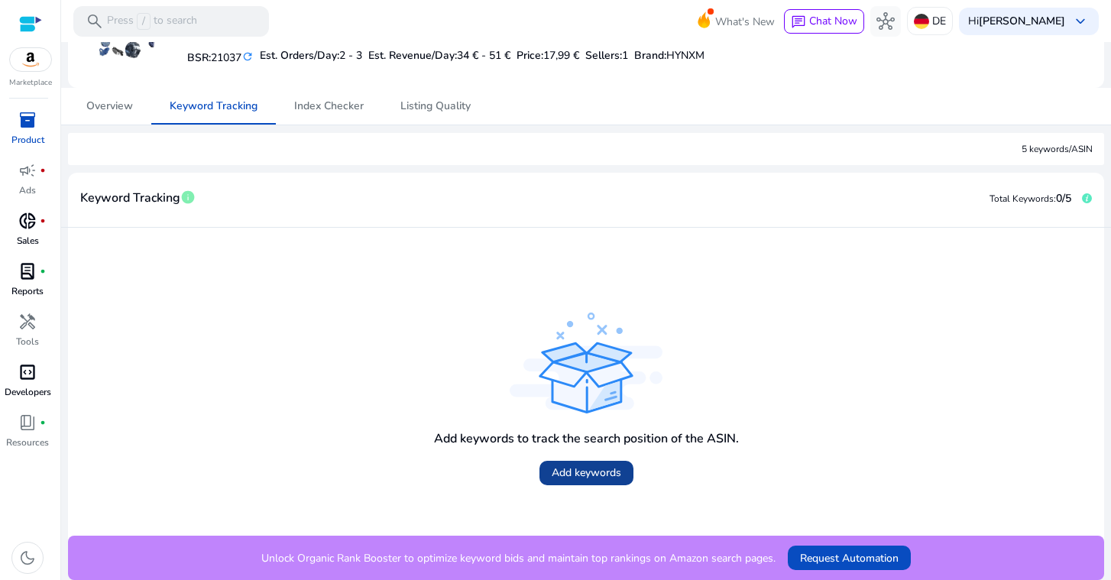
click at [587, 480] on span at bounding box center [586, 472] width 94 height 37
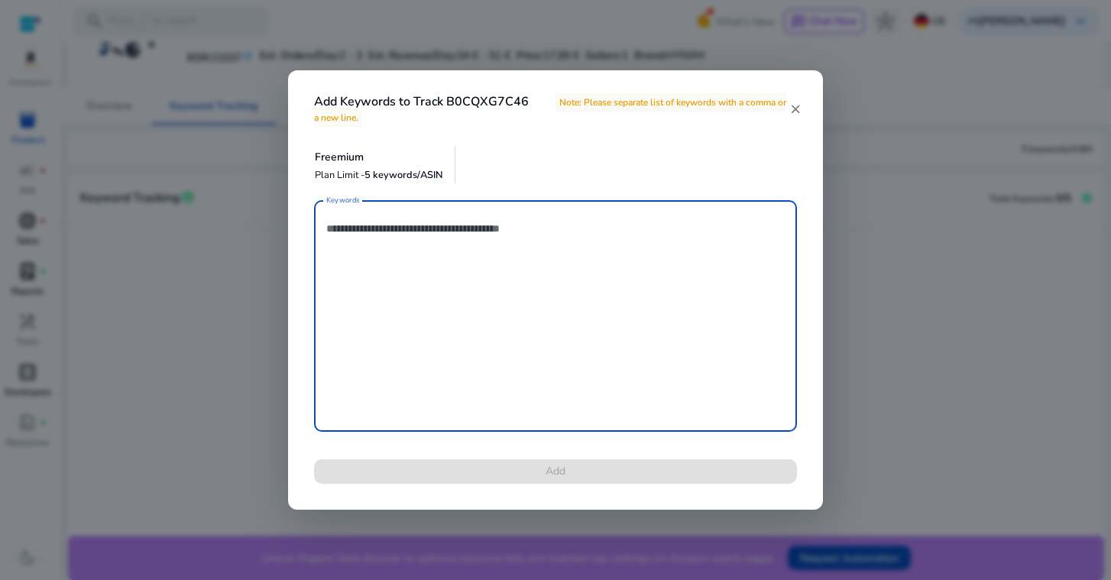
click at [207, 254] on div at bounding box center [555, 290] width 1111 height 580
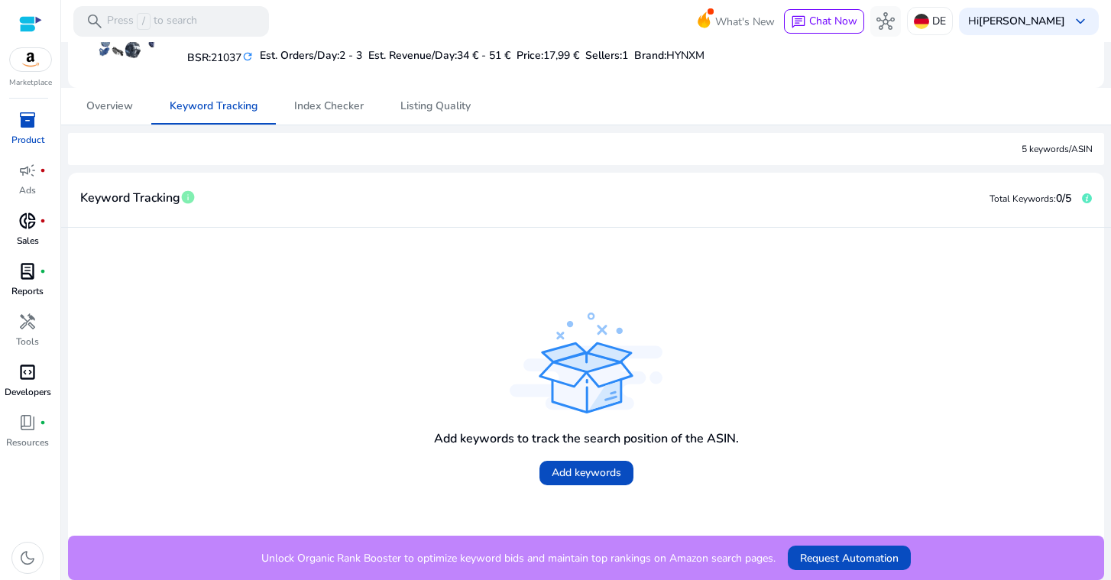
click at [12, 130] on link "inventory_2 Product" at bounding box center [27, 133] width 55 height 50
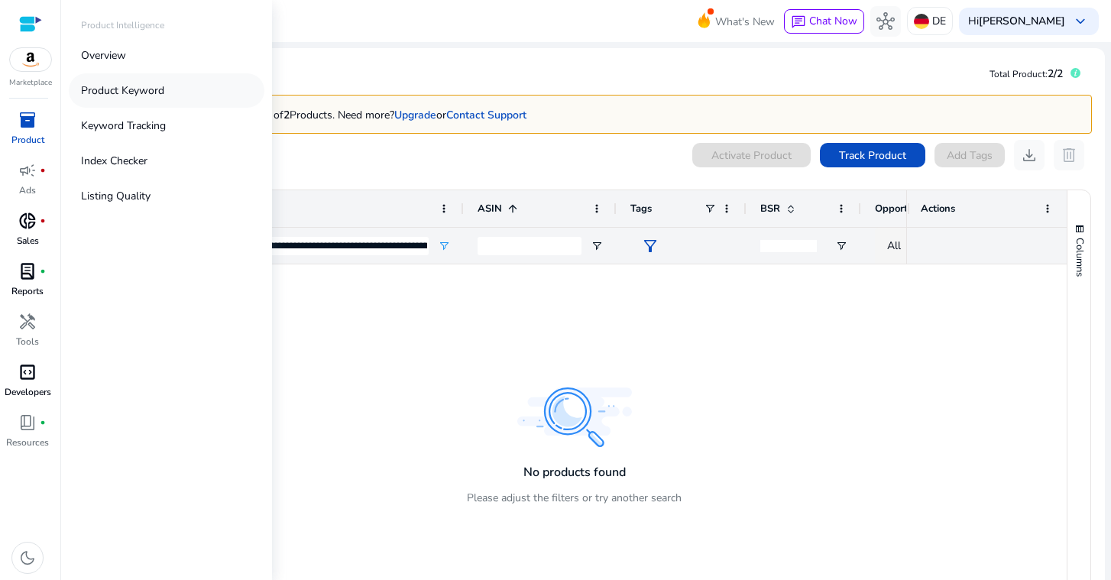
click at [152, 91] on p "Product Keyword" at bounding box center [122, 90] width 83 height 16
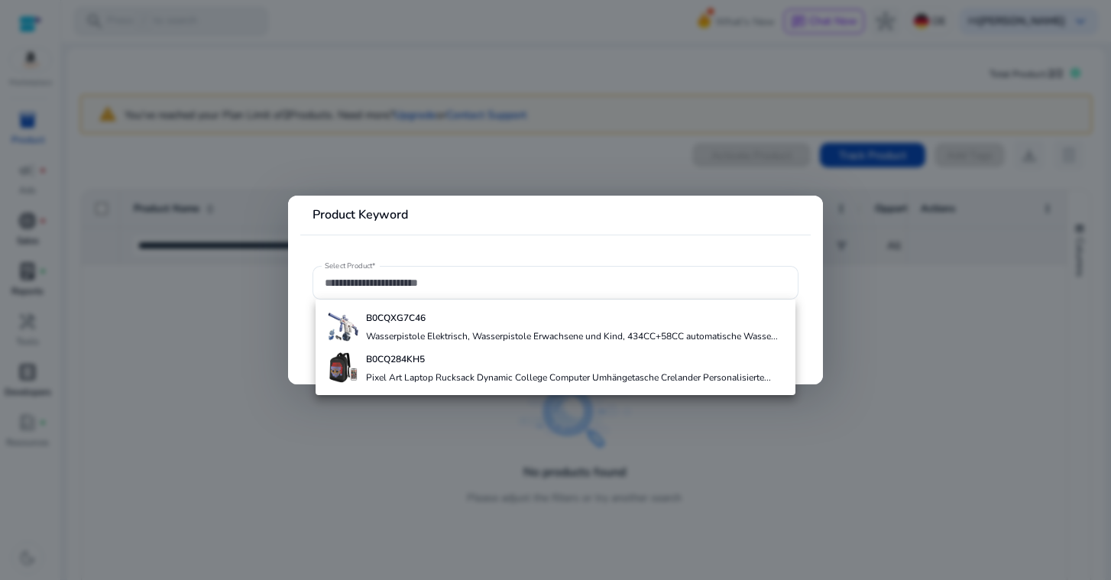
click at [130, 107] on div at bounding box center [555, 290] width 1111 height 580
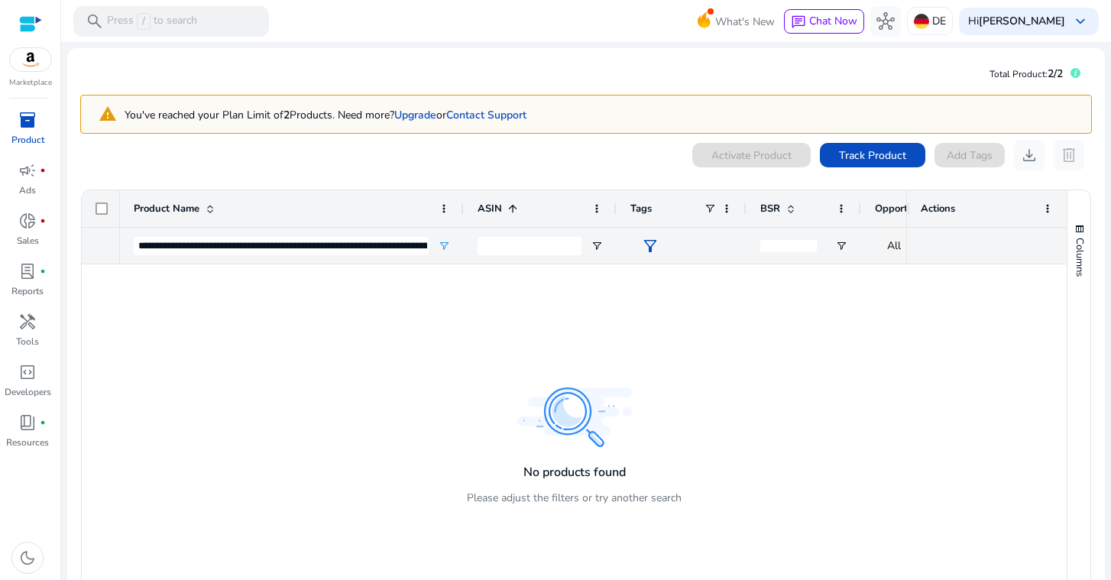
click at [25, 116] on span "inventory_2" at bounding box center [27, 120] width 18 height 18
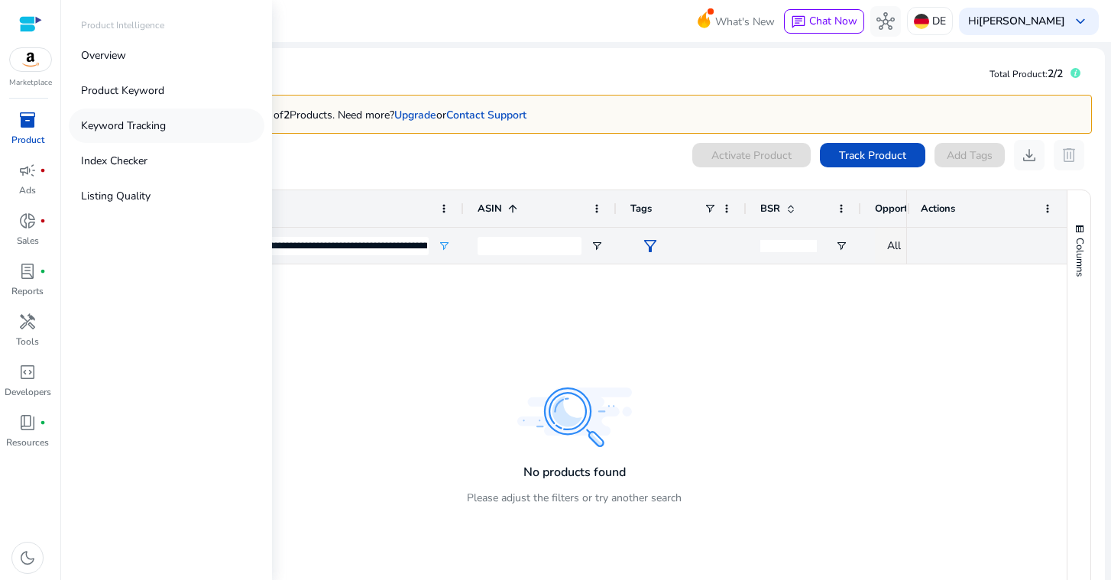
click at [147, 123] on p "Keyword Tracking" at bounding box center [123, 126] width 85 height 16
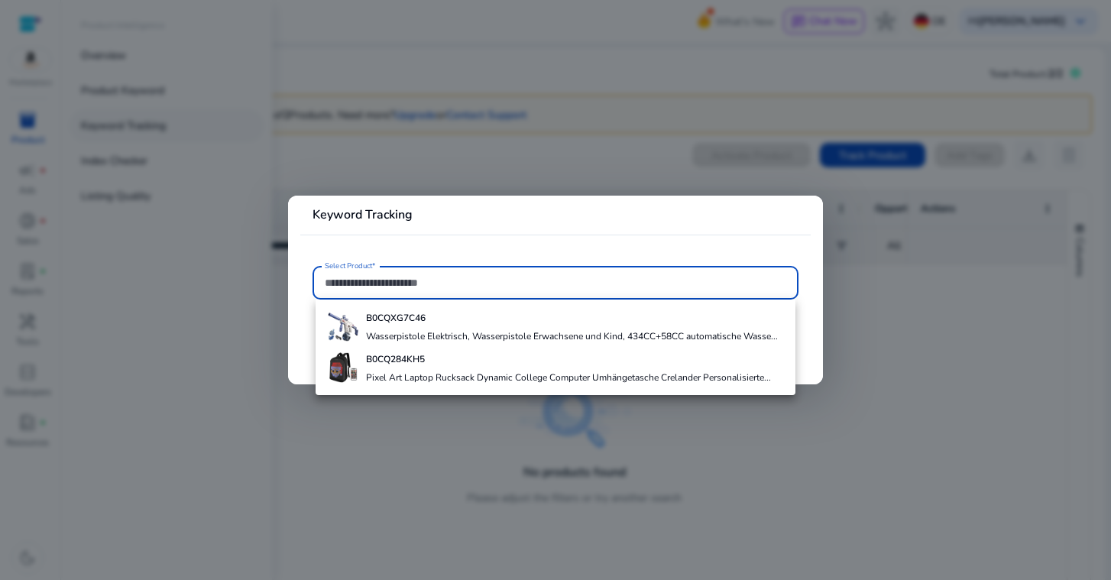
click at [147, 123] on div at bounding box center [555, 290] width 1111 height 580
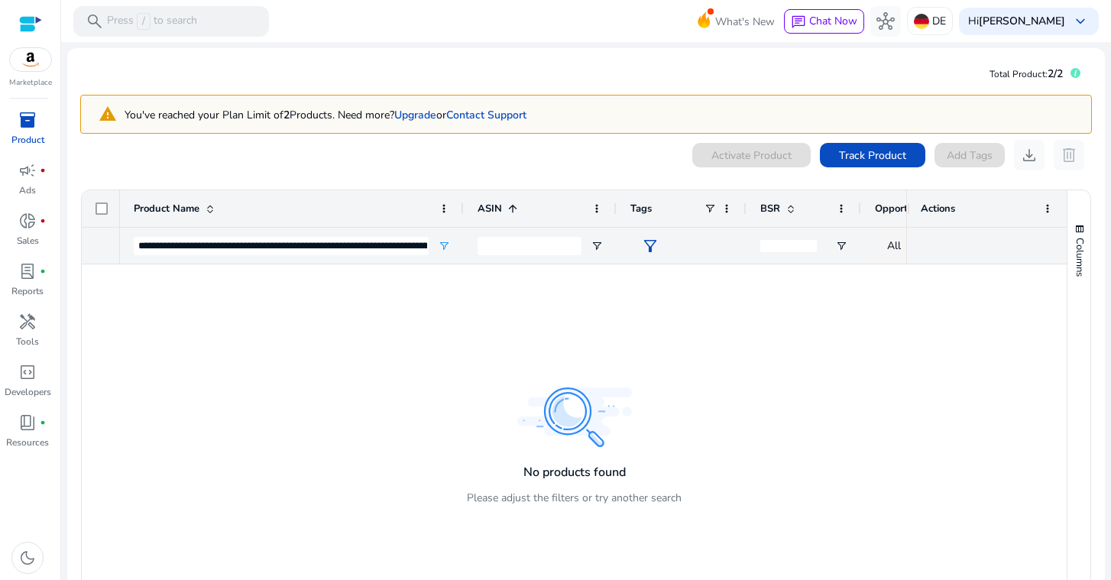
click at [52, 123] on link "inventory_2 Product" at bounding box center [27, 133] width 55 height 50
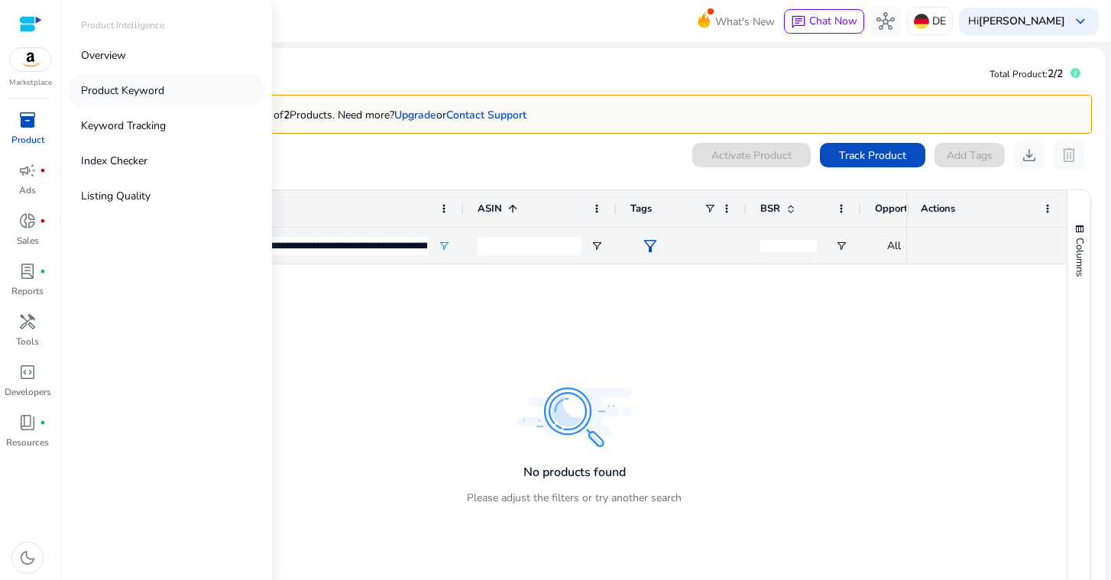
click at [145, 92] on p "Product Keyword" at bounding box center [122, 90] width 83 height 16
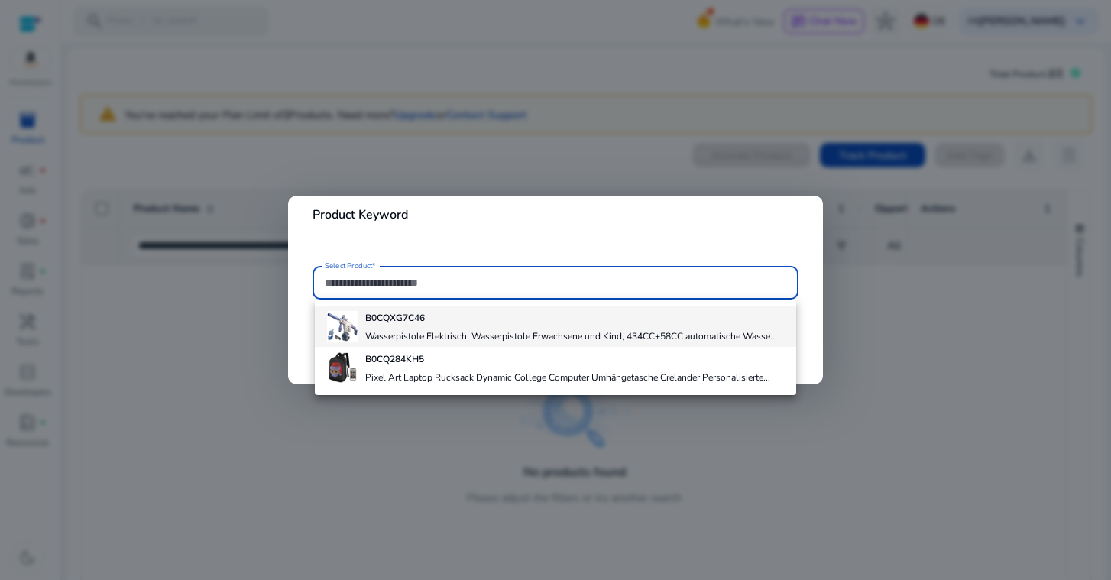
click at [396, 322] on b "B0CQXG7C46" at bounding box center [395, 318] width 60 height 12
type input "**********"
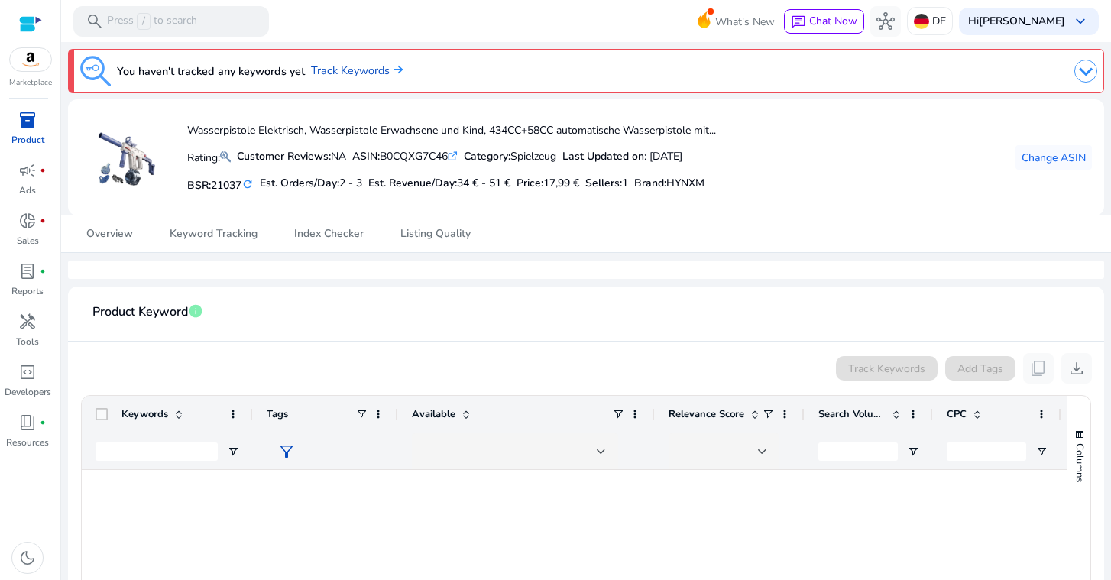
click at [95, 172] on mat-card at bounding box center [126, 157] width 76 height 76
click at [164, 144] on app-image-loader at bounding box center [126, 157] width 92 height 76
click at [1053, 160] on span "Change ASIN" at bounding box center [1053, 158] width 64 height 16
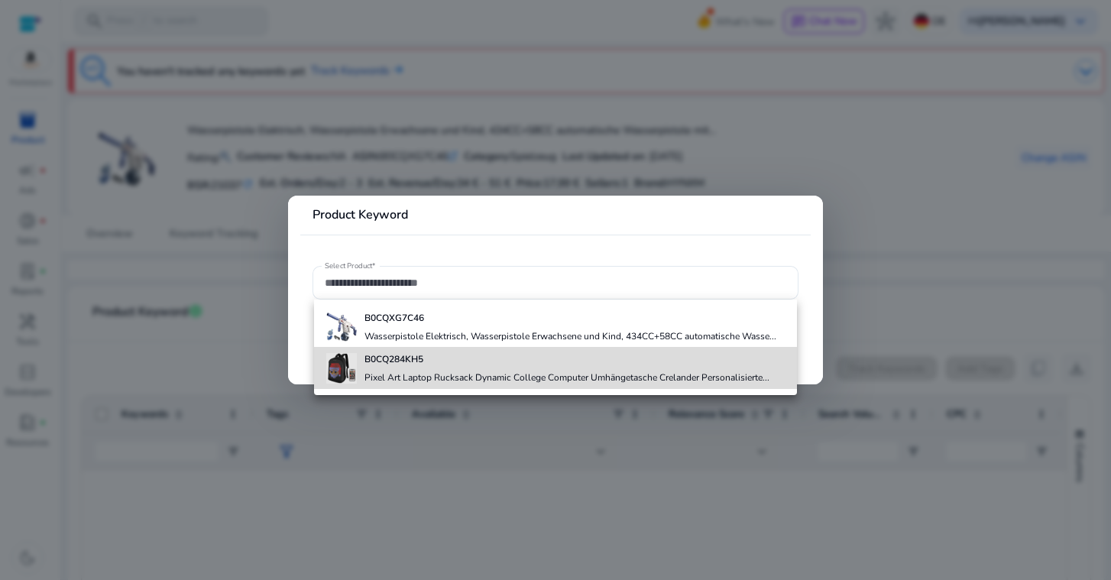
click at [560, 359] on h4 "B0CQ284KH5" at bounding box center [566, 359] width 405 height 12
type input "**********"
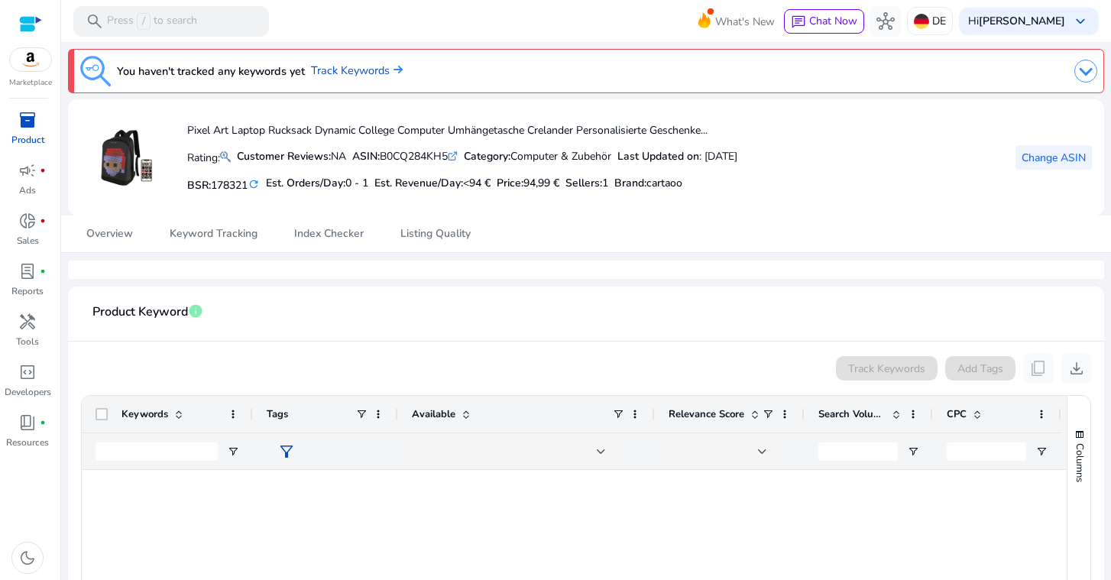
click at [1023, 153] on span "Change ASIN" at bounding box center [1053, 158] width 64 height 16
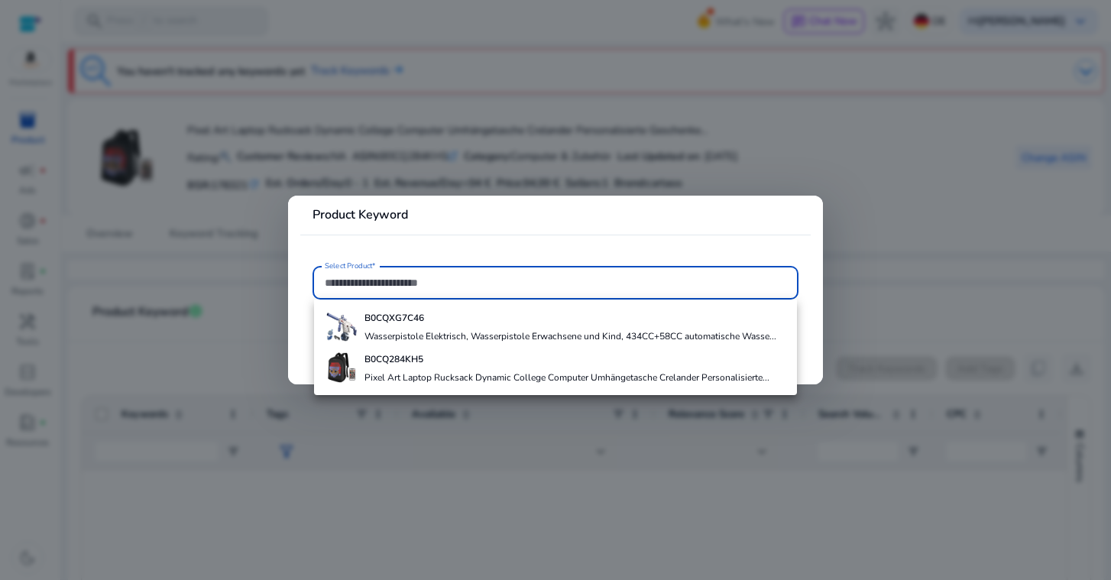
click at [1023, 153] on div at bounding box center [555, 290] width 1111 height 580
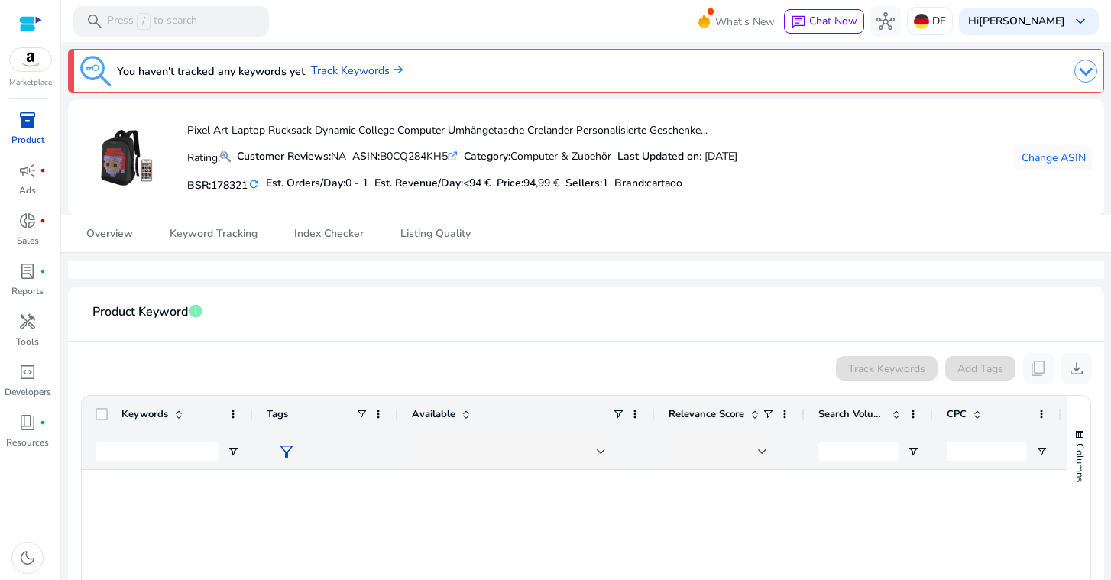
click at [1088, 60] on img at bounding box center [1085, 71] width 23 height 23
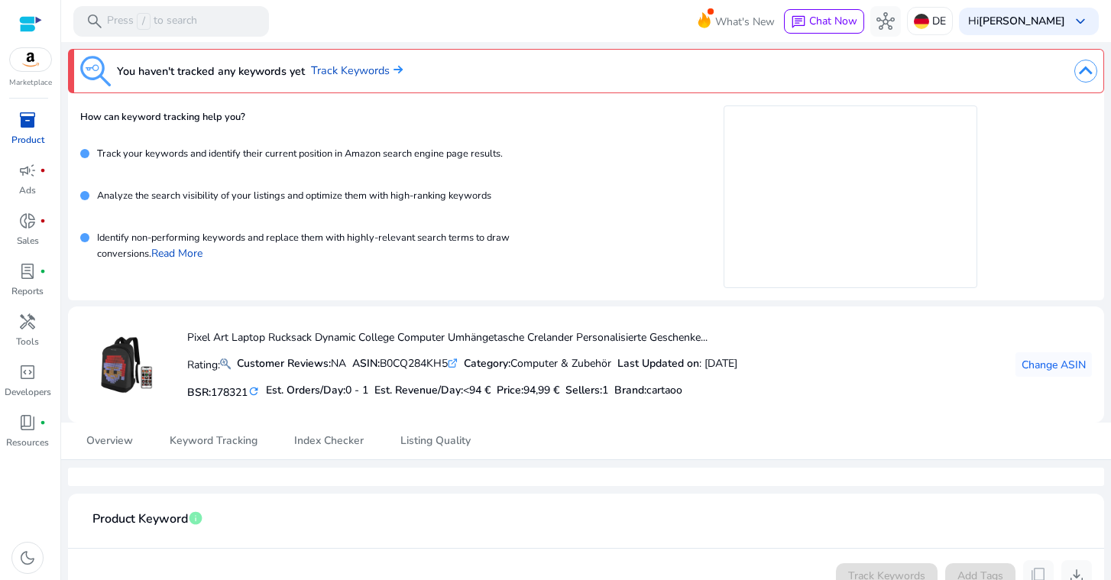
click at [1087, 67] on img at bounding box center [1085, 71] width 23 height 23
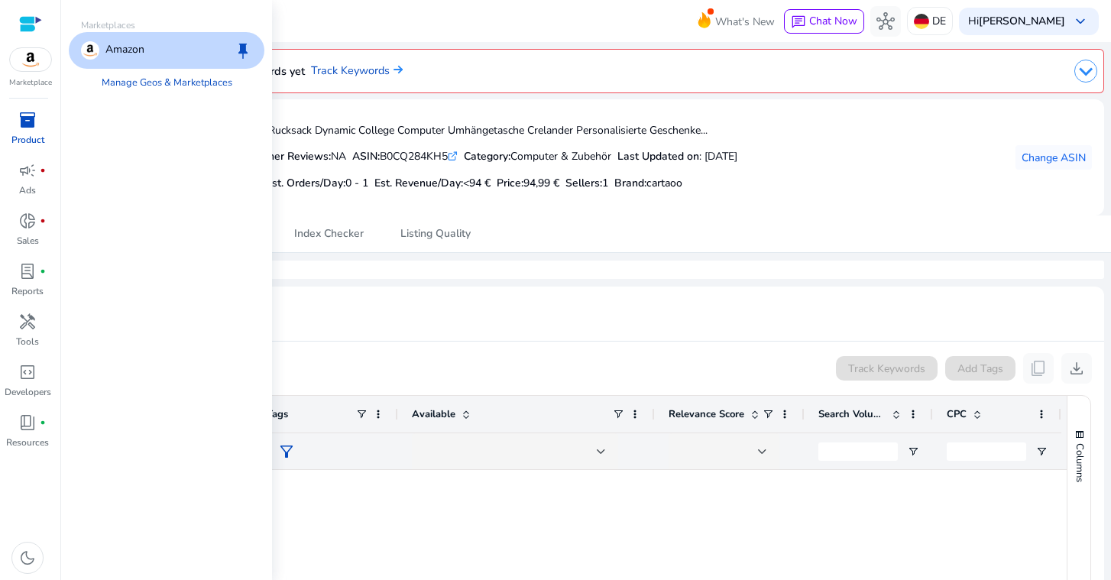
click at [27, 54] on img at bounding box center [30, 59] width 41 height 23
click at [25, 14] on div at bounding box center [30, 23] width 23 height 23
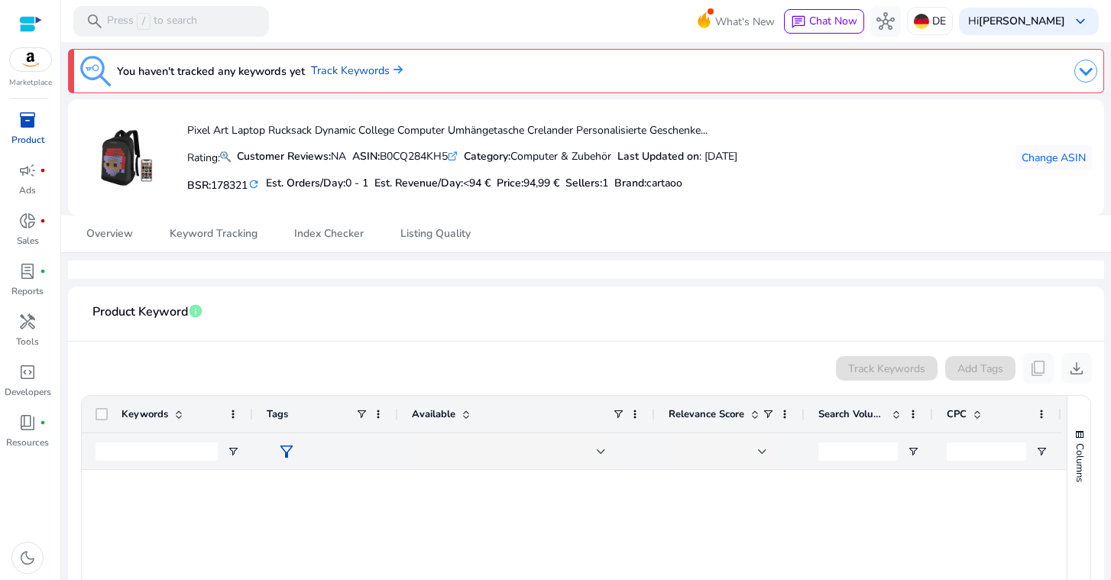
click at [31, 24] on div at bounding box center [30, 24] width 23 height 18
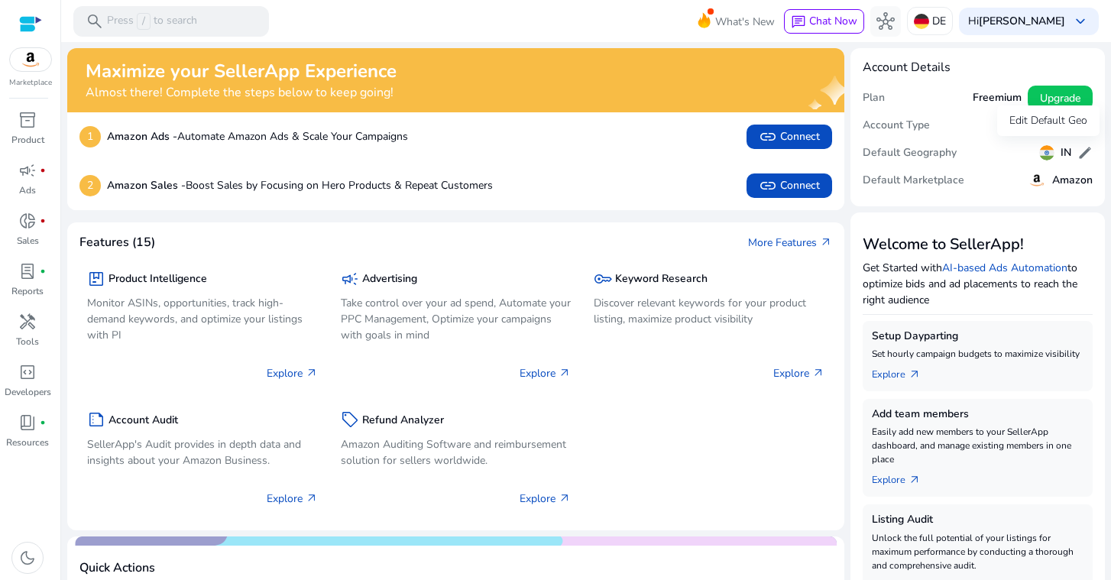
click at [1066, 150] on div "IN edit" at bounding box center [1065, 152] width 53 height 22
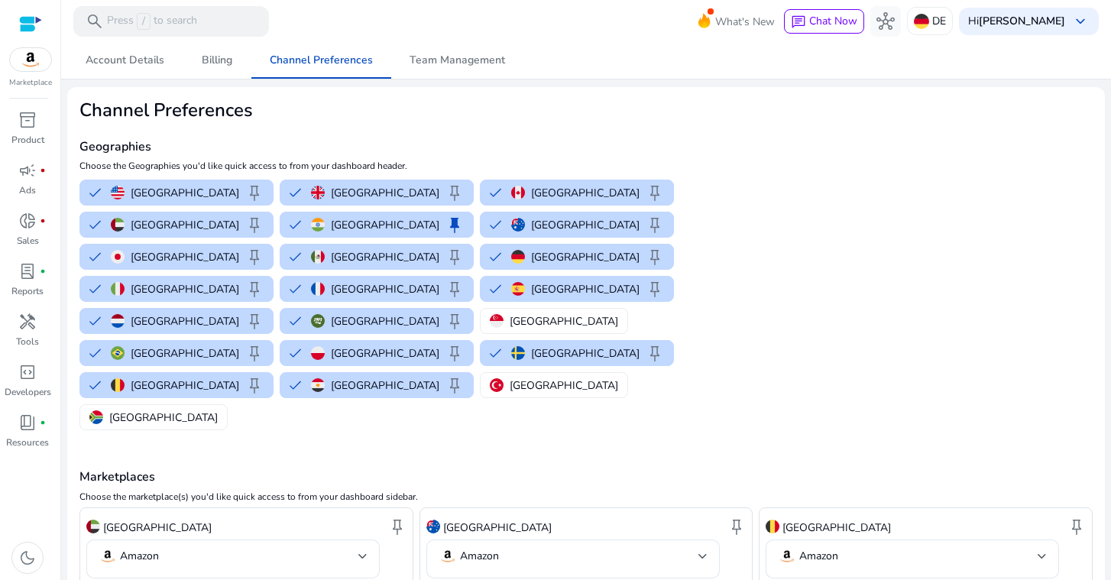
drag, startPoint x: 82, startPoint y: 165, endPoint x: 414, endPoint y: 168, distance: 331.5
click at [372, 160] on p "Choose the Geographies you'd like quick access to from your dashboard header." at bounding box center [416, 166] width 675 height 14
click at [381, 167] on p "Choose the Geographies you'd like quick access to from your dashboard header." at bounding box center [416, 166] width 675 height 14
drag, startPoint x: 408, startPoint y: 165, endPoint x: 76, endPoint y: 167, distance: 332.3
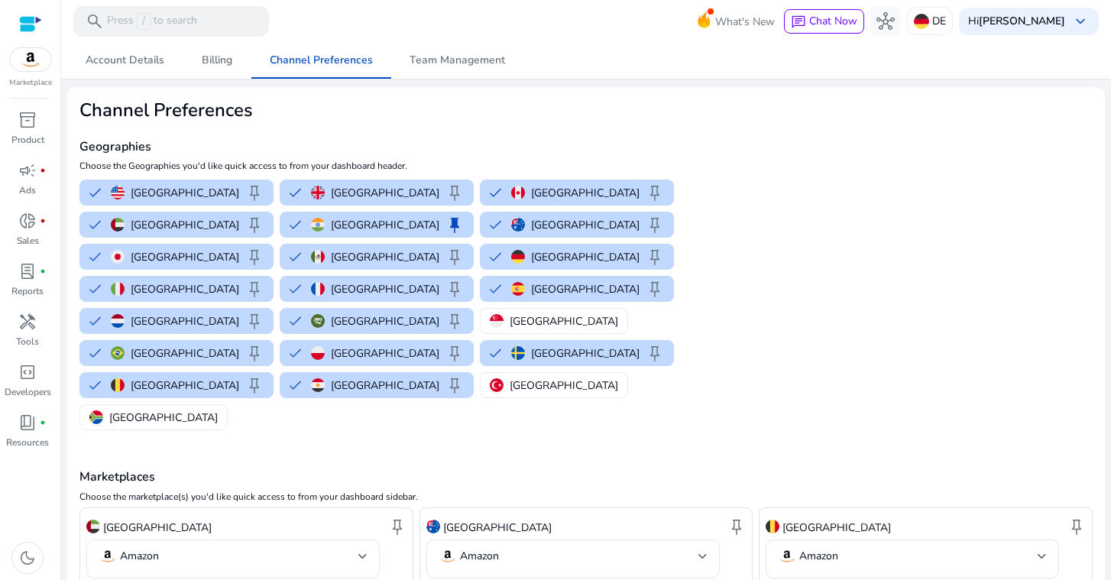
click at [377, 117] on h2 "Channel Preferences" at bounding box center [416, 110] width 675 height 22
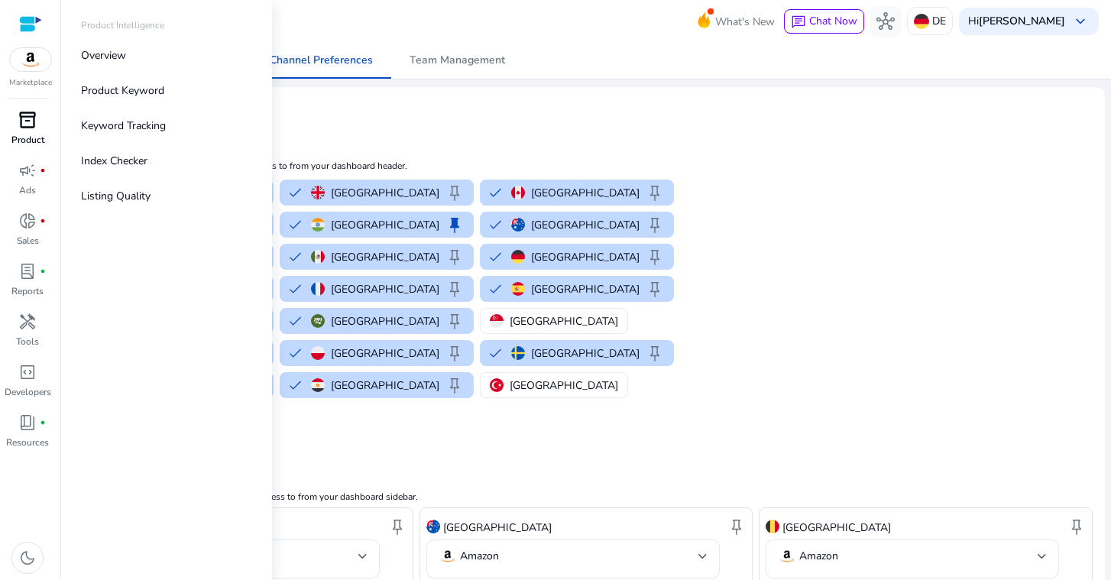
click at [34, 126] on span "inventory_2" at bounding box center [27, 120] width 18 height 18
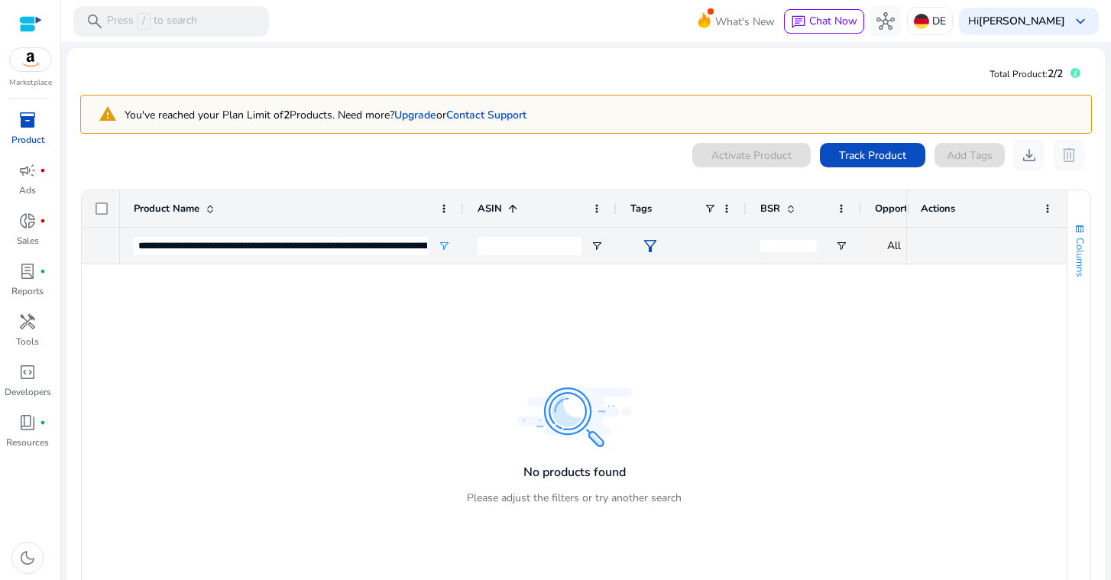
click at [1075, 250] on span "Columns" at bounding box center [1079, 257] width 14 height 39
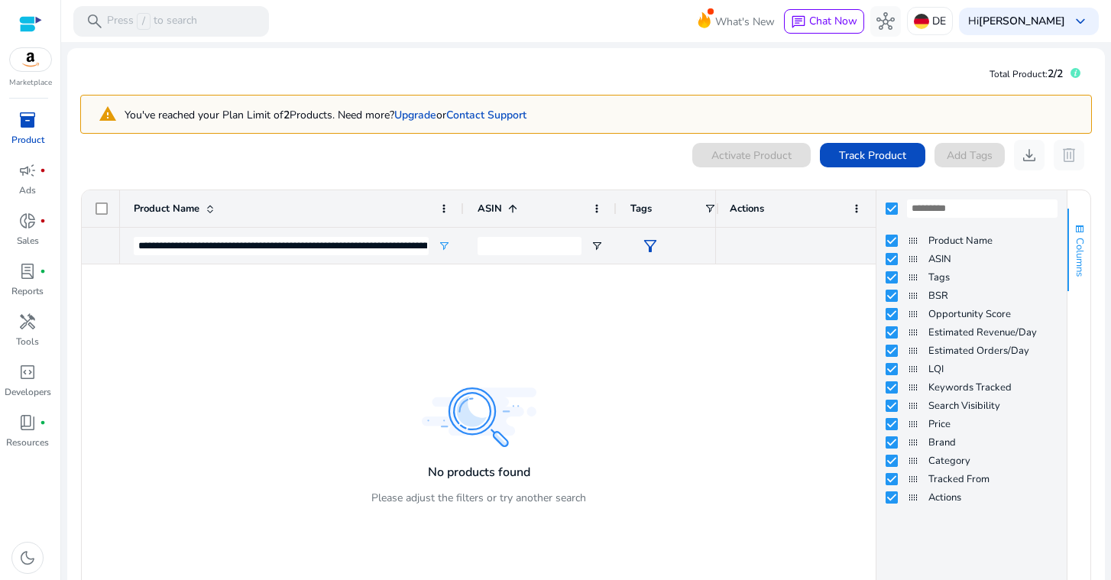
click at [1075, 250] on span "Columns" at bounding box center [1079, 257] width 14 height 39
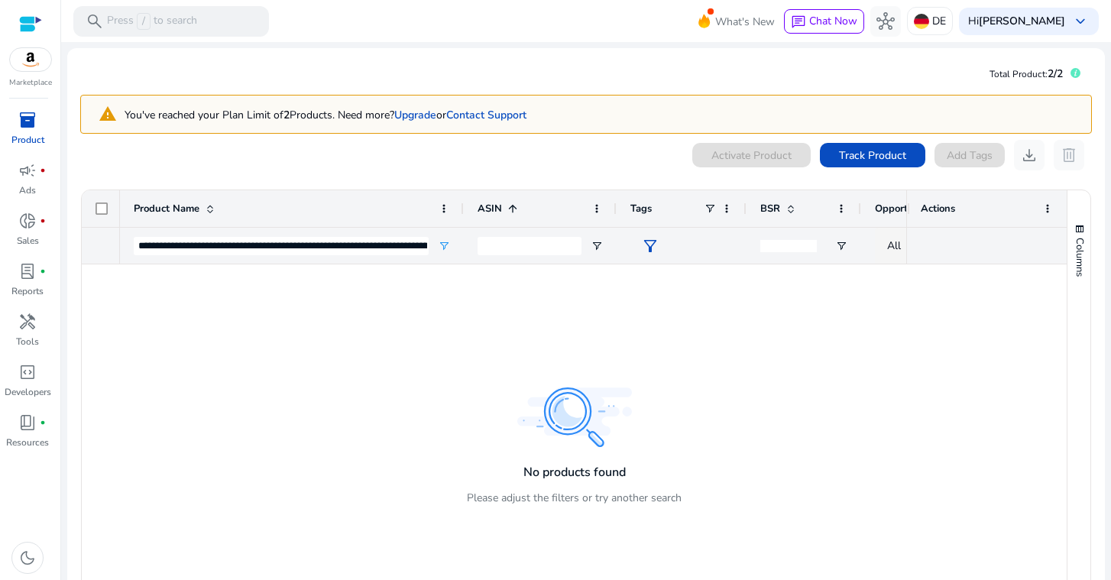
click at [458, 247] on div "**********" at bounding box center [292, 245] width 344 height 37
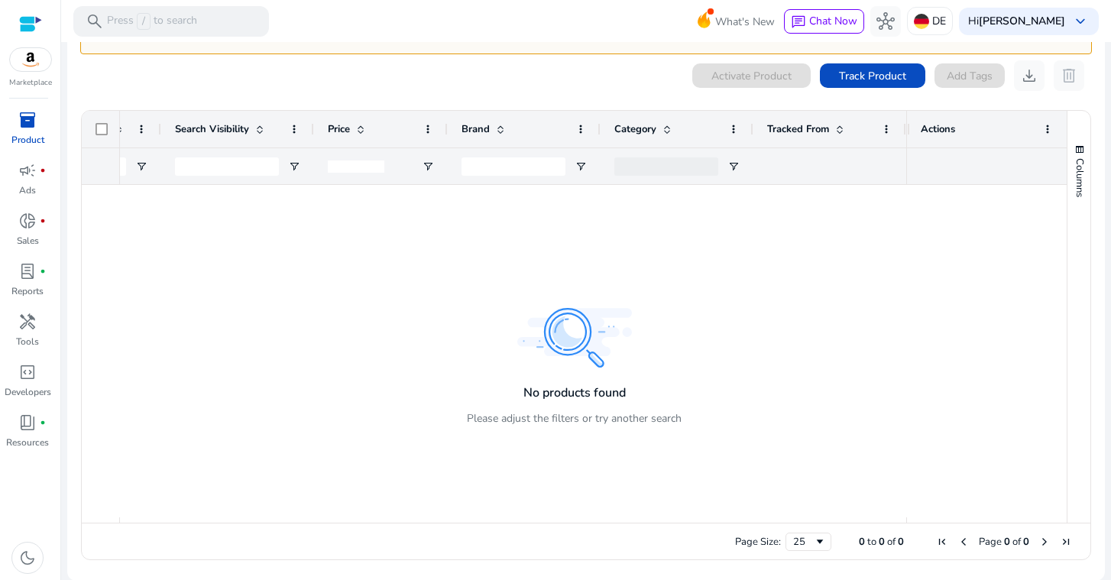
click at [936, 123] on span "Actions" at bounding box center [937, 129] width 34 height 14
click at [1043, 125] on span at bounding box center [1047, 129] width 12 height 12
click at [885, 166] on div at bounding box center [829, 166] width 125 height 36
click at [813, 124] on span "Tracked From" at bounding box center [798, 129] width 62 height 14
click at [839, 129] on span at bounding box center [839, 129] width 12 height 12
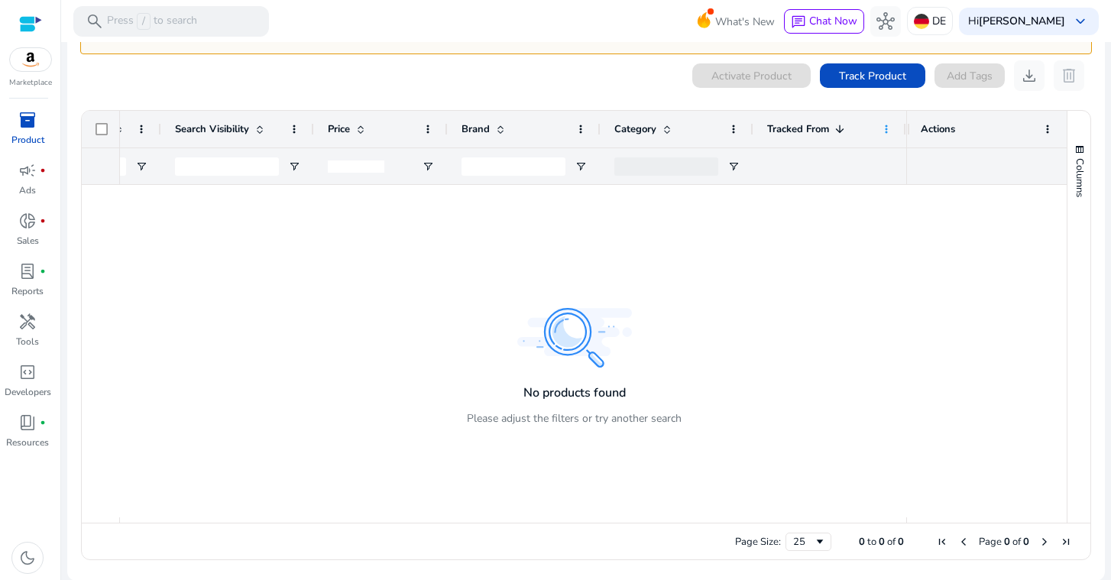
click at [885, 125] on span at bounding box center [886, 129] width 12 height 12
click at [883, 126] on span at bounding box center [886, 129] width 12 height 12
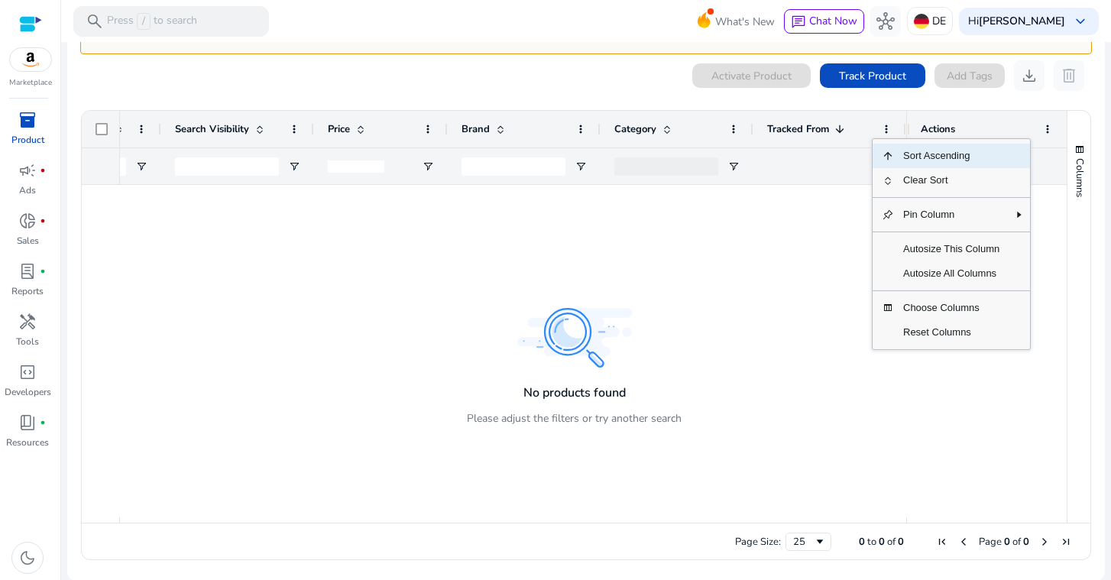
click at [808, 157] on div at bounding box center [829, 166] width 125 height 36
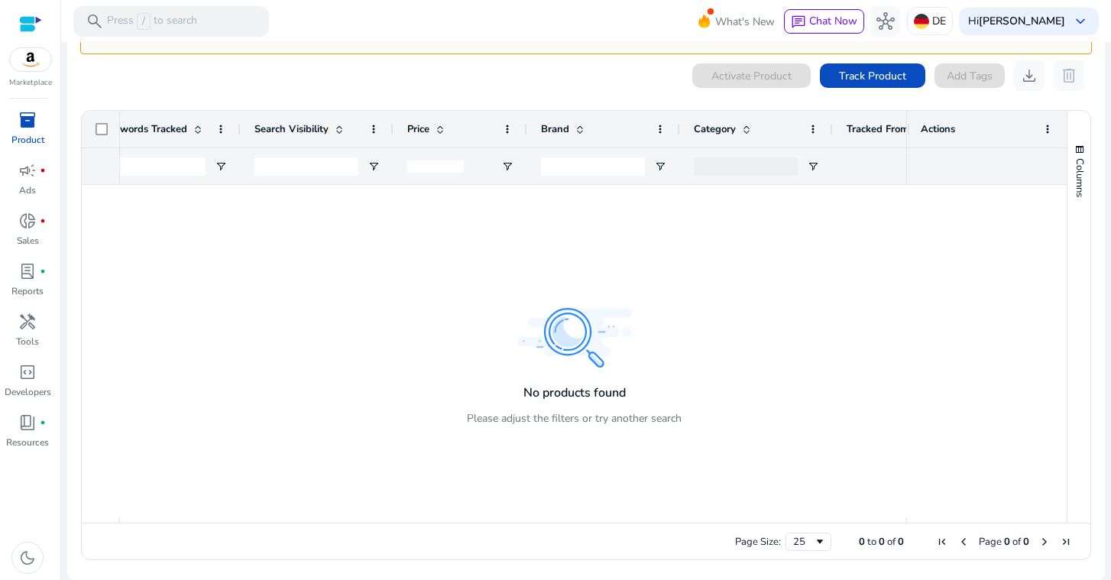
scroll to position [0, 775]
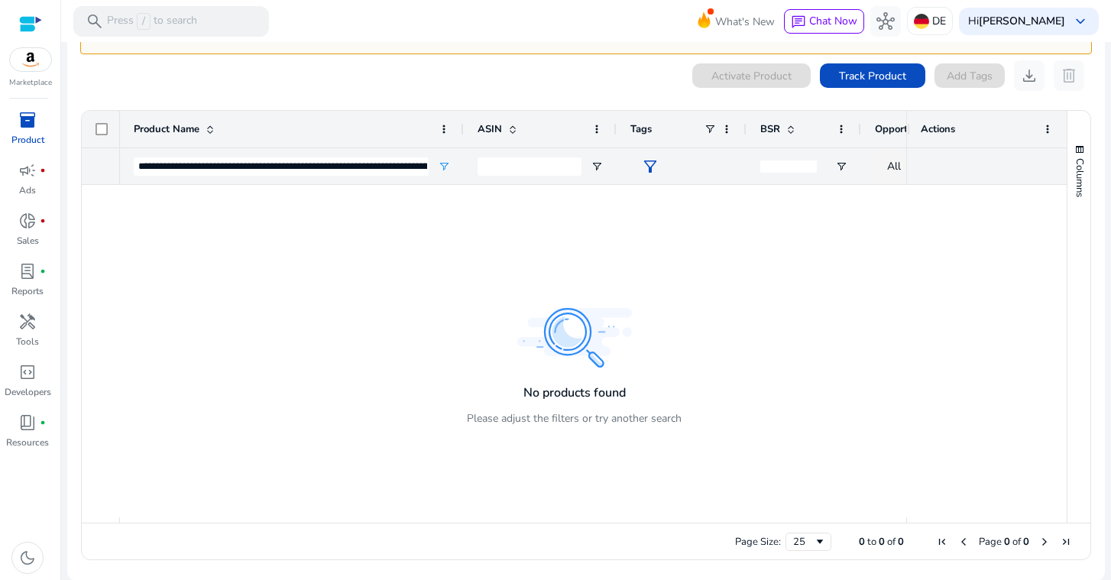
click at [211, 124] on span at bounding box center [210, 129] width 12 height 12
click at [439, 131] on span at bounding box center [444, 129] width 12 height 12
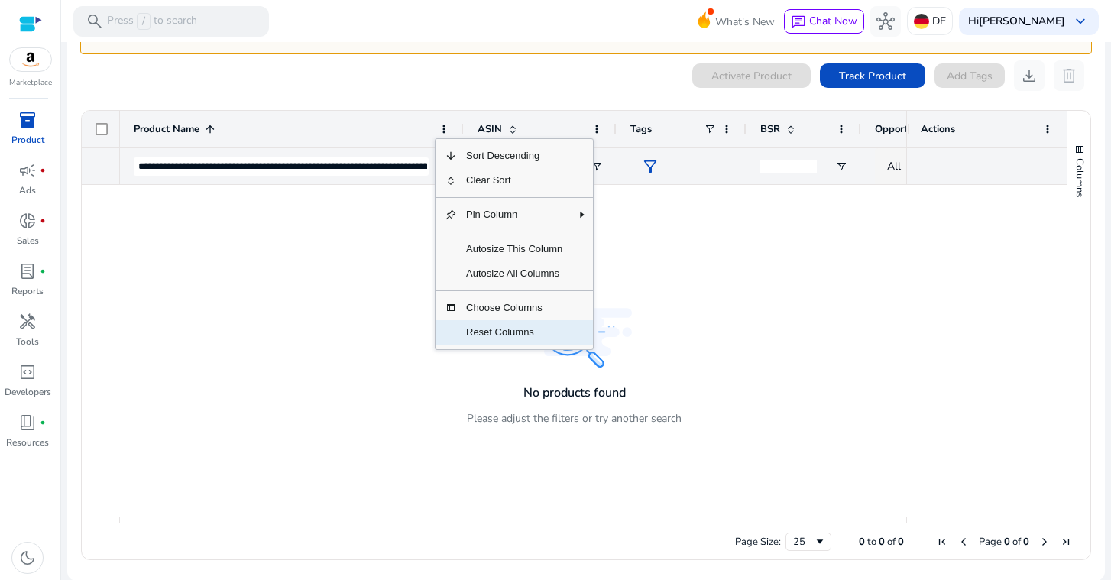
click at [538, 334] on span "Reset Columns" at bounding box center [514, 332] width 115 height 24
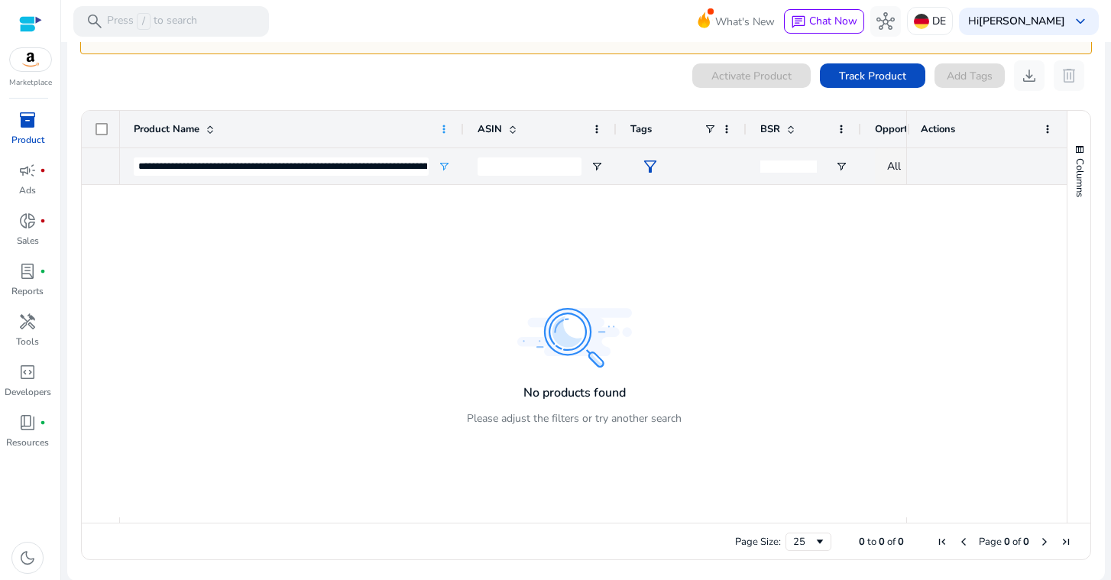
click at [441, 131] on span at bounding box center [444, 129] width 12 height 12
click at [1065, 74] on app-icon-holder "delete" at bounding box center [1068, 75] width 31 height 31
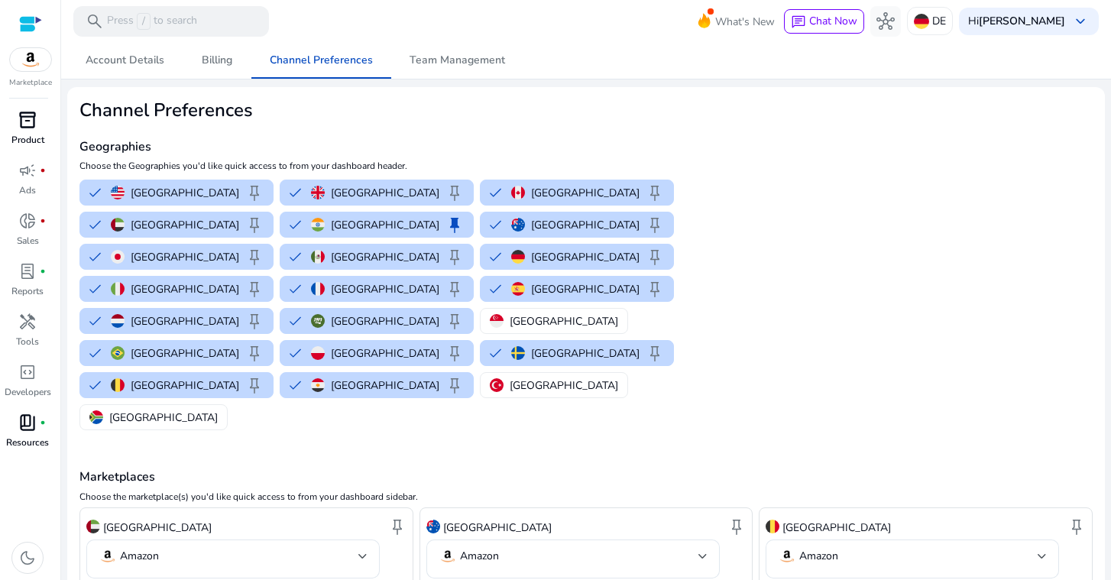
click at [28, 435] on link "book_4 fiber_manual_record Resources" at bounding box center [27, 435] width 55 height 50
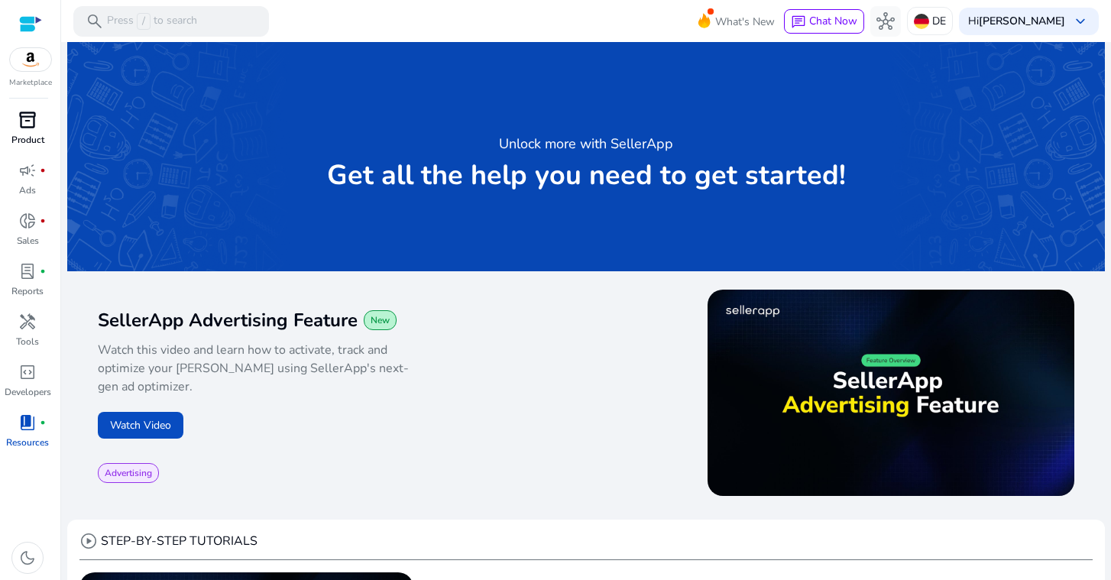
click at [33, 98] on mat-divider at bounding box center [28, 98] width 39 height 1
click at [33, 141] on p "Product" at bounding box center [27, 140] width 33 height 14
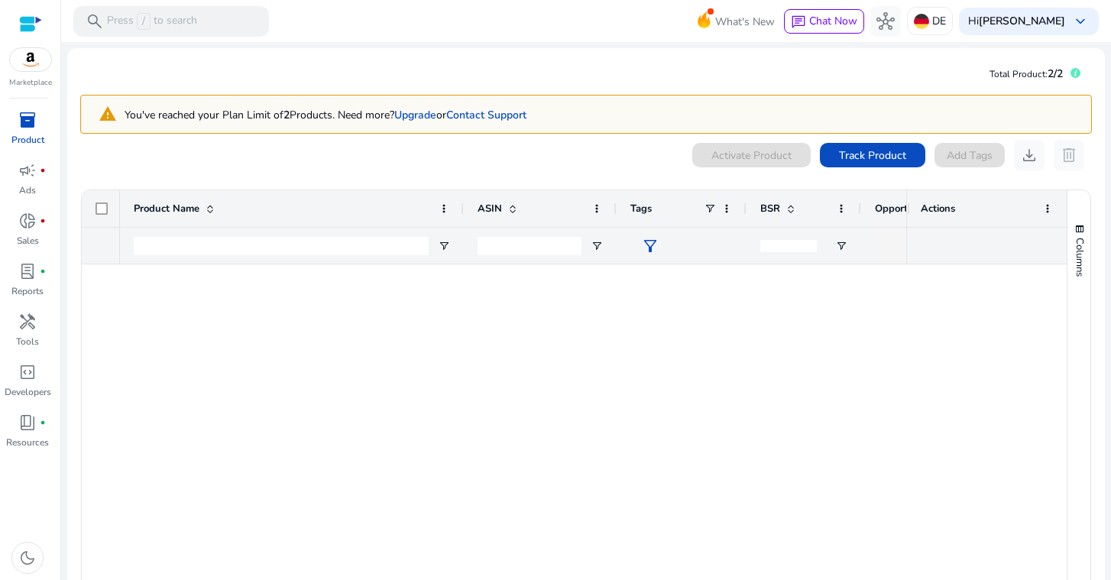
type input "**********"
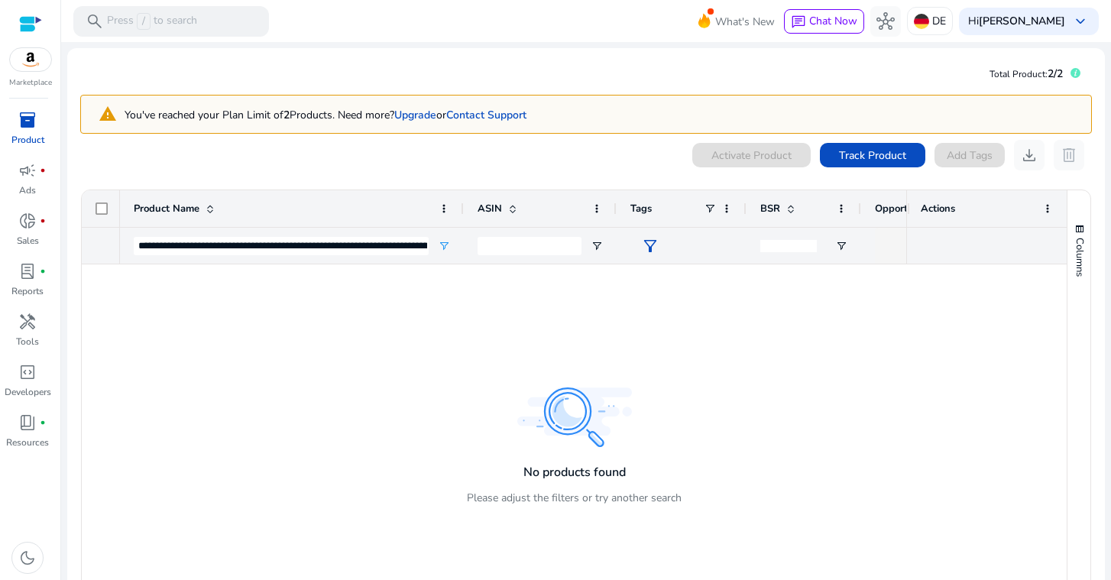
click at [381, 107] on p "You've reached your Plan Limit of 2 Products. Need more? Upgrade or Contact Sup…" at bounding box center [326, 115] width 402 height 16
click at [474, 110] on link "Contact Support" at bounding box center [486, 115] width 80 height 15
click at [1070, 74] on icon at bounding box center [1075, 73] width 10 height 10
click at [1070, 75] on icon at bounding box center [1075, 73] width 10 height 10
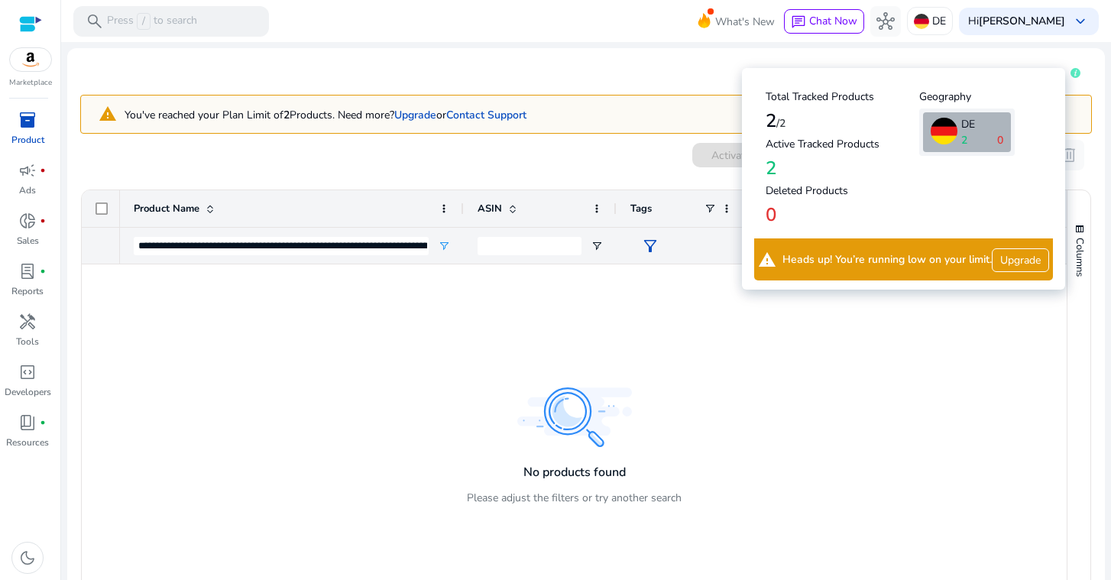
click at [959, 126] on div "DE 2 0" at bounding box center [982, 132] width 50 height 40
click at [803, 138] on h4 "Active Tracked Products" at bounding box center [842, 144] width 154 height 13
click at [854, 316] on div at bounding box center [513, 430] width 786 height 332
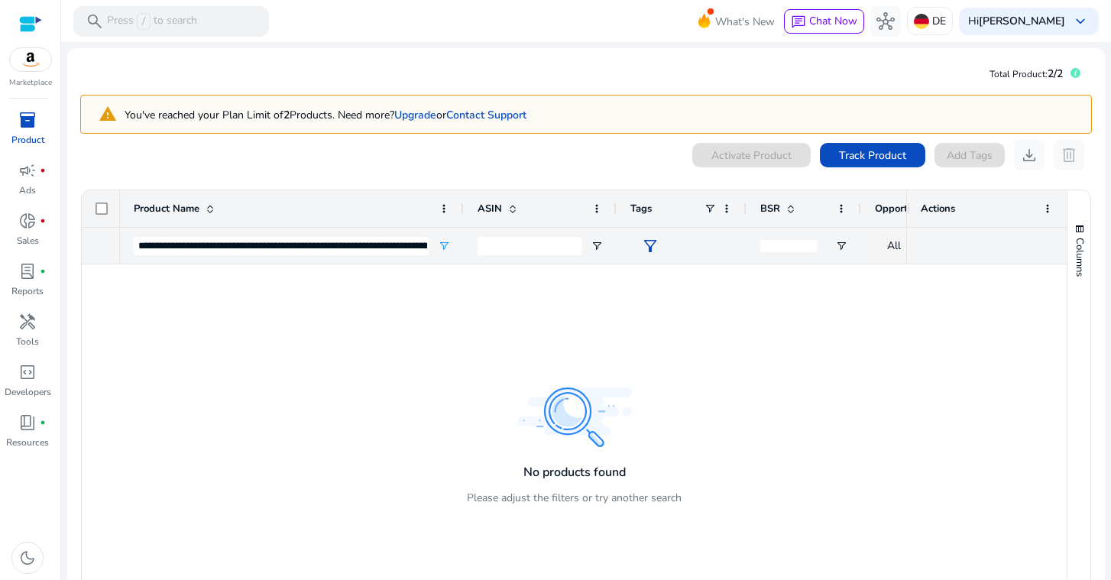
click at [860, 250] on div at bounding box center [803, 245] width 115 height 37
click at [894, 238] on span "All" at bounding box center [894, 245] width 14 height 15
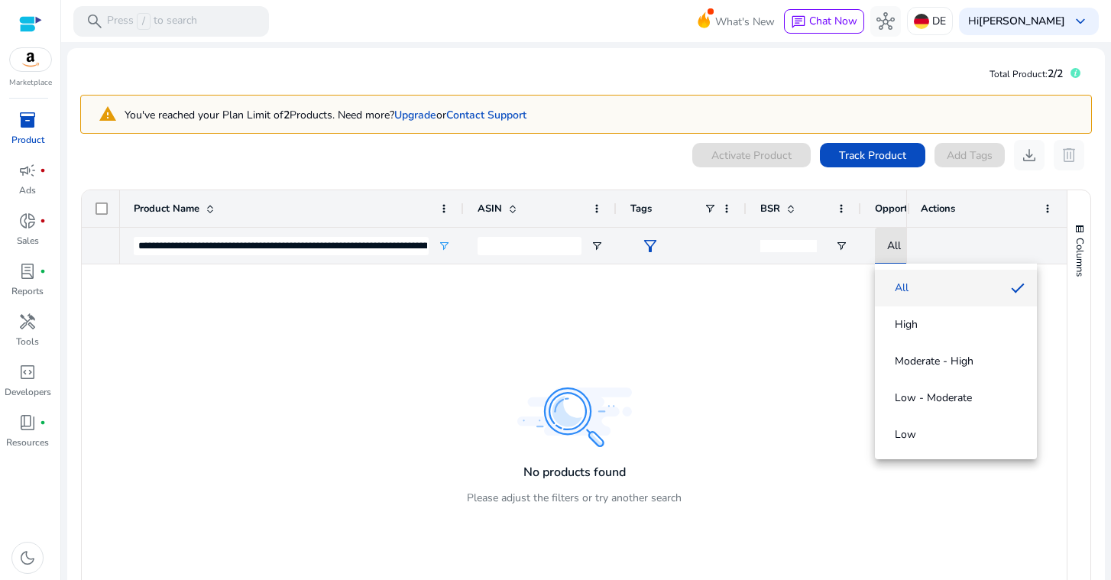
click at [306, 243] on div at bounding box center [555, 290] width 1111 height 580
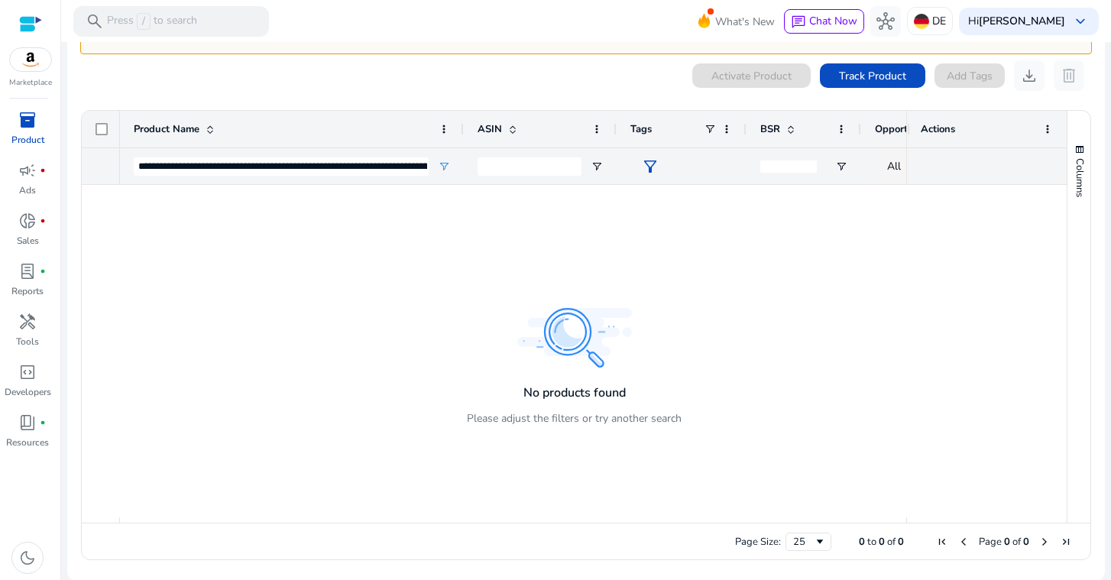
click at [28, 119] on span "inventory_2" at bounding box center [27, 120] width 18 height 18
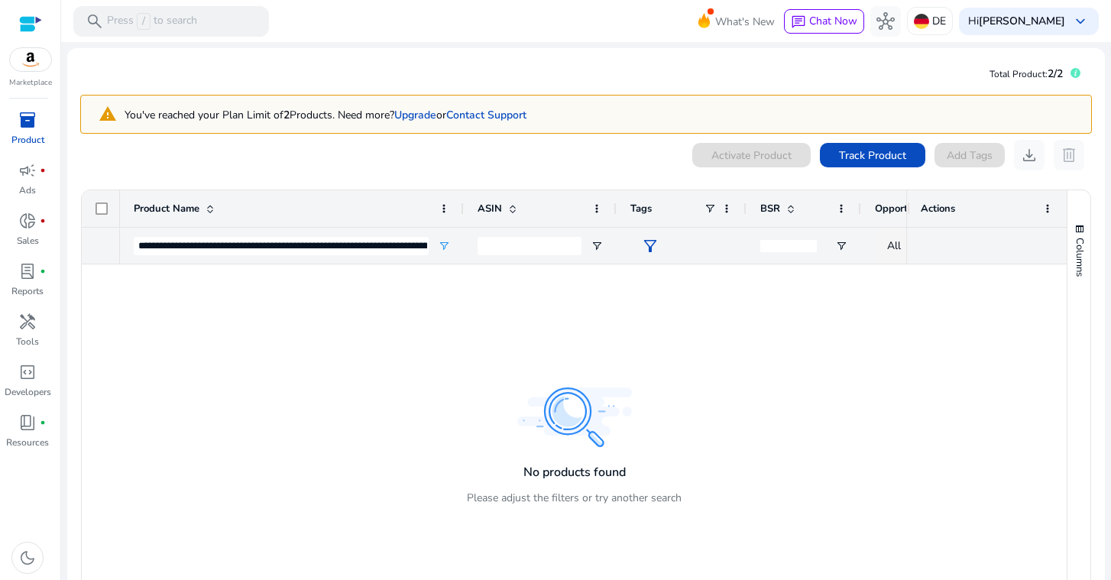
click at [104, 245] on div at bounding box center [100, 246] width 11 height 36
click at [142, 244] on input "**********" at bounding box center [281, 246] width 295 height 18
click at [920, 251] on div at bounding box center [986, 246] width 133 height 36
click at [21, 128] on span "inventory_2" at bounding box center [27, 120] width 18 height 18
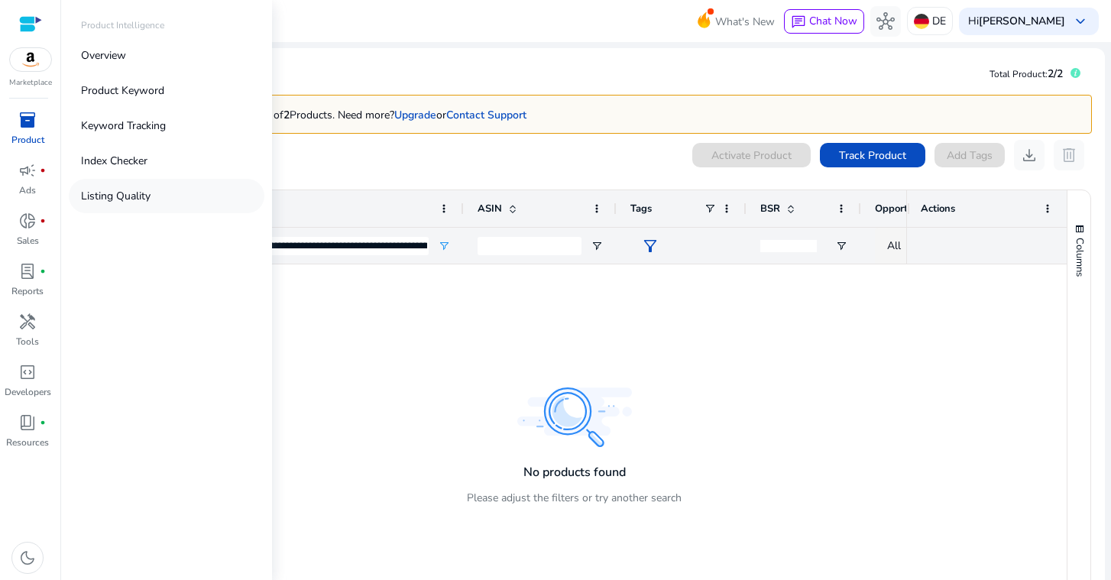
click at [112, 180] on link "Listing Quality" at bounding box center [167, 196] width 196 height 34
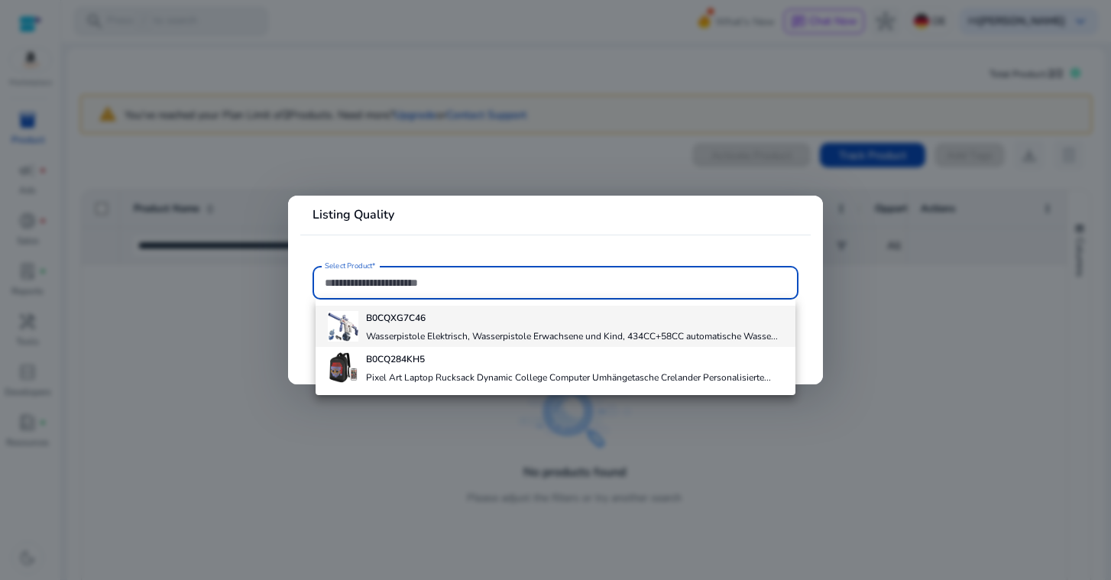
click at [385, 315] on b "B0CQXG7C46" at bounding box center [396, 318] width 60 height 12
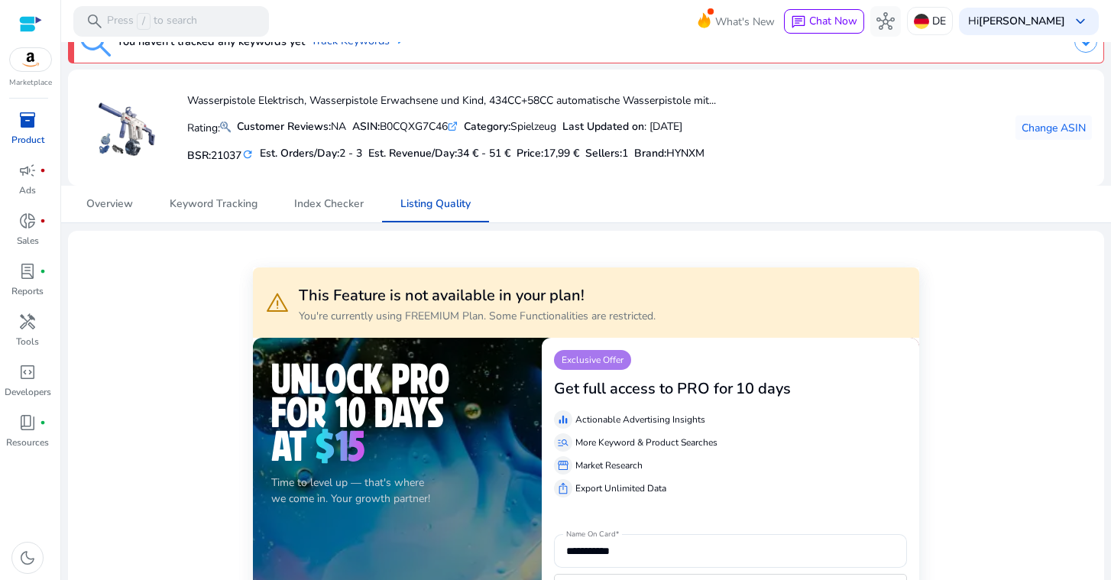
scroll to position [29, 0]
click at [102, 196] on span "Overview" at bounding box center [109, 204] width 47 height 37
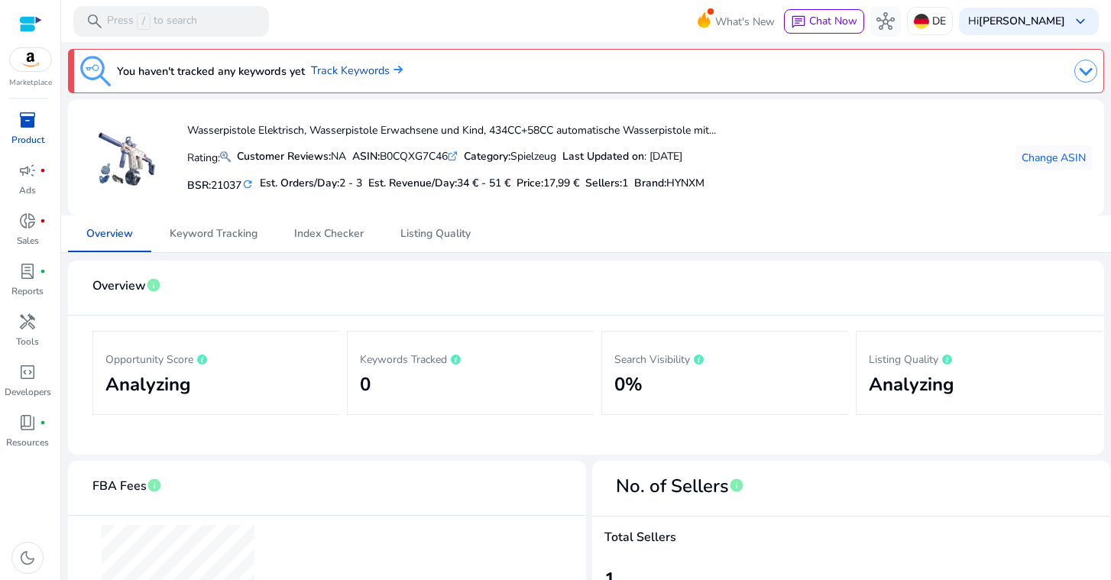
click at [150, 386] on h2 "Analyzing" at bounding box center [216, 385] width 222 height 22
click at [225, 225] on span "Keyword Tracking" at bounding box center [214, 233] width 88 height 37
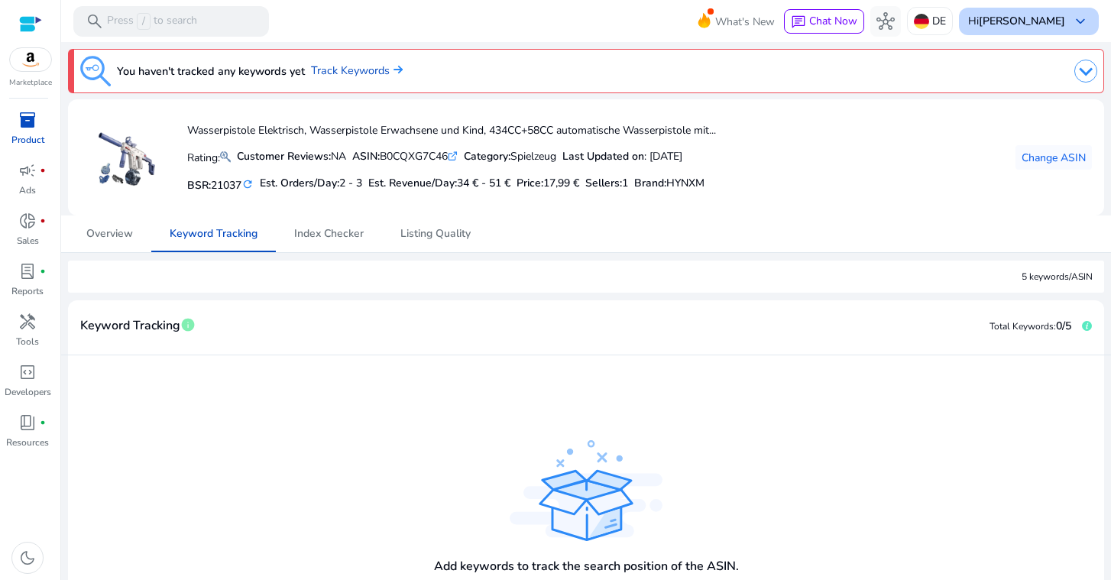
click at [1014, 14] on b "[PERSON_NAME]" at bounding box center [1021, 21] width 86 height 15
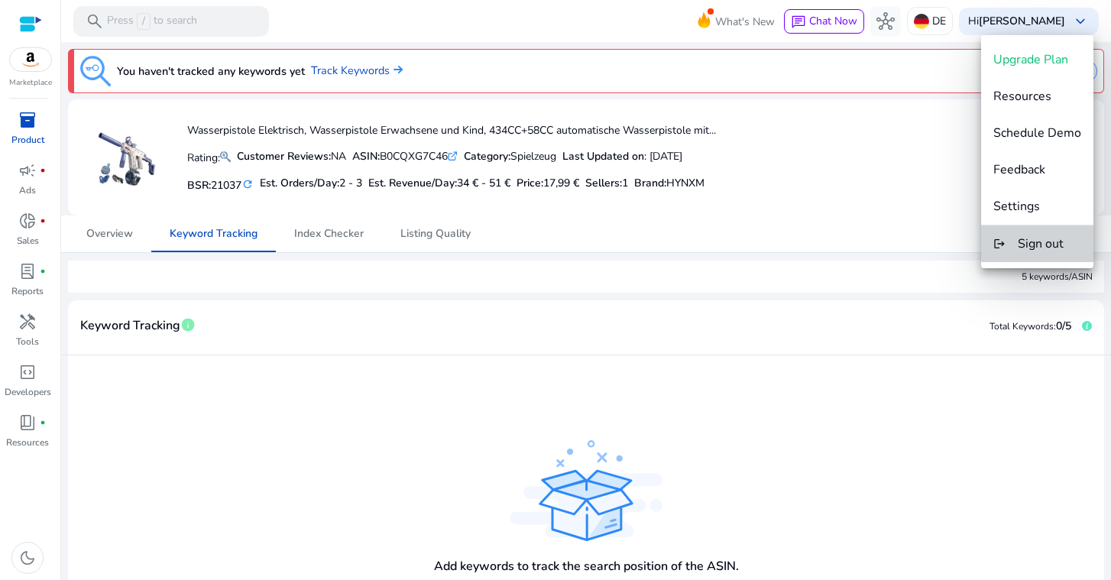
click at [1045, 238] on span "Sign out" at bounding box center [1040, 243] width 46 height 17
